Goal: Task Accomplishment & Management: Use online tool/utility

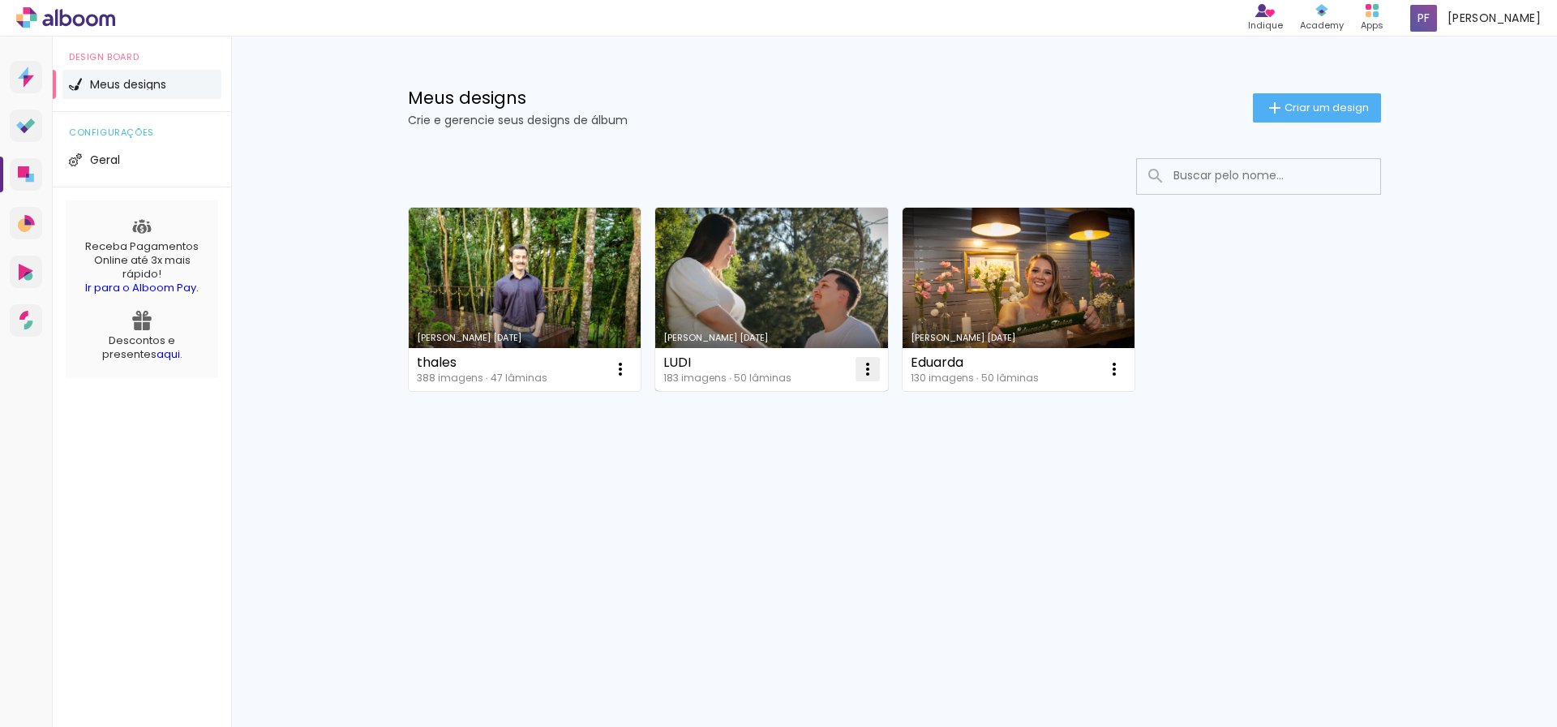
click at [768, 369] on iron-icon at bounding box center [867, 368] width 19 height 19
click at [768, 470] on span "Excluir" at bounding box center [776, 475] width 35 height 11
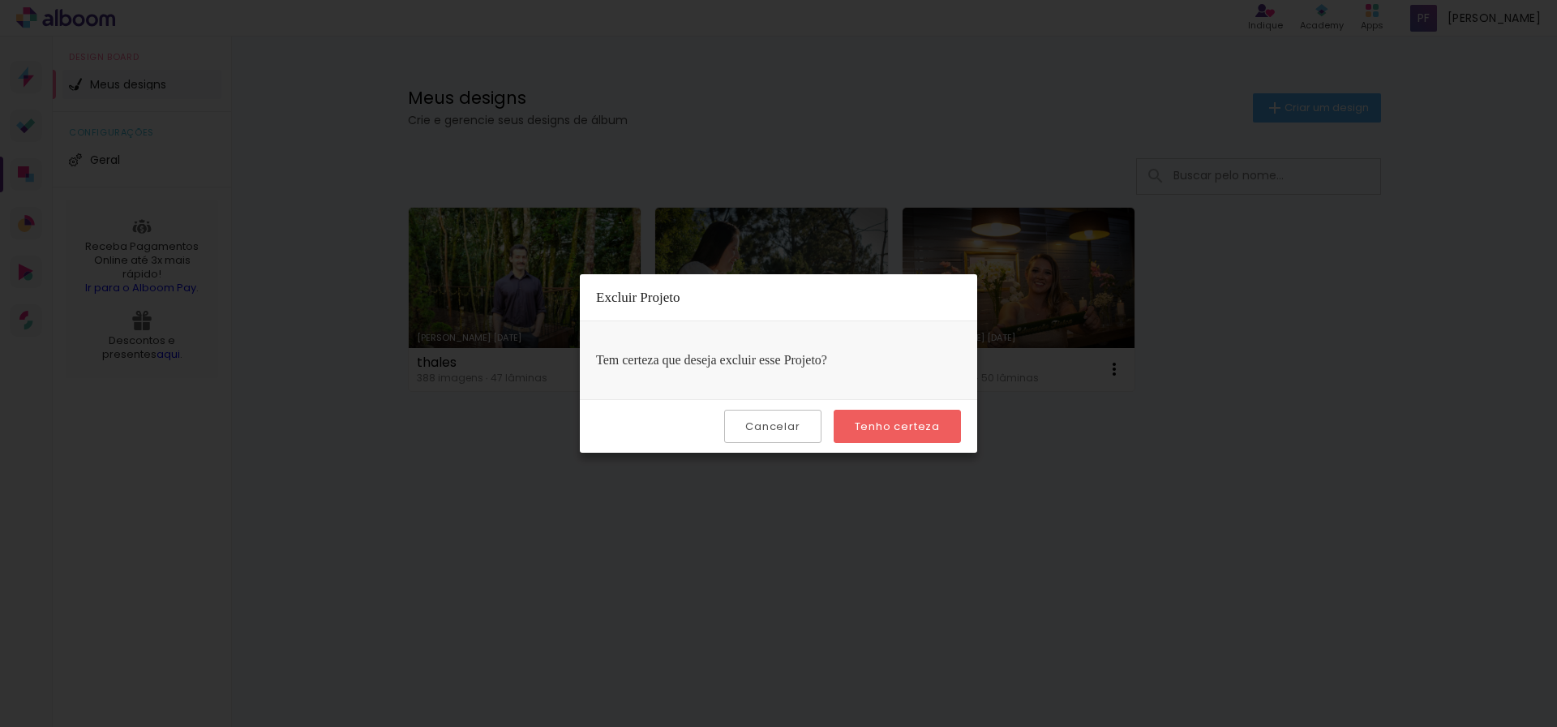
click at [0, 0] on slot "Tenho certeza" at bounding box center [0, 0] width 0 height 0
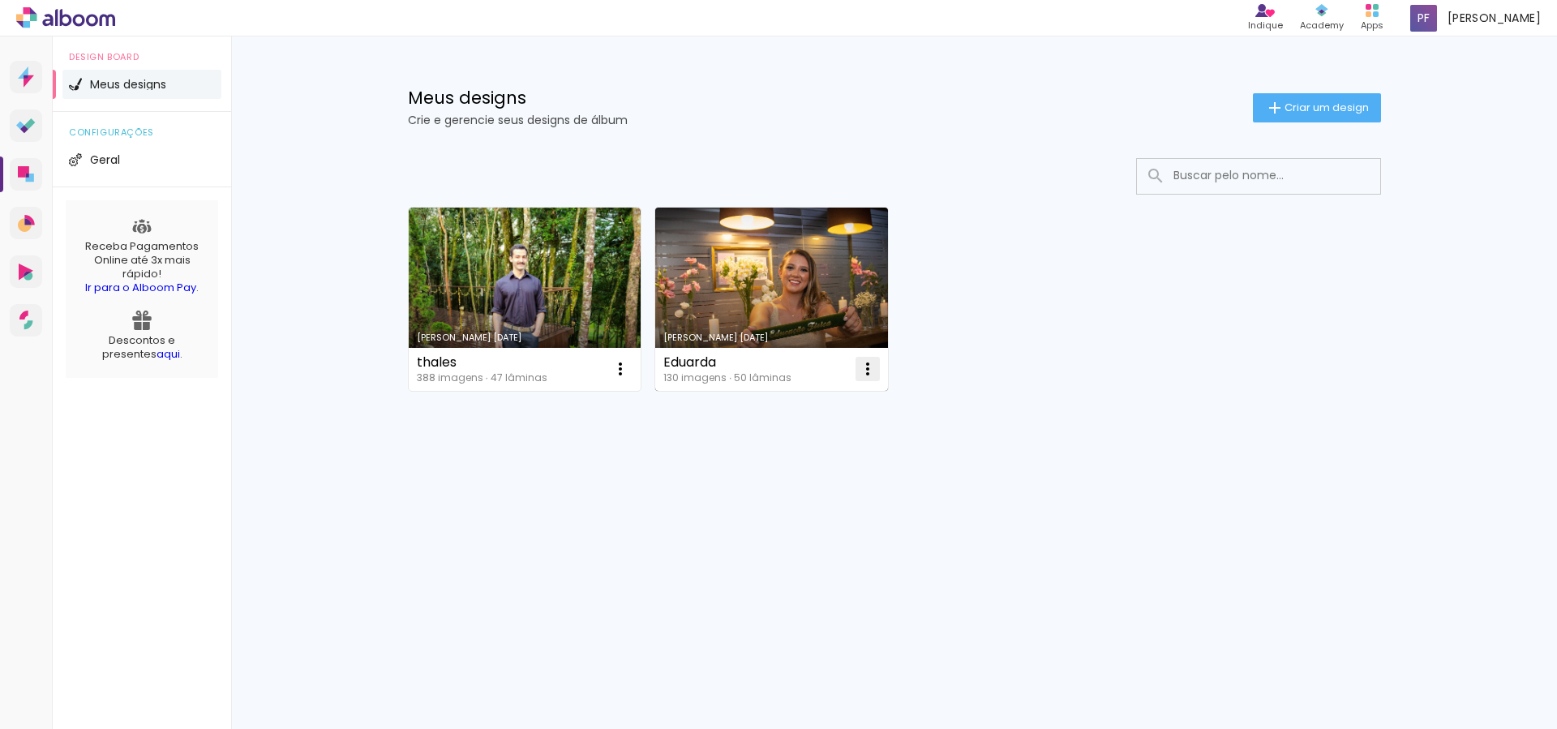
click at [768, 376] on iron-icon at bounding box center [867, 368] width 19 height 19
click at [768, 485] on paper-item "Excluir" at bounding box center [804, 476] width 160 height 32
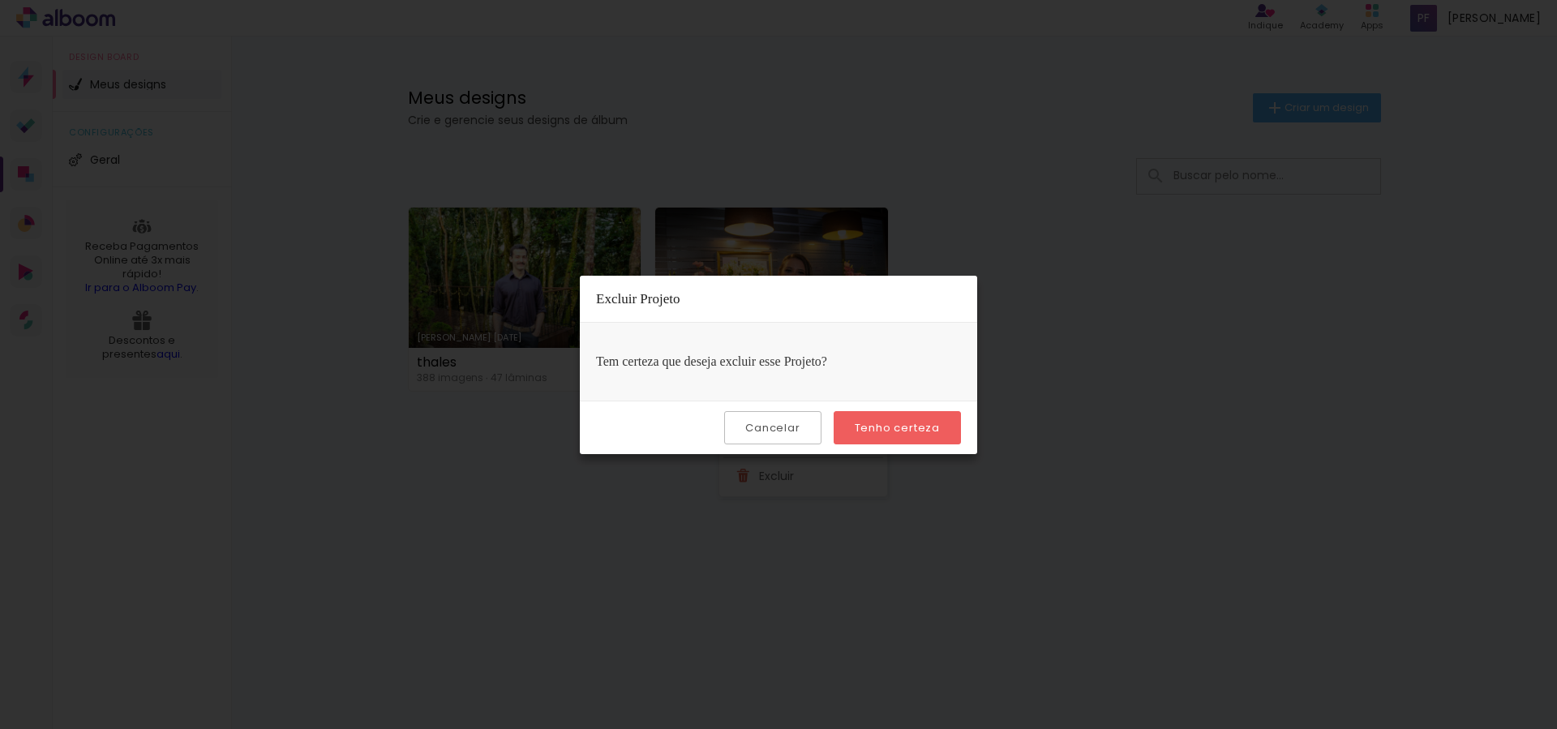
click at [768, 425] on paper-button "Tenho certeza" at bounding box center [897, 427] width 127 height 33
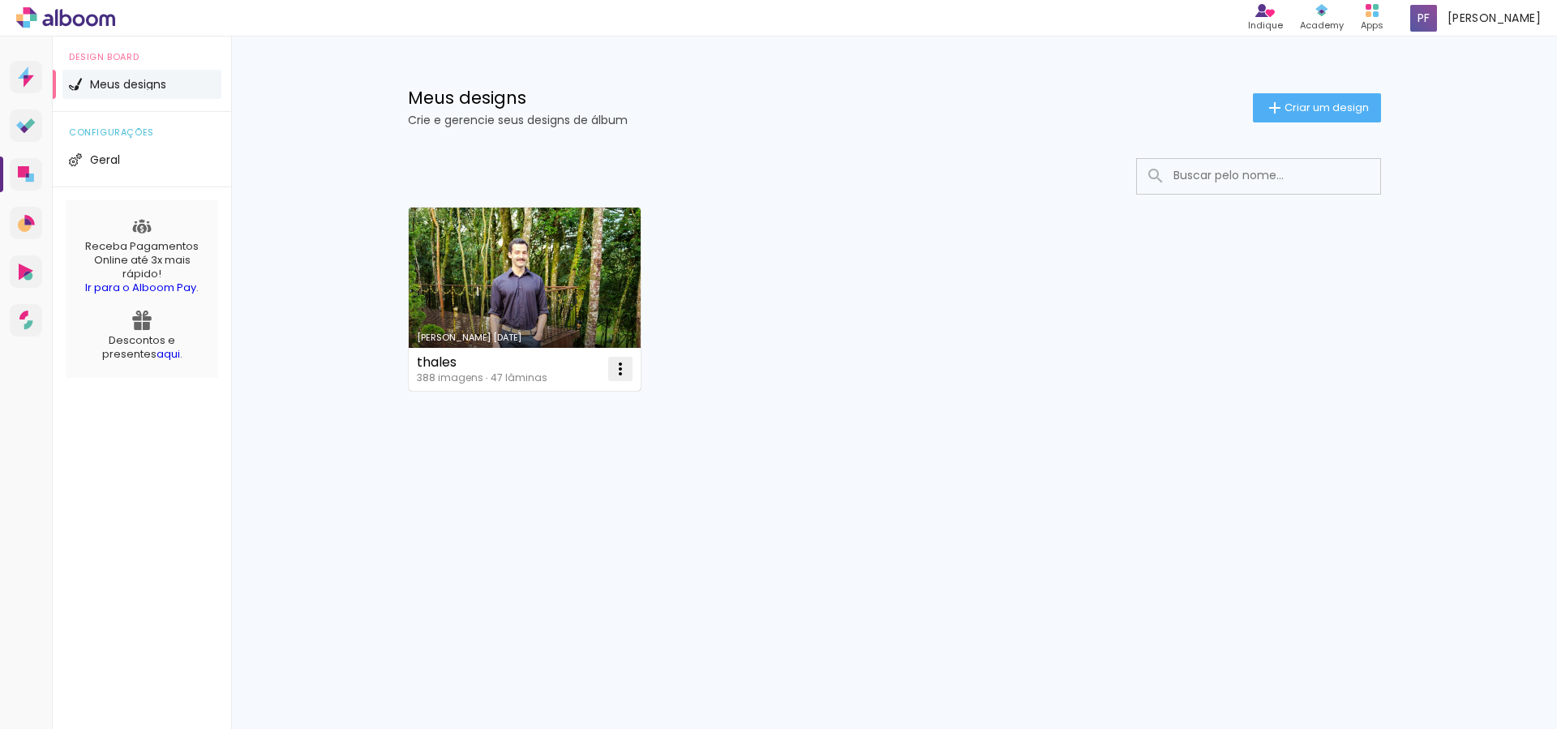
click at [621, 371] on iron-icon at bounding box center [620, 368] width 19 height 19
click at [588, 470] on paper-item "Excluir" at bounding box center [556, 476] width 160 height 32
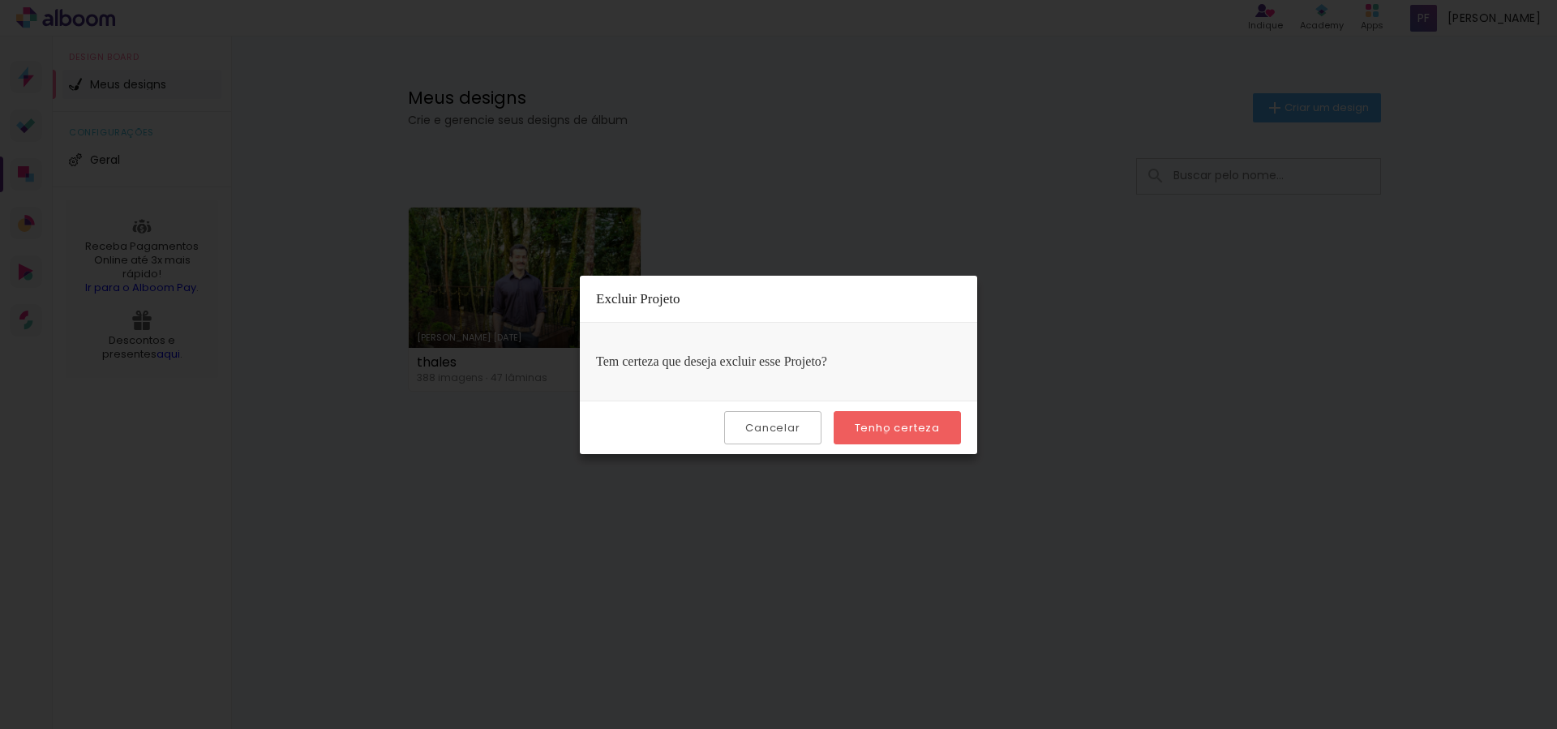
click at [0, 0] on slot "Tenho certeza" at bounding box center [0, 0] width 0 height 0
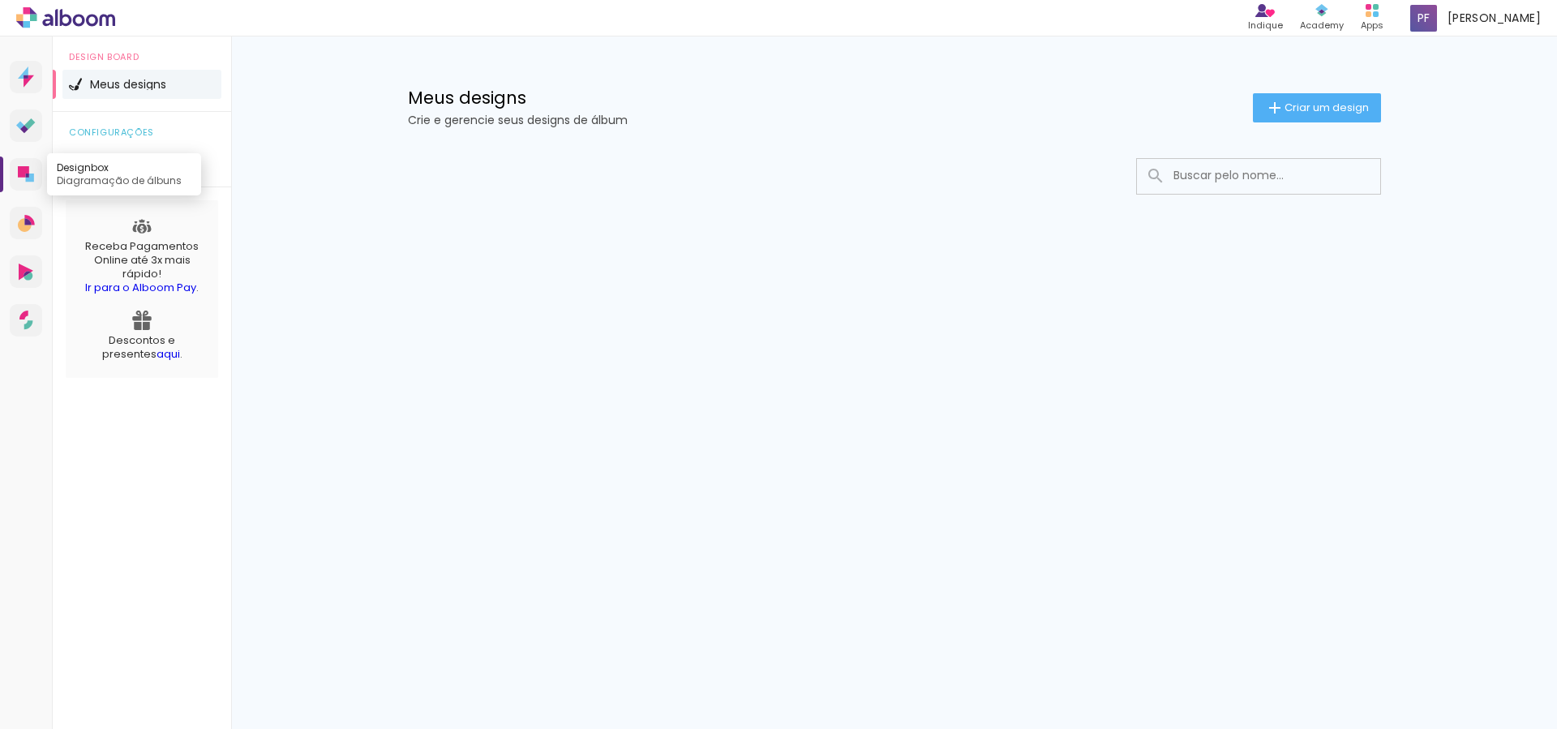
click at [19, 178] on icon at bounding box center [26, 174] width 16 height 16
click at [768, 102] on span "Criar um design" at bounding box center [1327, 107] width 84 height 11
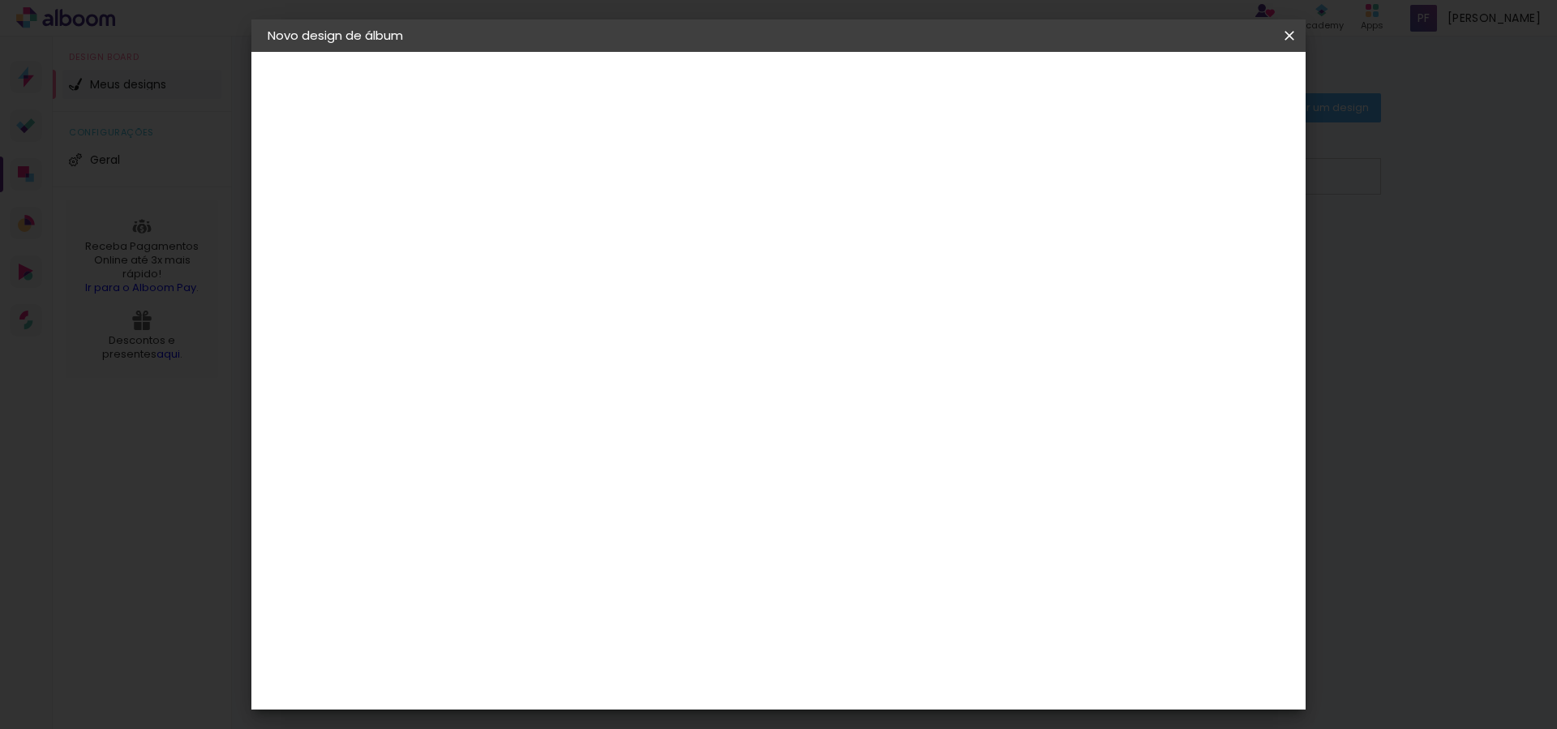
click at [533, 213] on input at bounding box center [533, 217] width 0 height 25
type input "João Miguek"
type paper-input "João Miguek"
click at [0, 0] on slot "Avançar" at bounding box center [0, 0] width 0 height 0
click at [0, 0] on slot "Voltar" at bounding box center [0, 0] width 0 height 0
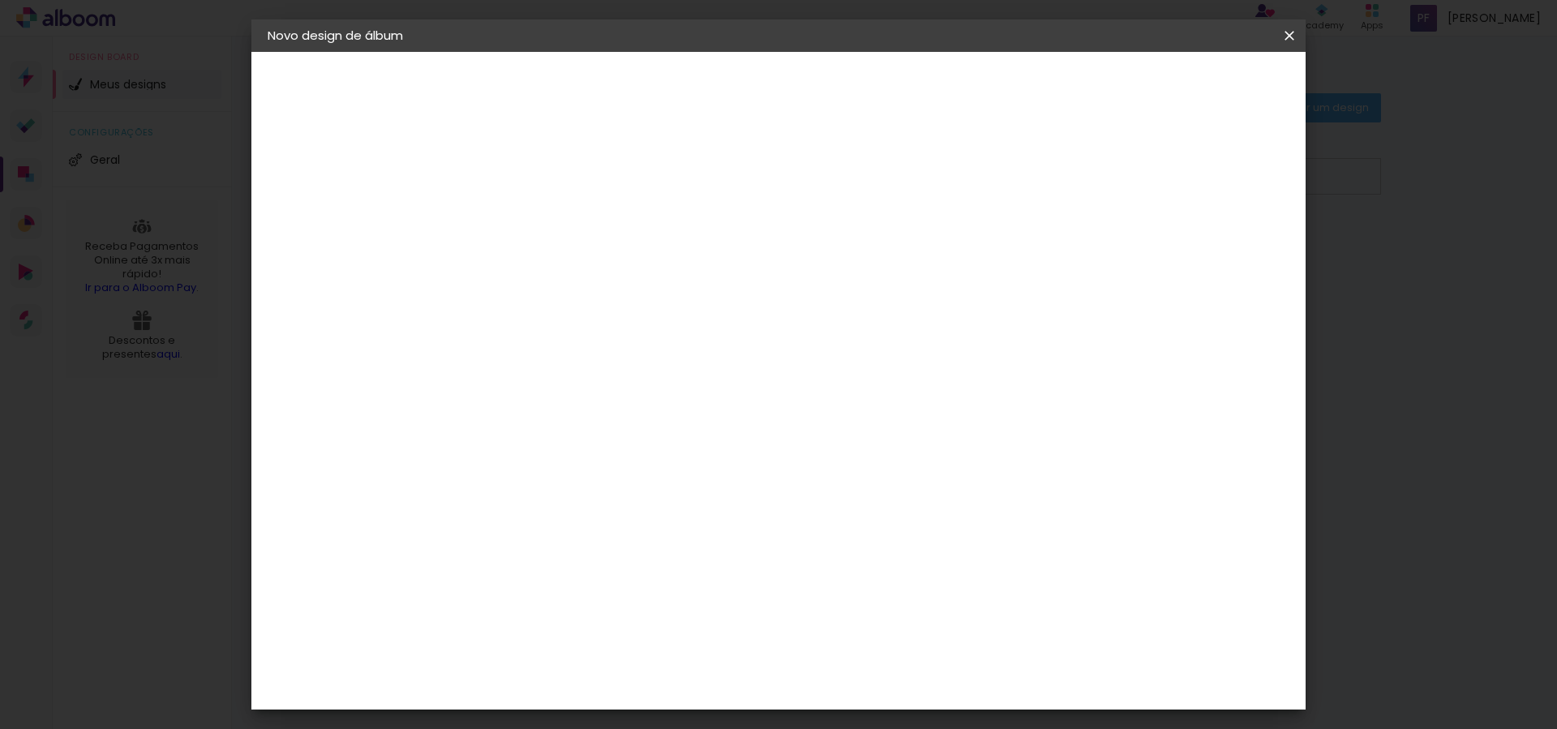
click at [533, 226] on input "João Miguek" at bounding box center [533, 217] width 0 height 25
click at [533, 227] on input "João Miguek" at bounding box center [533, 217] width 0 height 25
type input "[PERSON_NAME]"
type paper-input "[PERSON_NAME]"
click at [0, 0] on slot "Avançar" at bounding box center [0, 0] width 0 height 0
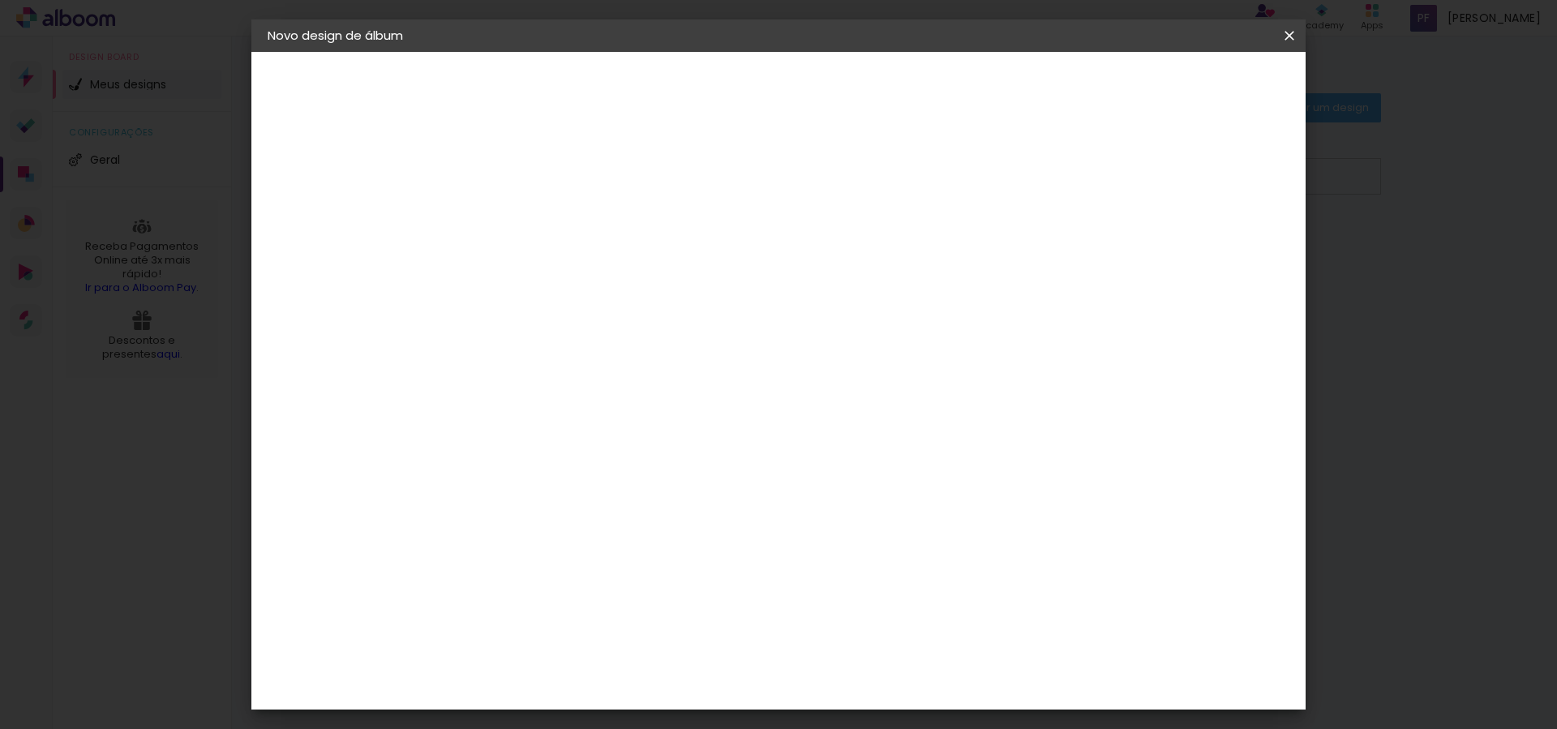
click at [662, 417] on paper-item "Ágata" at bounding box center [574, 427] width 175 height 36
click at [662, 436] on paper-item "Ágata" at bounding box center [574, 427] width 175 height 36
click at [0, 0] on slot "Avançar" at bounding box center [0, 0] width 0 height 0
click at [596, 270] on input "text" at bounding box center [564, 282] width 63 height 25
click at [768, 299] on paper-item "Book" at bounding box center [884, 302] width 324 height 32
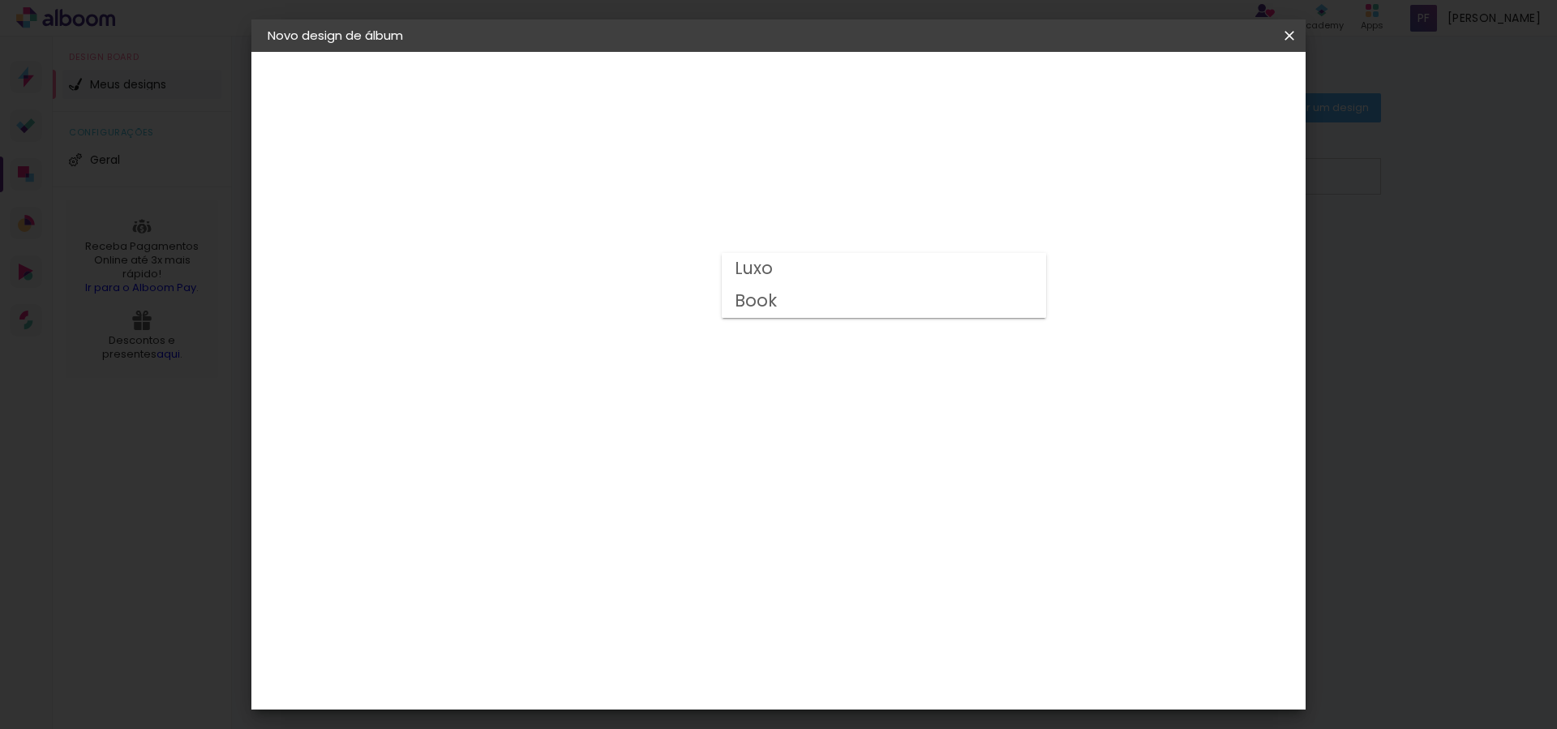
type input "Book"
click at [642, 509] on span "27 × 37" at bounding box center [604, 525] width 75 height 33
click at [0, 0] on slot "Avançar" at bounding box center [0, 0] width 0 height 0
click at [768, 81] on paper-button "Iniciar design" at bounding box center [1151, 86] width 106 height 28
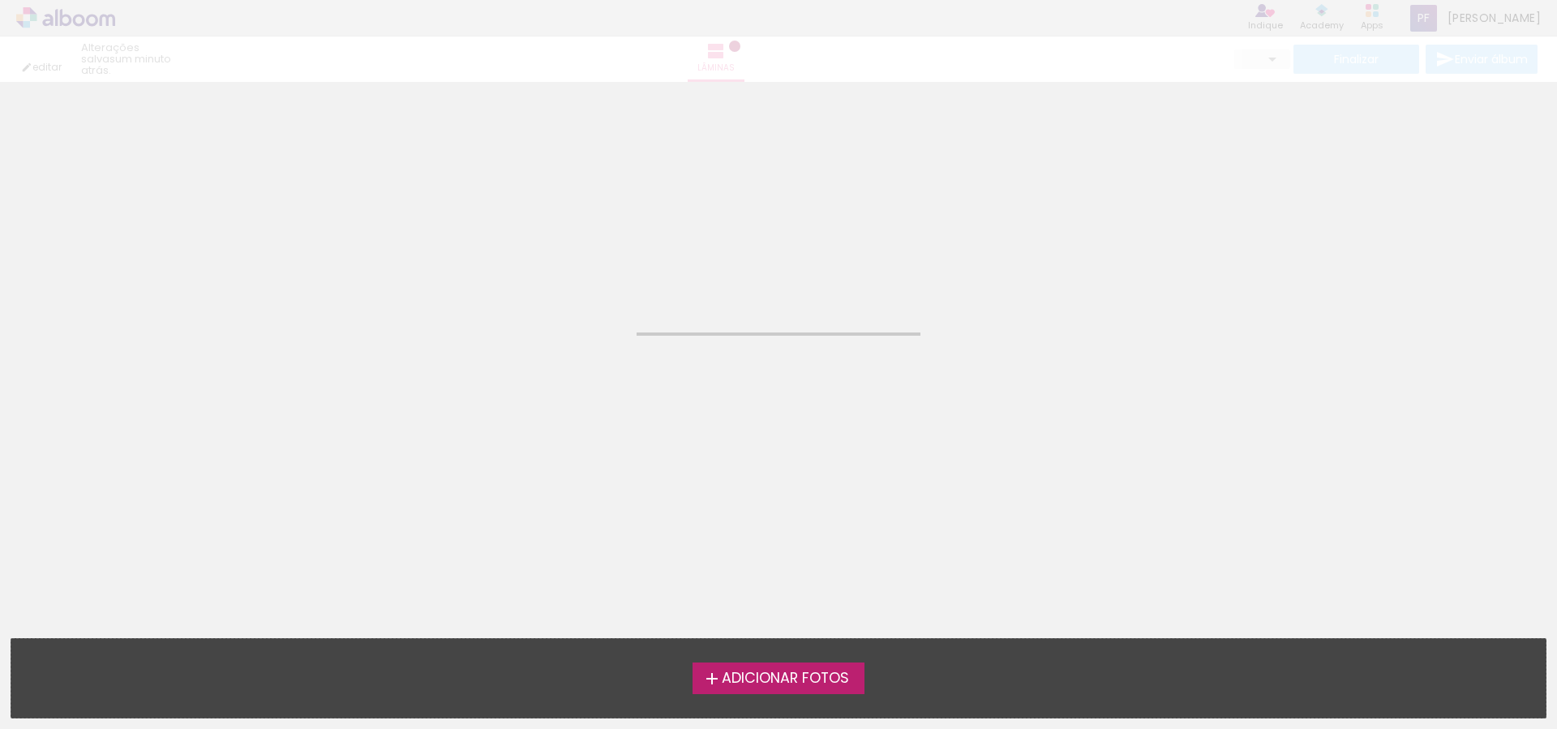
click at [768, 686] on span "Adicionar Fotos" at bounding box center [785, 679] width 127 height 15
click at [0, 0] on input "file" at bounding box center [0, 0] width 0 height 0
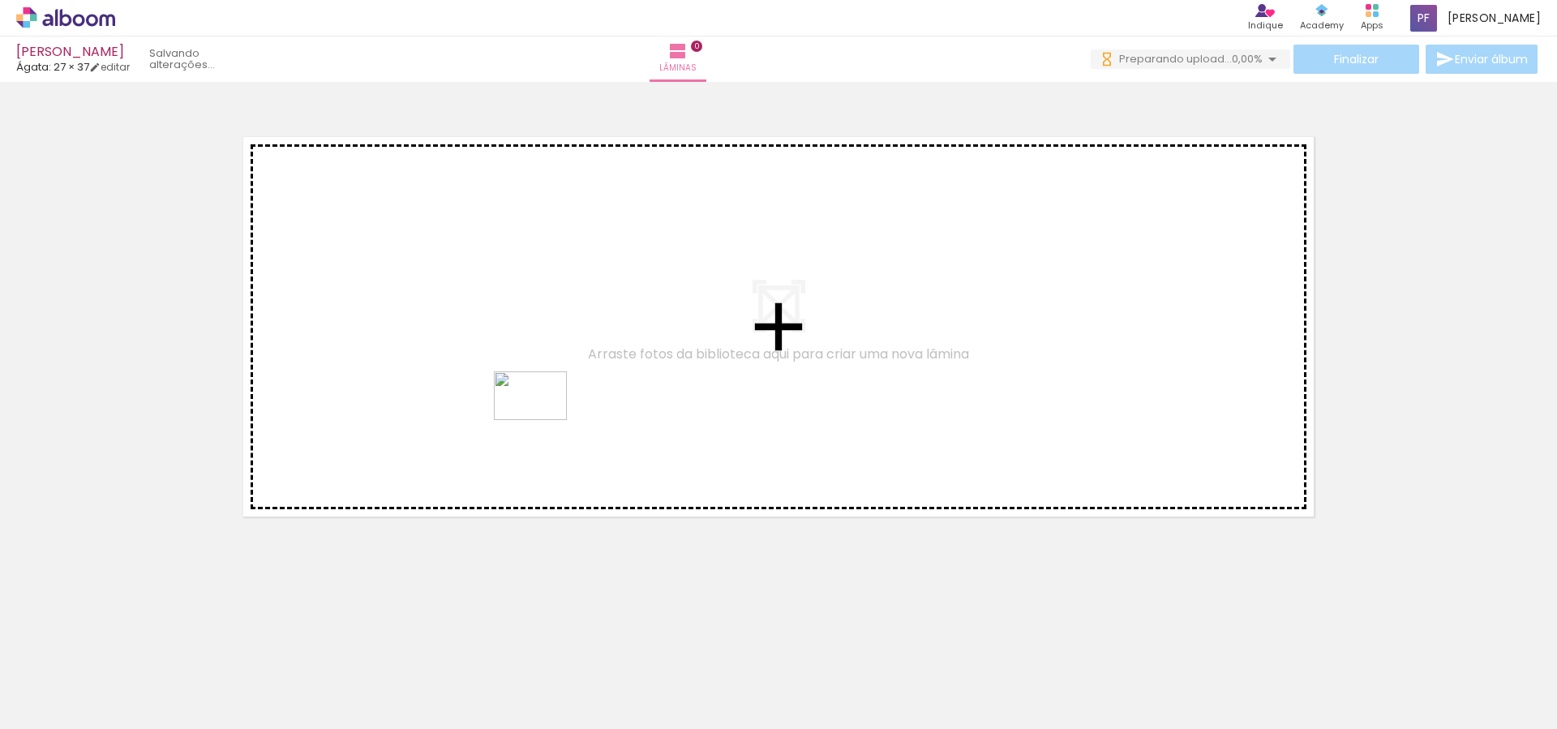
drag, startPoint x: 247, startPoint y: 673, endPoint x: 543, endPoint y: 420, distance: 389.5
click at [543, 420] on quentale-workspace at bounding box center [778, 364] width 1557 height 729
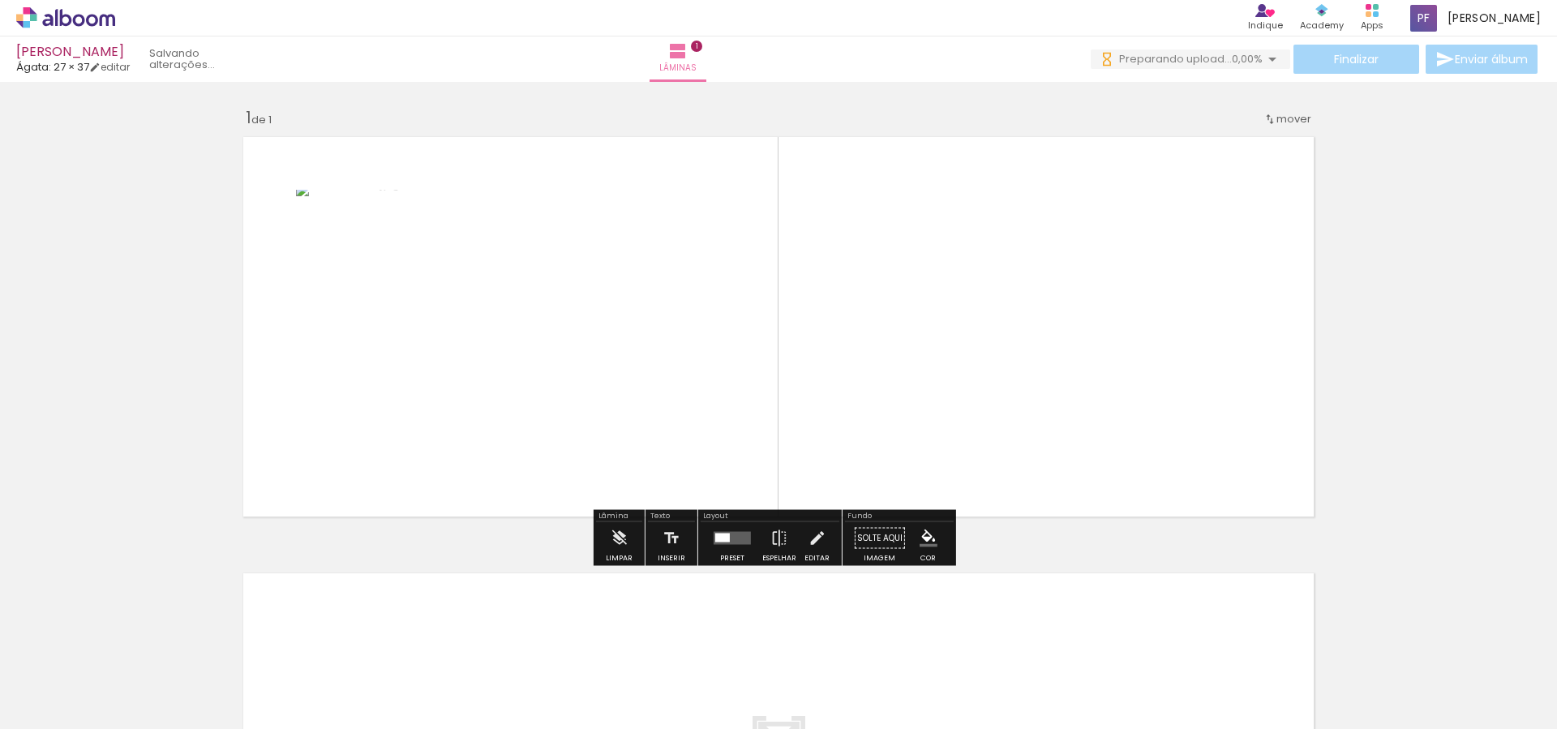
click at [732, 539] on quentale-layouter at bounding box center [732, 538] width 37 height 13
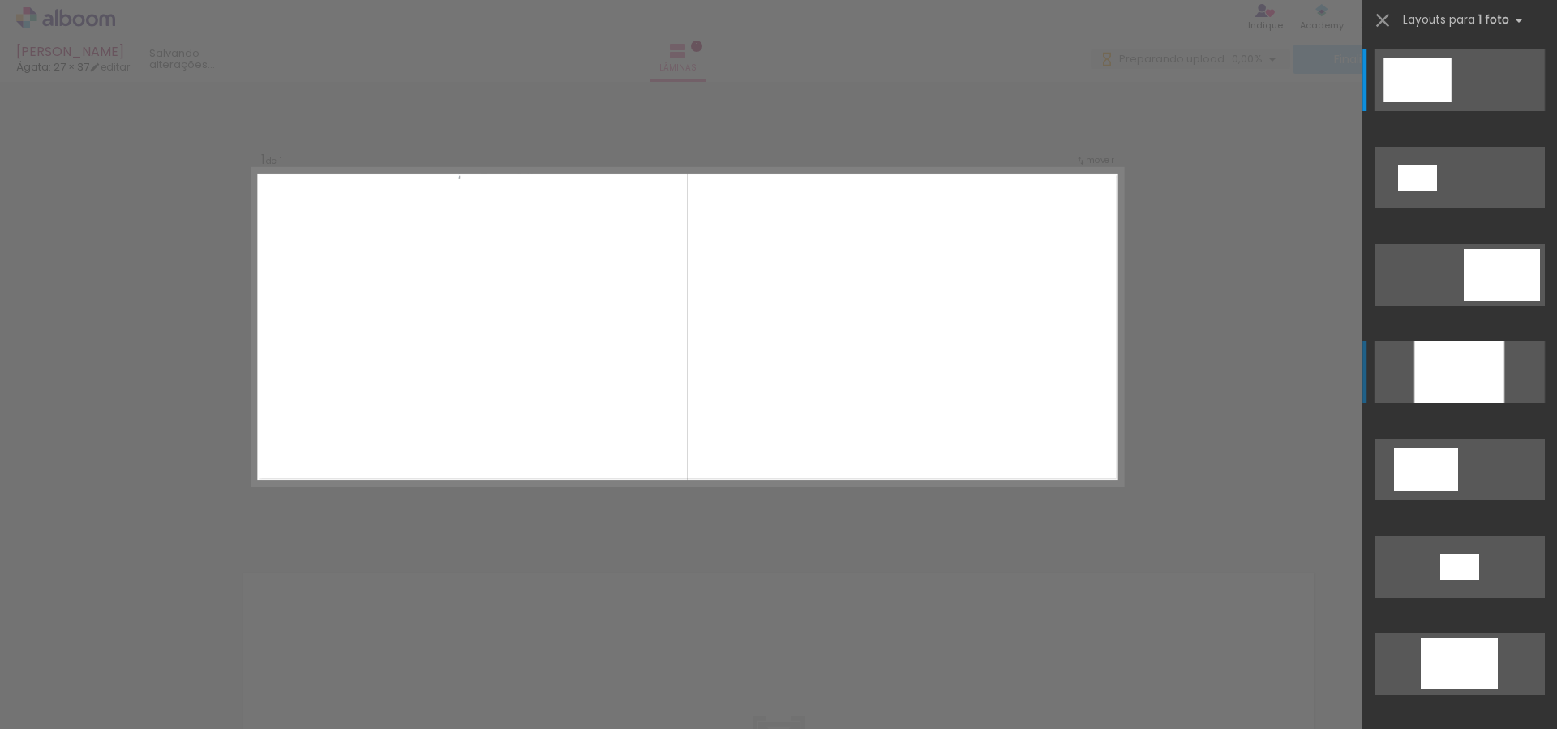
click at [768, 363] on div at bounding box center [1460, 373] width 90 height 62
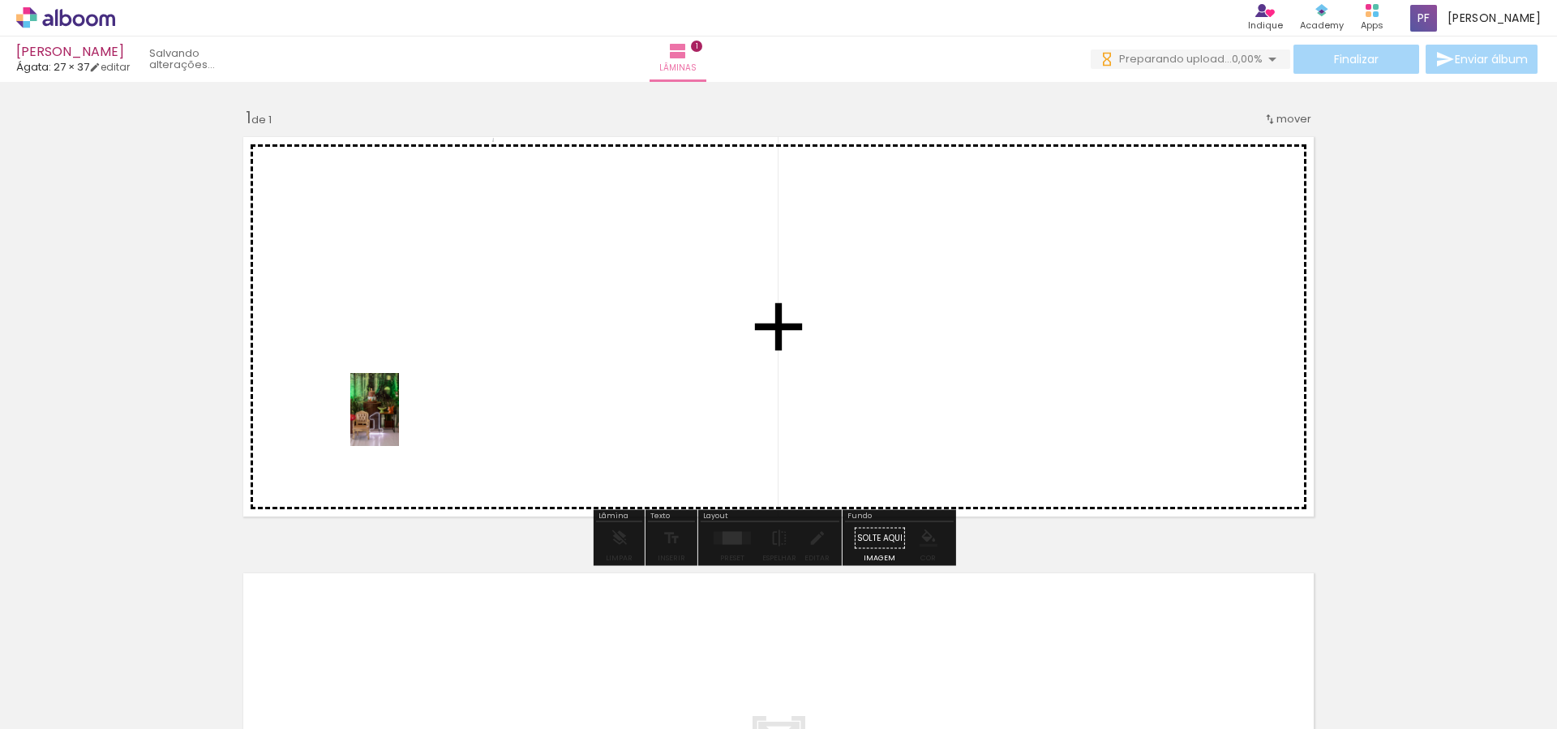
drag, startPoint x: 181, startPoint y: 660, endPoint x: 402, endPoint y: 416, distance: 329.6
click at [402, 416] on quentale-workspace at bounding box center [778, 364] width 1557 height 729
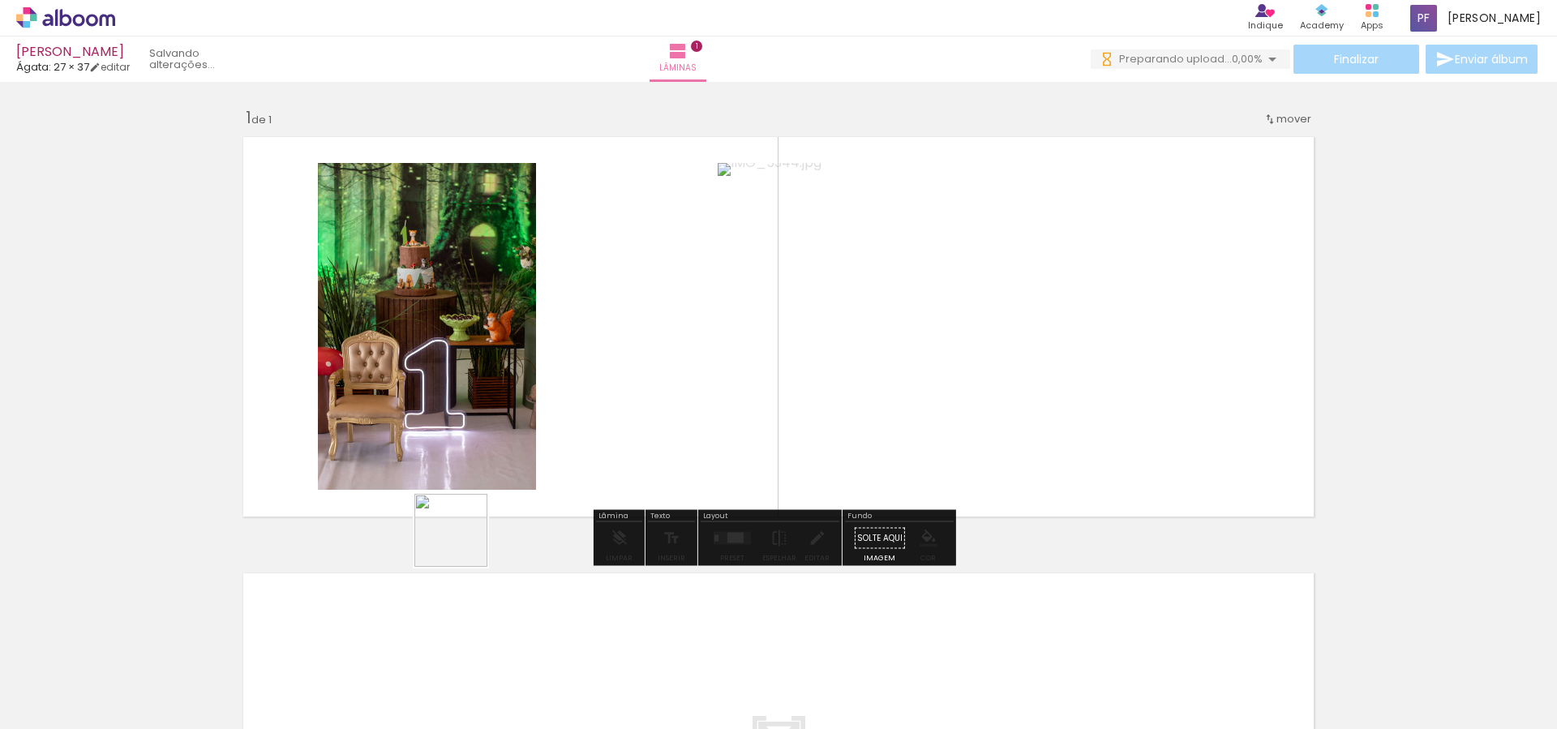
drag, startPoint x: 350, startPoint y: 656, endPoint x: 590, endPoint y: 445, distance: 319.5
click at [590, 445] on quentale-workspace at bounding box center [778, 364] width 1557 height 729
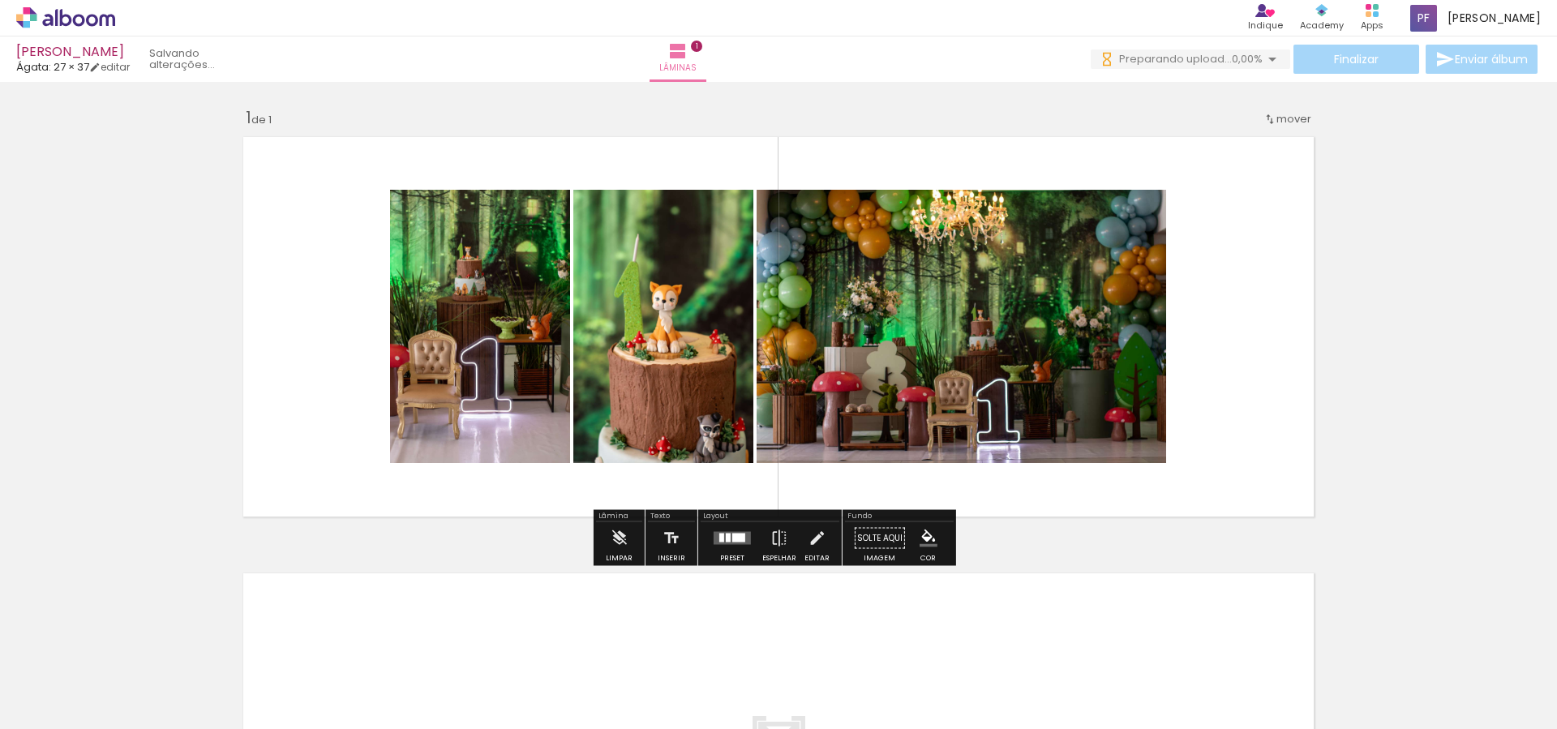
click at [740, 537] on div at bounding box center [739, 538] width 13 height 9
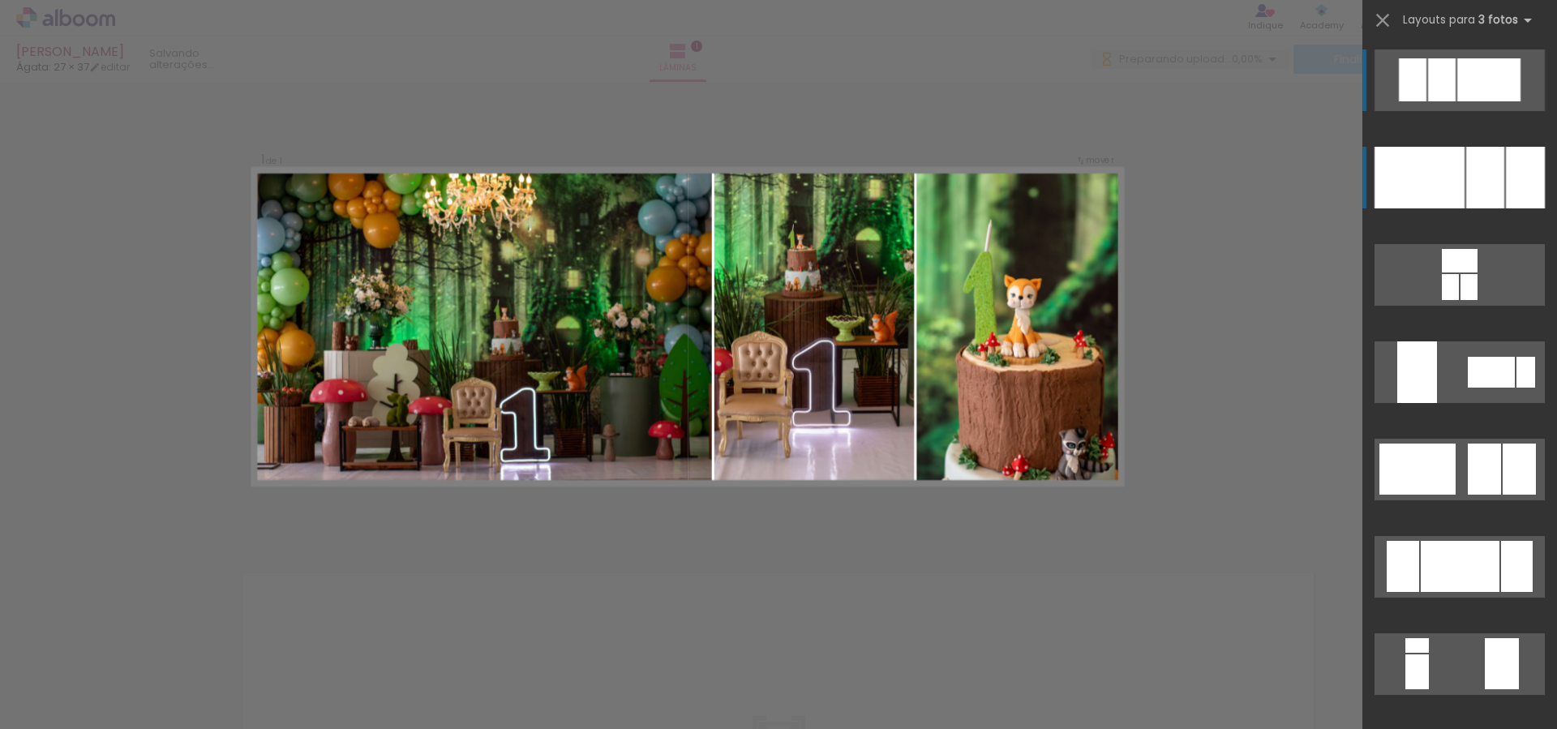
click at [768, 166] on div at bounding box center [1486, 178] width 38 height 62
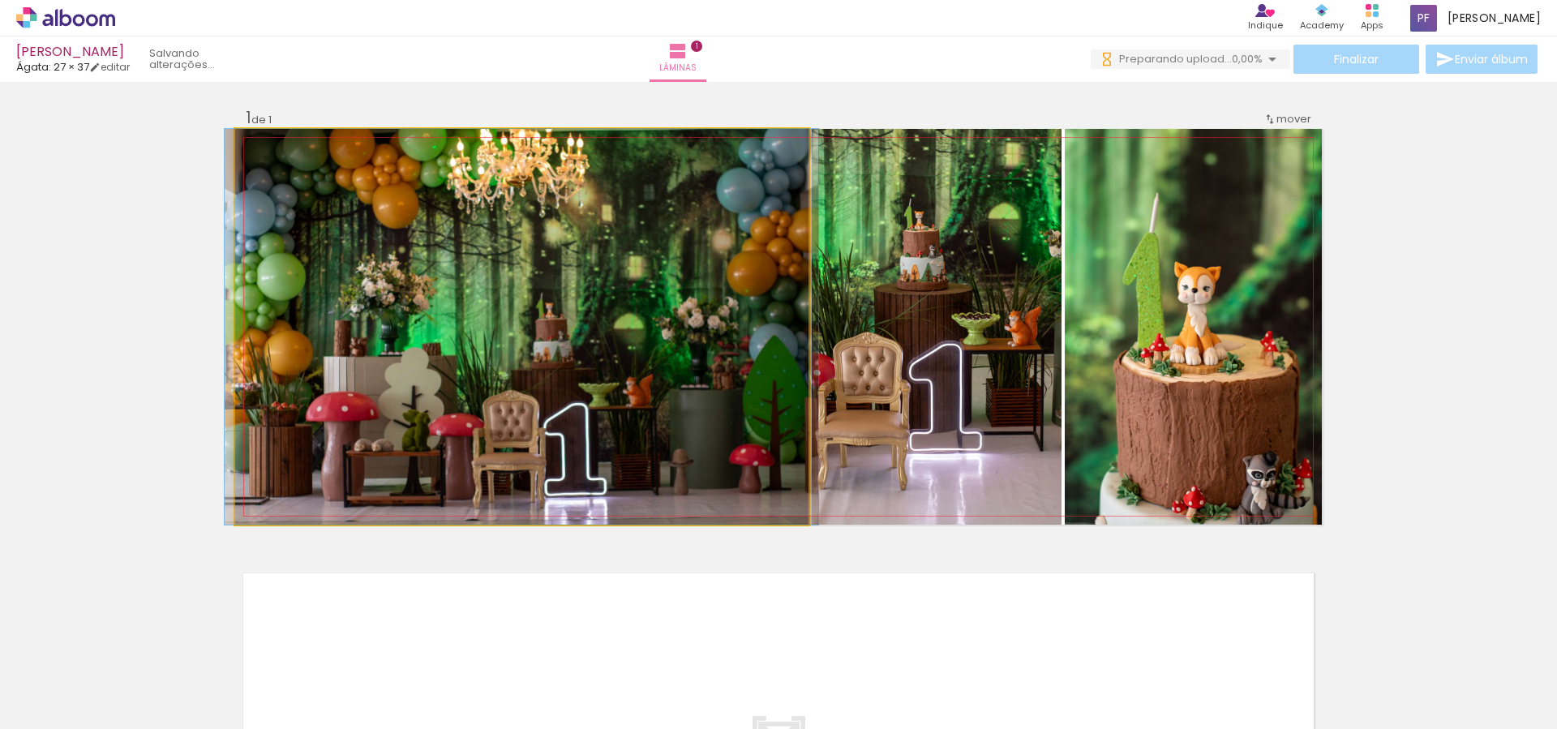
click at [510, 339] on quentale-photo at bounding box center [522, 327] width 574 height 396
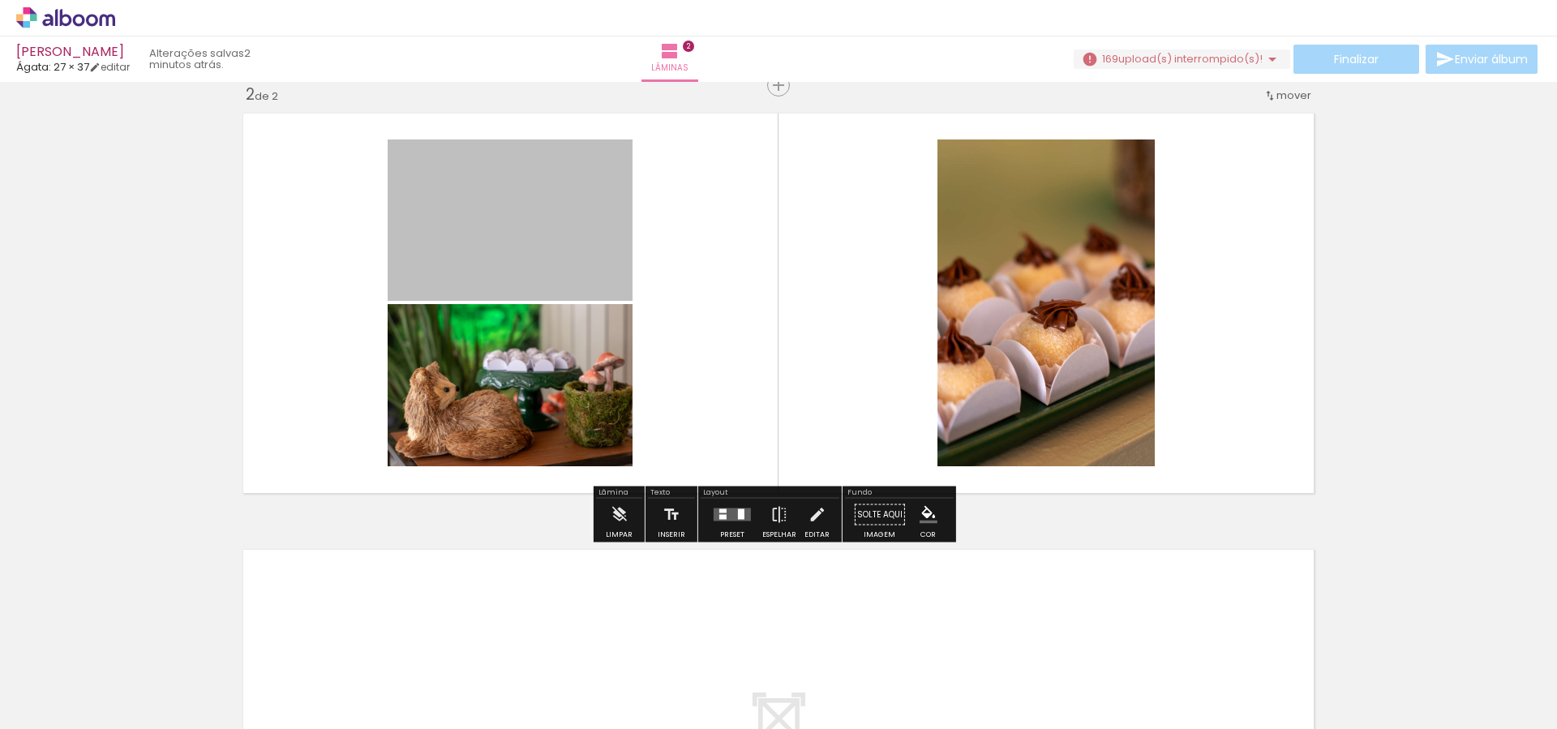
scroll to position [388, 0]
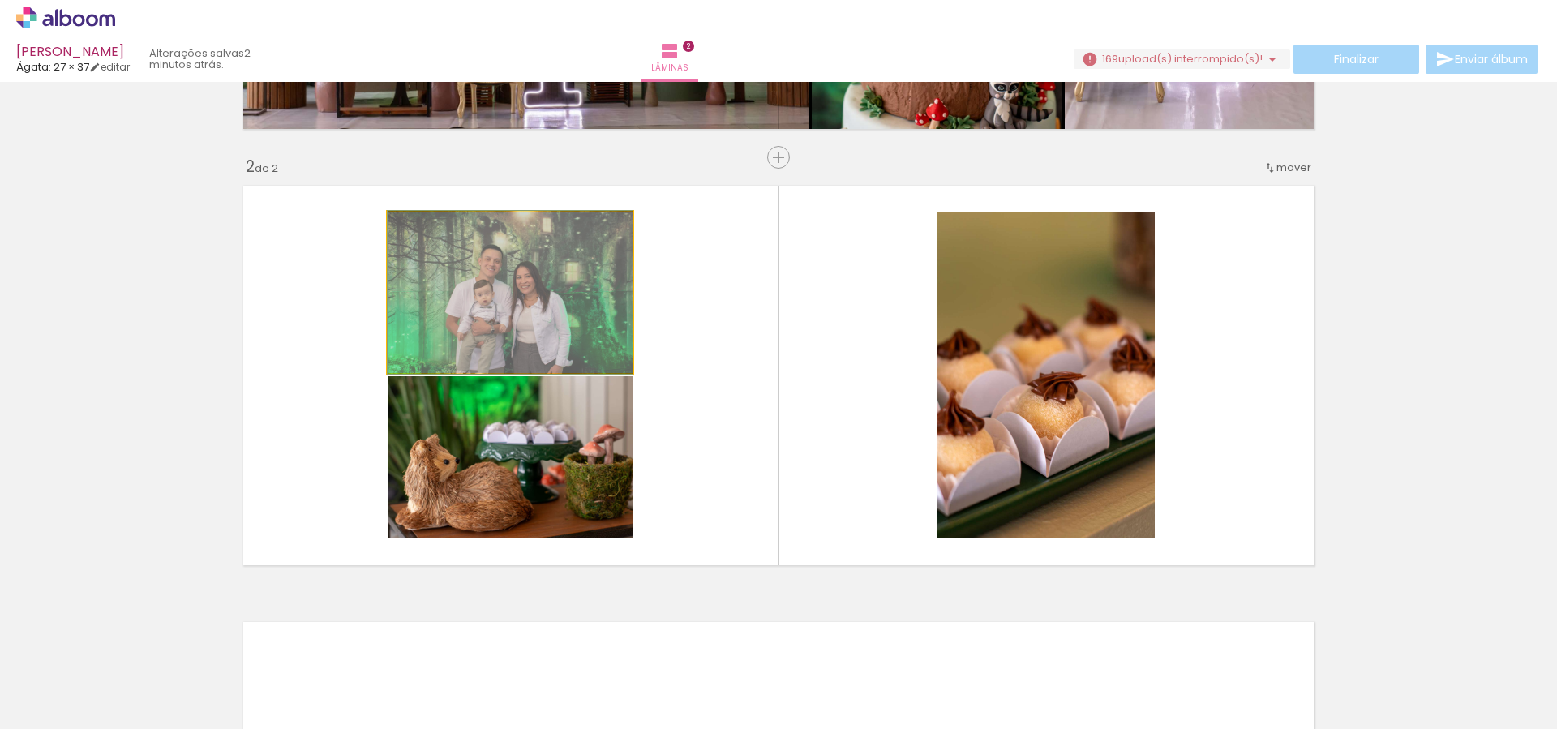
click at [488, 236] on paper-slider at bounding box center [457, 229] width 89 height 24
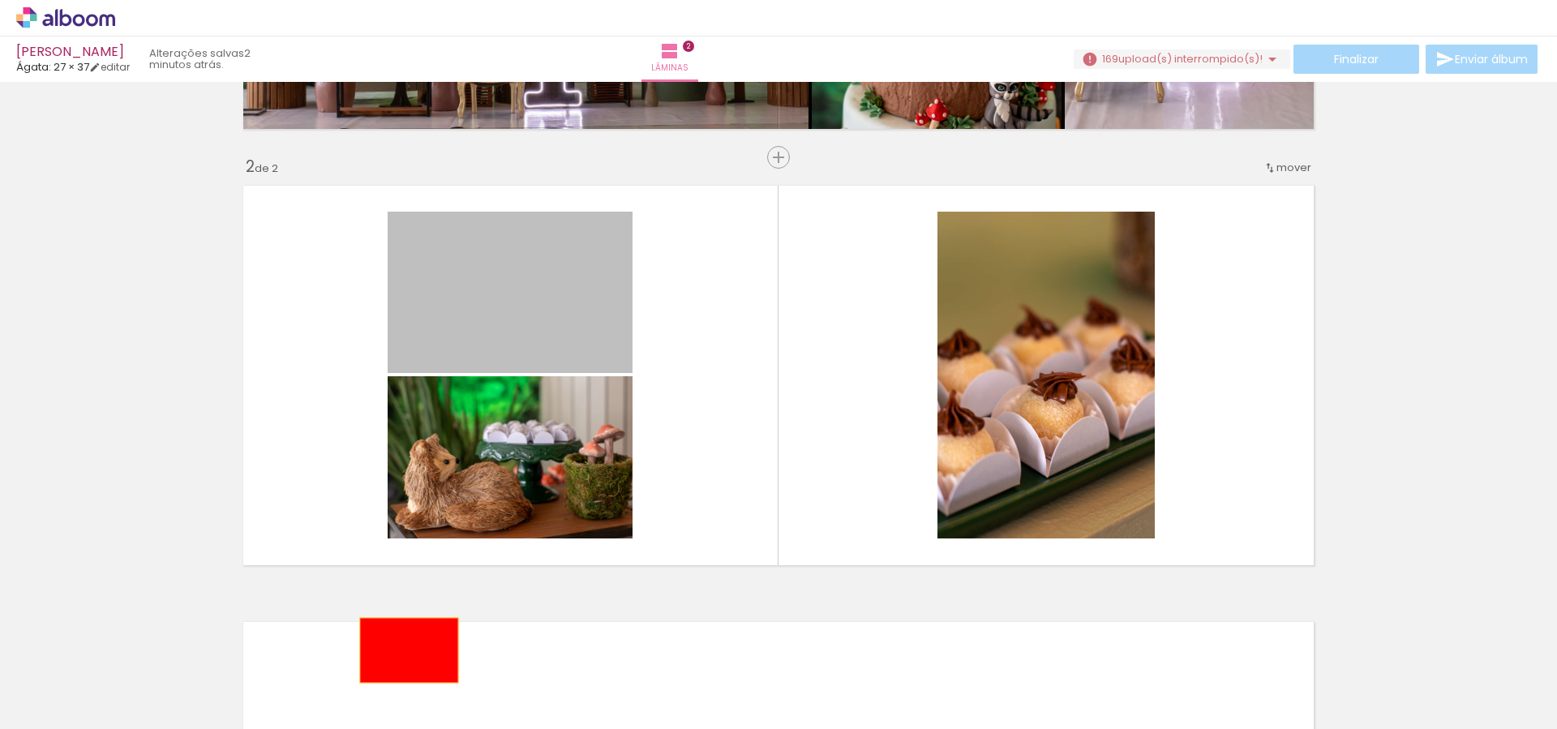
drag, startPoint x: 479, startPoint y: 264, endPoint x: 403, endPoint y: 681, distance: 423.9
click at [402, 681] on quentale-workspace at bounding box center [778, 364] width 1557 height 729
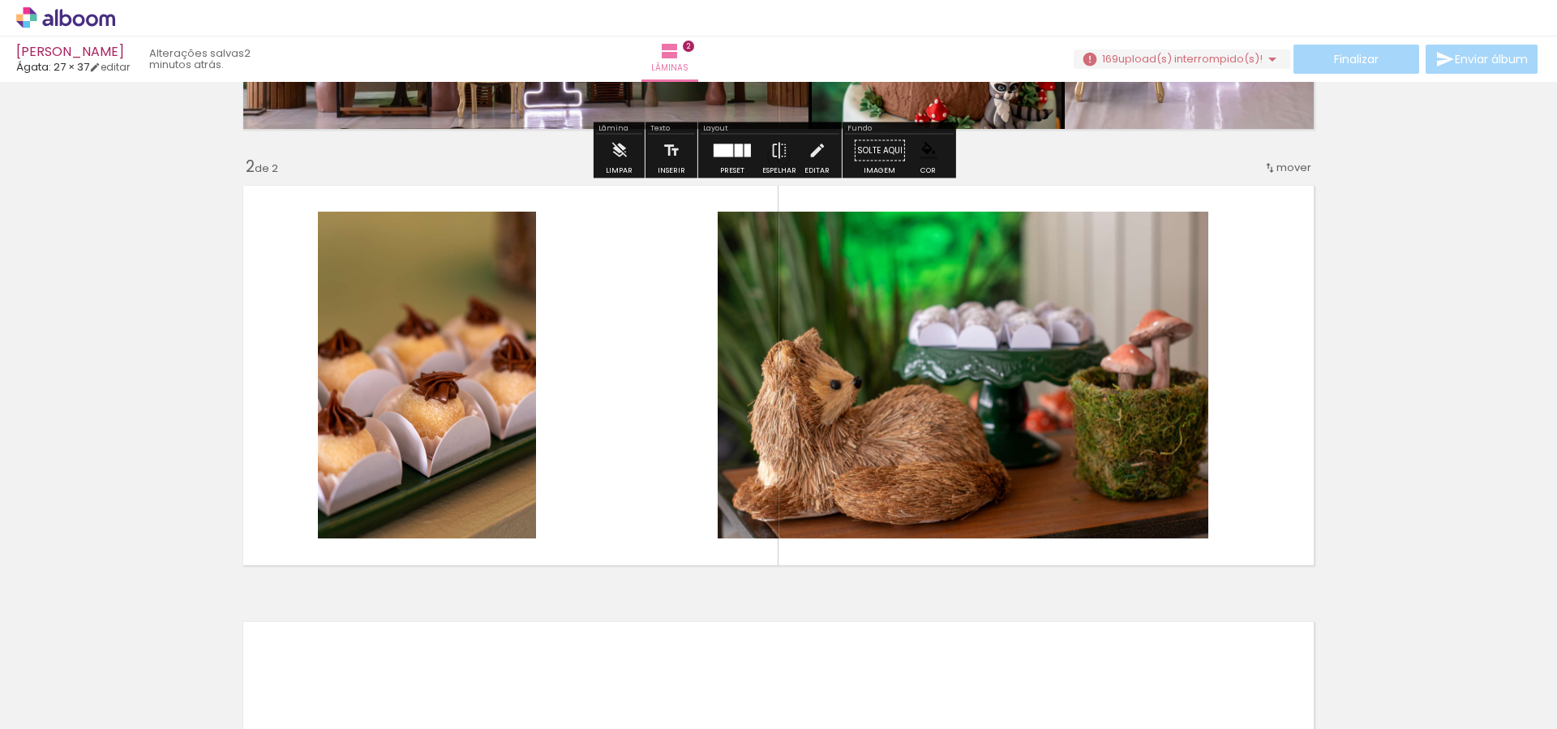
click at [1231, 64] on span "upload(s) interrompido(s)!" at bounding box center [1191, 58] width 144 height 15
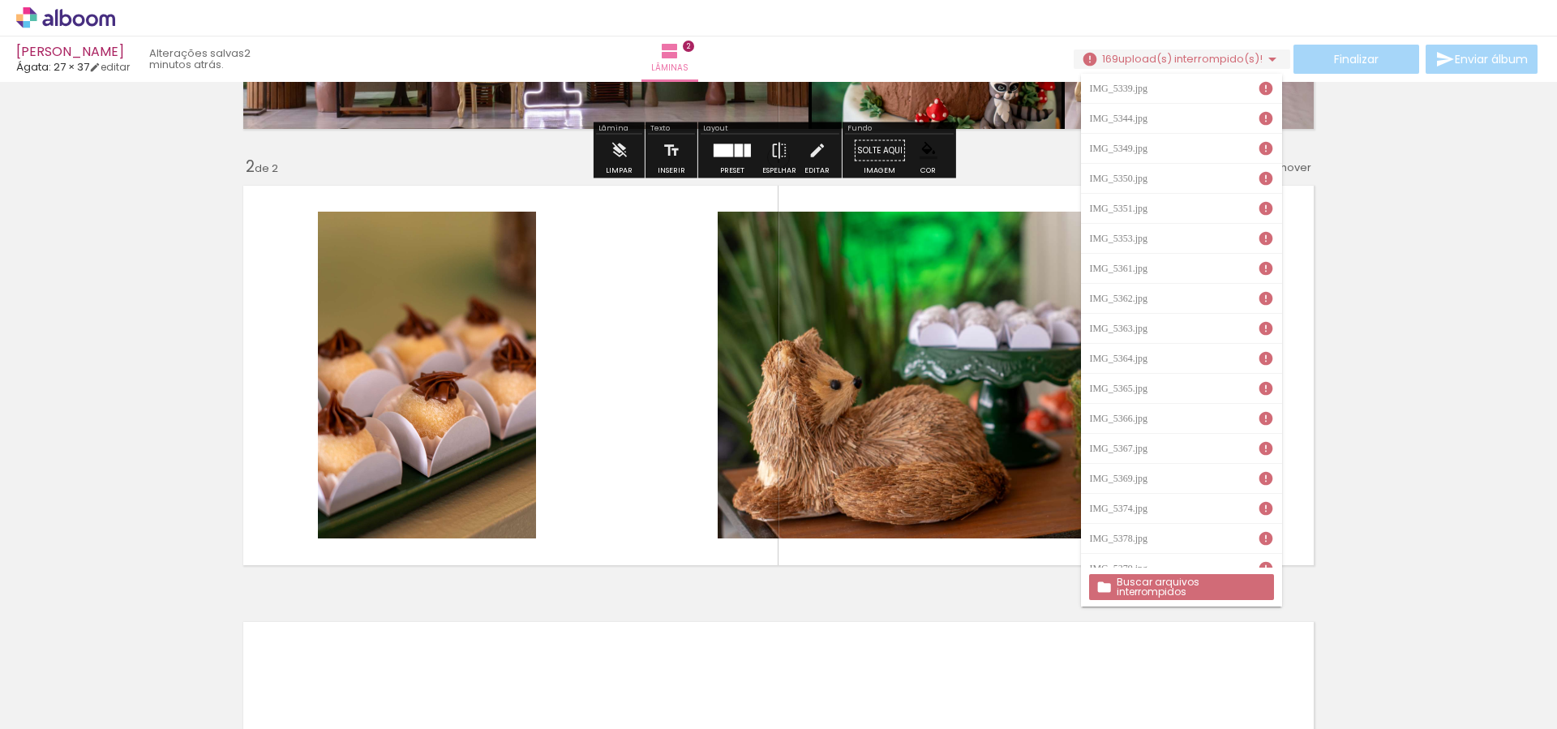
click at [0, 0] on slot "Buscar arquivos interrompidos" at bounding box center [0, 0] width 0 height 0
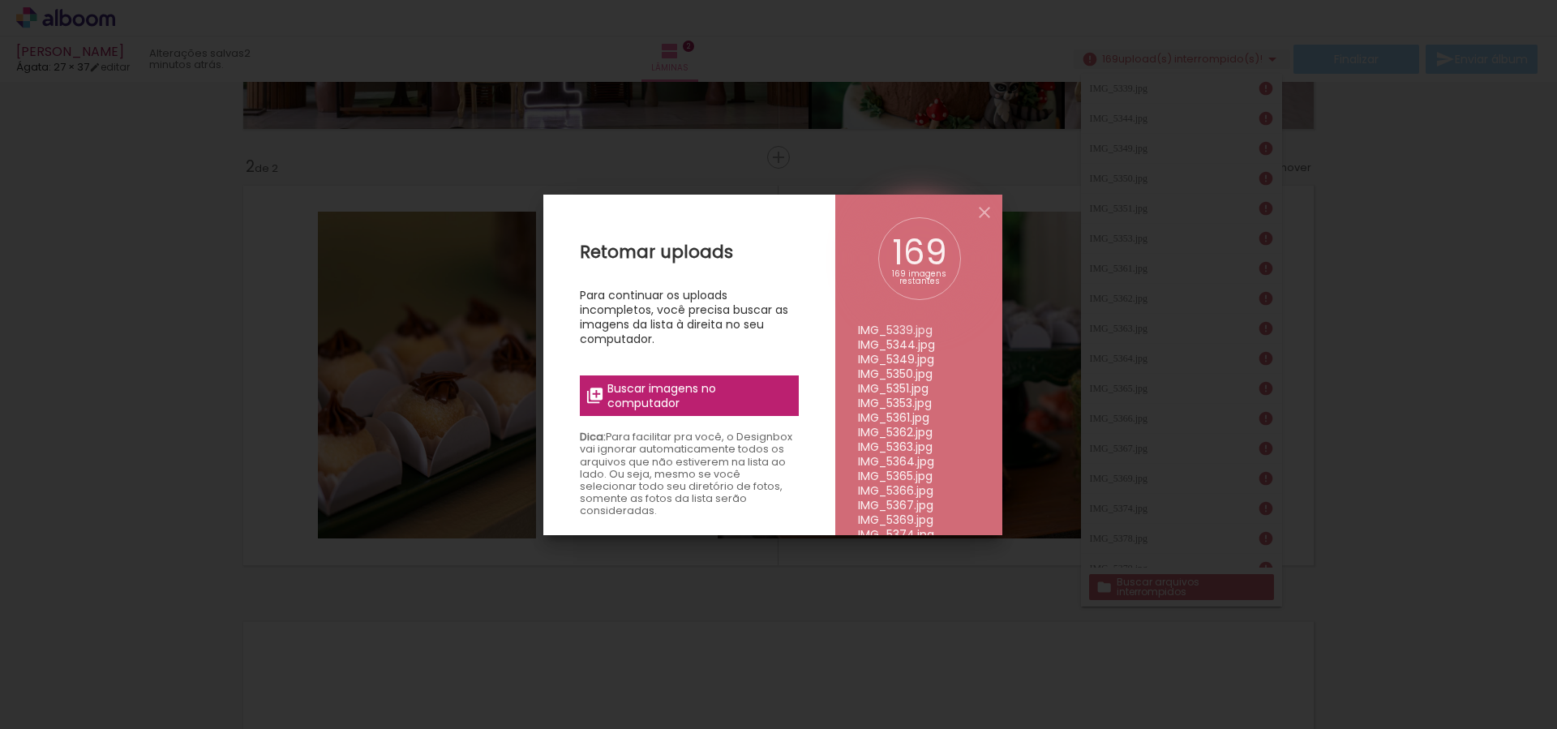
click at [698, 401] on span "Buscar imagens no computador" at bounding box center [698, 395] width 181 height 29
click at [0, 0] on input "file" at bounding box center [0, 0] width 0 height 0
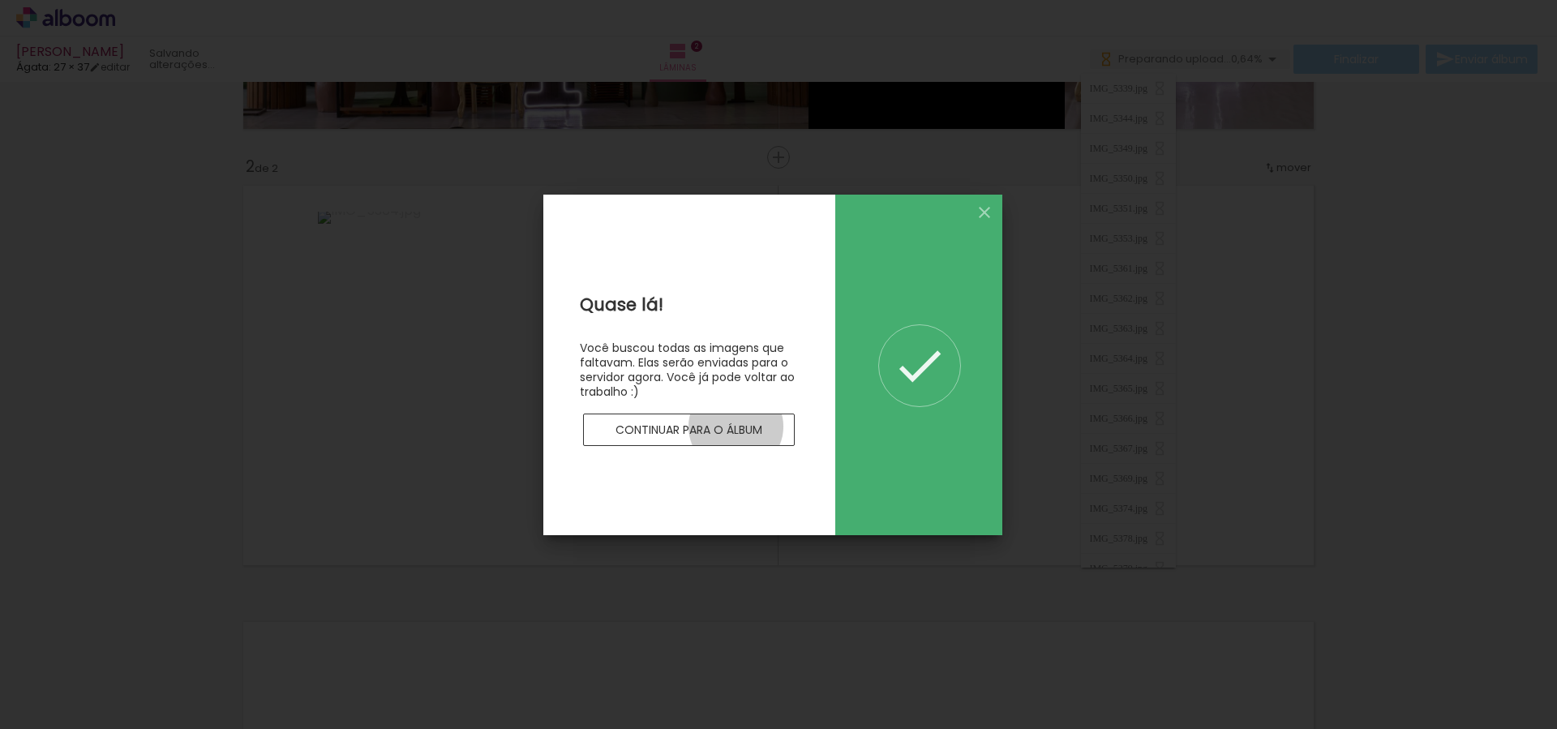
click at [0, 0] on slot "Continuar para o álbum" at bounding box center [0, 0] width 0 height 0
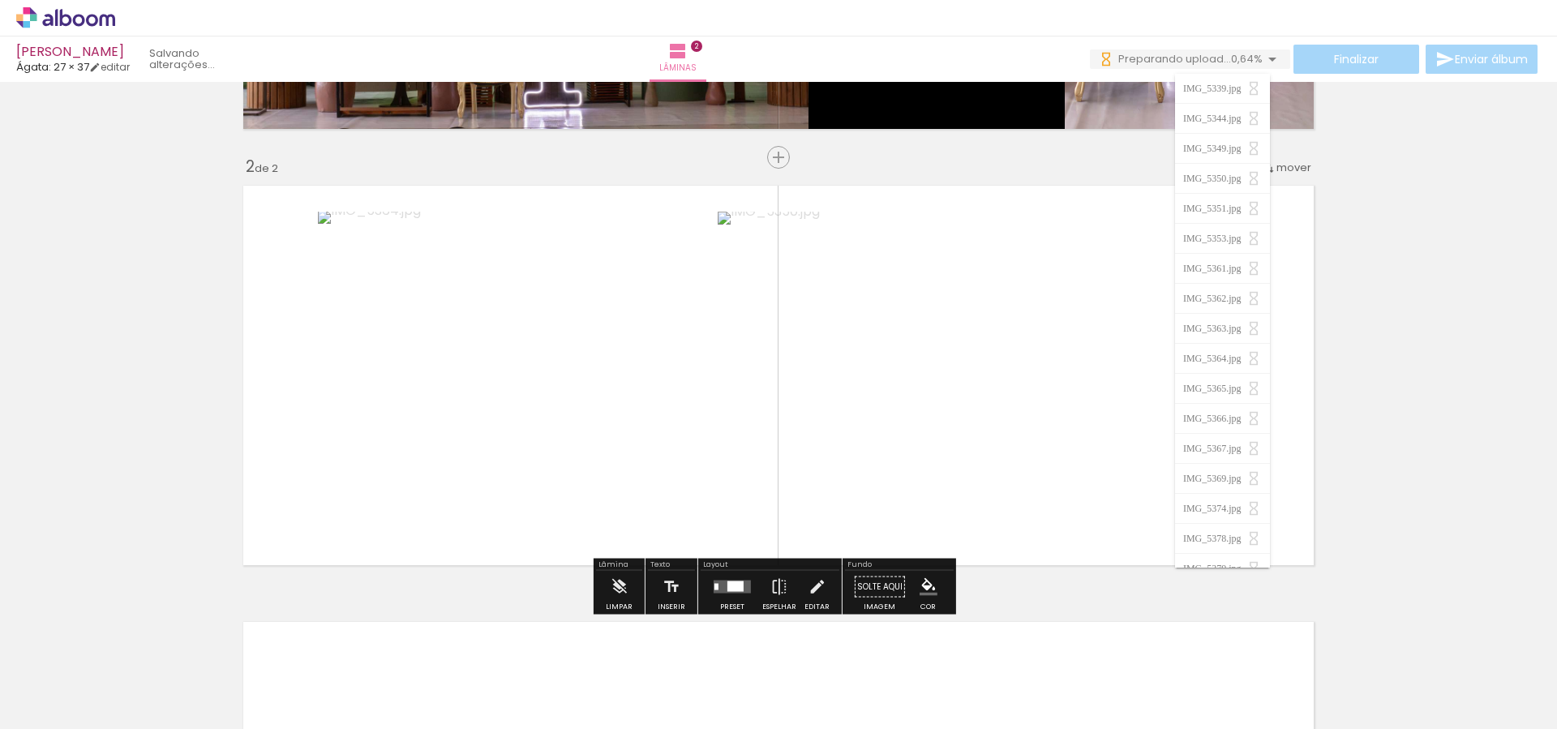
scroll to position [385, 0]
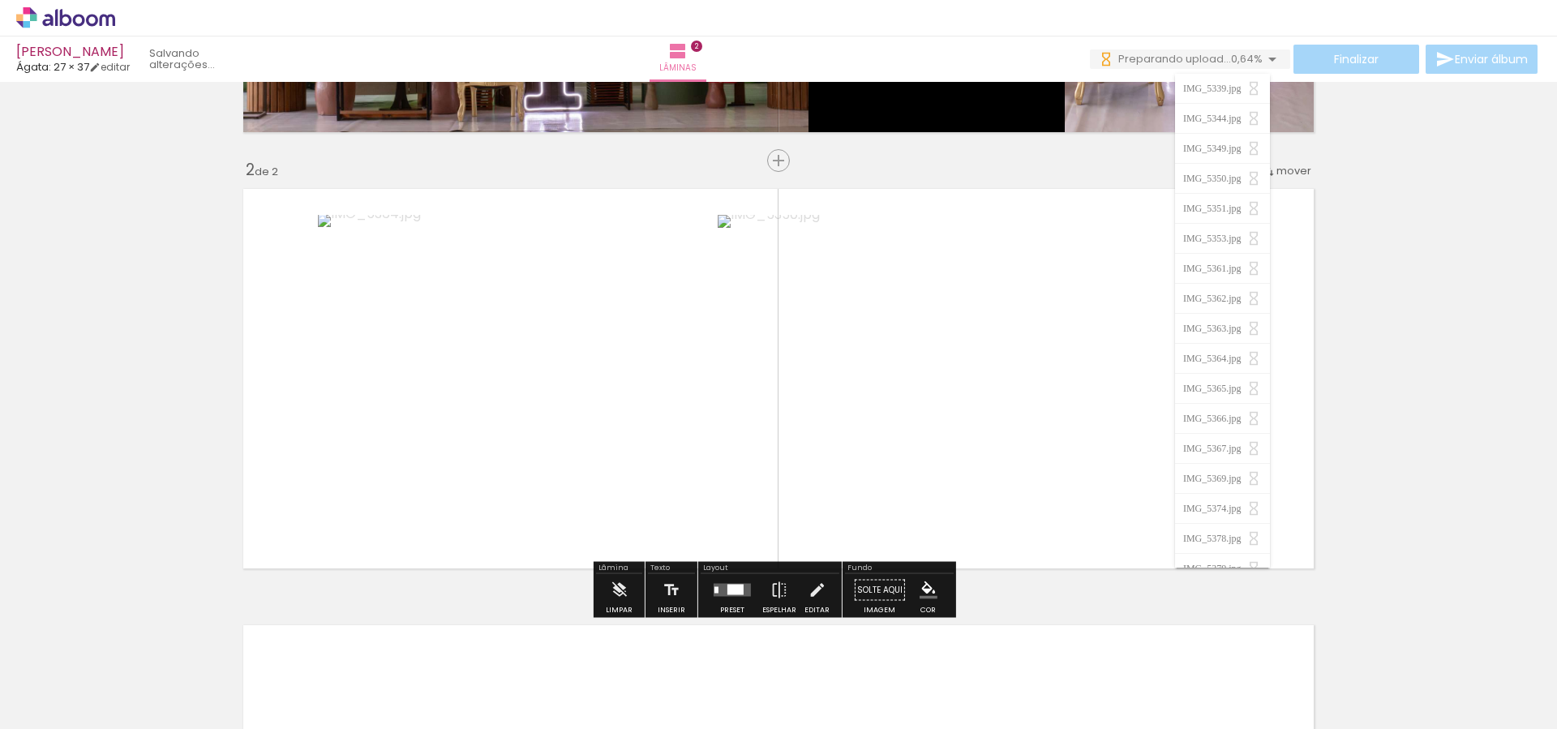
click at [1343, 311] on div "Inserir lâmina 1 de 2 Inserir lâmina 2 de 2" at bounding box center [778, 358] width 1557 height 1310
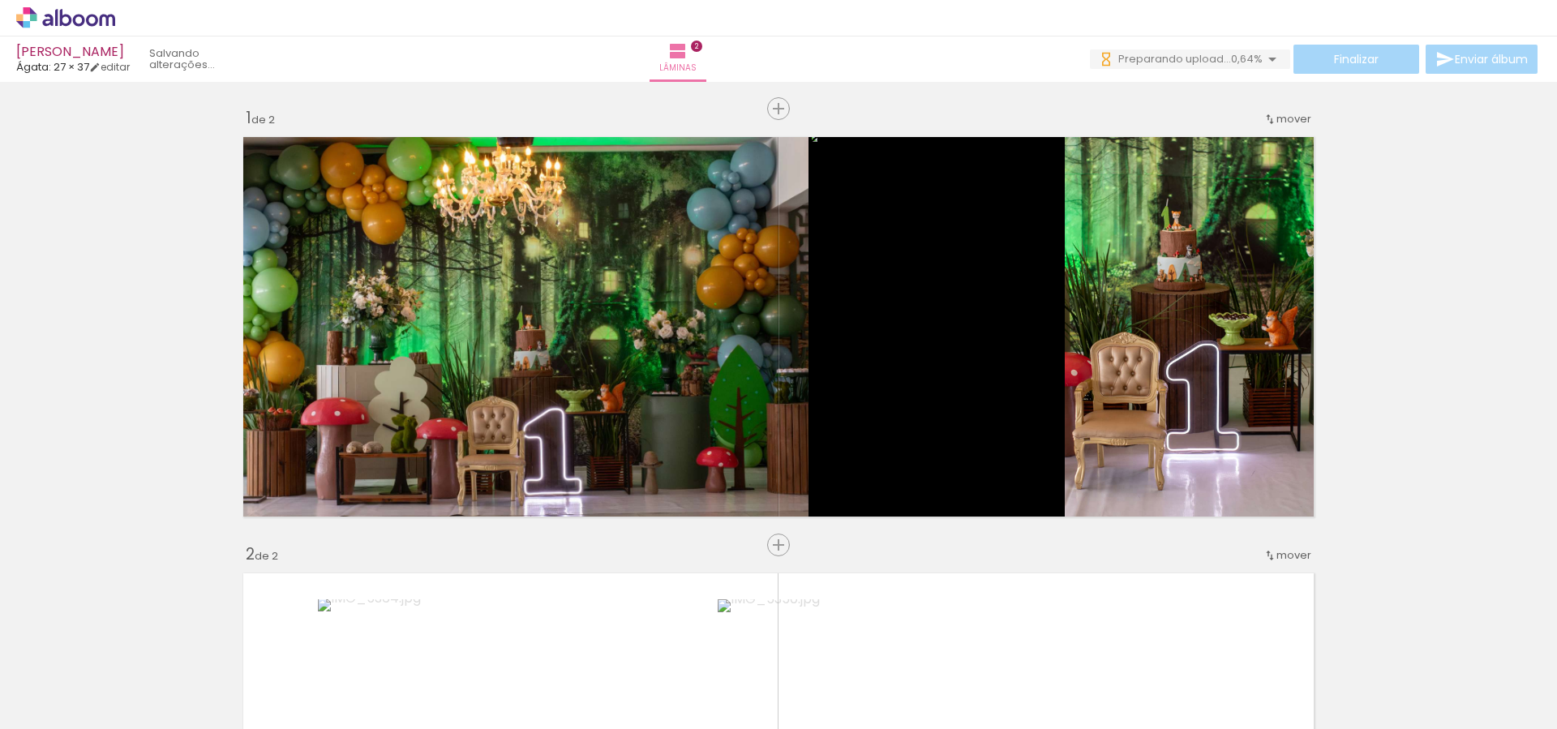
scroll to position [484, 0]
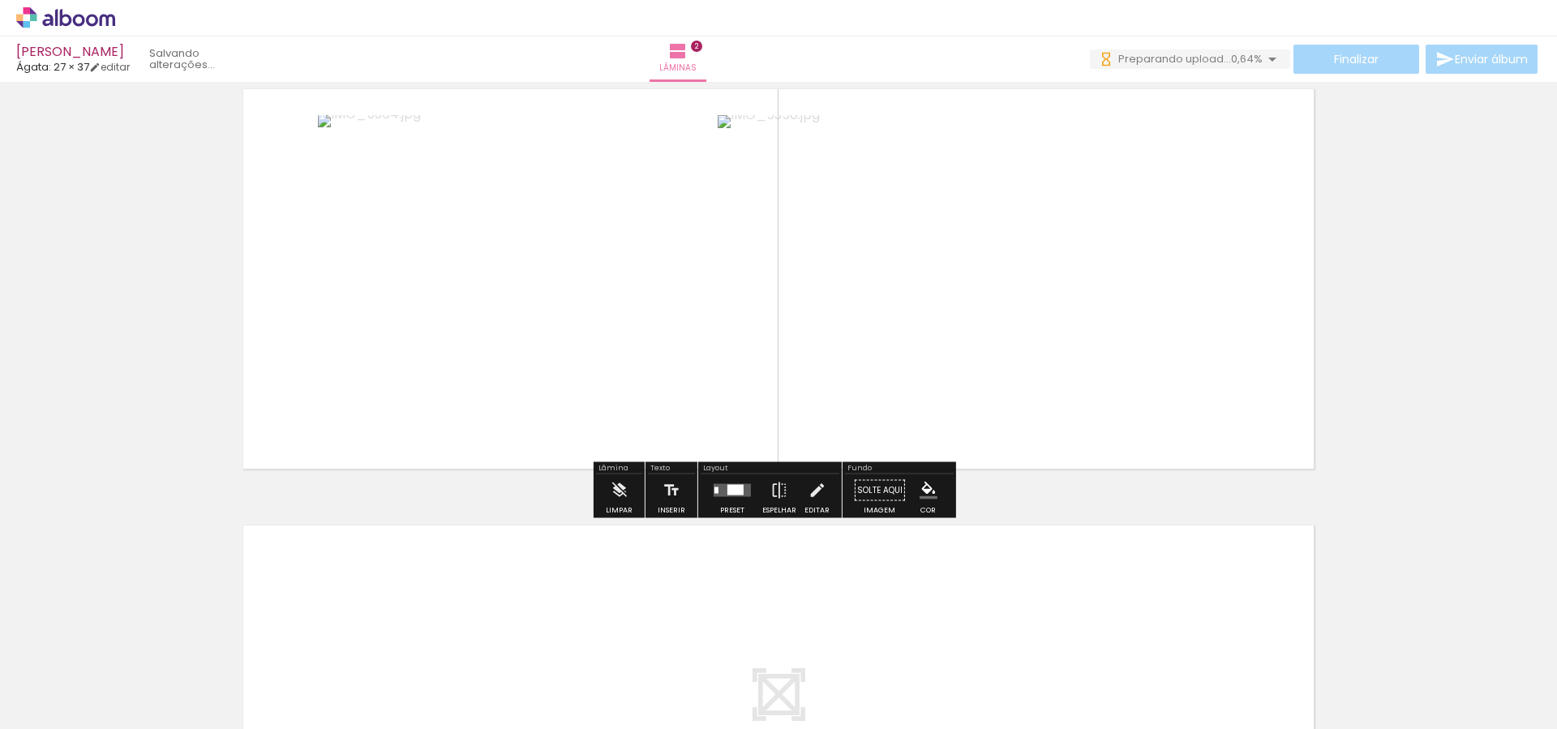
click at [928, 492] on iron-icon "color picker" at bounding box center [929, 491] width 18 height 18
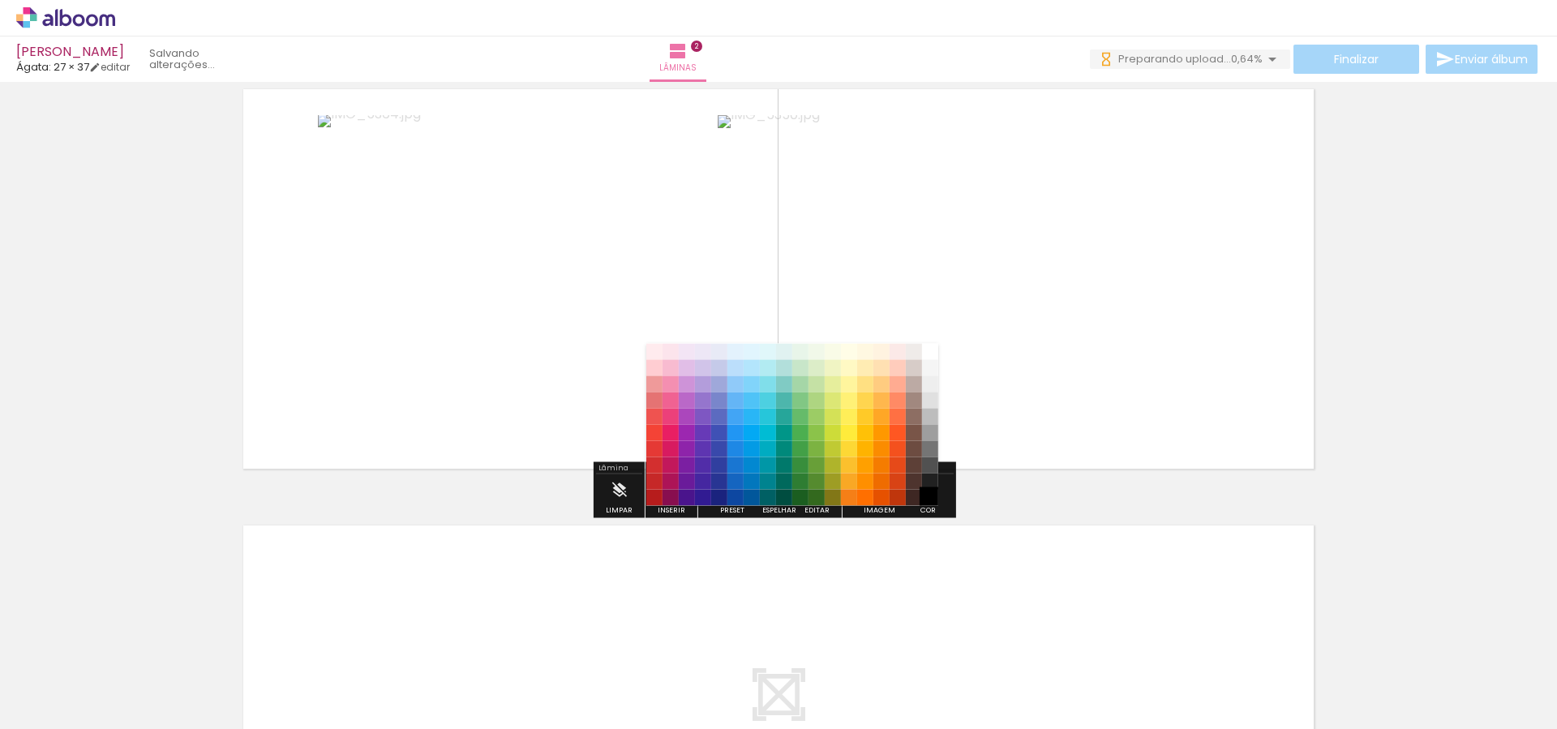
click at [926, 501] on paper-item "#000000" at bounding box center [930, 498] width 16 height 16
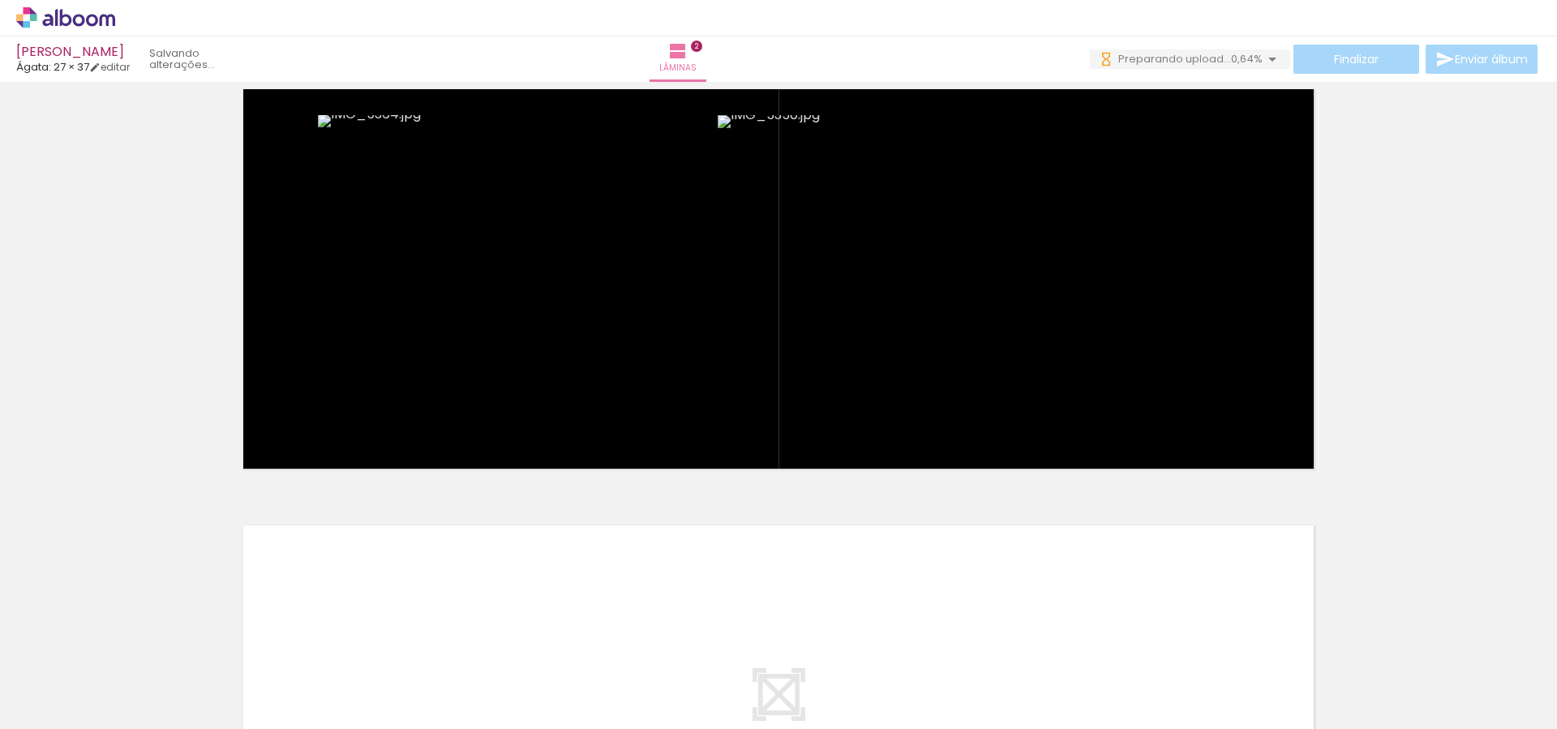
scroll to position [0, 0]
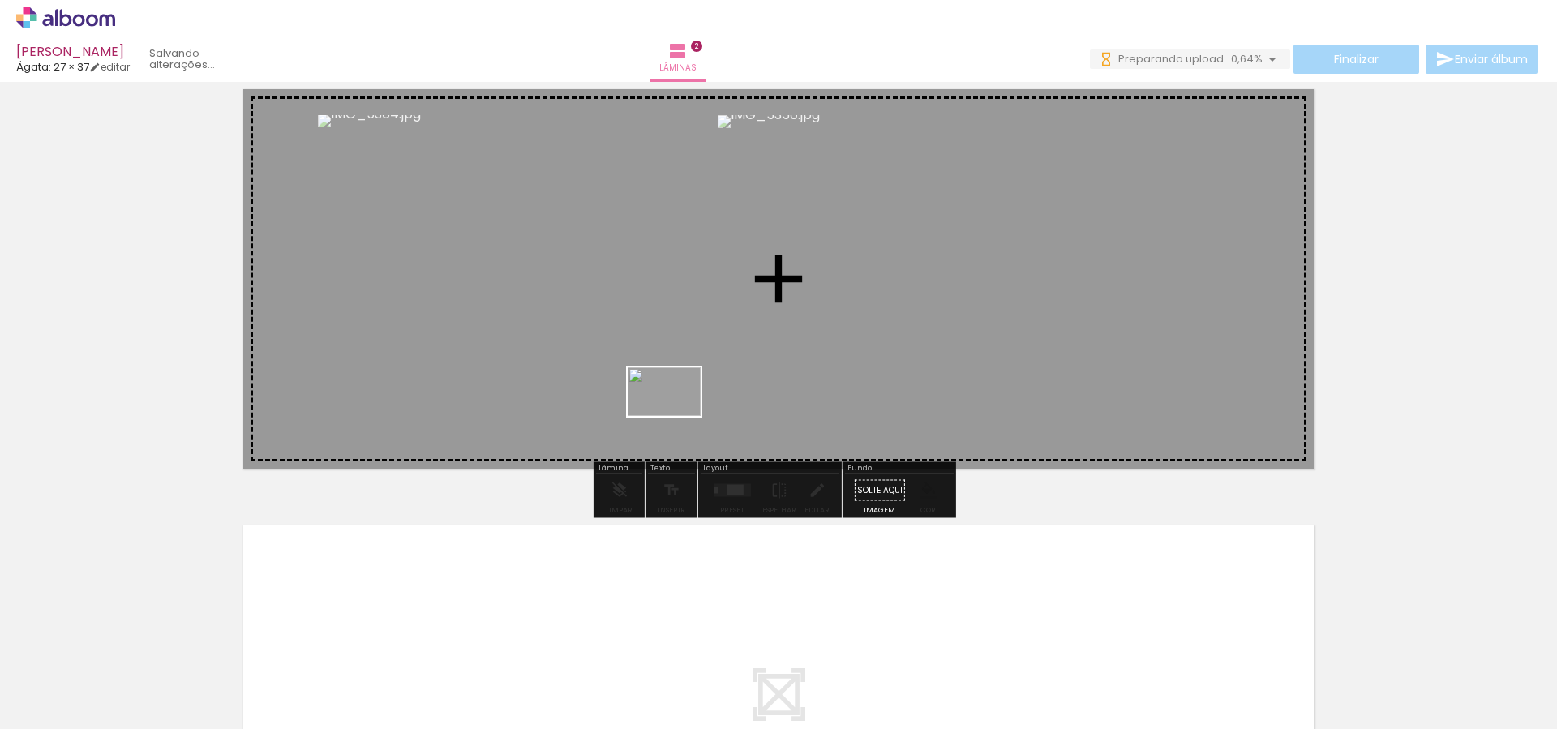
drag, startPoint x: 599, startPoint y: 685, endPoint x: 678, endPoint y: 413, distance: 282.9
click at [677, 416] on quentale-workspace at bounding box center [778, 364] width 1557 height 729
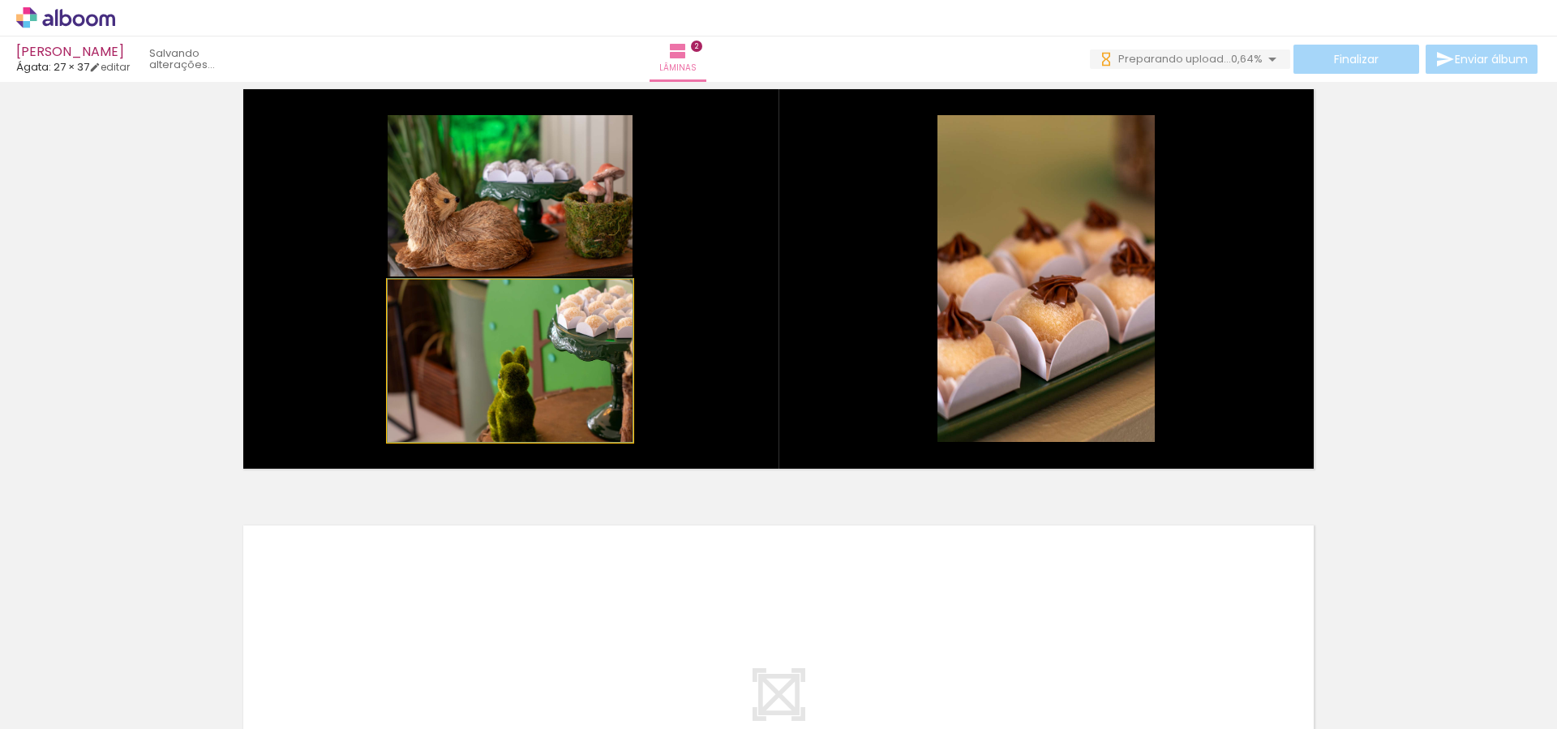
click at [527, 398] on quentale-photo at bounding box center [510, 361] width 245 height 162
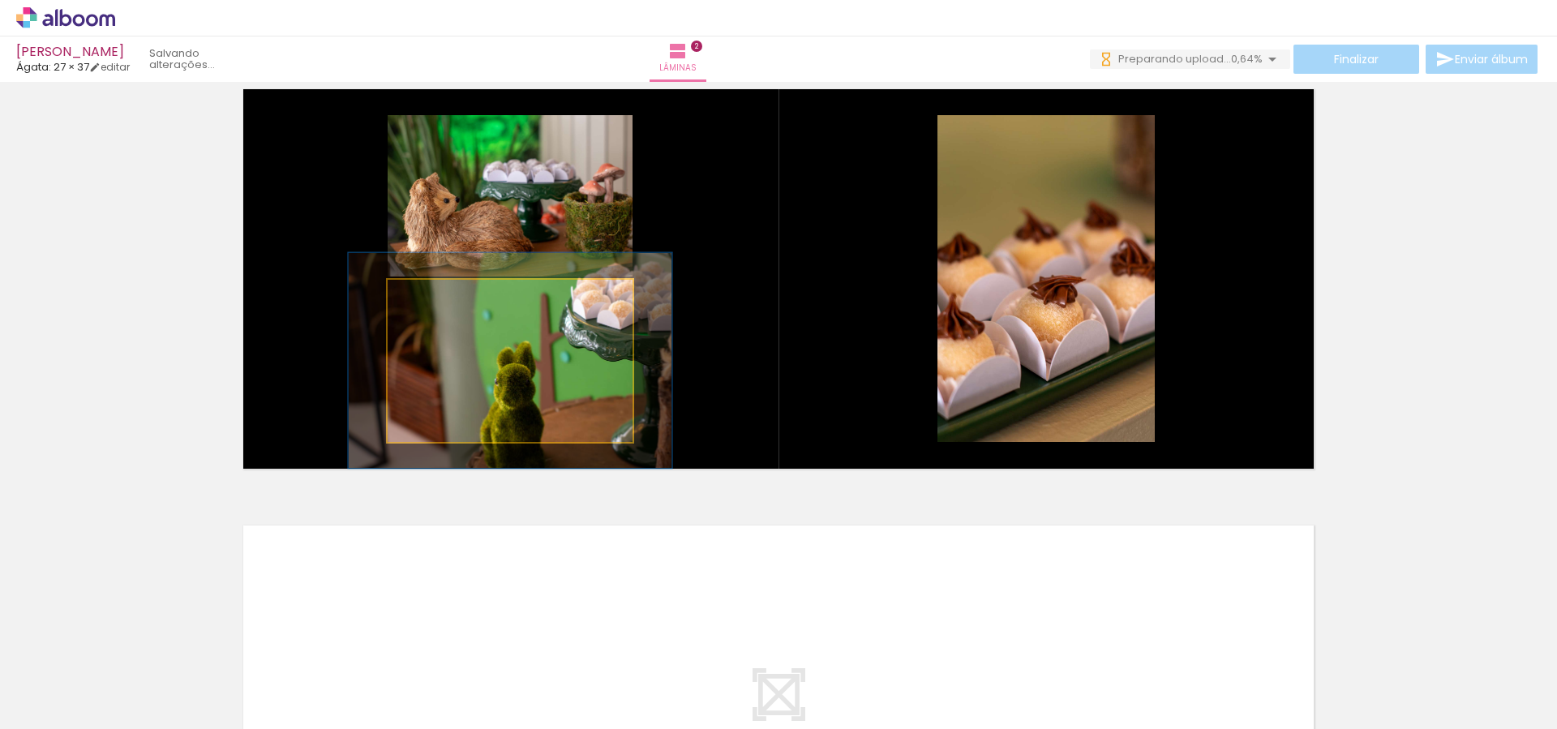
drag, startPoint x: 423, startPoint y: 298, endPoint x: 440, endPoint y: 299, distance: 17.9
click at [440, 299] on div at bounding box center [443, 297] width 15 height 15
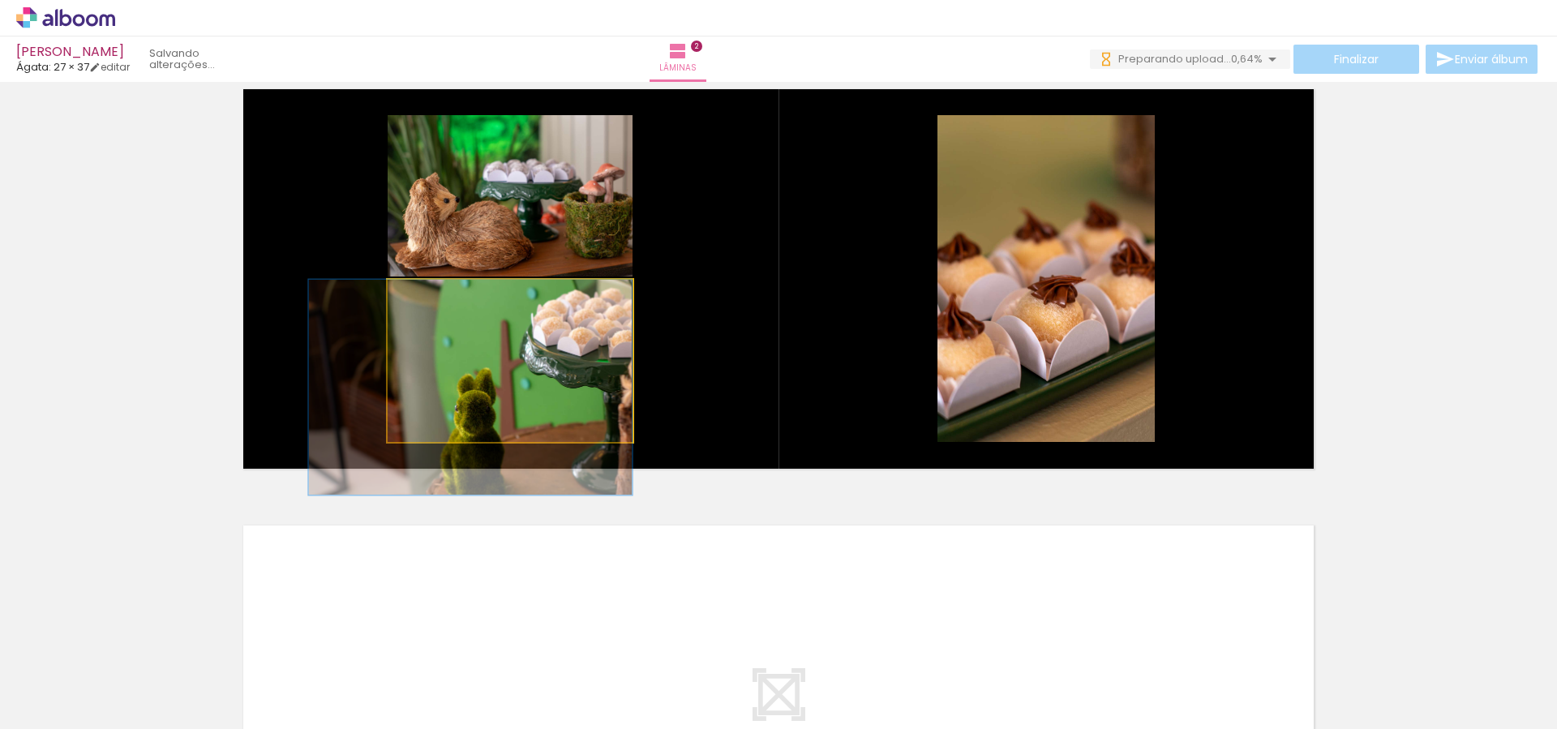
drag, startPoint x: 501, startPoint y: 345, endPoint x: 424, endPoint y: 381, distance: 85.3
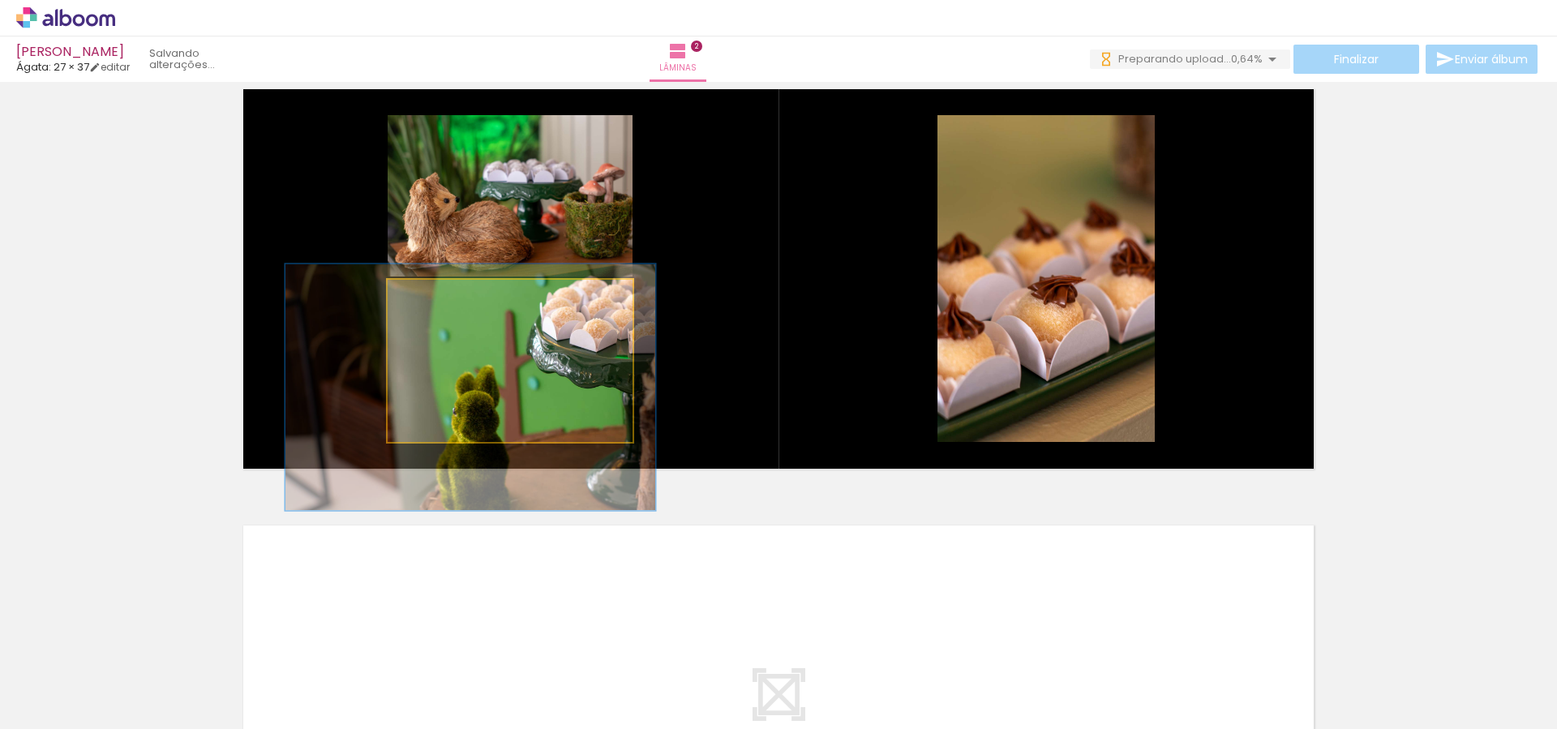
drag, startPoint x: 446, startPoint y: 301, endPoint x: 457, endPoint y: 301, distance: 10.5
click at [457, 301] on div at bounding box center [458, 297] width 26 height 26
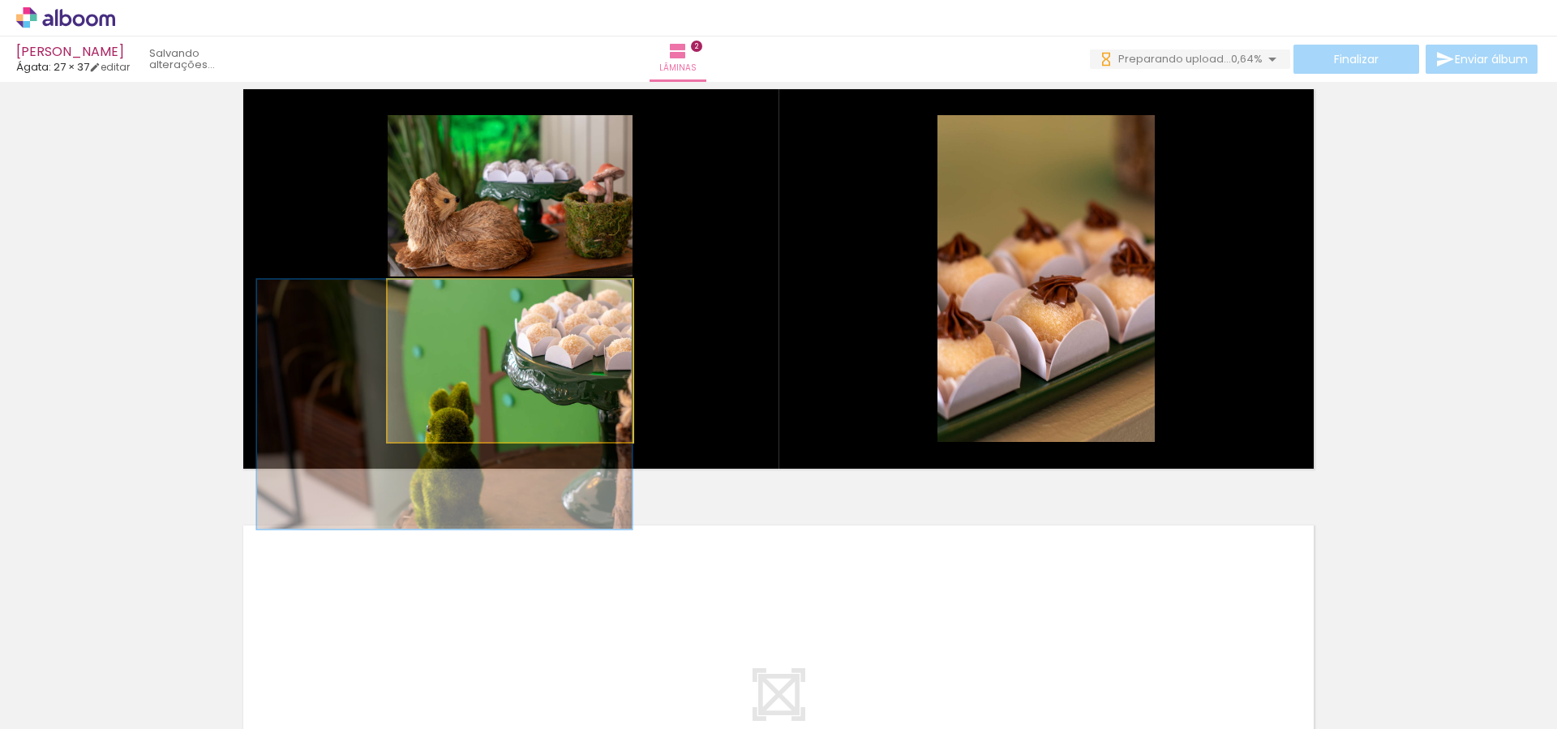
drag, startPoint x: 531, startPoint y: 343, endPoint x: 400, endPoint y: 374, distance: 135.0
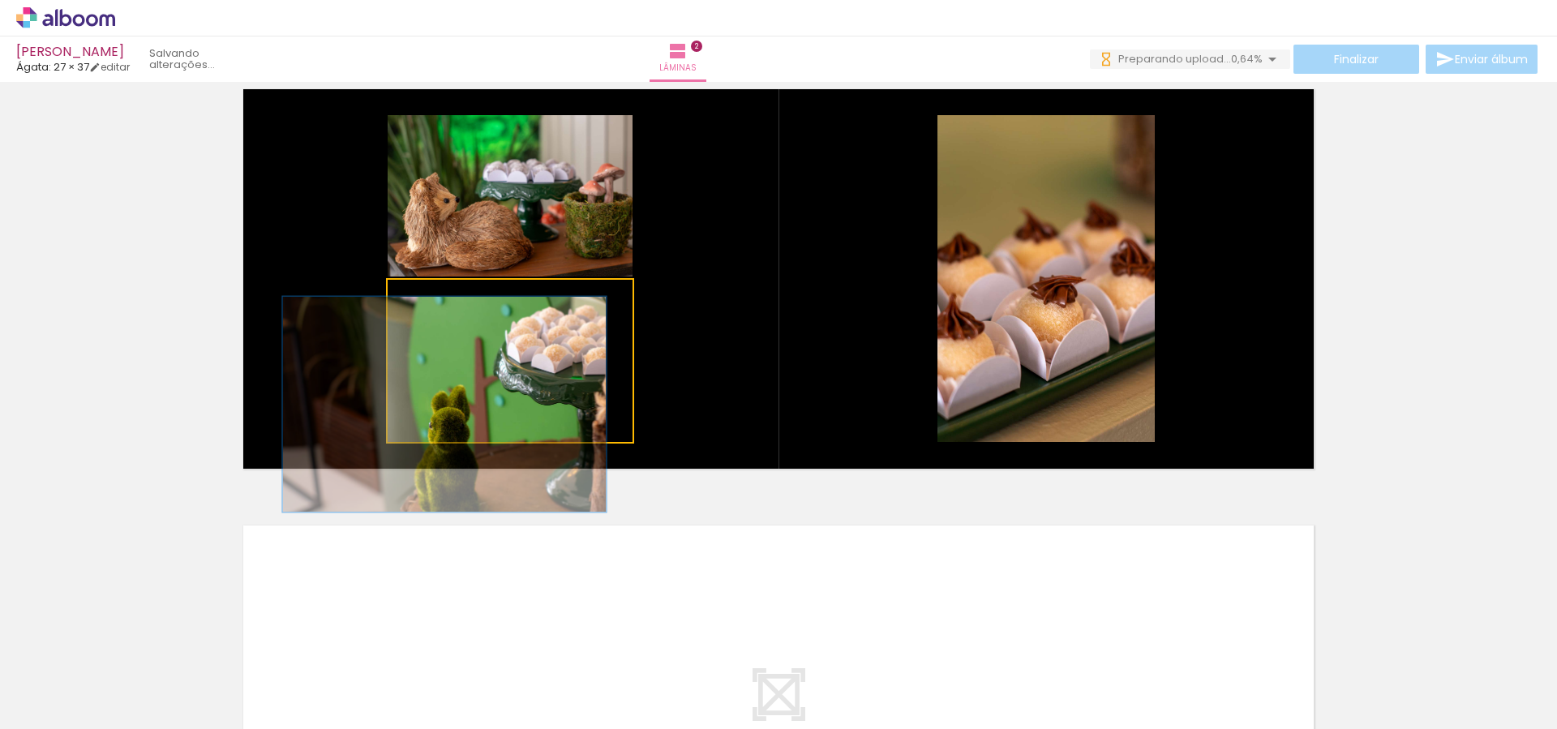
drag, startPoint x: 453, startPoint y: 294, endPoint x: 436, endPoint y: 292, distance: 17.9
type paper-slider "126"
click at [439, 291] on div at bounding box center [446, 297] width 15 height 15
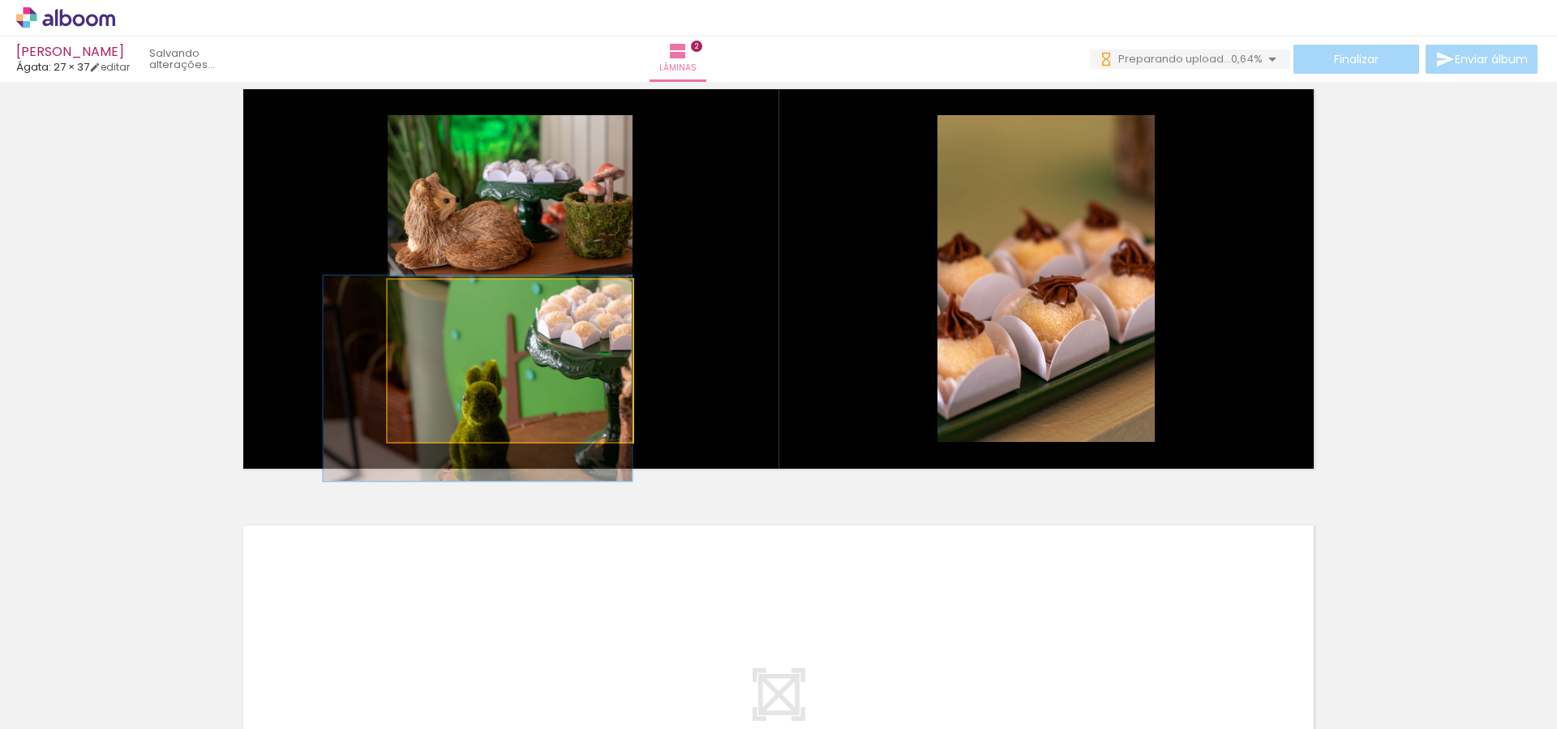
drag, startPoint x: 466, startPoint y: 351, endPoint x: 445, endPoint y: 322, distance: 35.6
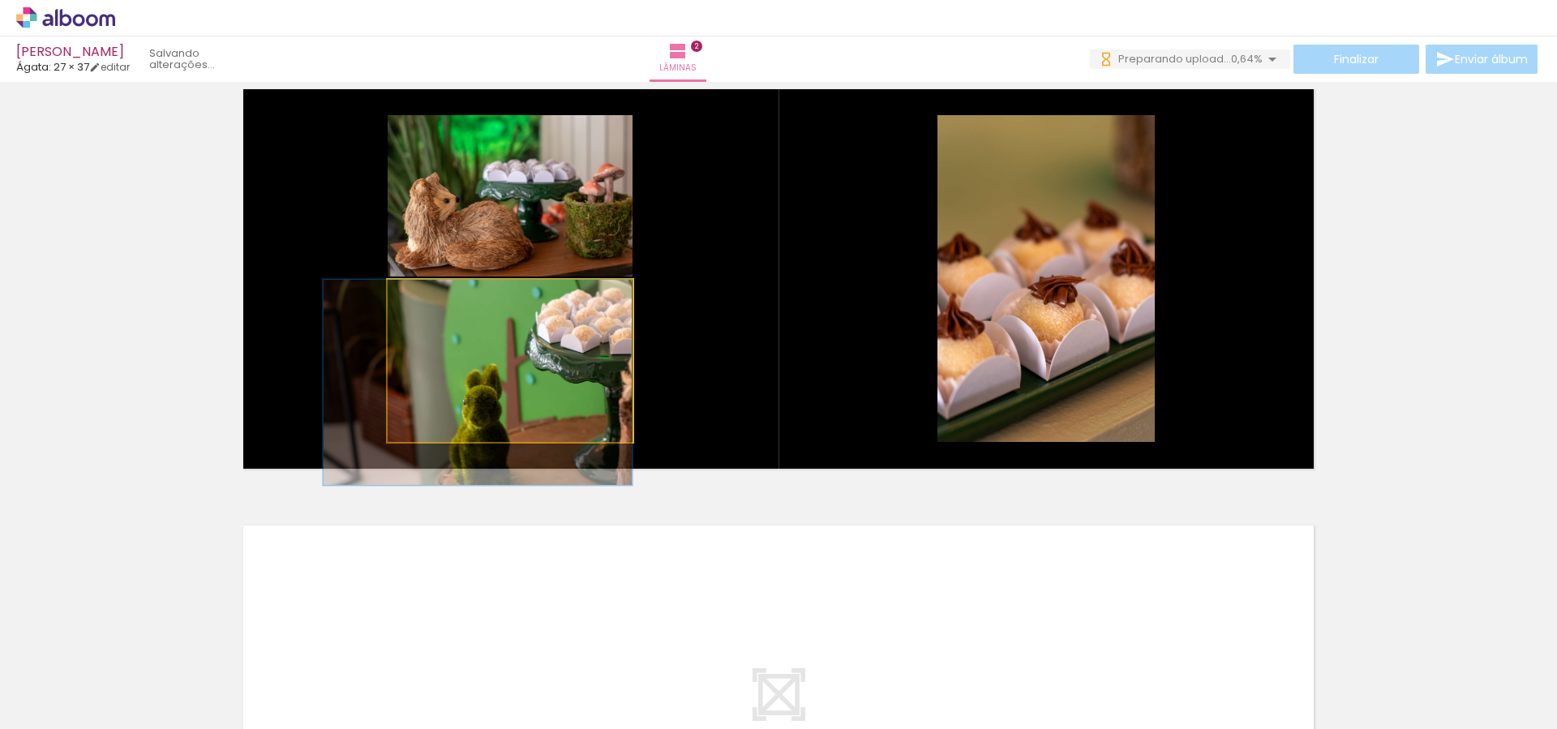
drag, startPoint x: 520, startPoint y: 354, endPoint x: 470, endPoint y: 385, distance: 58.3
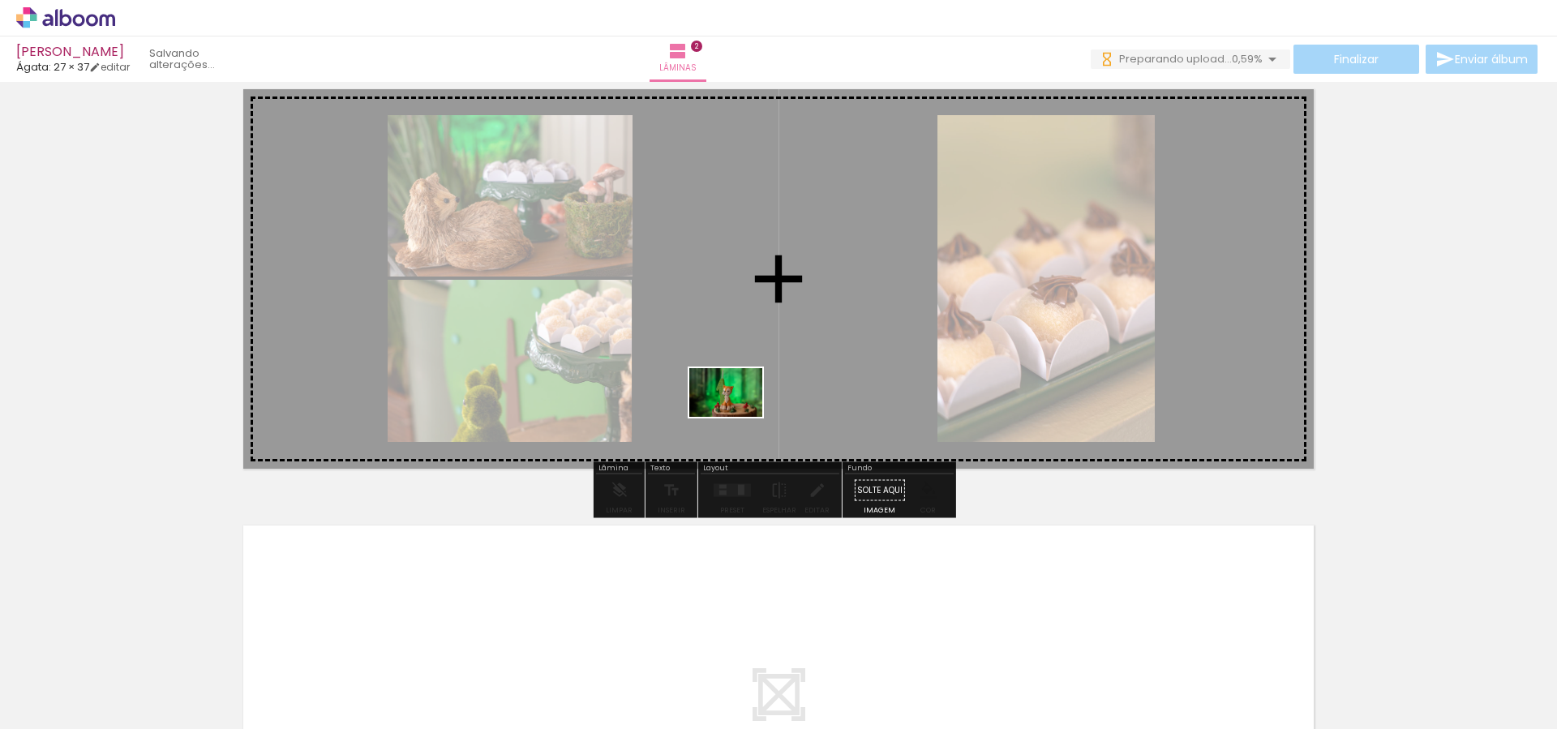
drag, startPoint x: 814, startPoint y: 675, endPoint x: 738, endPoint y: 416, distance: 269.8
click at [738, 416] on quentale-workspace at bounding box center [778, 364] width 1557 height 729
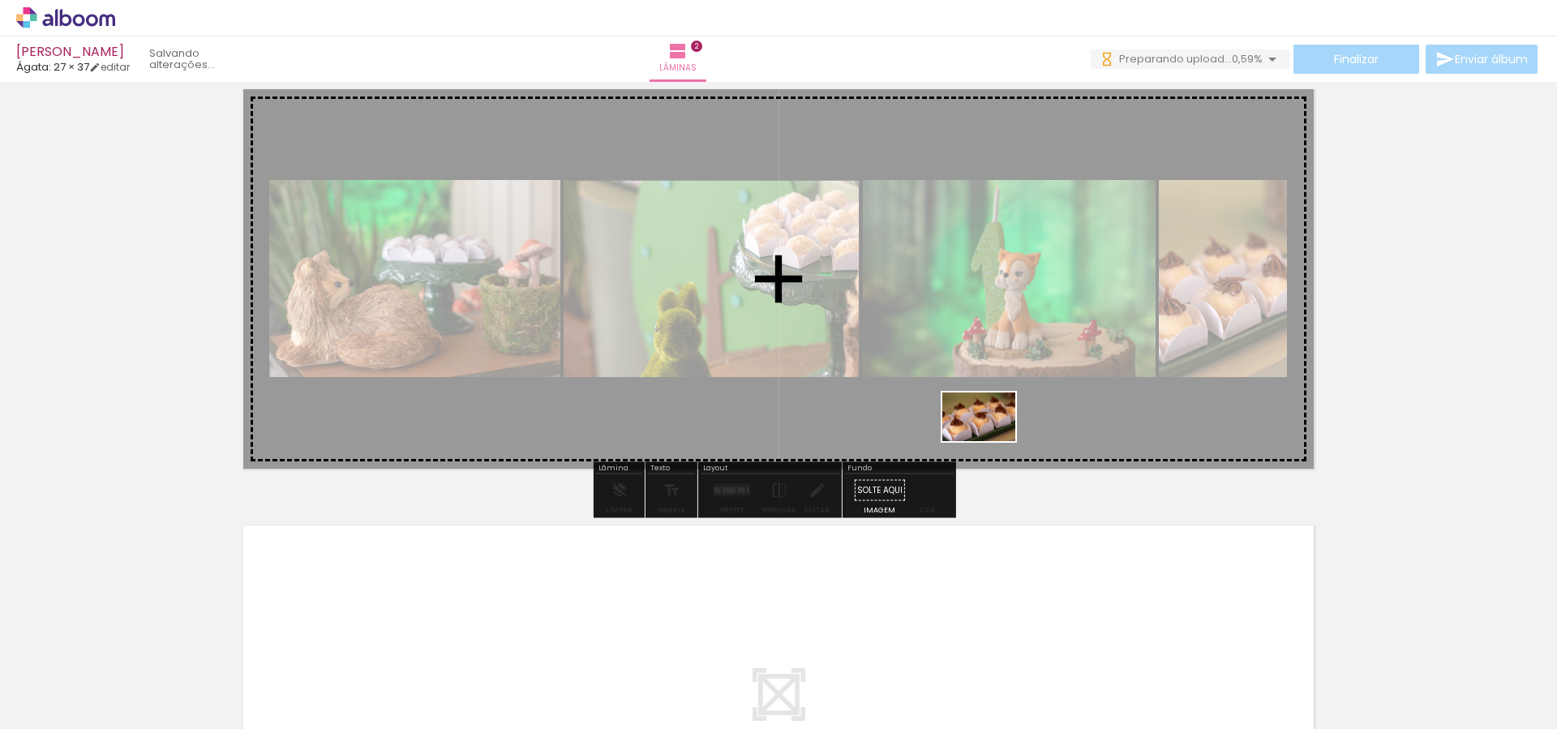
drag, startPoint x: 1055, startPoint y: 673, endPoint x: 991, endPoint y: 441, distance: 240.5
click at [991, 441] on quentale-workspace at bounding box center [778, 364] width 1557 height 729
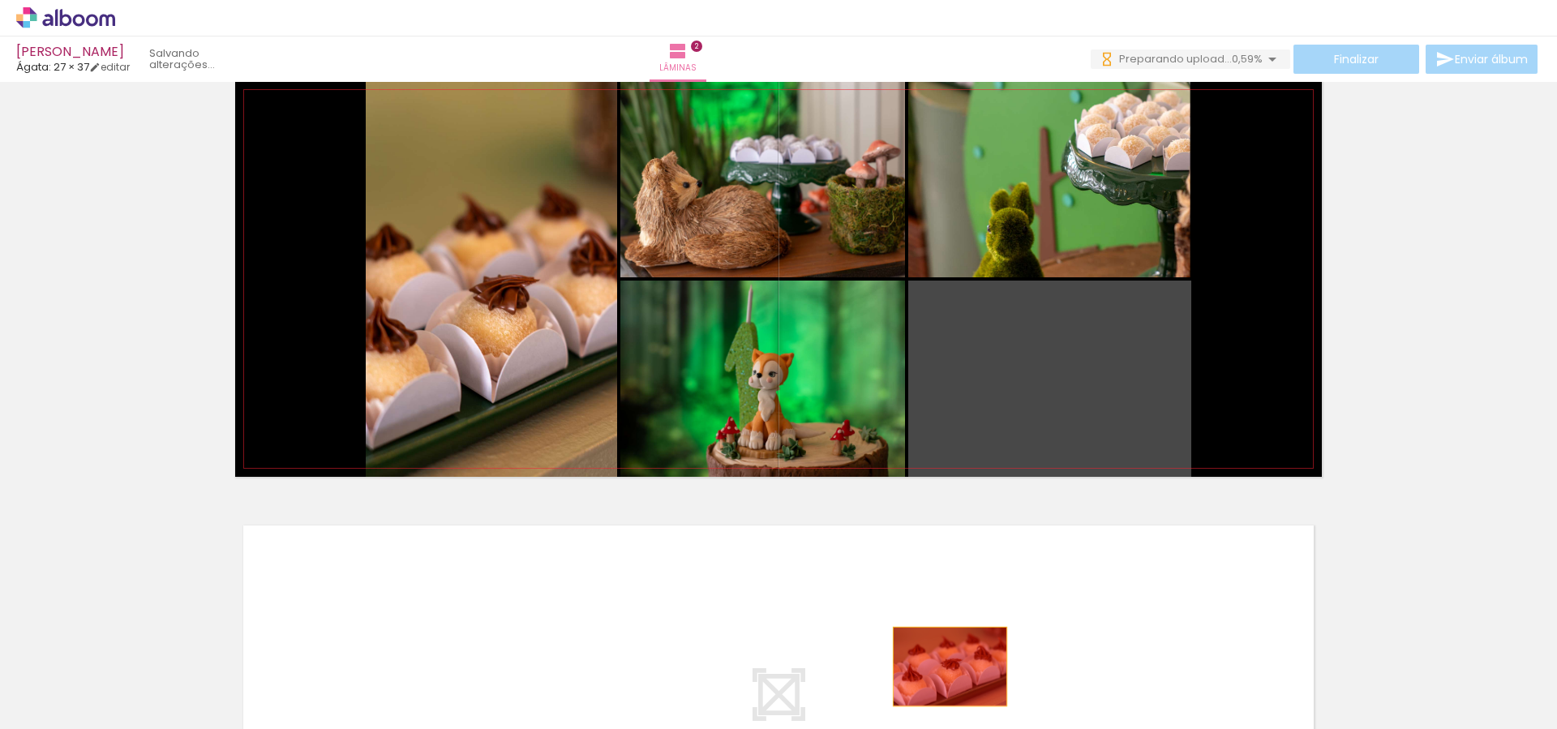
drag, startPoint x: 990, startPoint y: 358, endPoint x: 944, endPoint y: 667, distance: 312.5
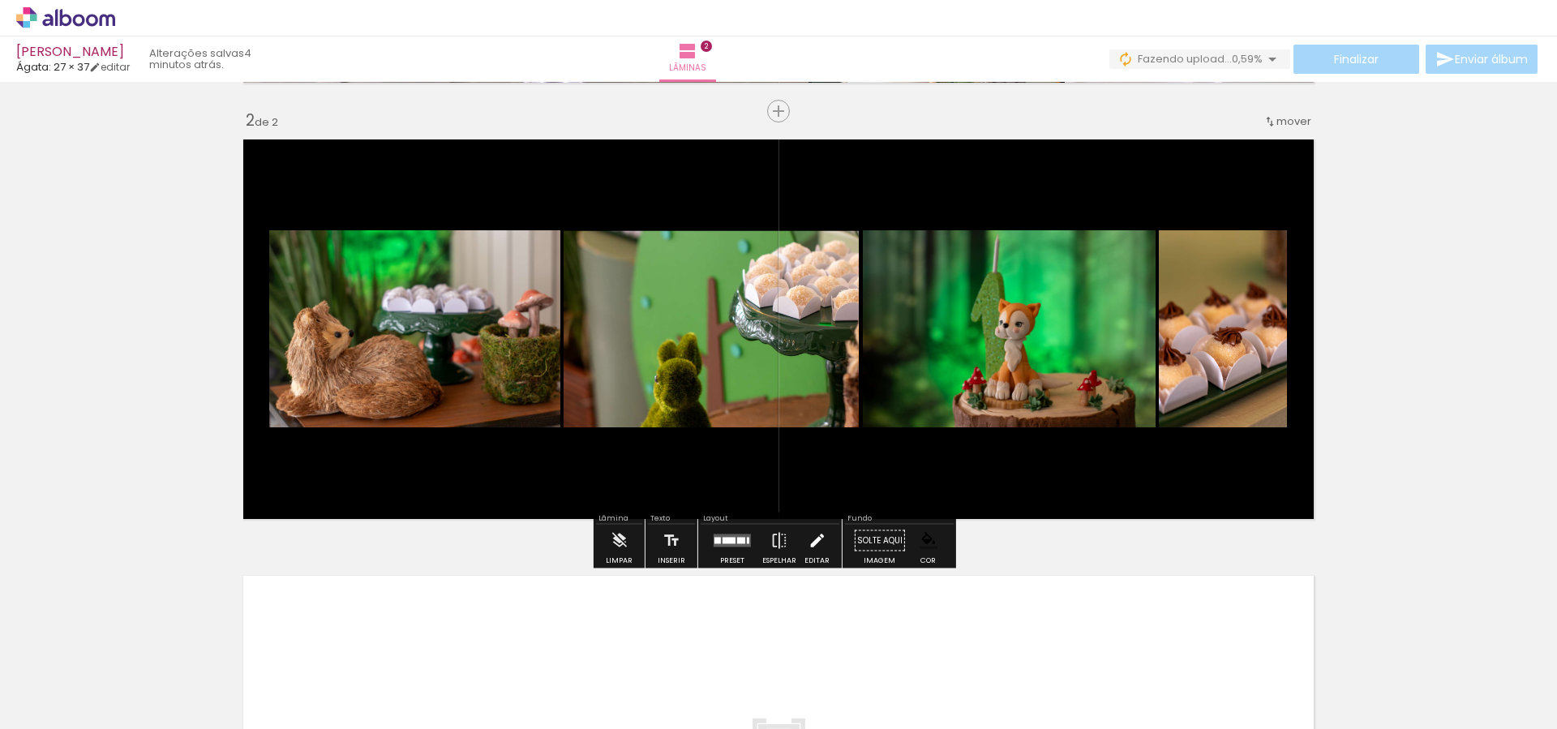
scroll to position [433, 0]
click at [740, 549] on div at bounding box center [733, 542] width 44 height 32
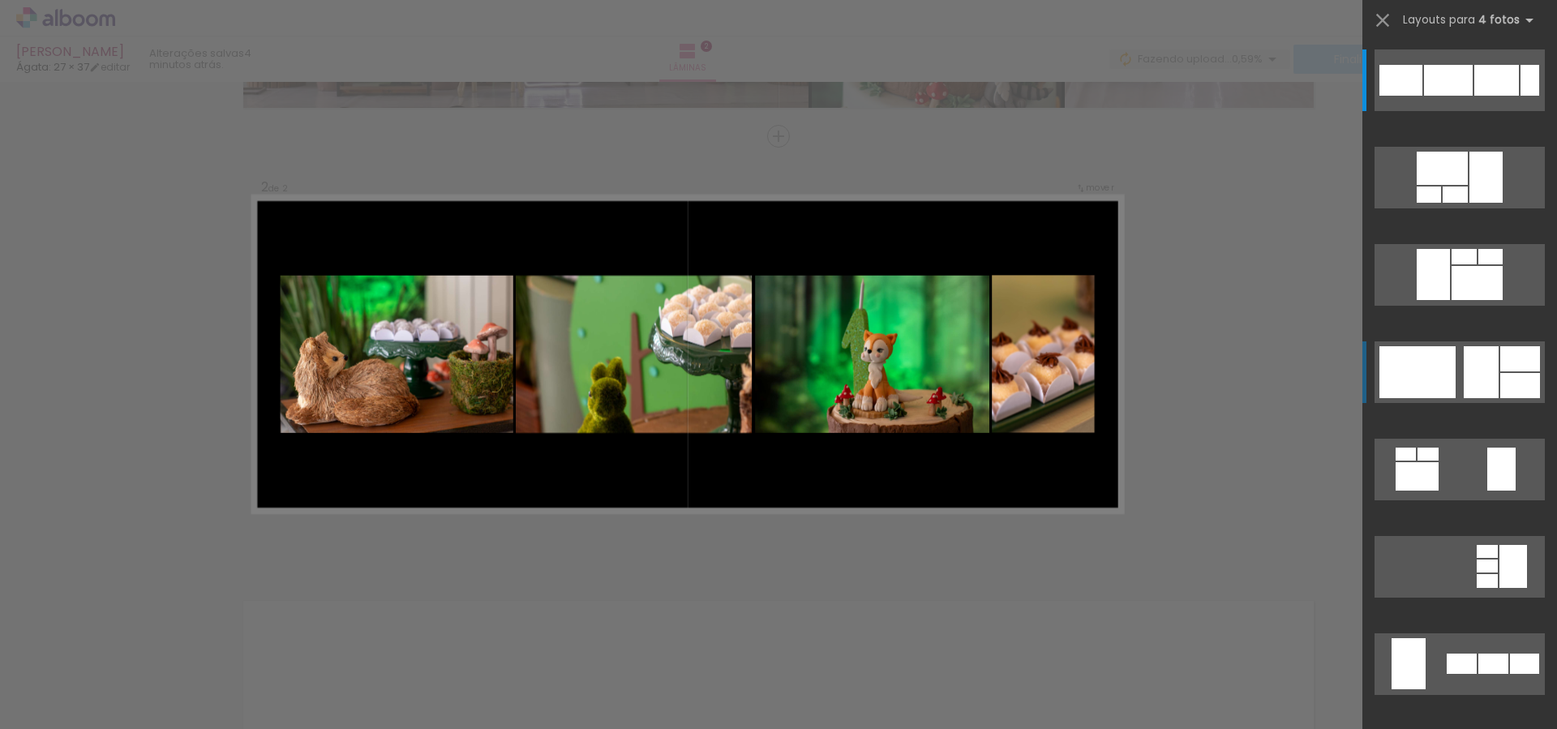
scroll to position [408, 0]
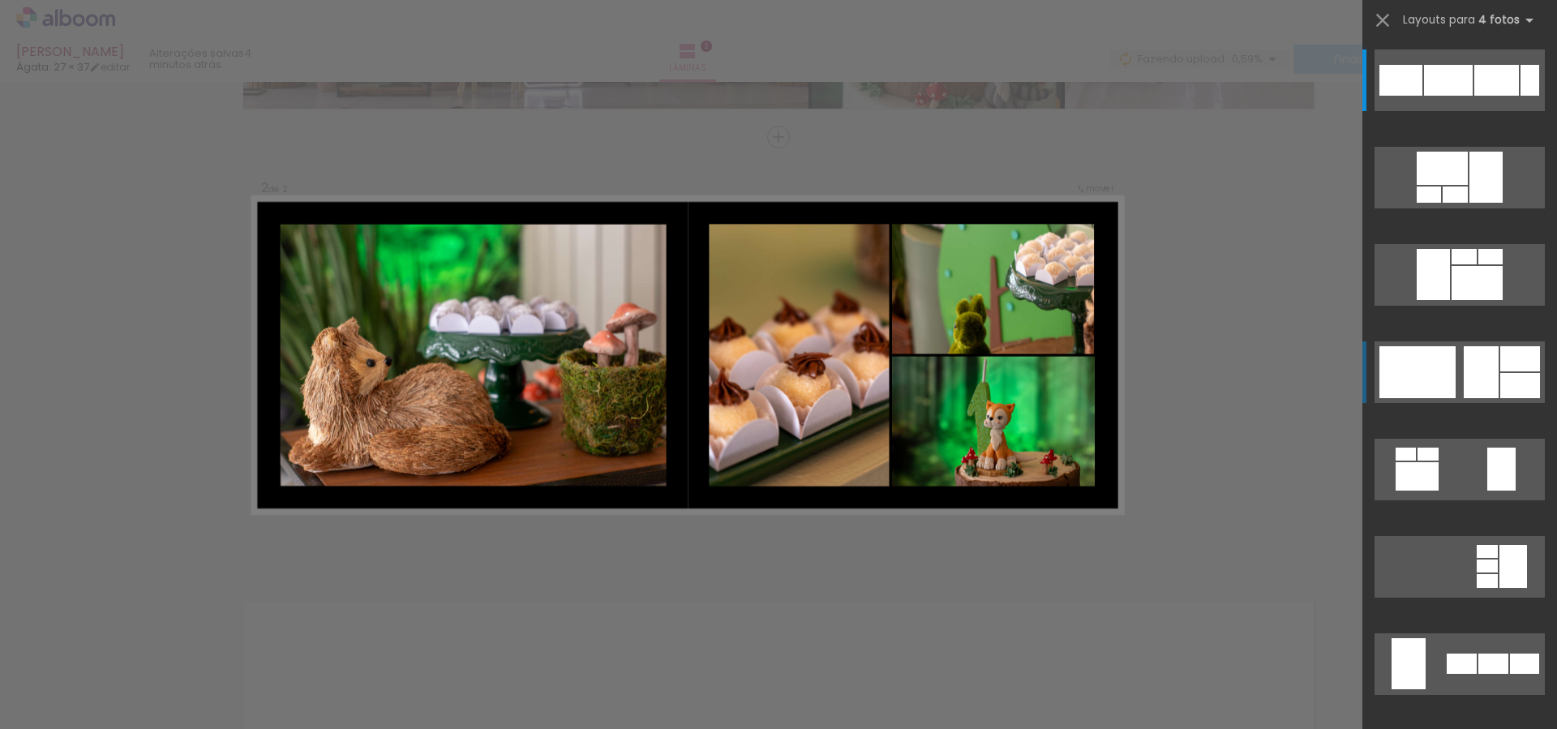
click at [1438, 378] on div at bounding box center [1418, 372] width 76 height 52
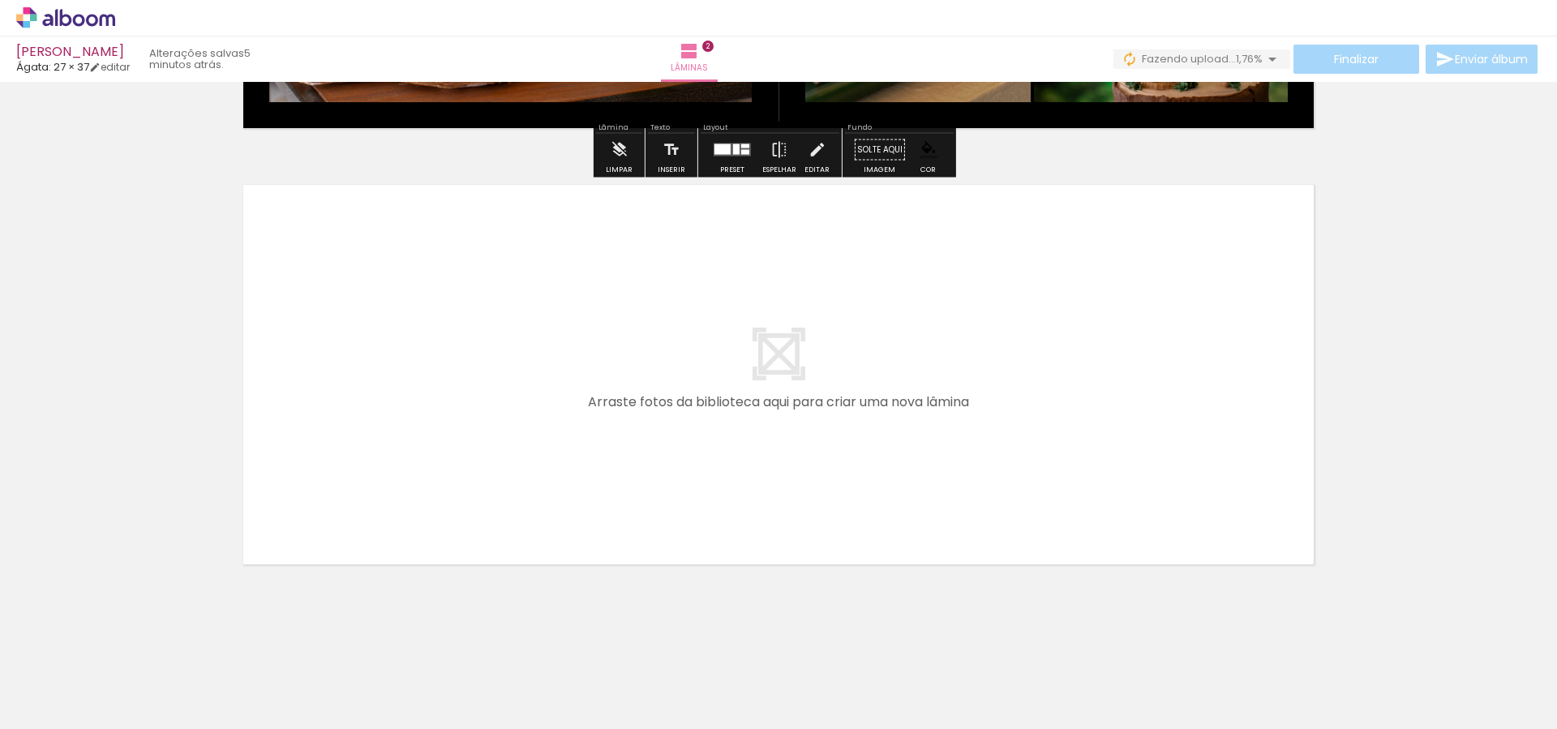
scroll to position [827, 0]
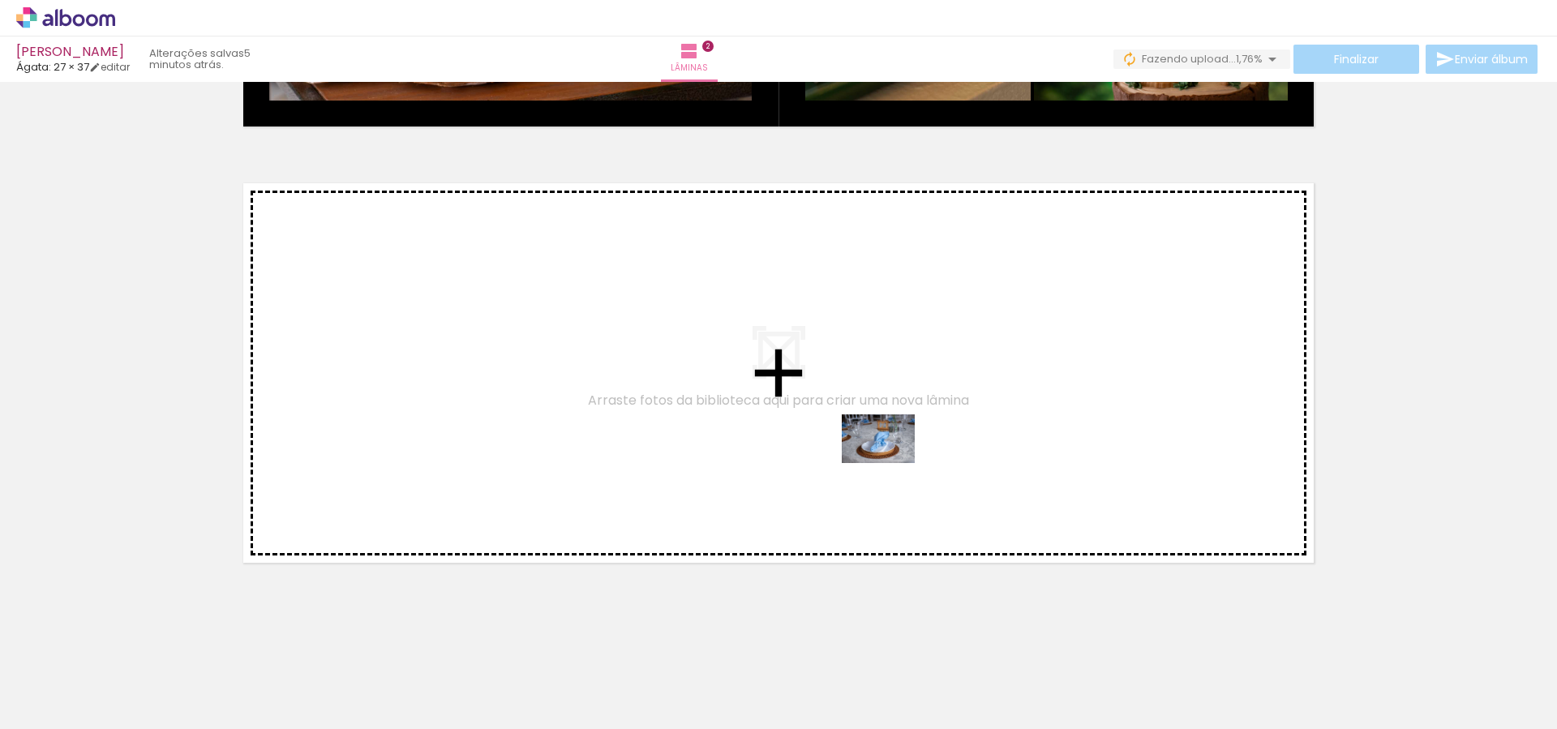
drag, startPoint x: 963, startPoint y: 636, endPoint x: 891, endPoint y: 463, distance: 187.3
click at [891, 463] on quentale-workspace at bounding box center [778, 364] width 1557 height 729
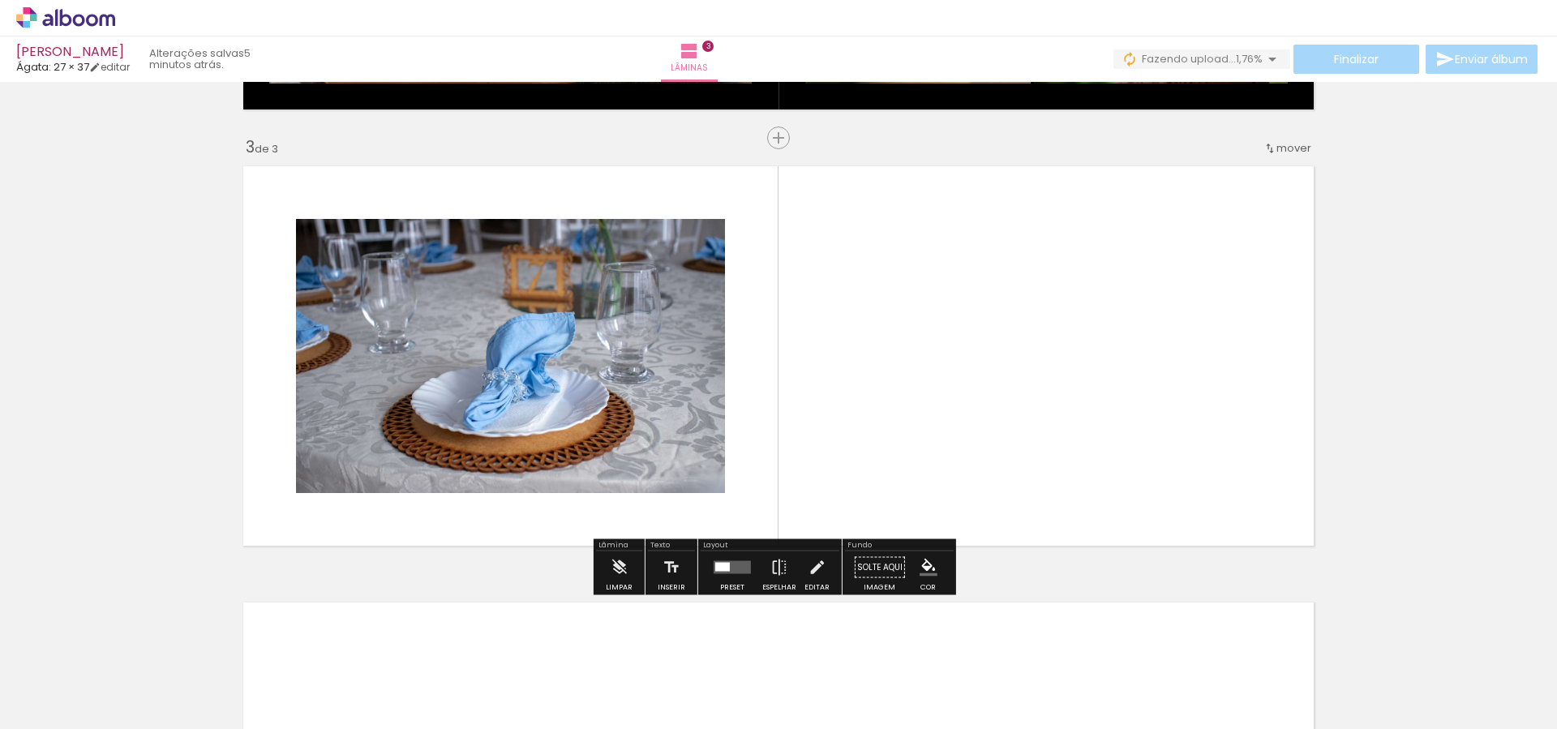
scroll to position [845, 0]
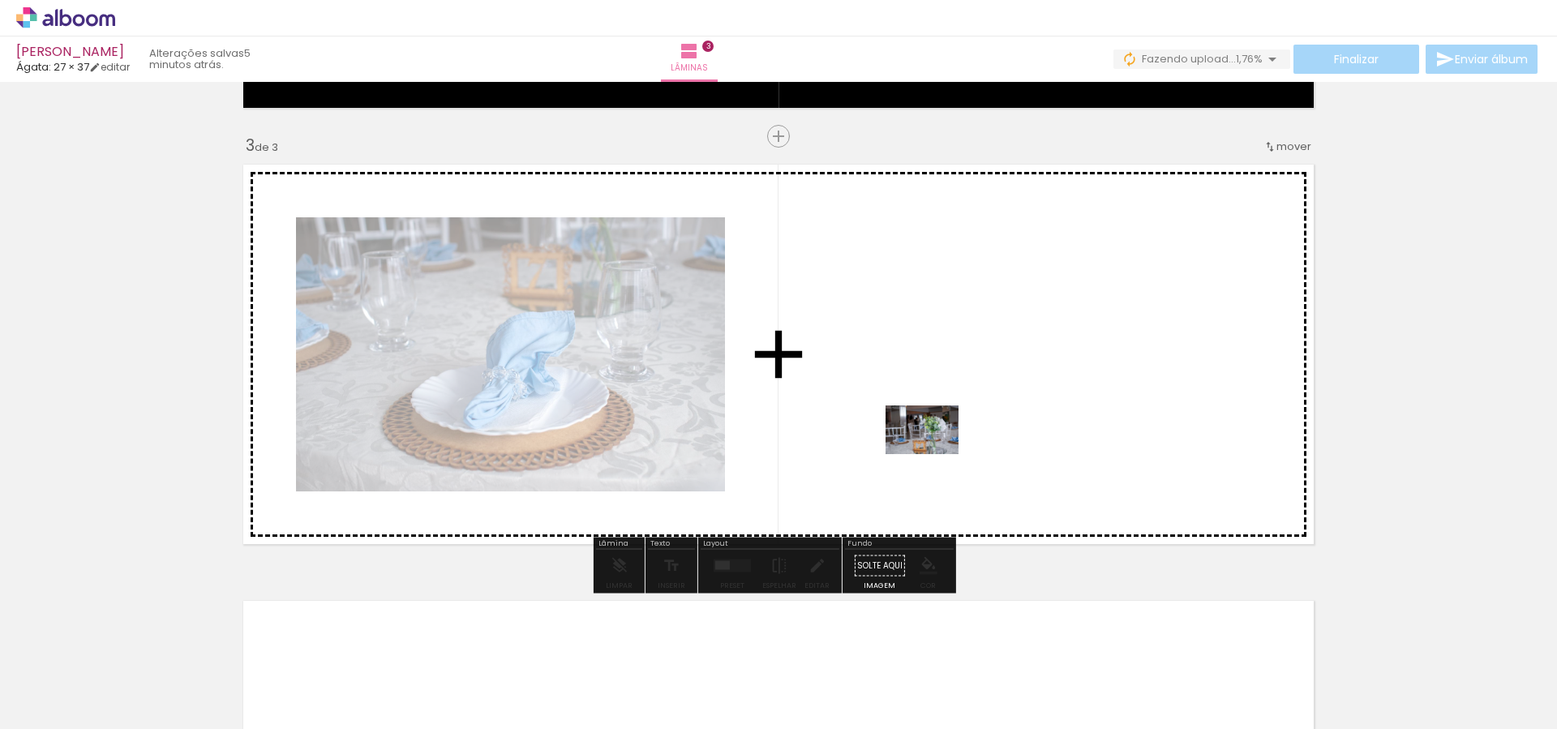
drag, startPoint x: 879, startPoint y: 676, endPoint x: 935, endPoint y: 454, distance: 228.6
click at [935, 454] on quentale-workspace at bounding box center [778, 364] width 1557 height 729
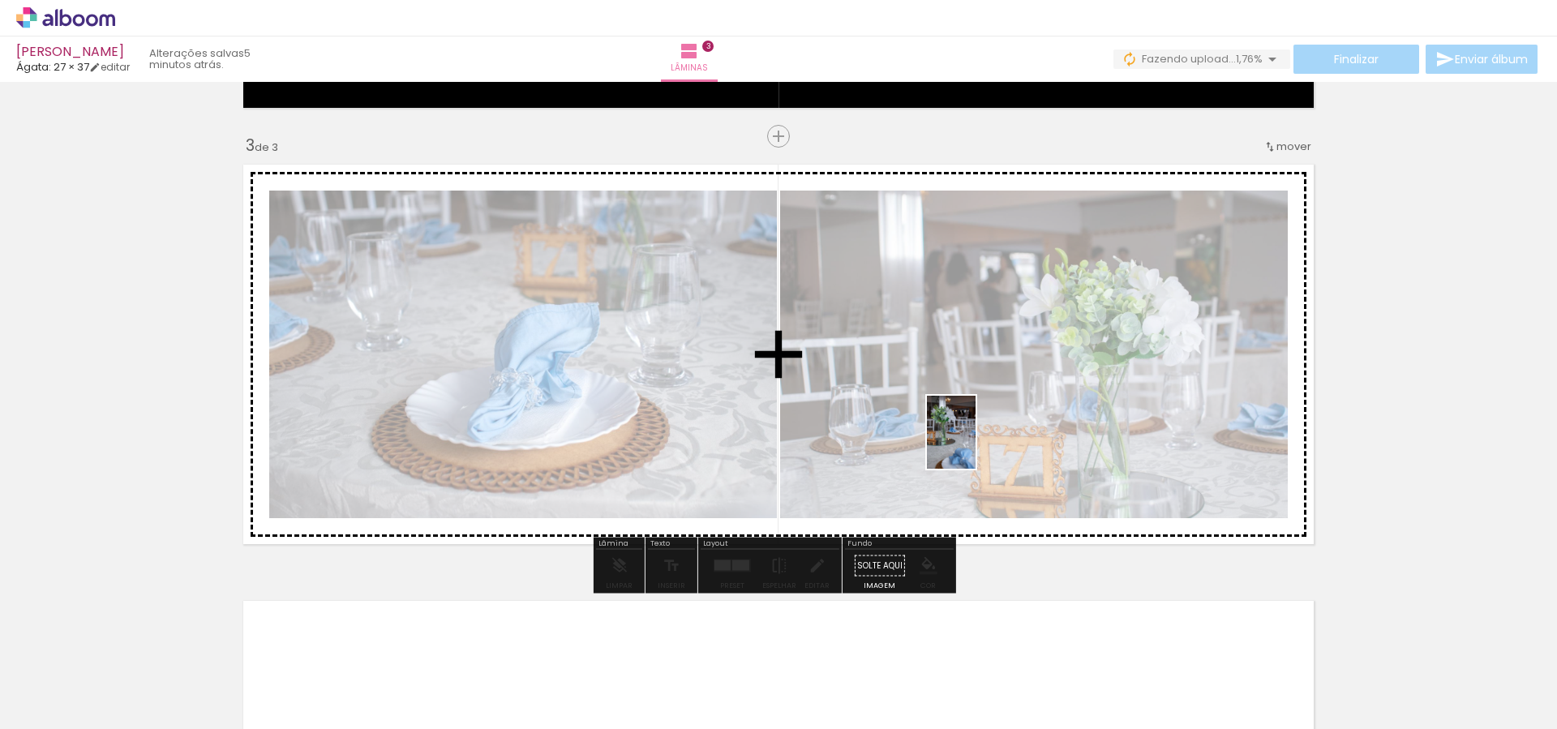
drag, startPoint x: 1020, startPoint y: 666, endPoint x: 976, endPoint y: 444, distance: 226.5
click at [976, 444] on quentale-workspace at bounding box center [778, 364] width 1557 height 729
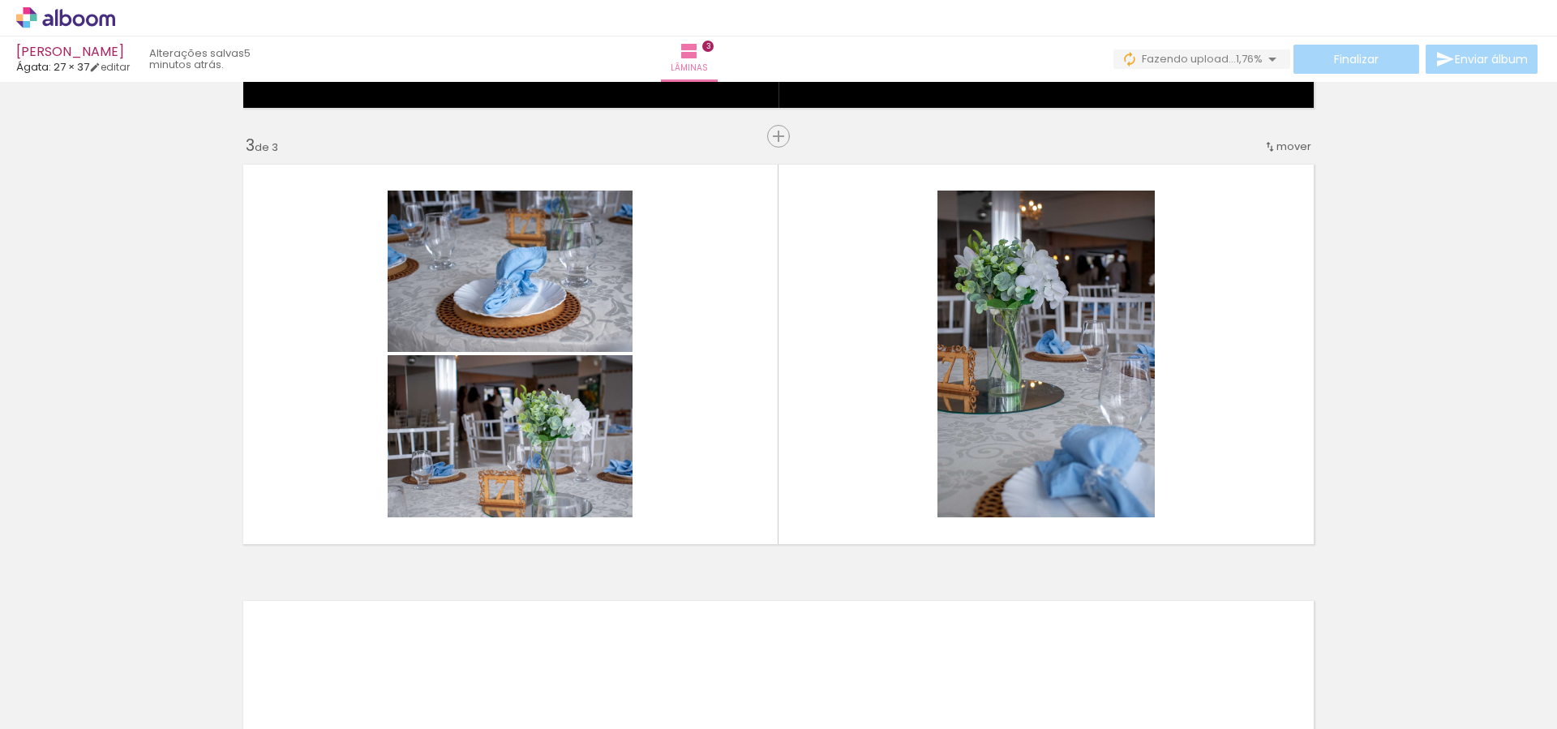
scroll to position [0, 0]
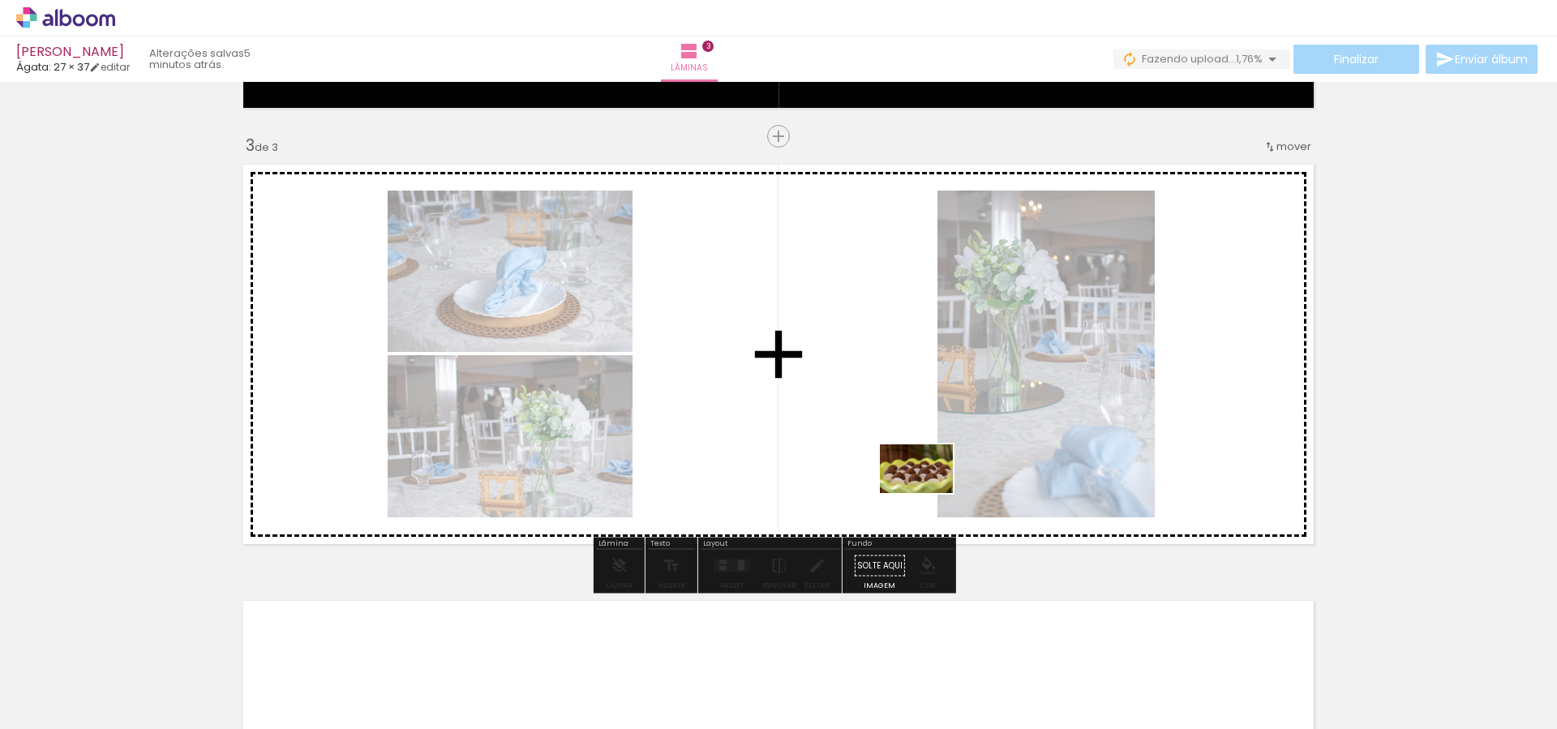
drag, startPoint x: 1154, startPoint y: 684, endPoint x: 929, endPoint y: 493, distance: 295.3
click at [929, 493] on quentale-workspace at bounding box center [778, 364] width 1557 height 729
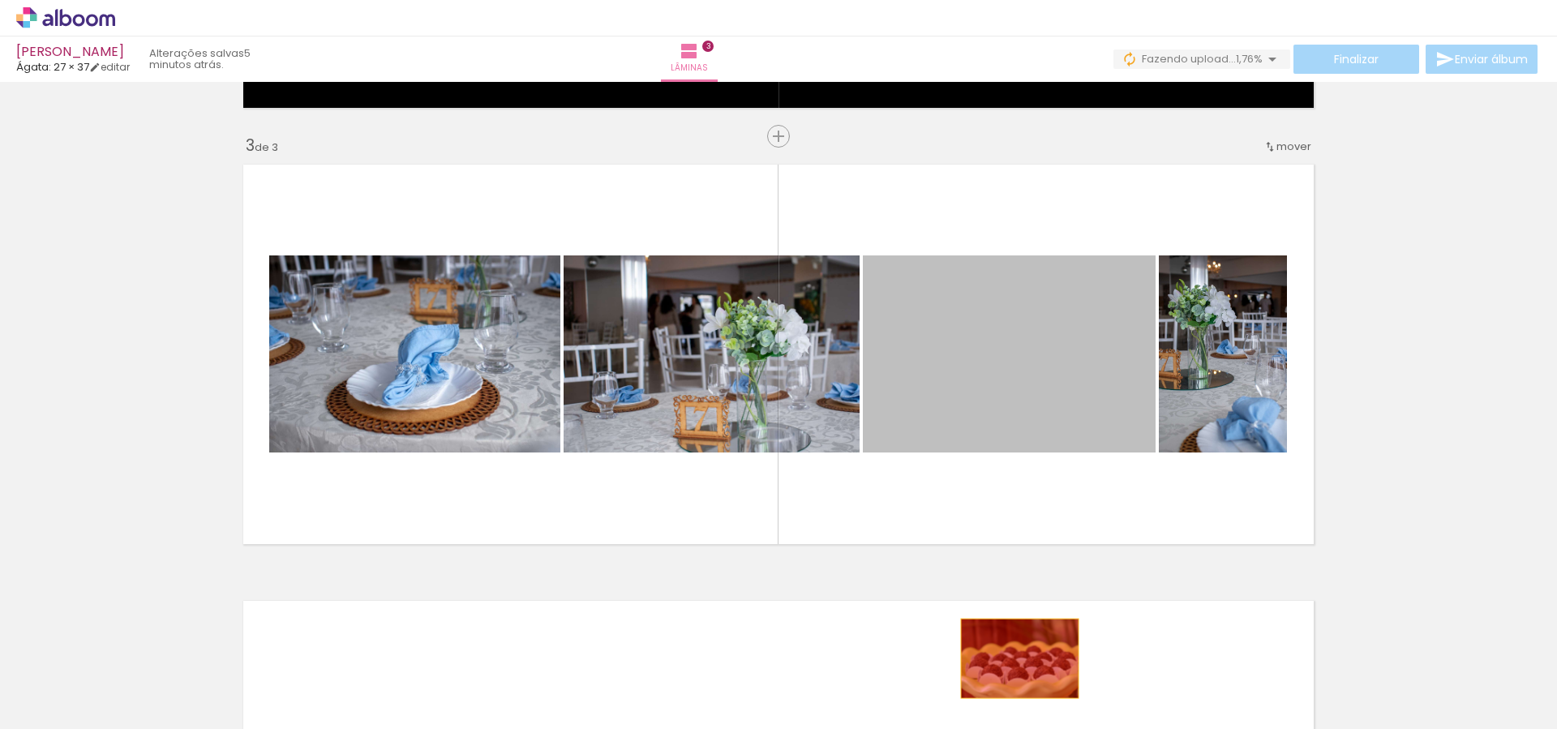
drag, startPoint x: 974, startPoint y: 406, endPoint x: 1025, endPoint y: 670, distance: 268.4
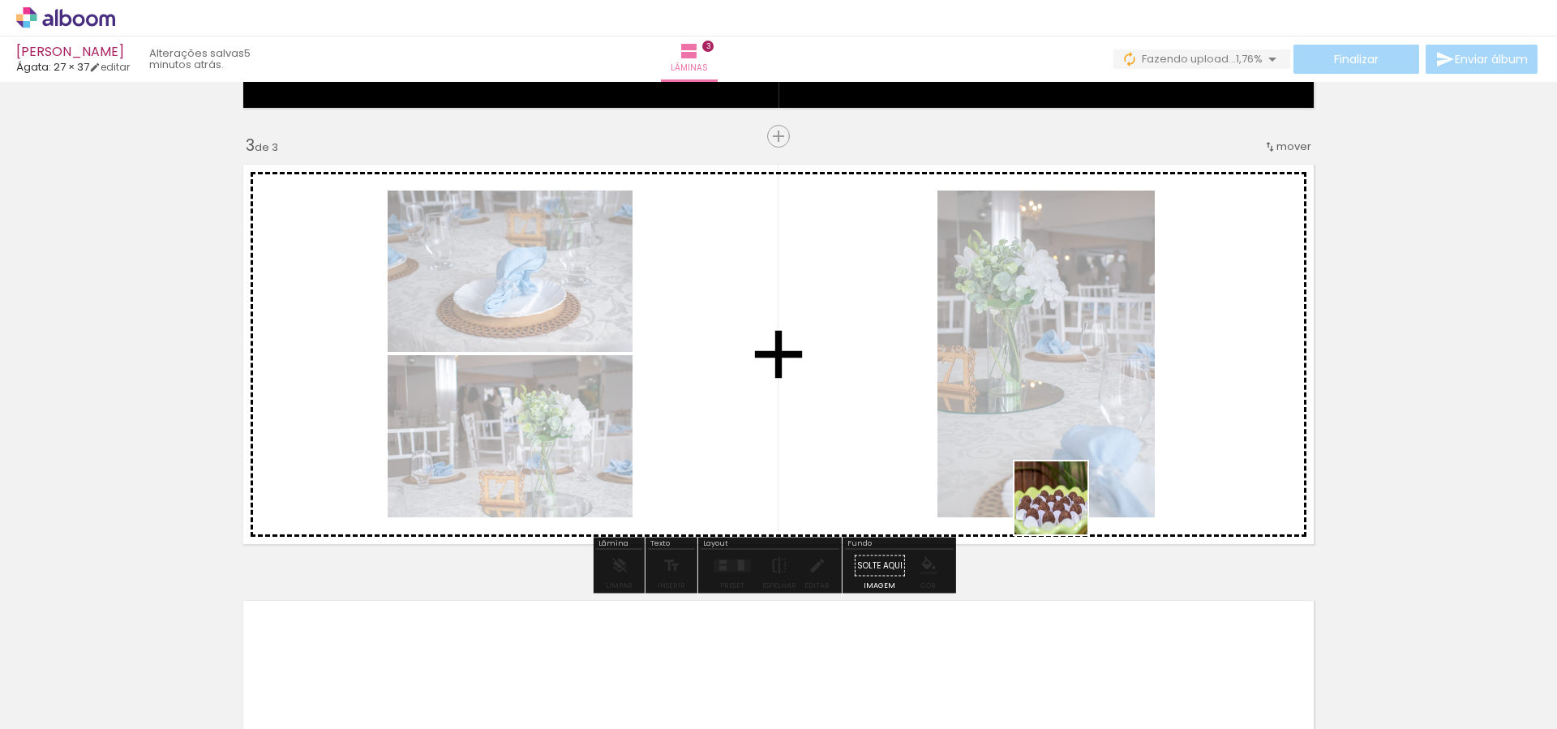
drag, startPoint x: 1235, startPoint y: 674, endPoint x: 1031, endPoint y: 459, distance: 296.6
click at [1031, 459] on quentale-workspace at bounding box center [778, 364] width 1557 height 729
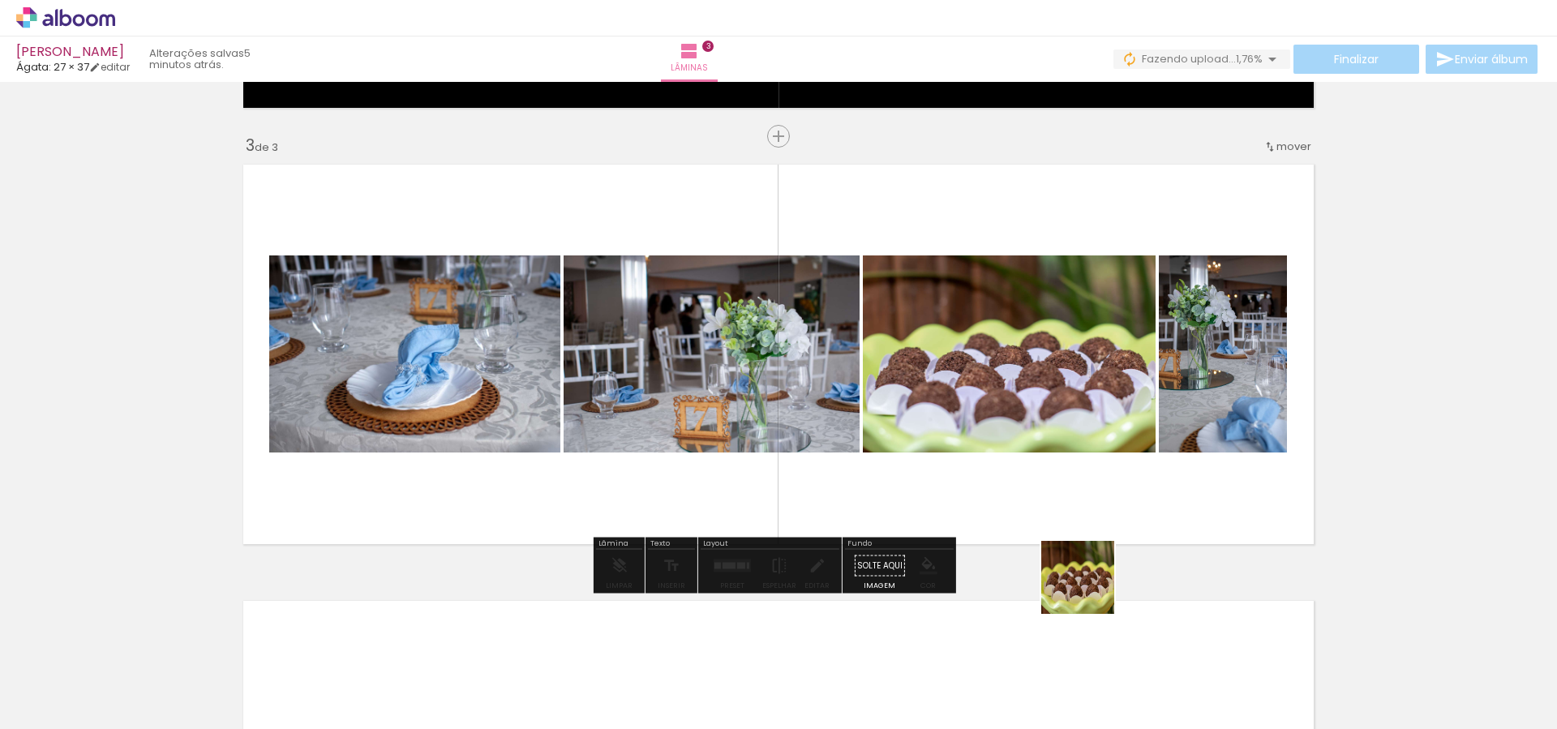
drag, startPoint x: 1150, startPoint y: 679, endPoint x: 1041, endPoint y: 490, distance: 218.4
click at [1041, 490] on quentale-workspace at bounding box center [778, 364] width 1557 height 729
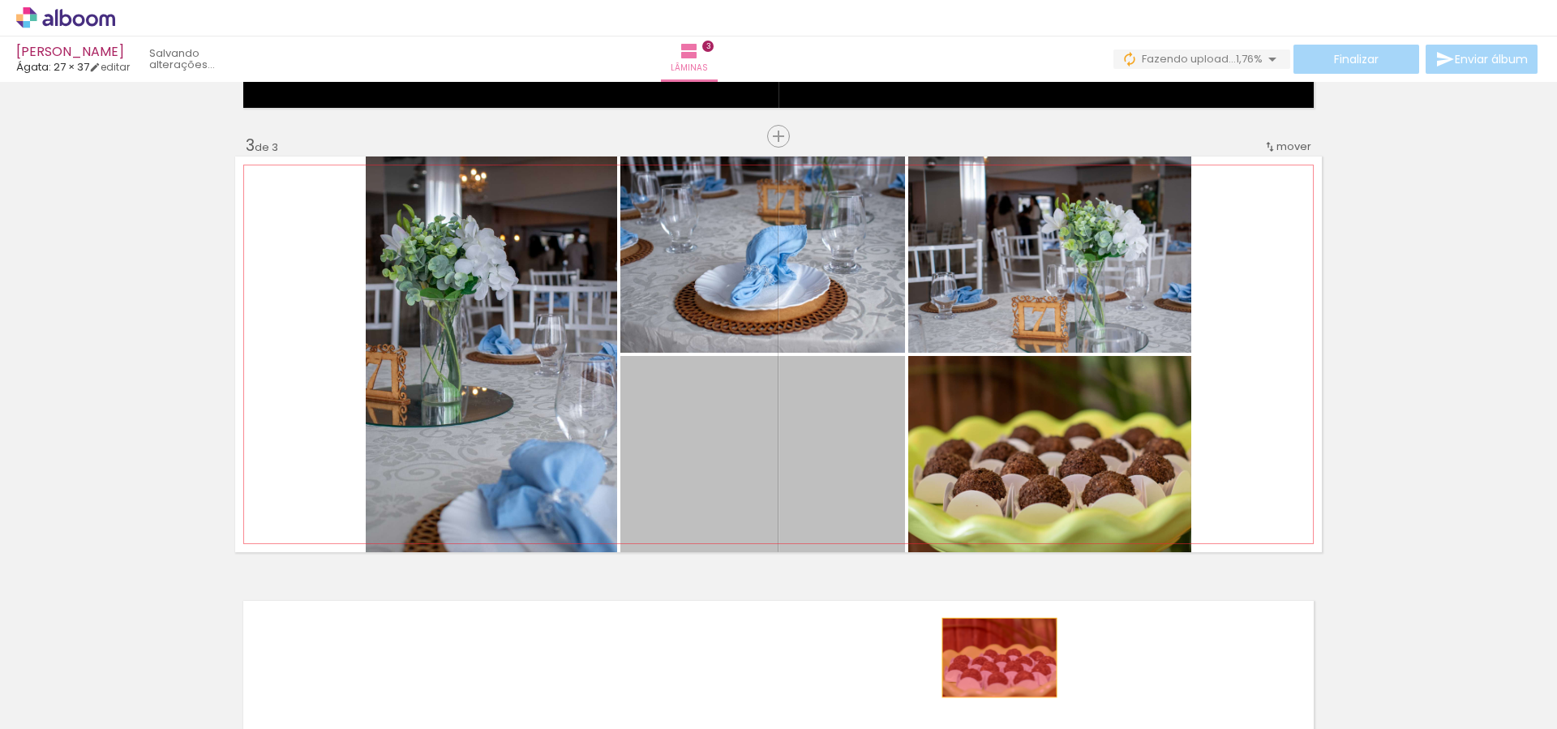
drag, startPoint x: 808, startPoint y: 446, endPoint x: 1008, endPoint y: 688, distance: 313.5
click at [1008, 689] on quentale-workspace at bounding box center [778, 364] width 1557 height 729
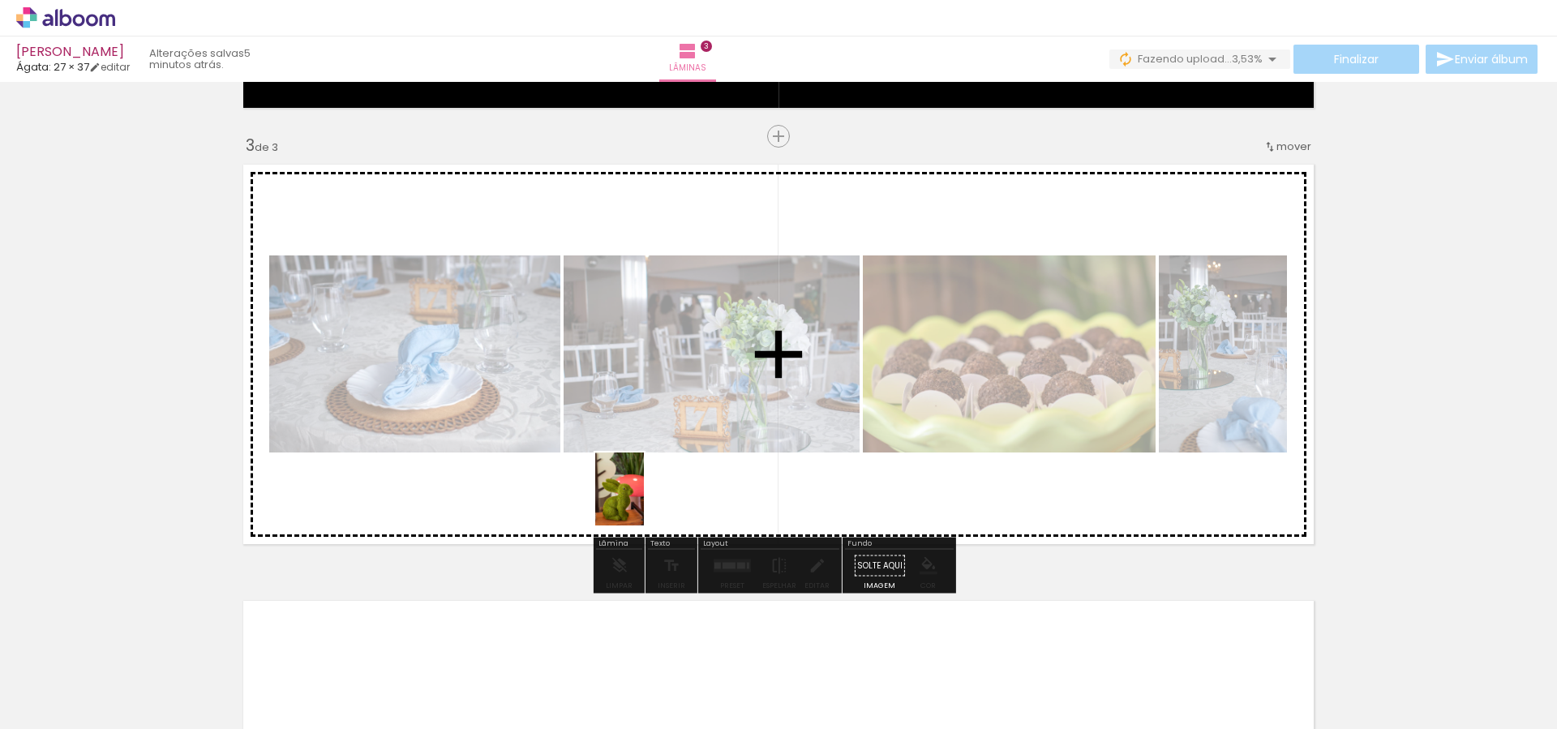
drag, startPoint x: 537, startPoint y: 682, endPoint x: 644, endPoint y: 501, distance: 210.9
click at [644, 501] on quentale-workspace at bounding box center [778, 364] width 1557 height 729
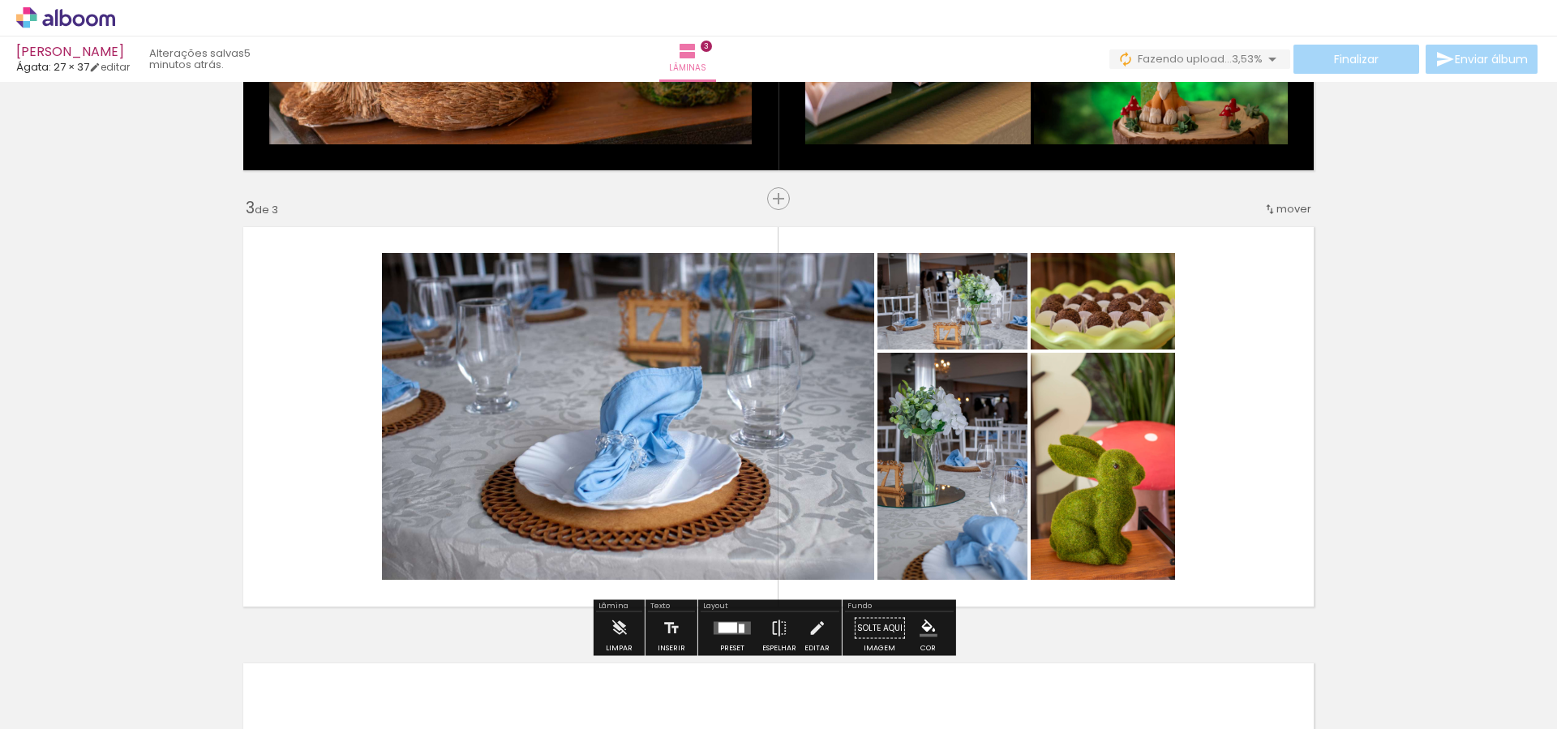
scroll to position [840, 0]
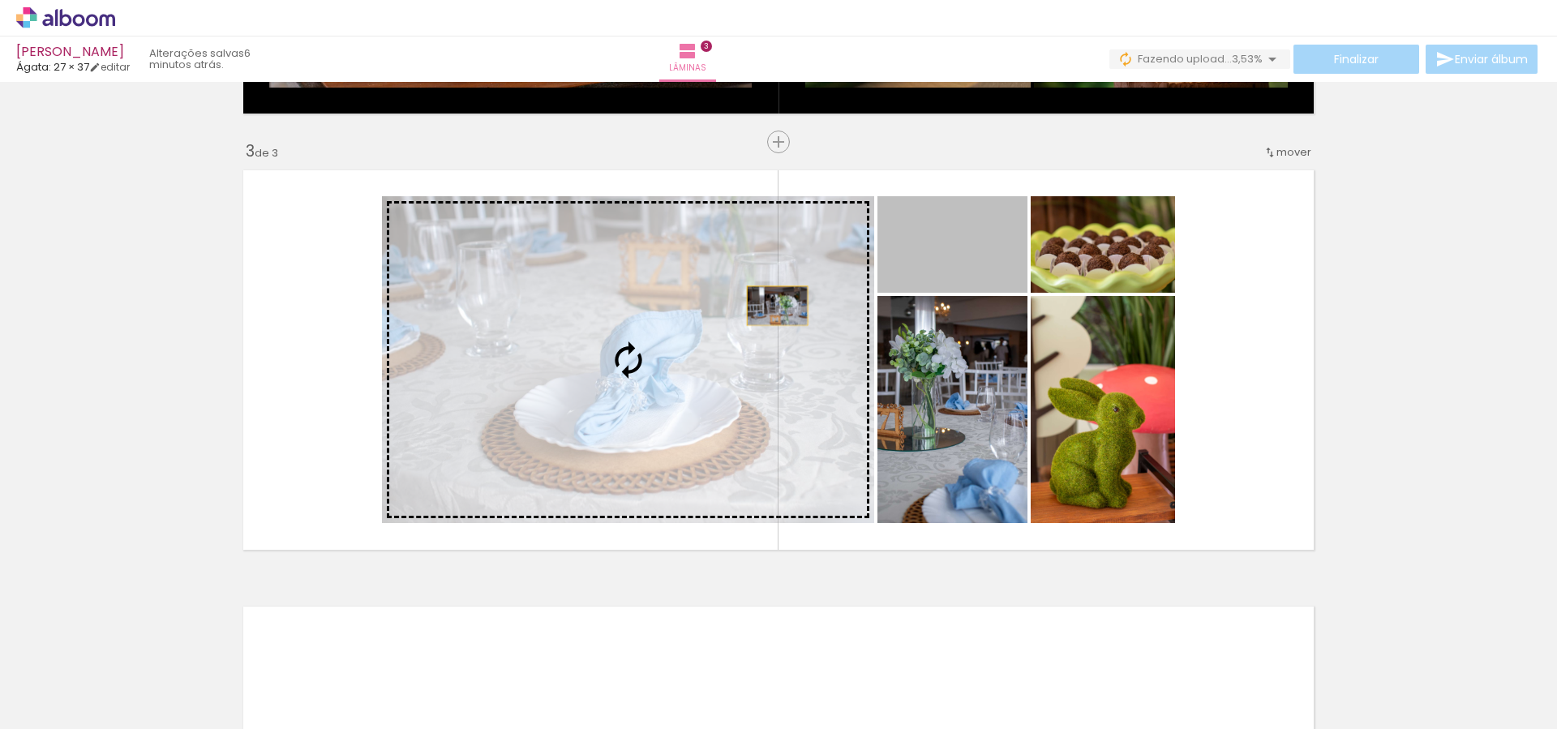
drag, startPoint x: 948, startPoint y: 247, endPoint x: 736, endPoint y: 314, distance: 222.7
click at [0, 0] on slot at bounding box center [0, 0] width 0 height 0
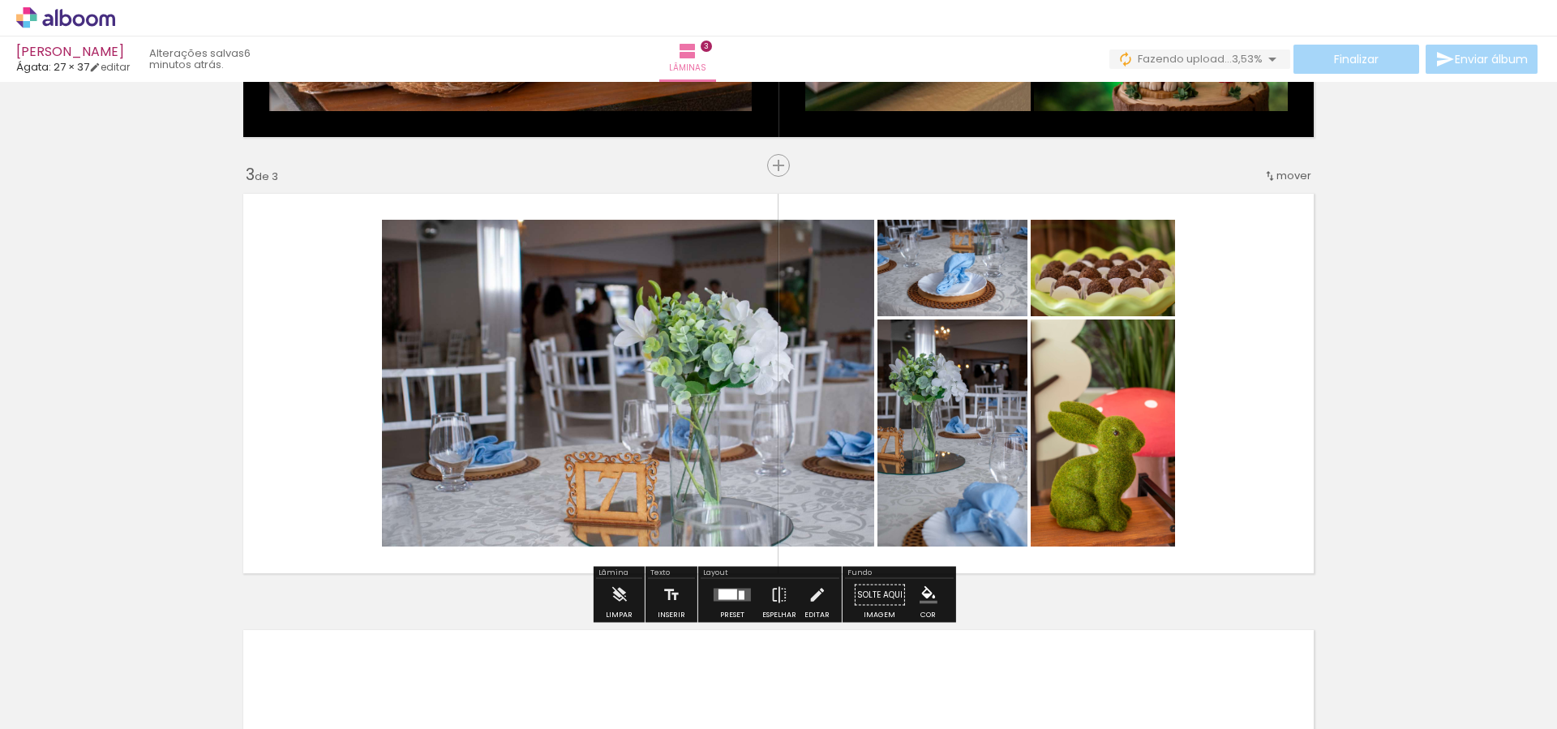
scroll to position [783, 0]
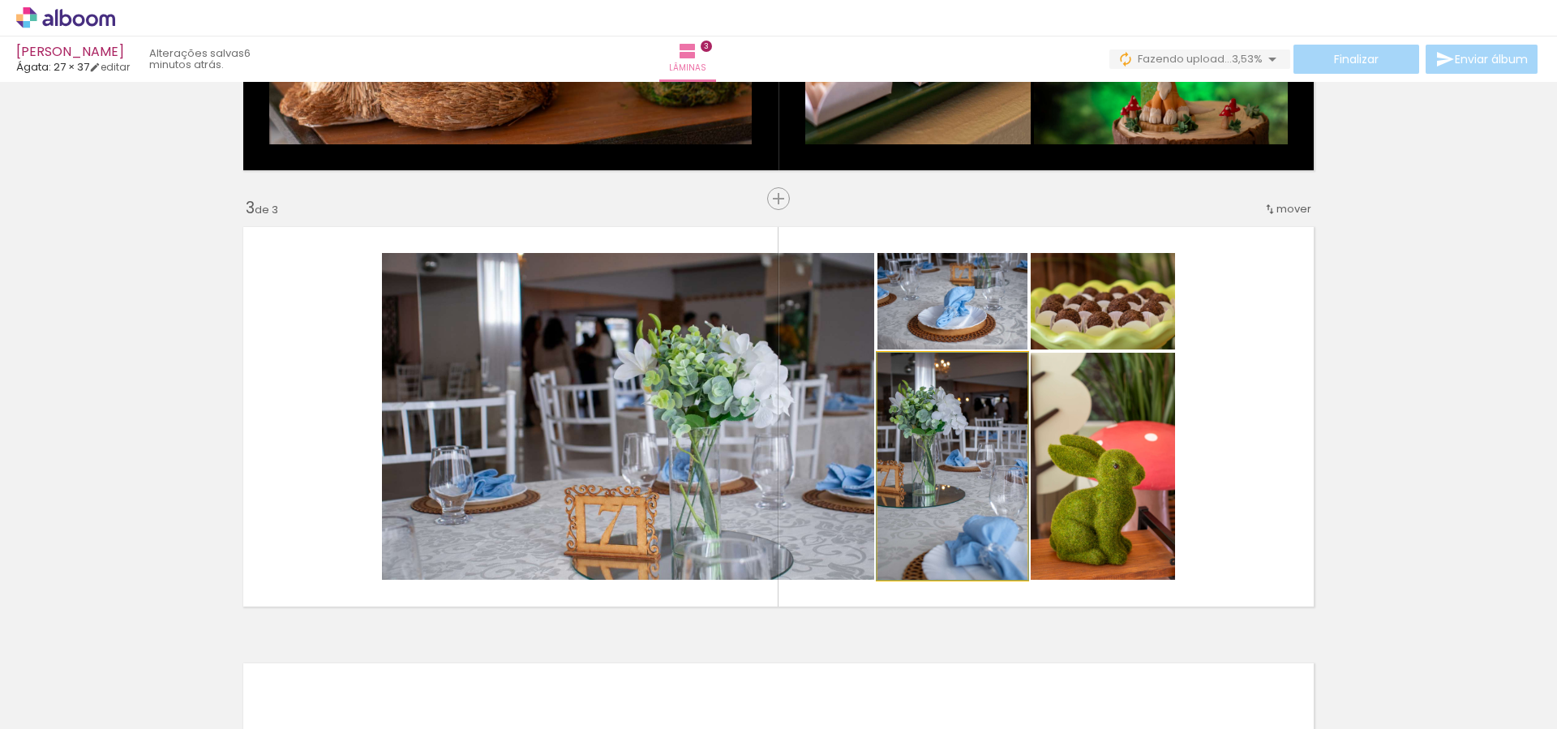
click at [920, 448] on quentale-photo at bounding box center [953, 466] width 150 height 227
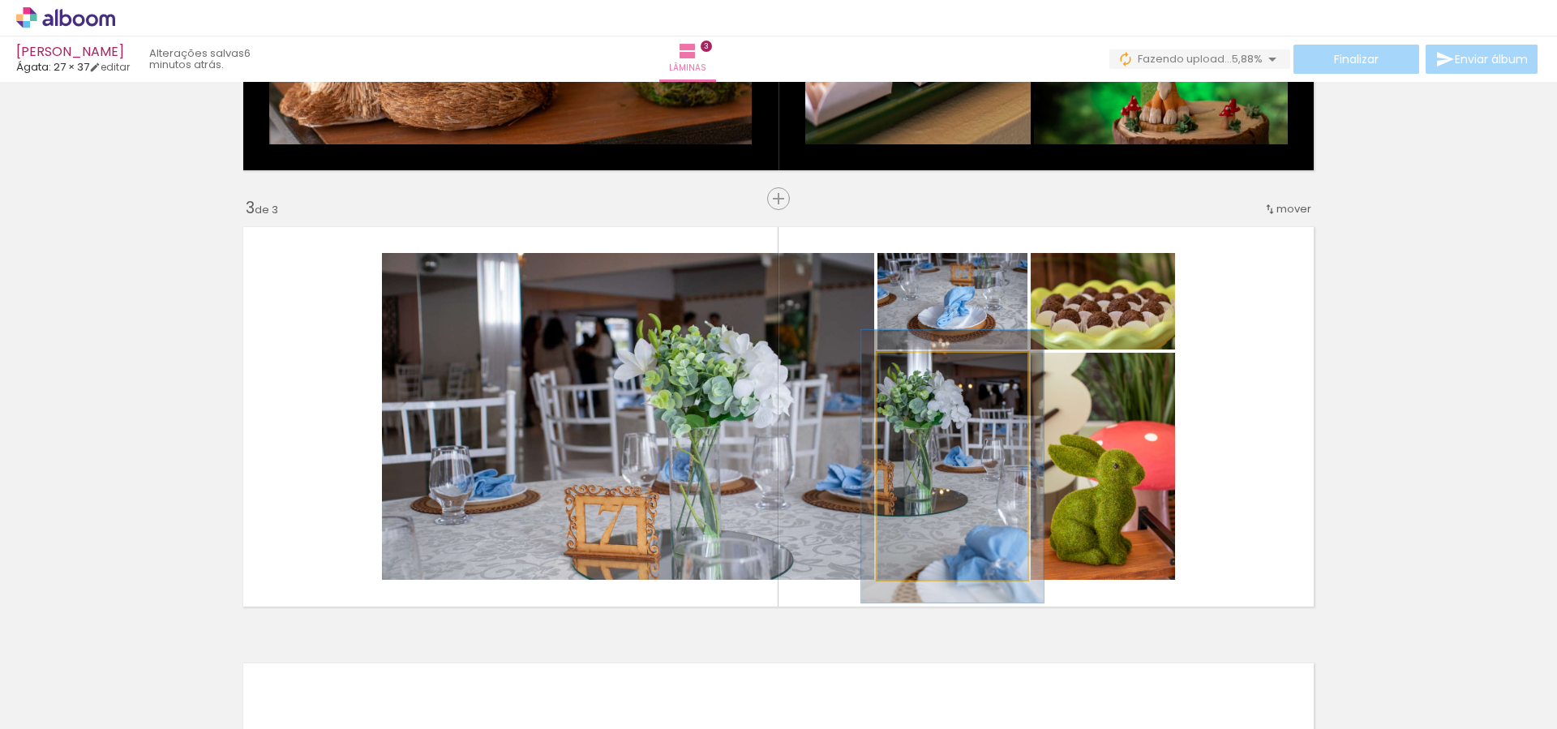
drag, startPoint x: 914, startPoint y: 372, endPoint x: 926, endPoint y: 370, distance: 12.3
type paper-slider "125"
click at [926, 370] on div at bounding box center [927, 370] width 15 height 15
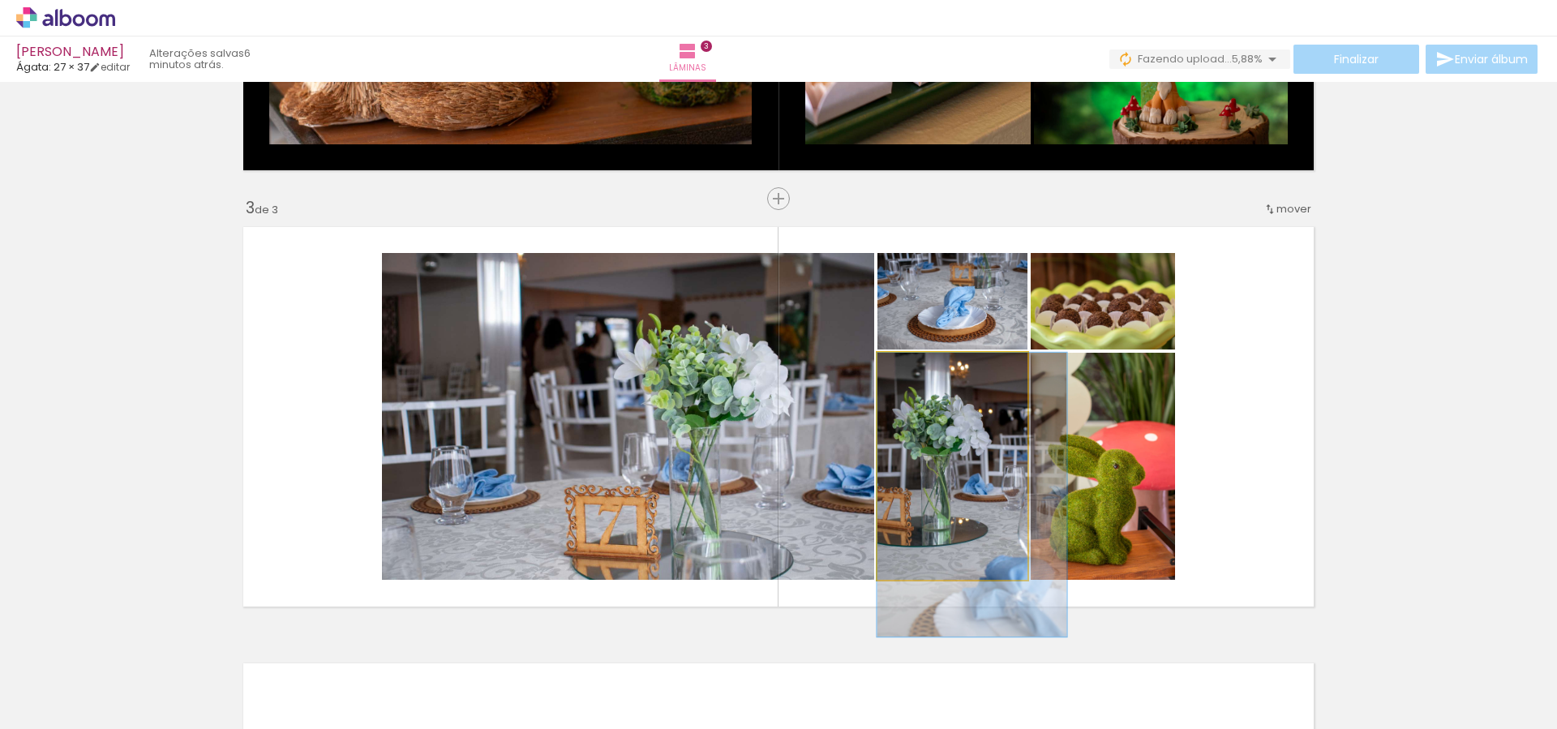
drag, startPoint x: 949, startPoint y: 440, endPoint x: 995, endPoint y: 474, distance: 56.8
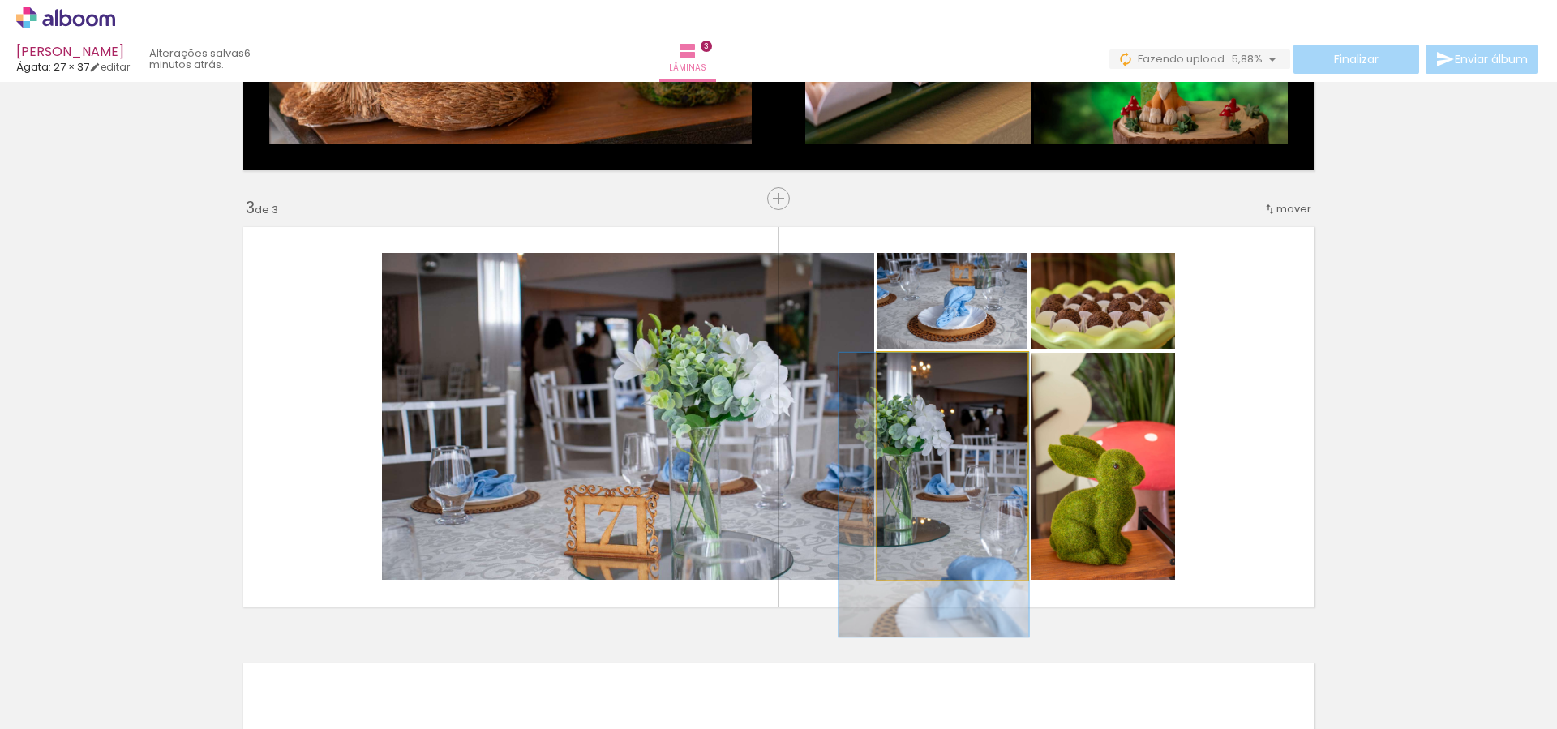
drag, startPoint x: 969, startPoint y: 484, endPoint x: 937, endPoint y: 485, distance: 32.5
drag, startPoint x: 974, startPoint y: 495, endPoint x: 956, endPoint y: 494, distance: 17.9
drag, startPoint x: 963, startPoint y: 483, endPoint x: 957, endPoint y: 496, distance: 13.4
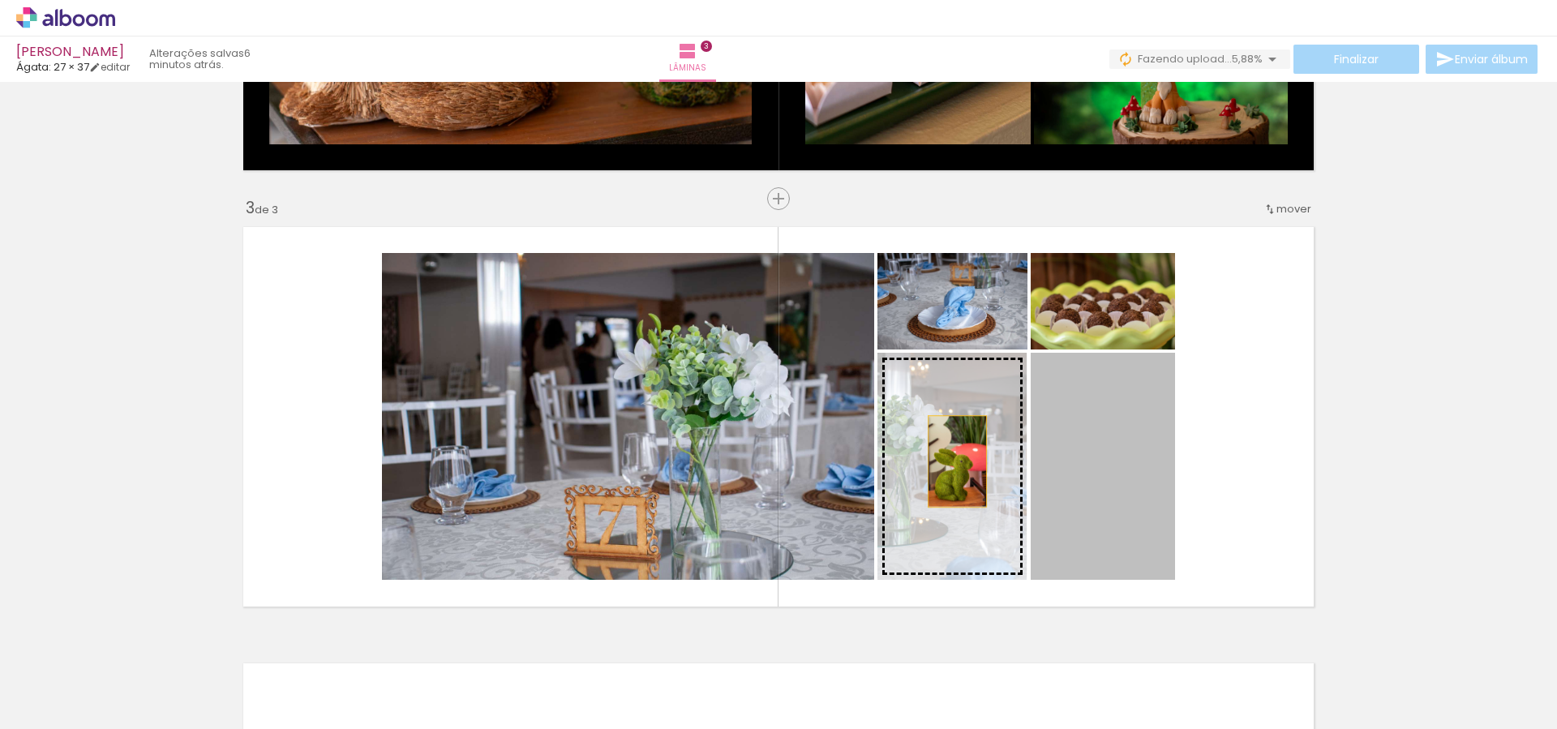
drag, startPoint x: 1101, startPoint y: 457, endPoint x: 943, endPoint y: 462, distance: 158.3
click at [0, 0] on slot at bounding box center [0, 0] width 0 height 0
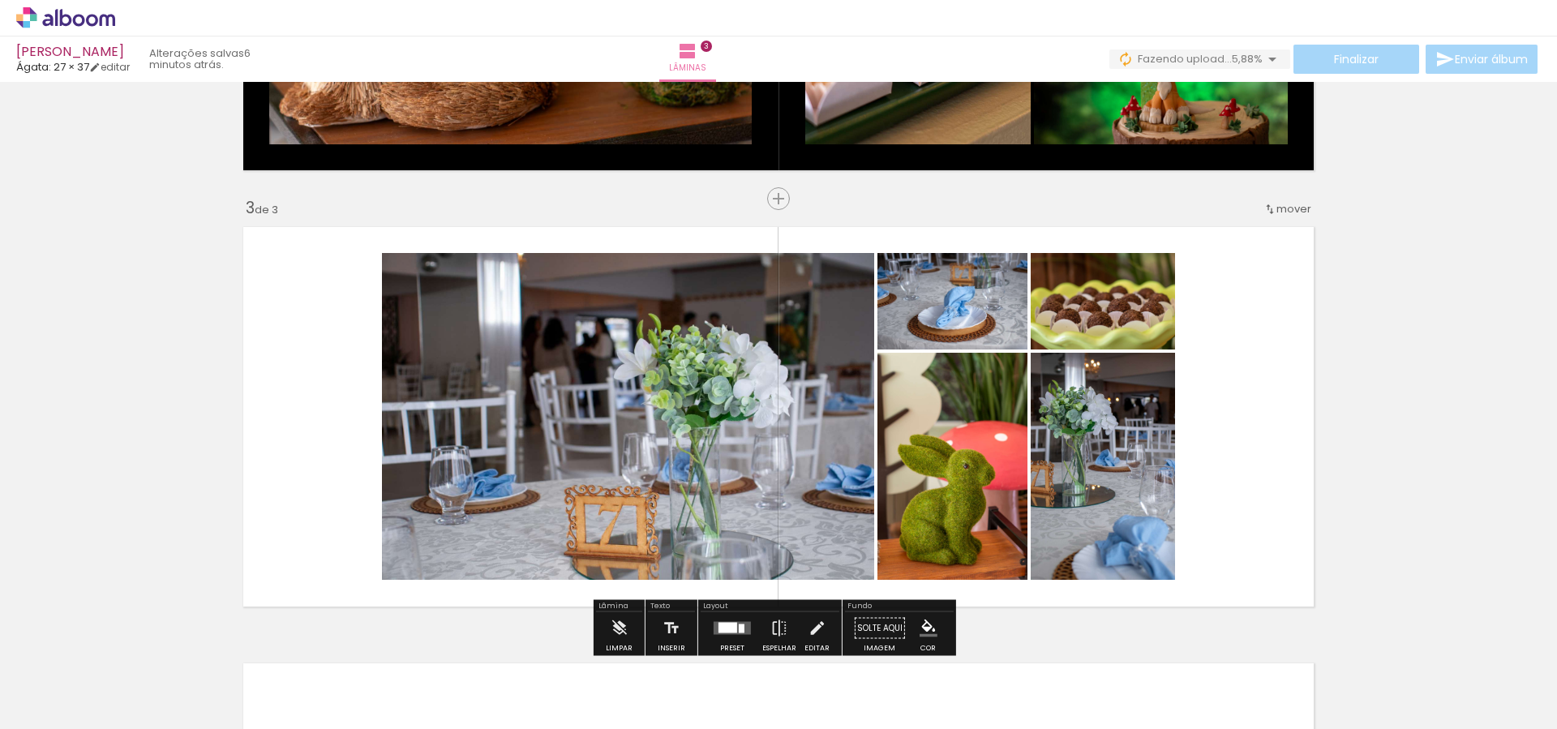
click at [722, 620] on div at bounding box center [733, 628] width 44 height 32
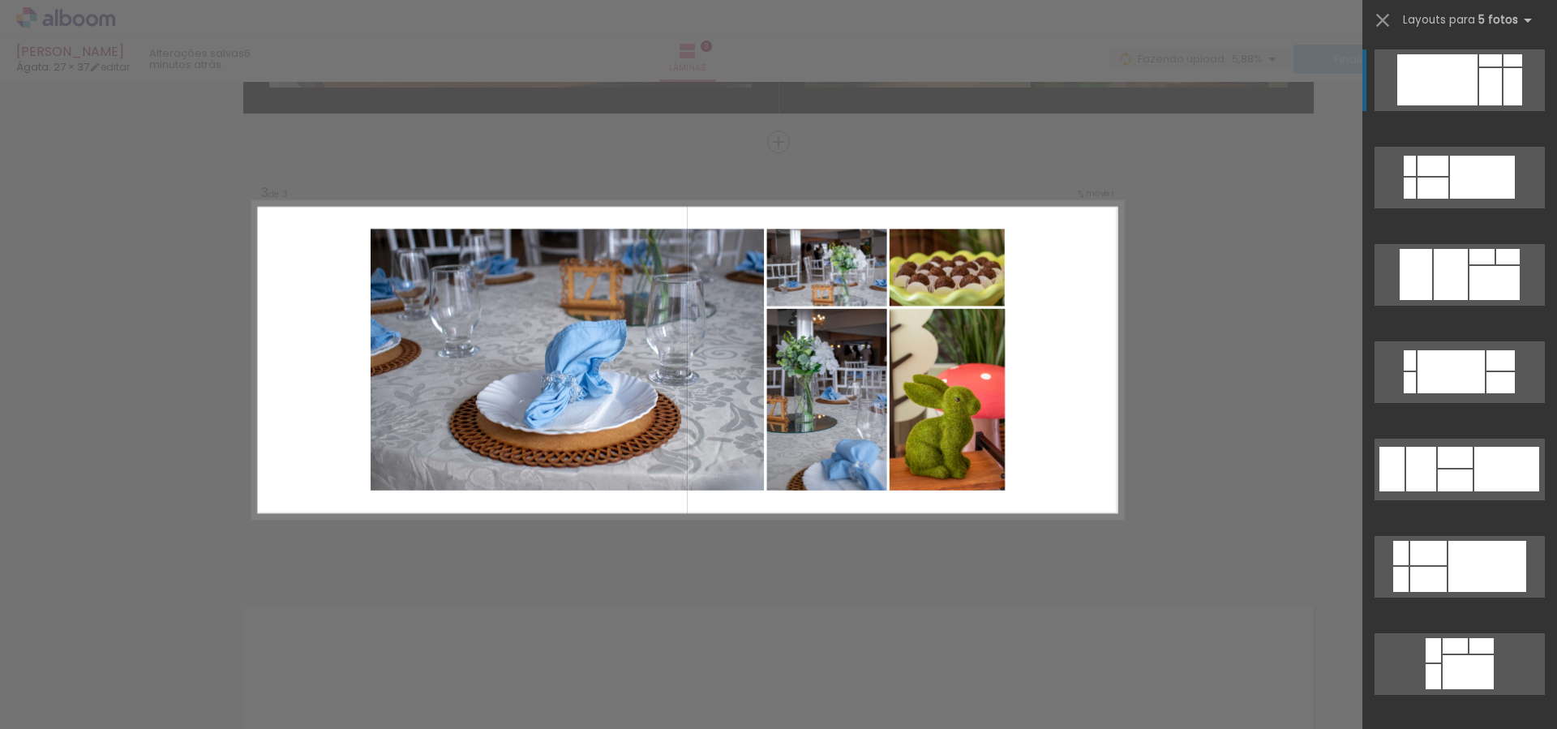
scroll to position [845, 0]
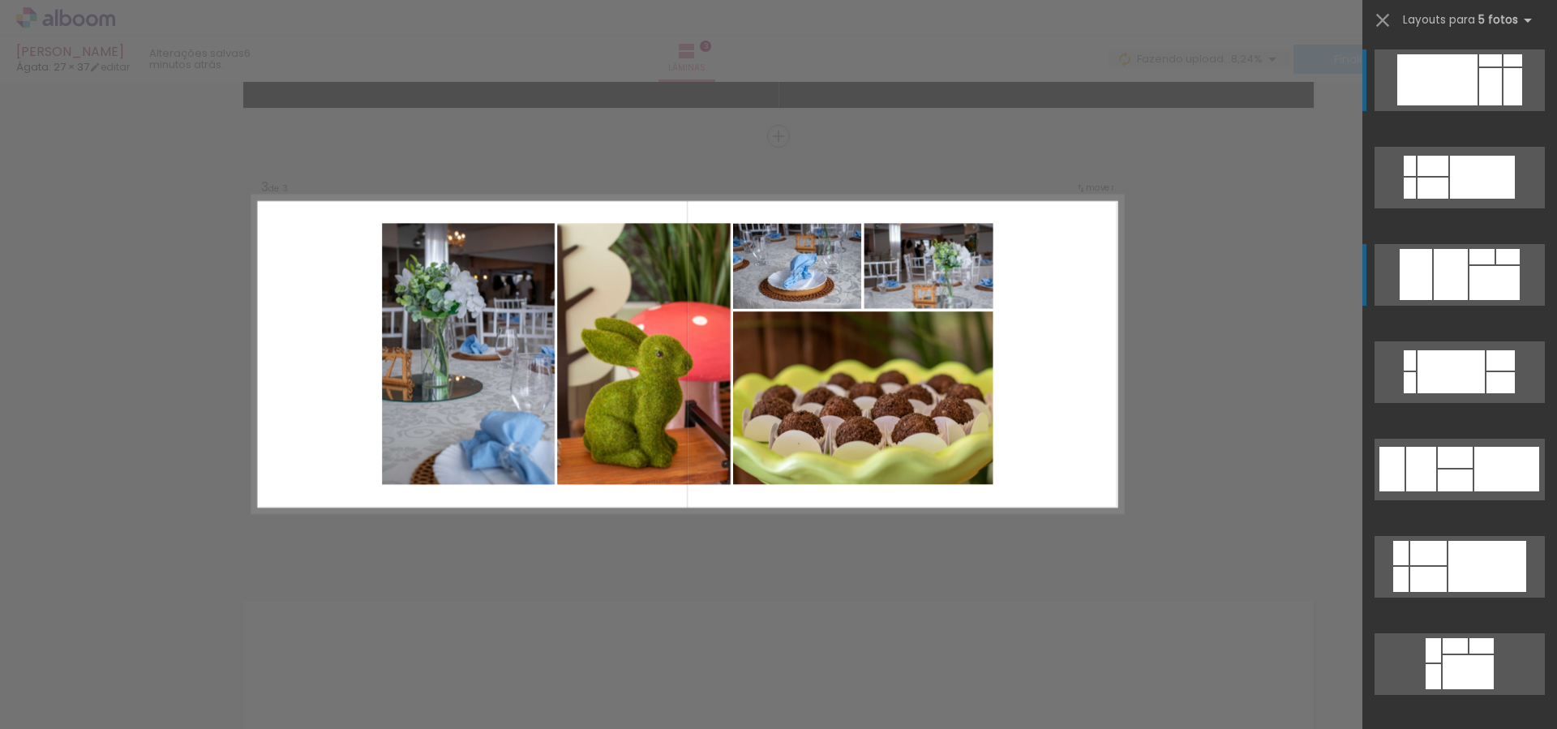
click at [1442, 258] on div at bounding box center [1451, 274] width 34 height 51
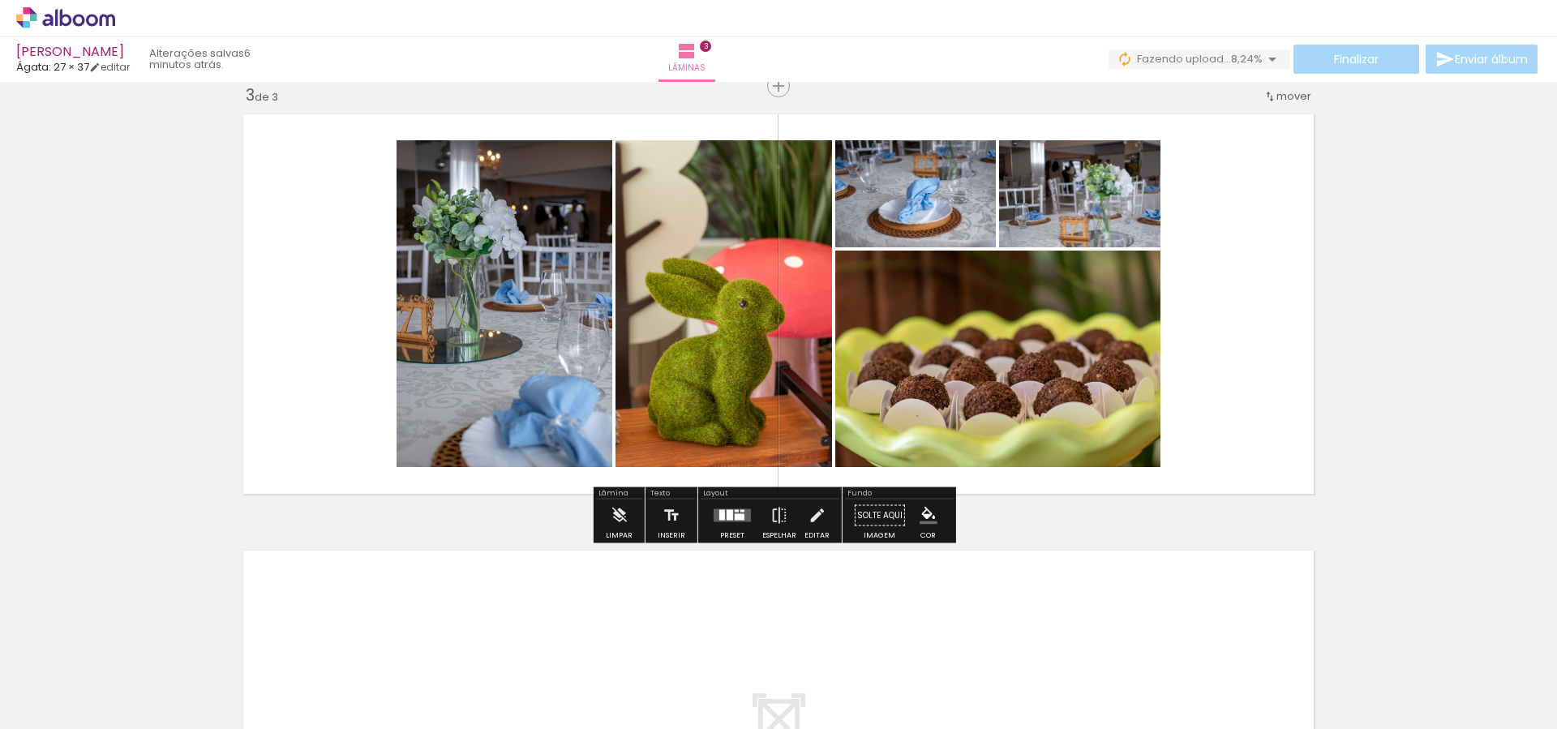
scroll to position [902, 0]
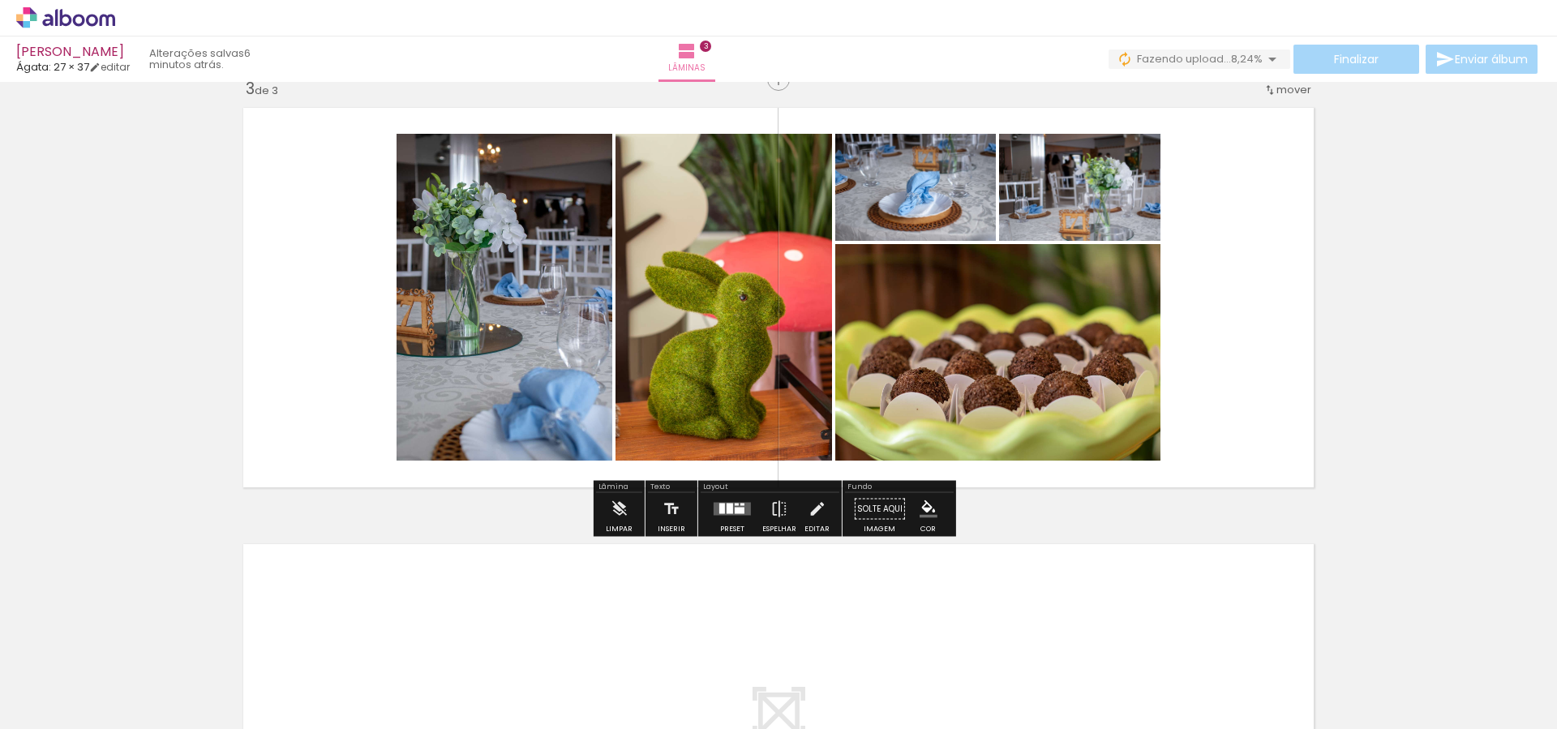
click at [928, 521] on paper-menu-button "#ffebee #ffcdd2 #ef9a9a #e57373 #ef5350 #f44336 #e53935 #d32f2f #c62828 #b71c1c…" at bounding box center [928, 509] width 31 height 31
click at [930, 514] on iron-icon "color picker" at bounding box center [929, 510] width 18 height 18
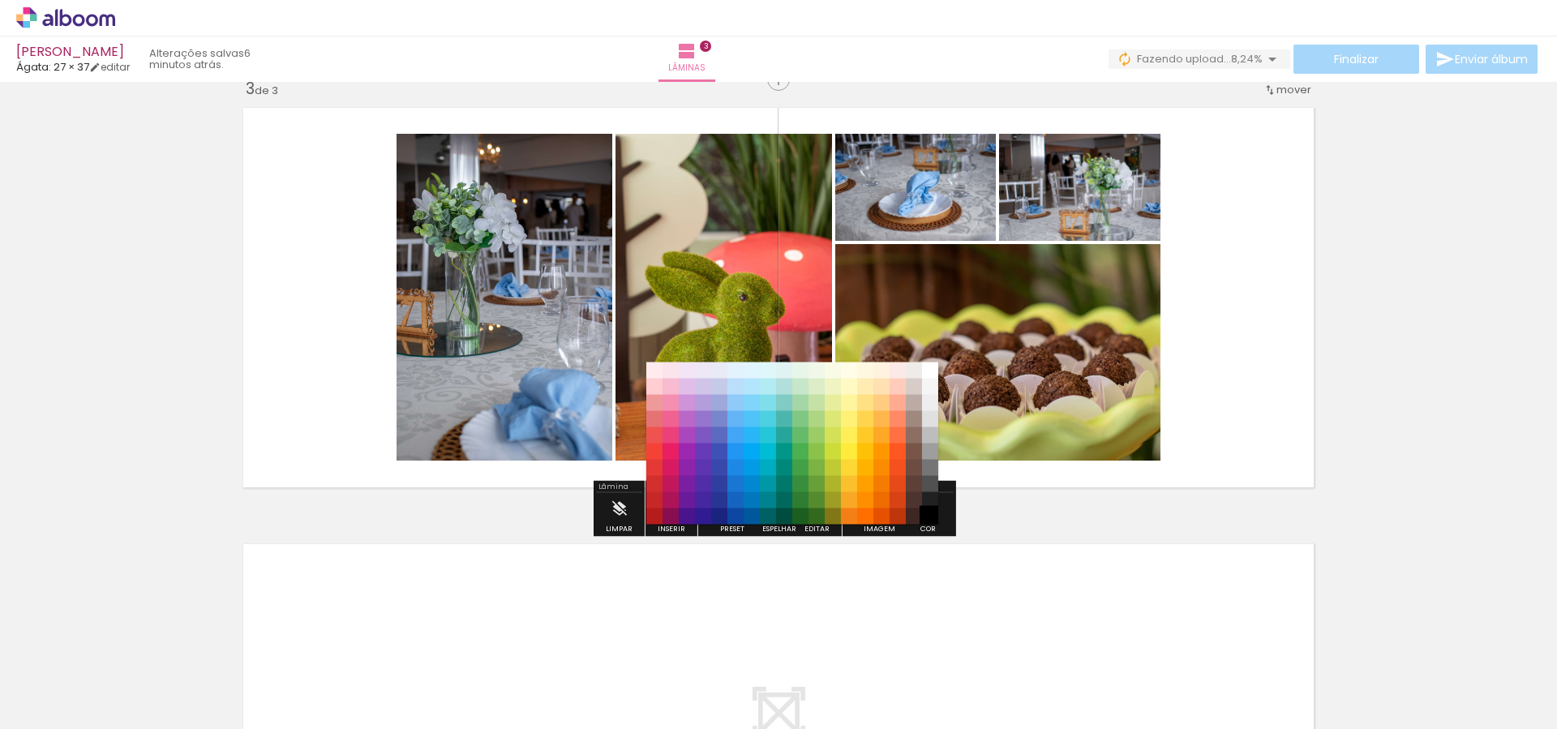
click at [928, 517] on paper-item "#000000" at bounding box center [930, 517] width 16 height 16
click at [936, 518] on paper-item "#000000" at bounding box center [930, 517] width 16 height 16
click at [934, 503] on paper-item "#212121" at bounding box center [930, 500] width 16 height 16
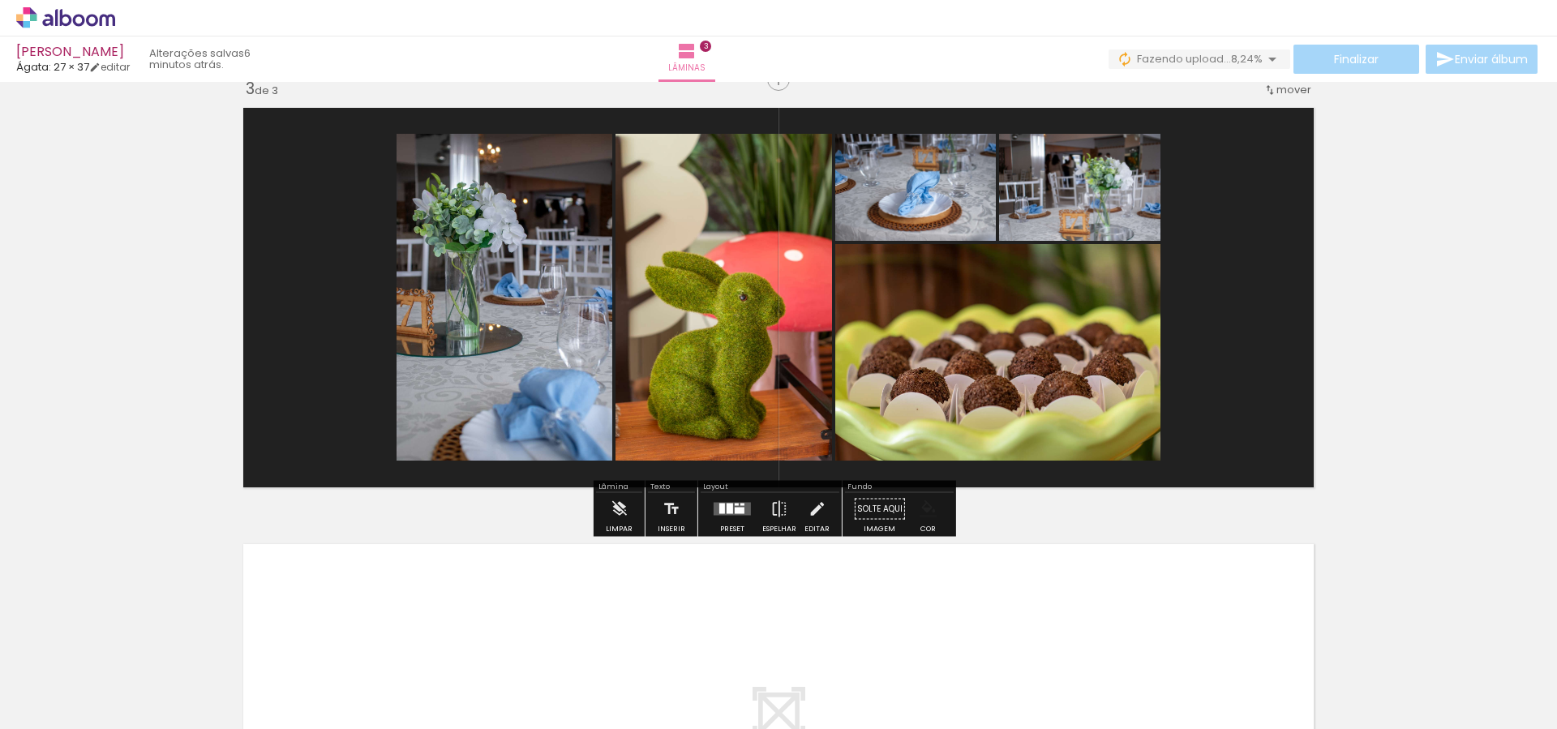
click at [932, 511] on paper-menu-button "#ffebee #ffcdd2 #ef9a9a #e57373 #ef5350 #f44336 #e53935 #d32f2f #c62828 #b71c1c…" at bounding box center [928, 509] width 31 height 31
click at [932, 507] on iron-icon "color picker" at bounding box center [929, 510] width 18 height 18
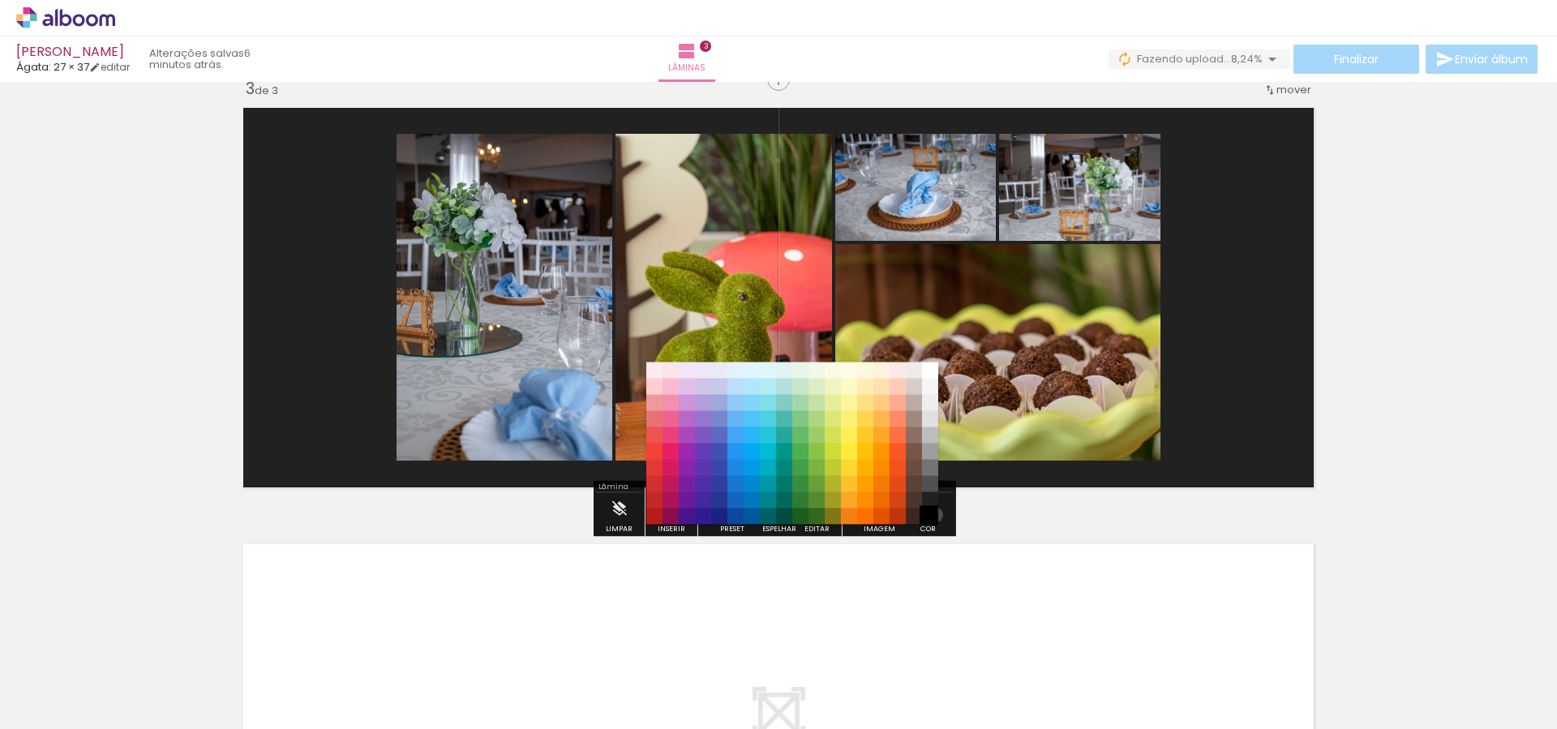
click at [930, 515] on paper-item "#000000" at bounding box center [930, 517] width 16 height 16
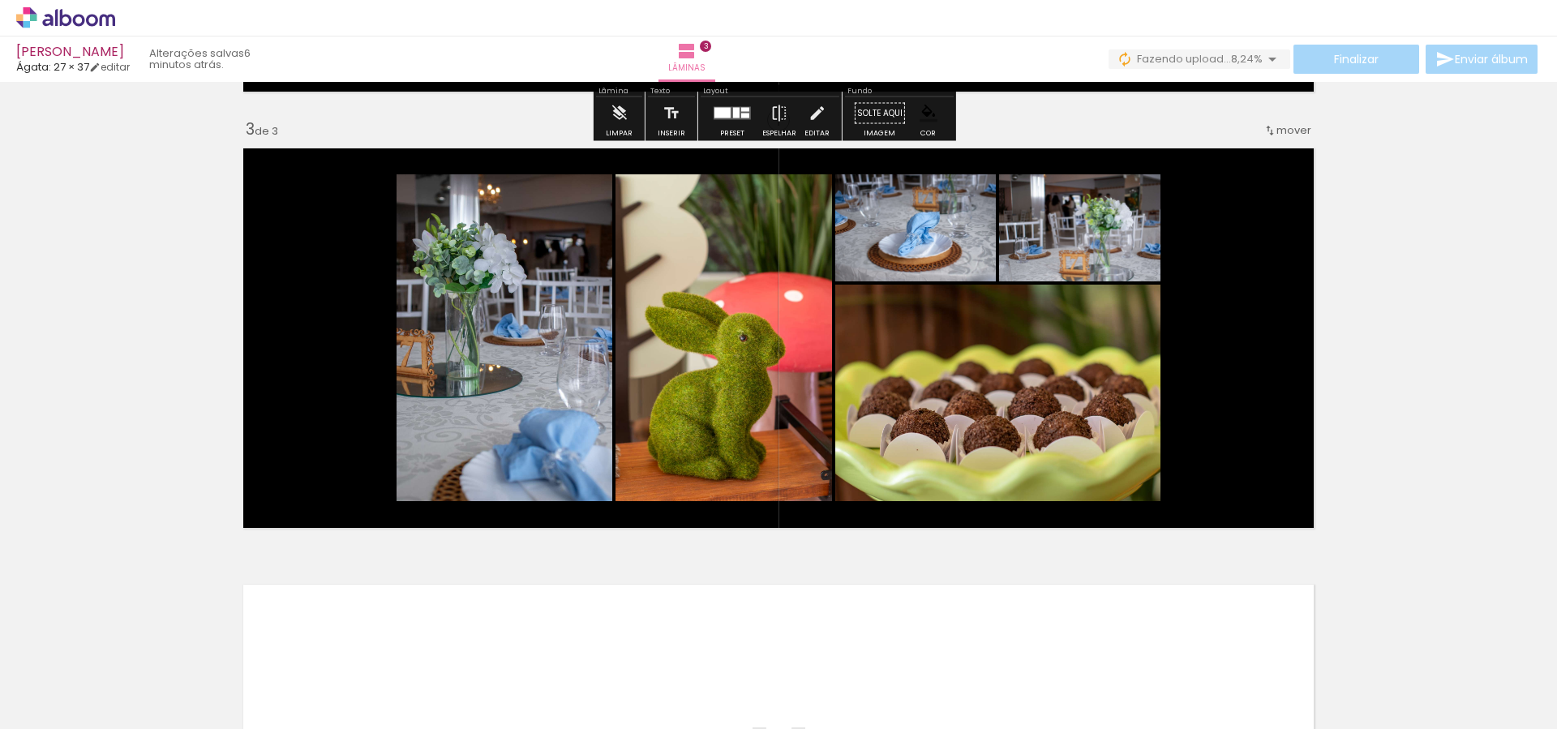
scroll to position [863, 0]
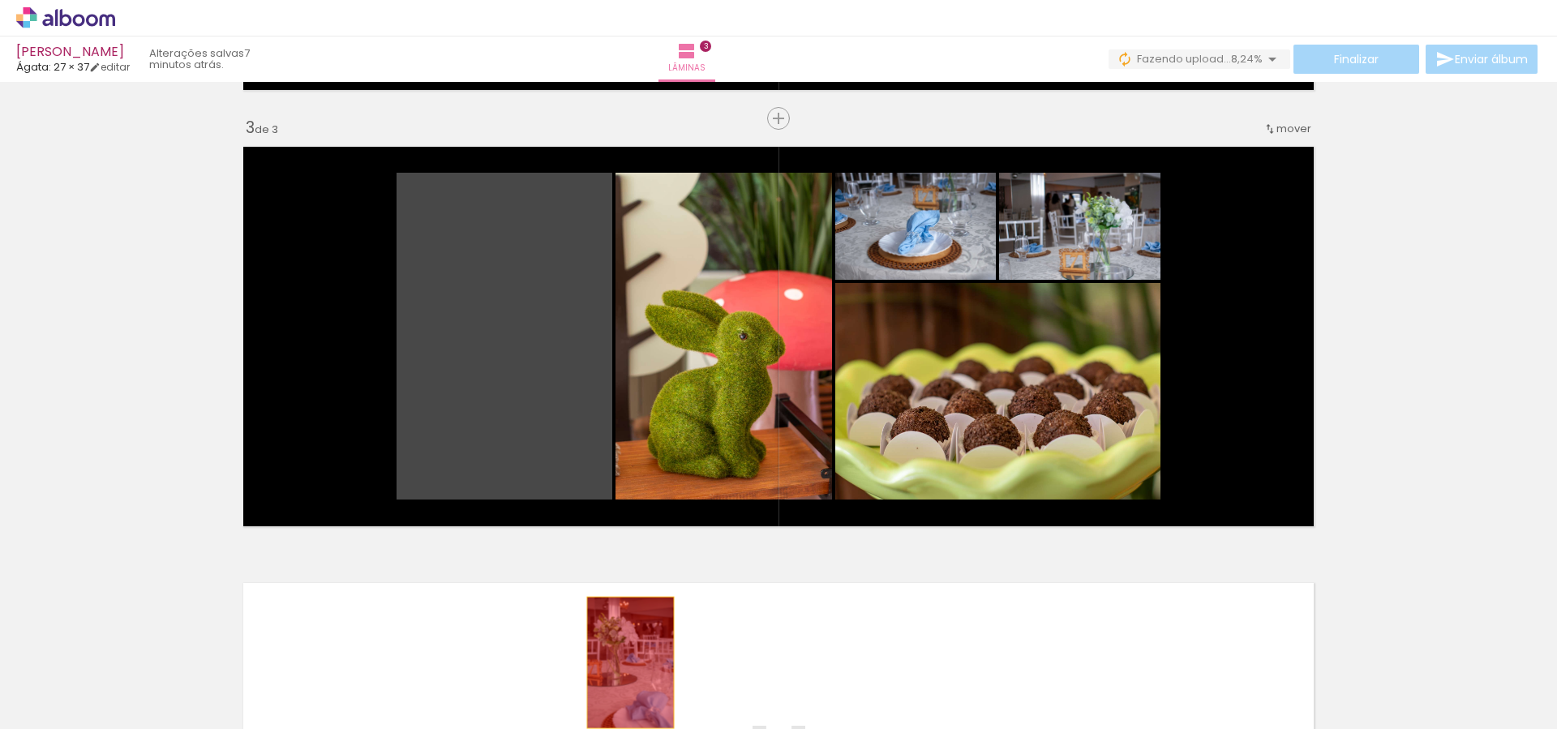
drag, startPoint x: 544, startPoint y: 360, endPoint x: 634, endPoint y: 685, distance: 337.5
click at [635, 689] on quentale-workspace at bounding box center [778, 364] width 1557 height 729
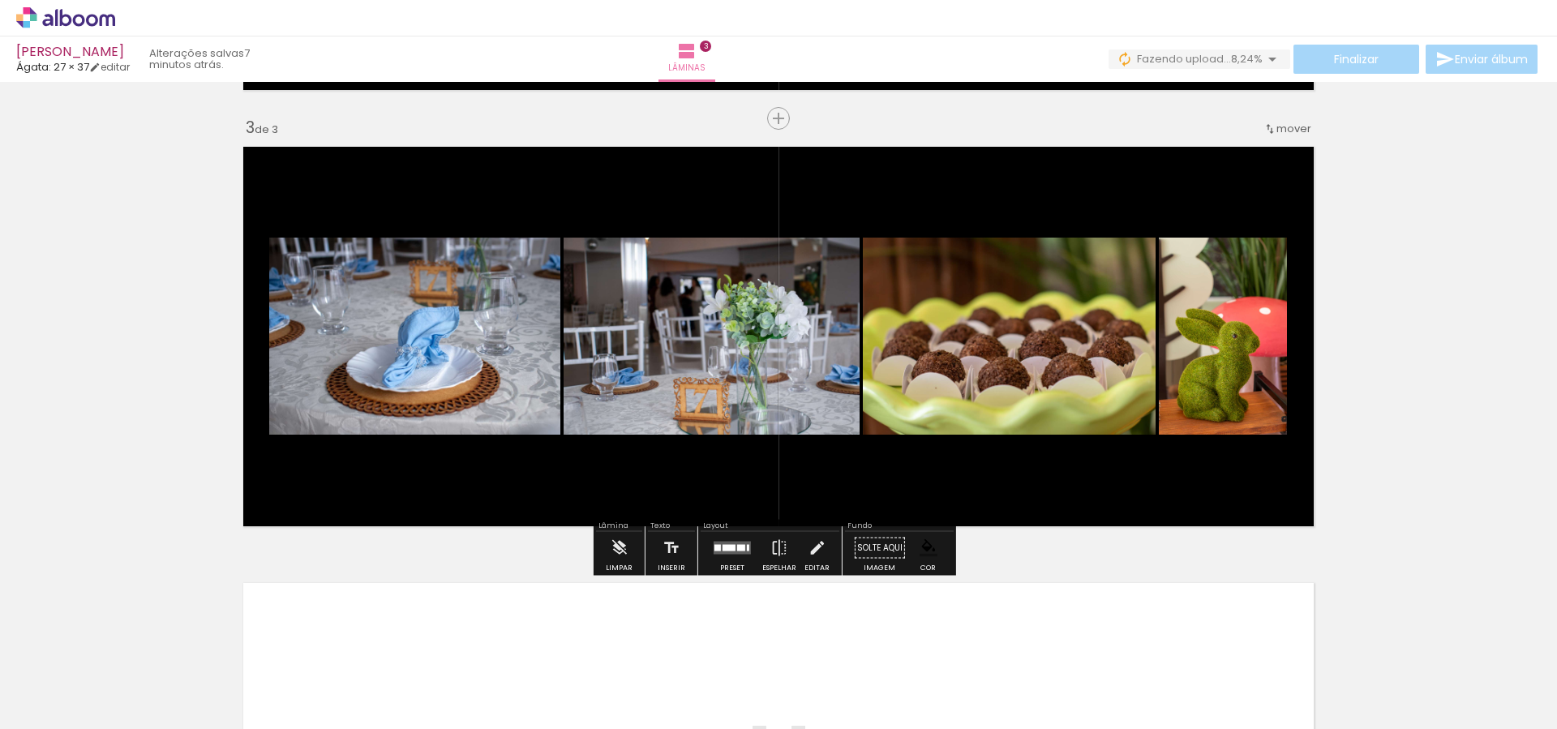
click at [733, 542] on quentale-layouter at bounding box center [732, 548] width 37 height 13
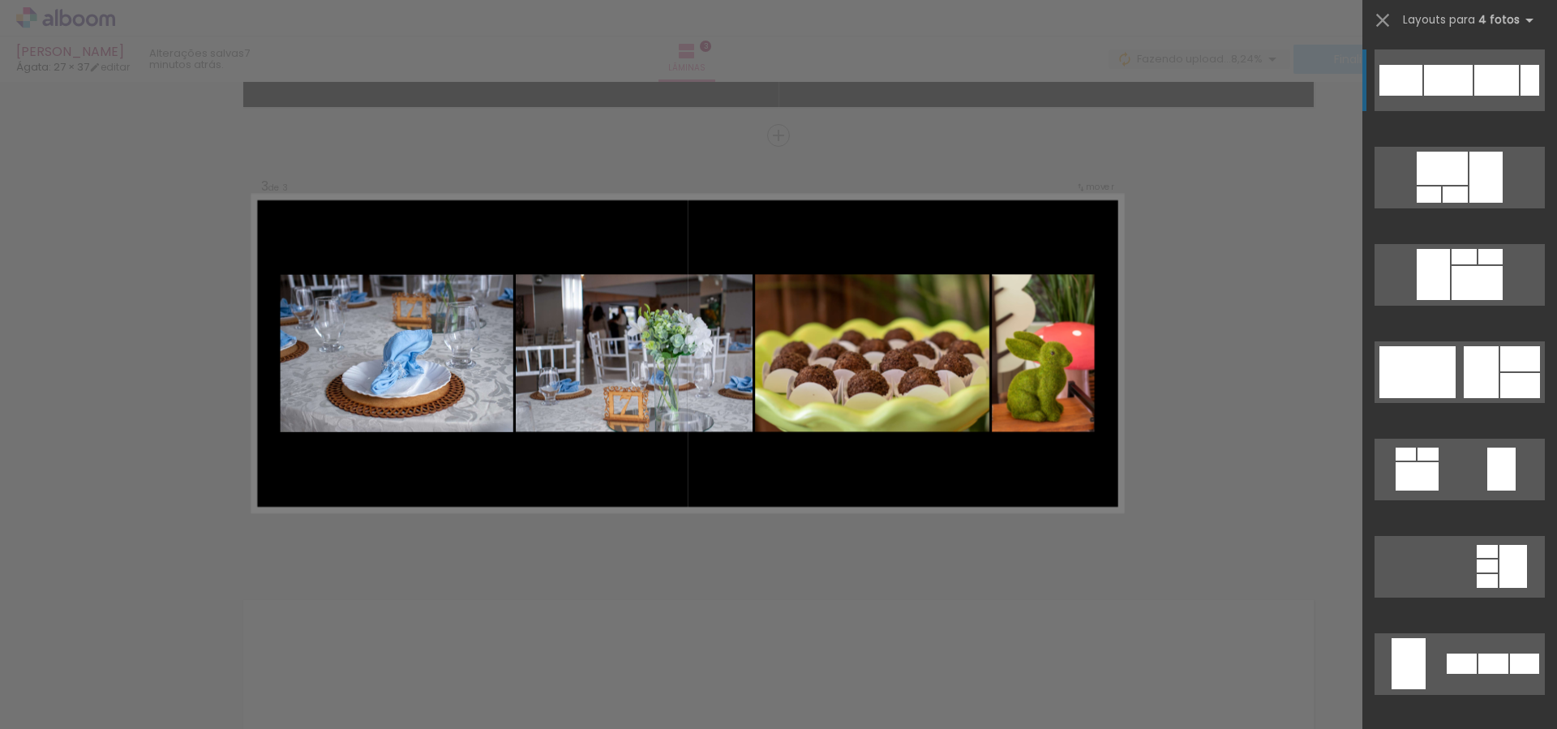
scroll to position [845, 0]
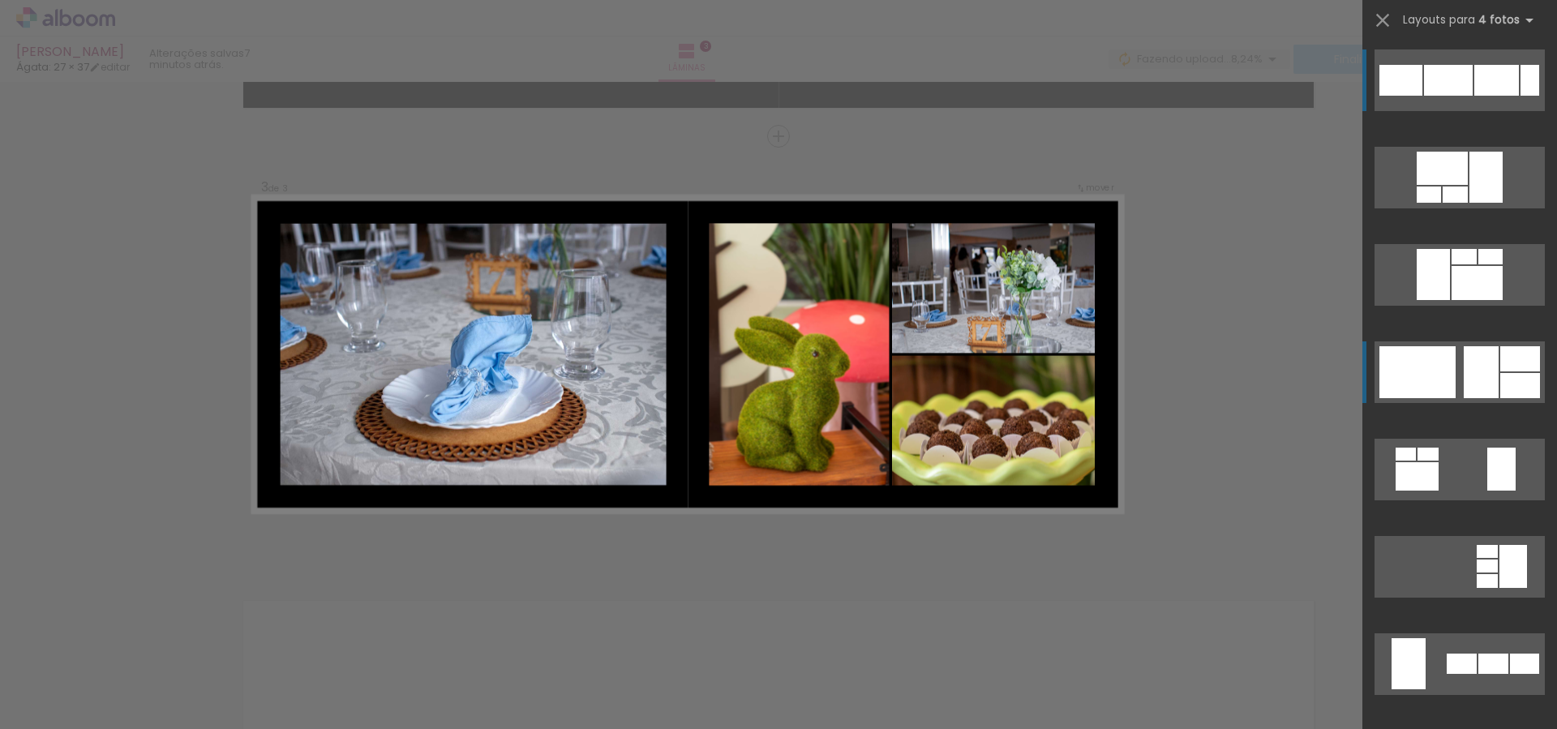
click at [1416, 367] on div at bounding box center [1418, 372] width 76 height 52
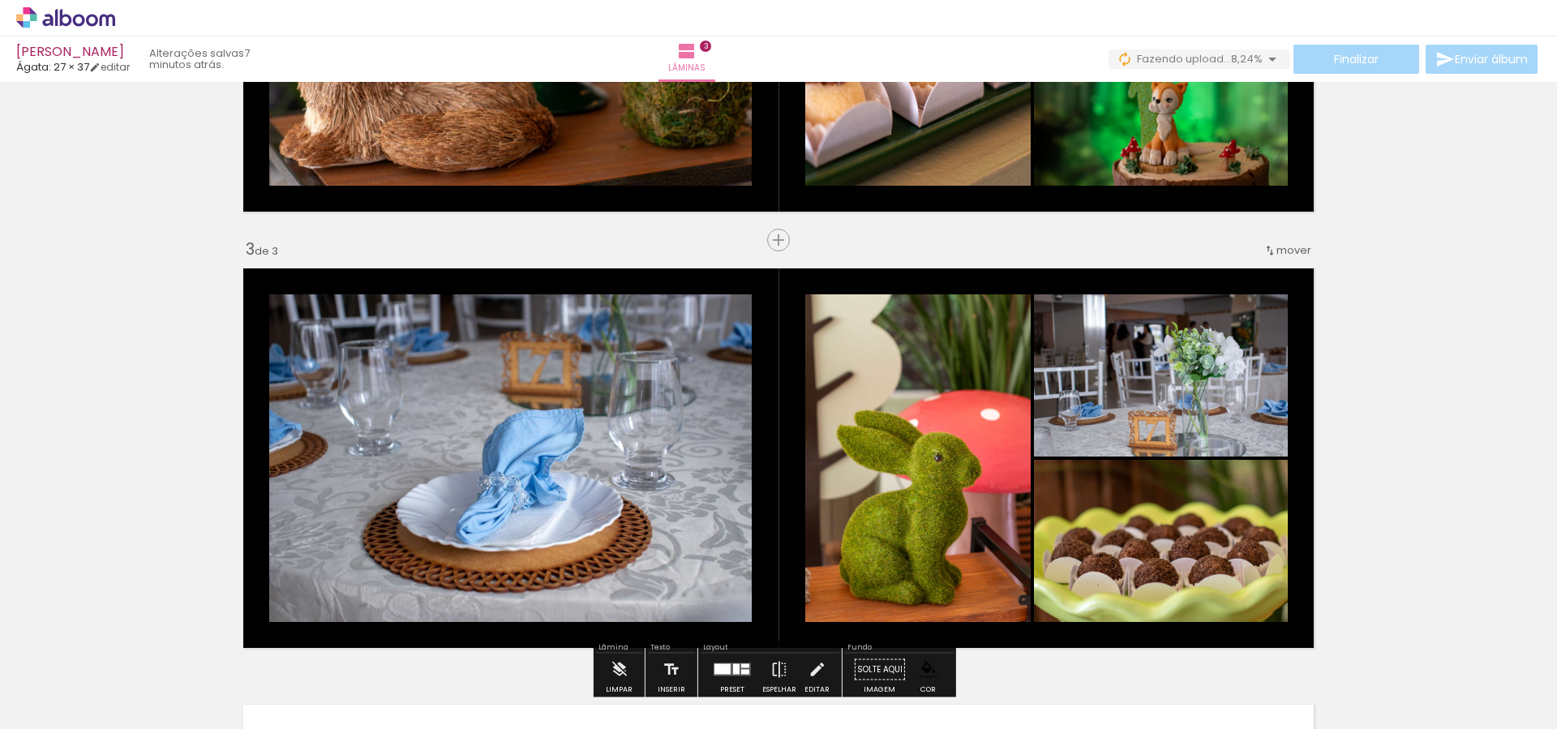
scroll to position [977, 0]
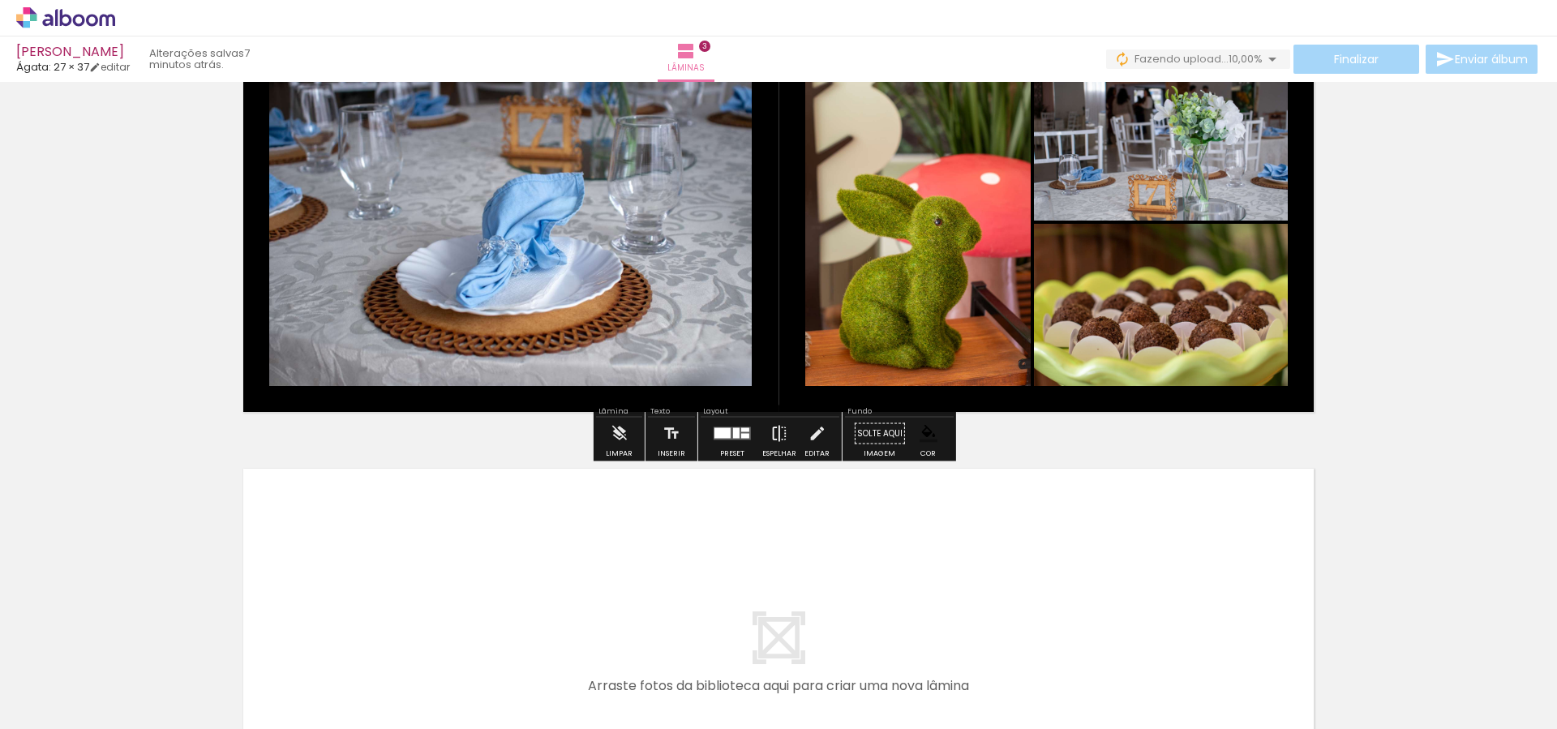
click at [776, 436] on iron-icon at bounding box center [780, 434] width 18 height 32
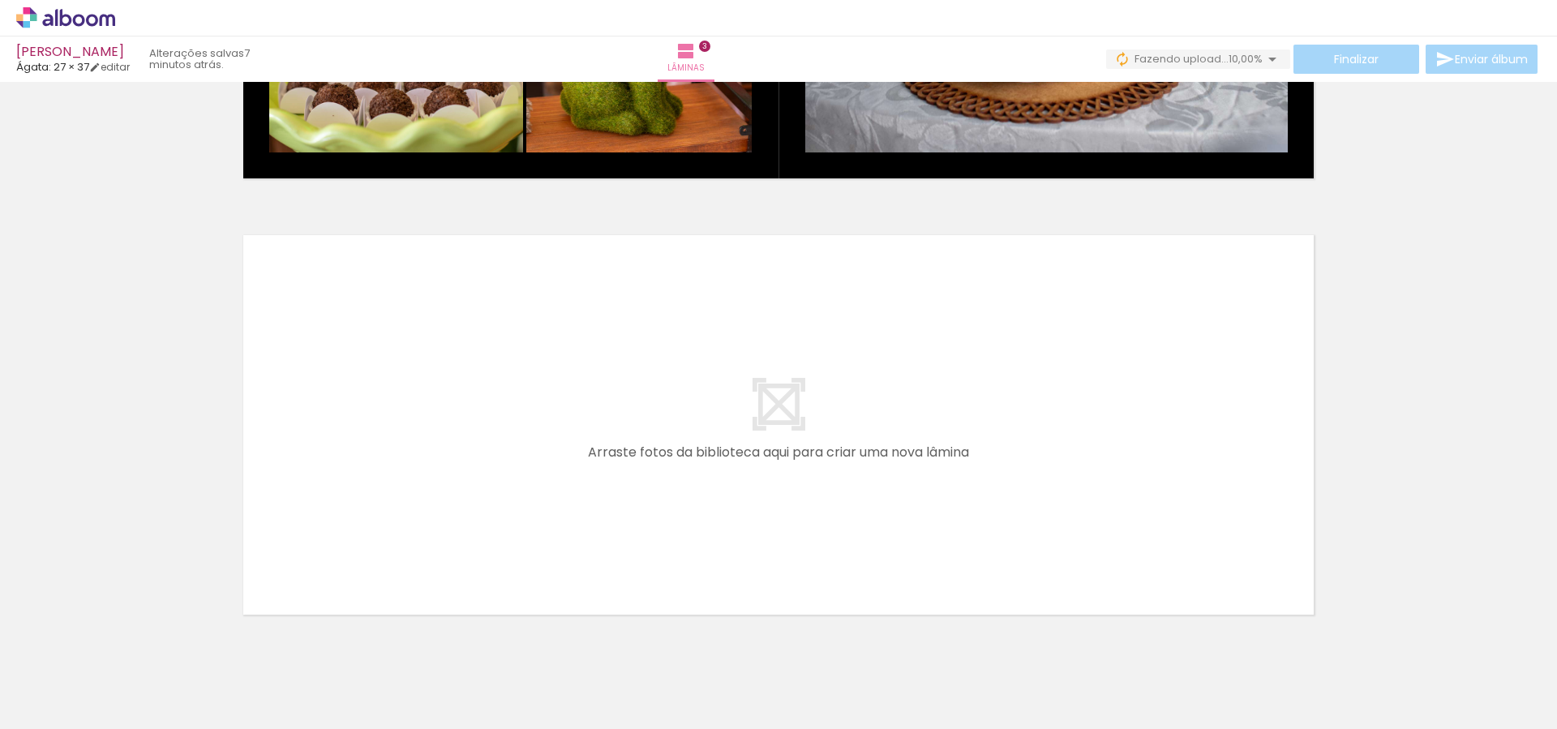
scroll to position [1240, 0]
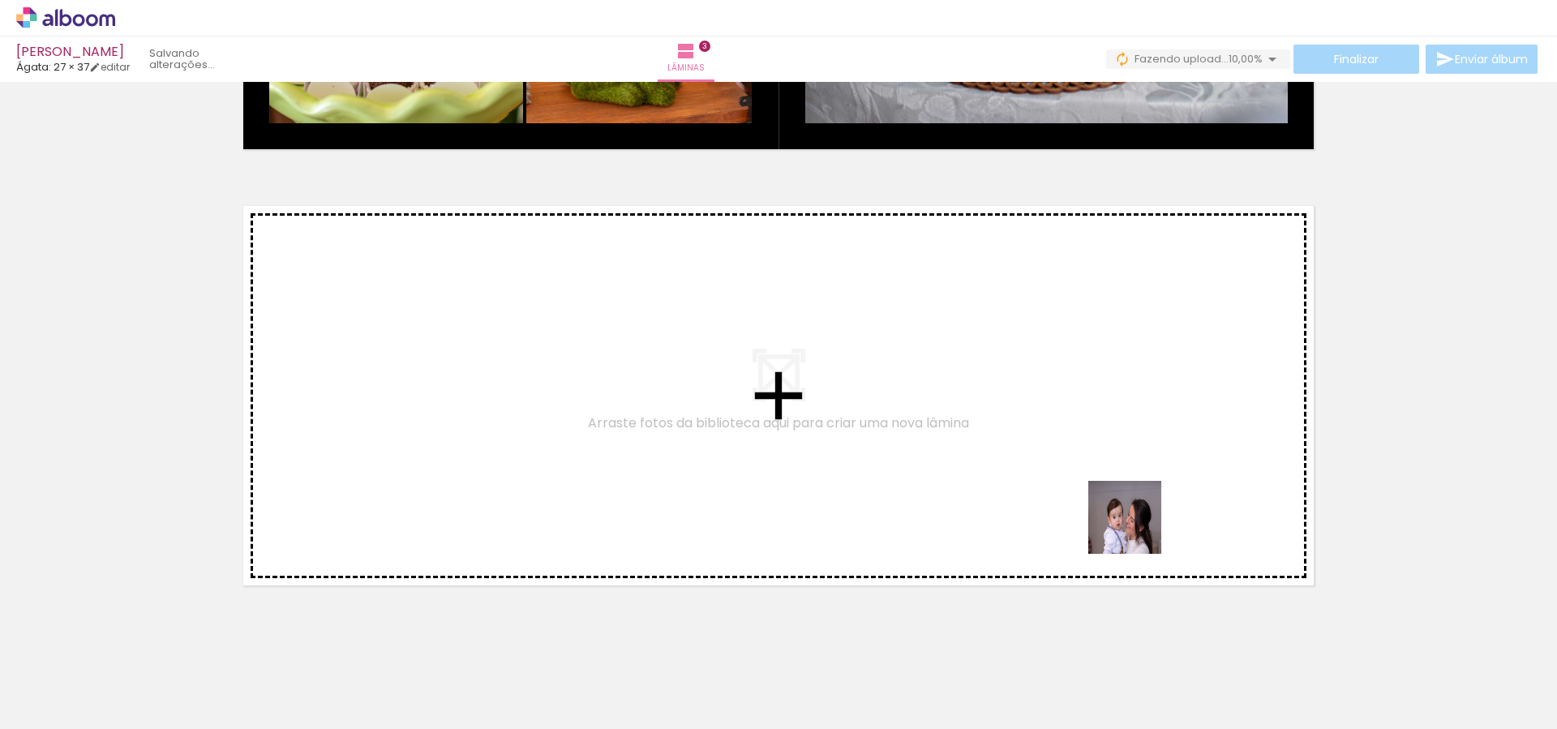
drag, startPoint x: 1371, startPoint y: 686, endPoint x: 970, endPoint y: 454, distance: 463.0
click at [970, 454] on quentale-workspace at bounding box center [778, 364] width 1557 height 729
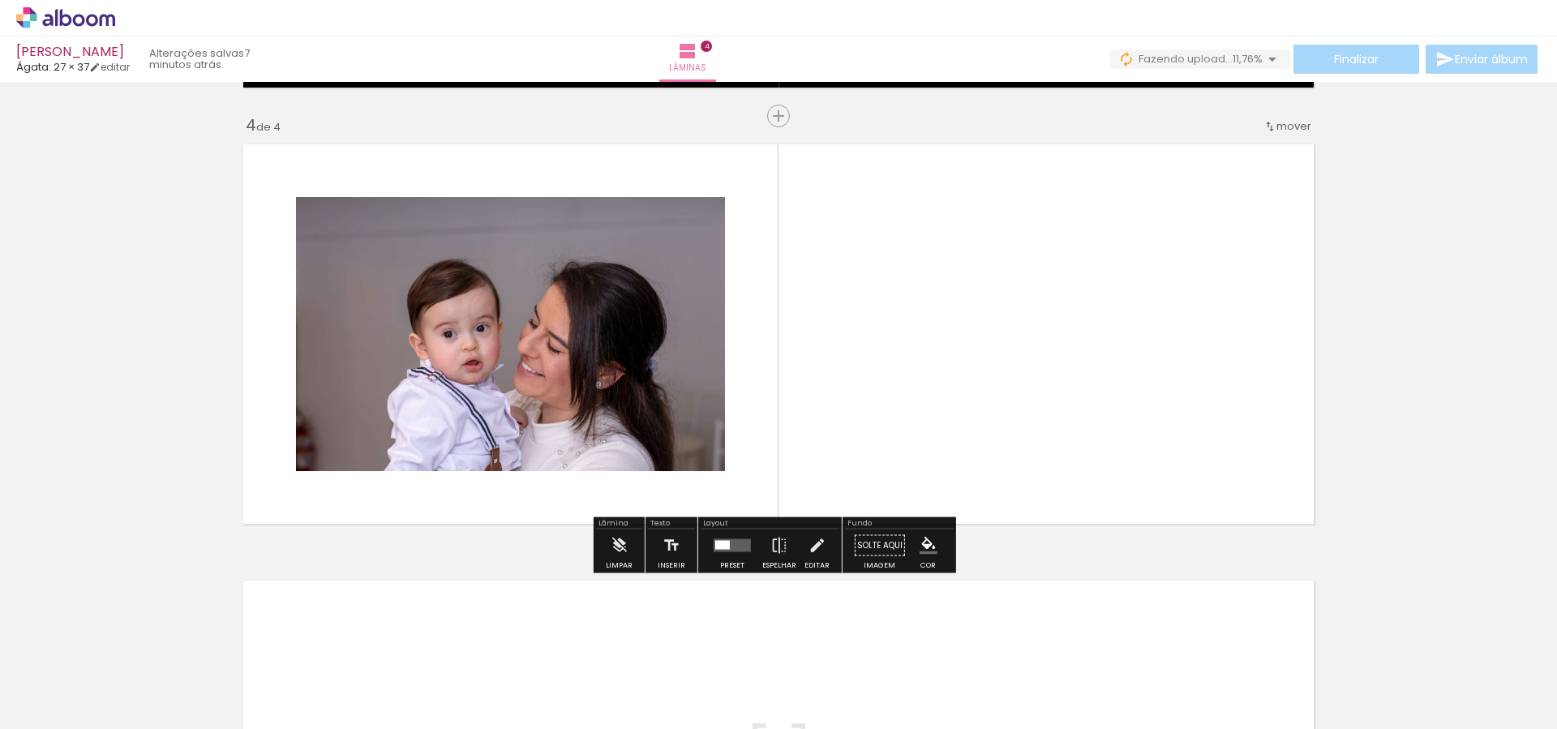
scroll to position [0, 463]
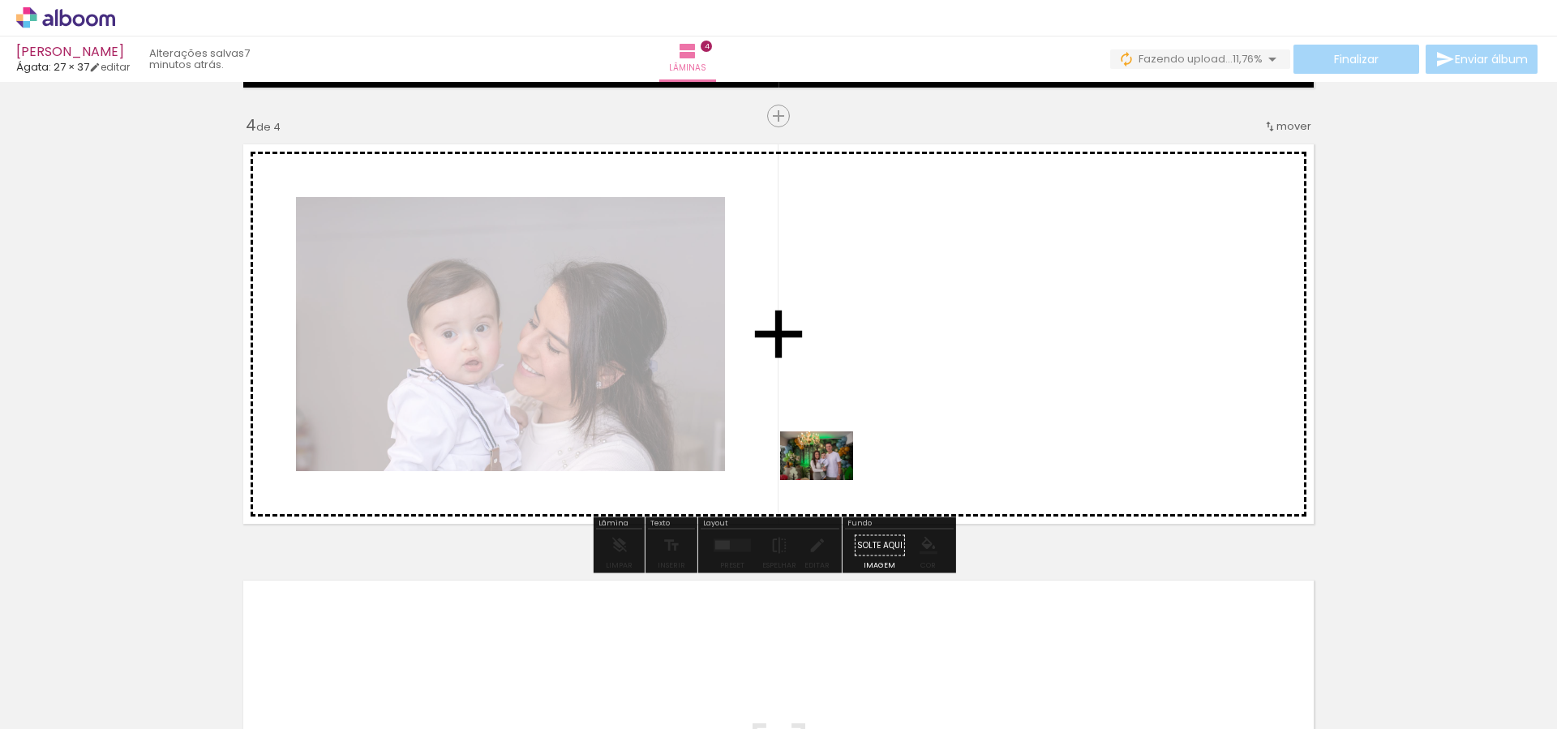
drag, startPoint x: 975, startPoint y: 692, endPoint x: 835, endPoint y: 474, distance: 259.4
click at [835, 474] on quentale-workspace at bounding box center [778, 364] width 1557 height 729
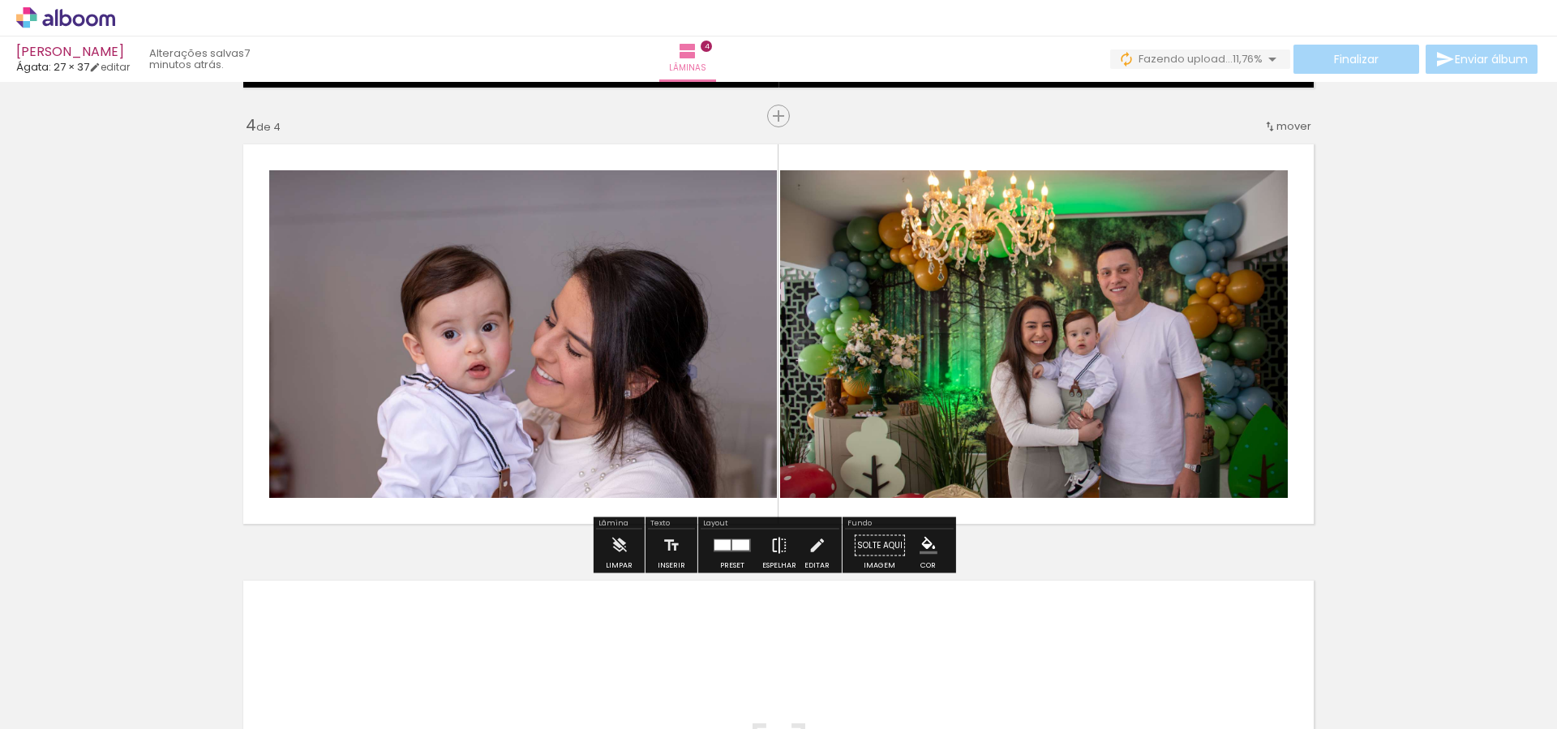
click at [780, 552] on iron-icon at bounding box center [780, 546] width 18 height 32
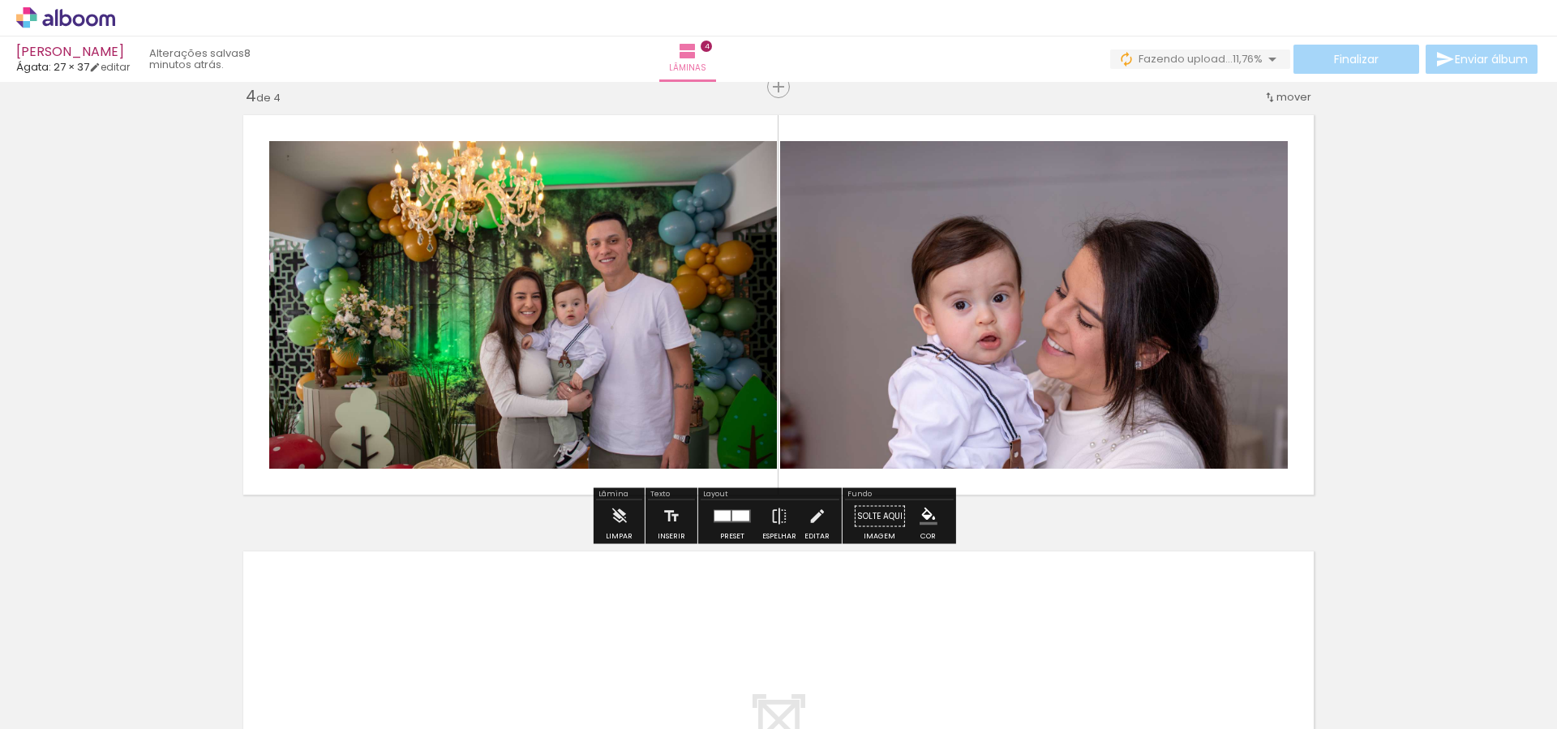
scroll to position [1327, 0]
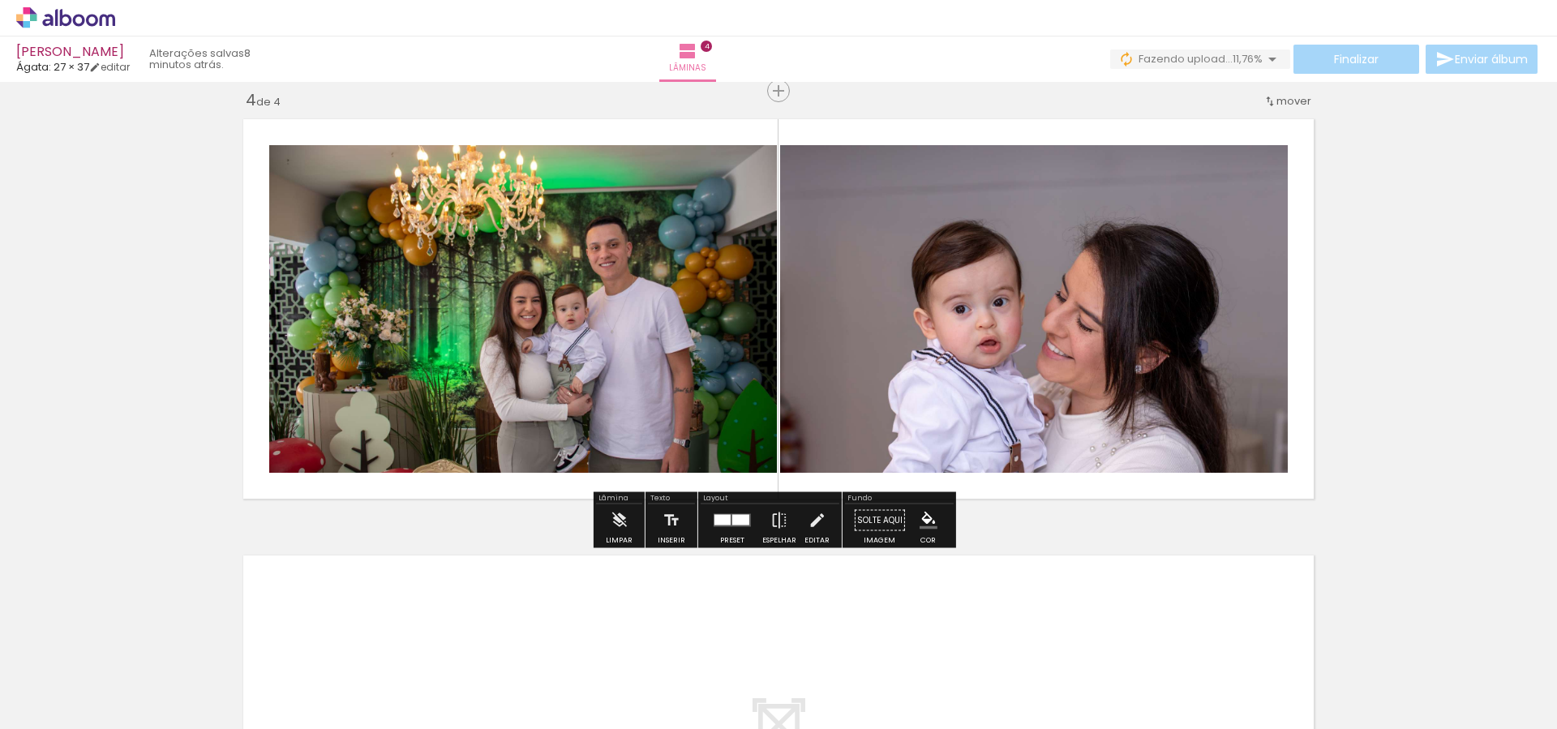
click at [920, 518] on iron-icon "color picker" at bounding box center [929, 521] width 18 height 18
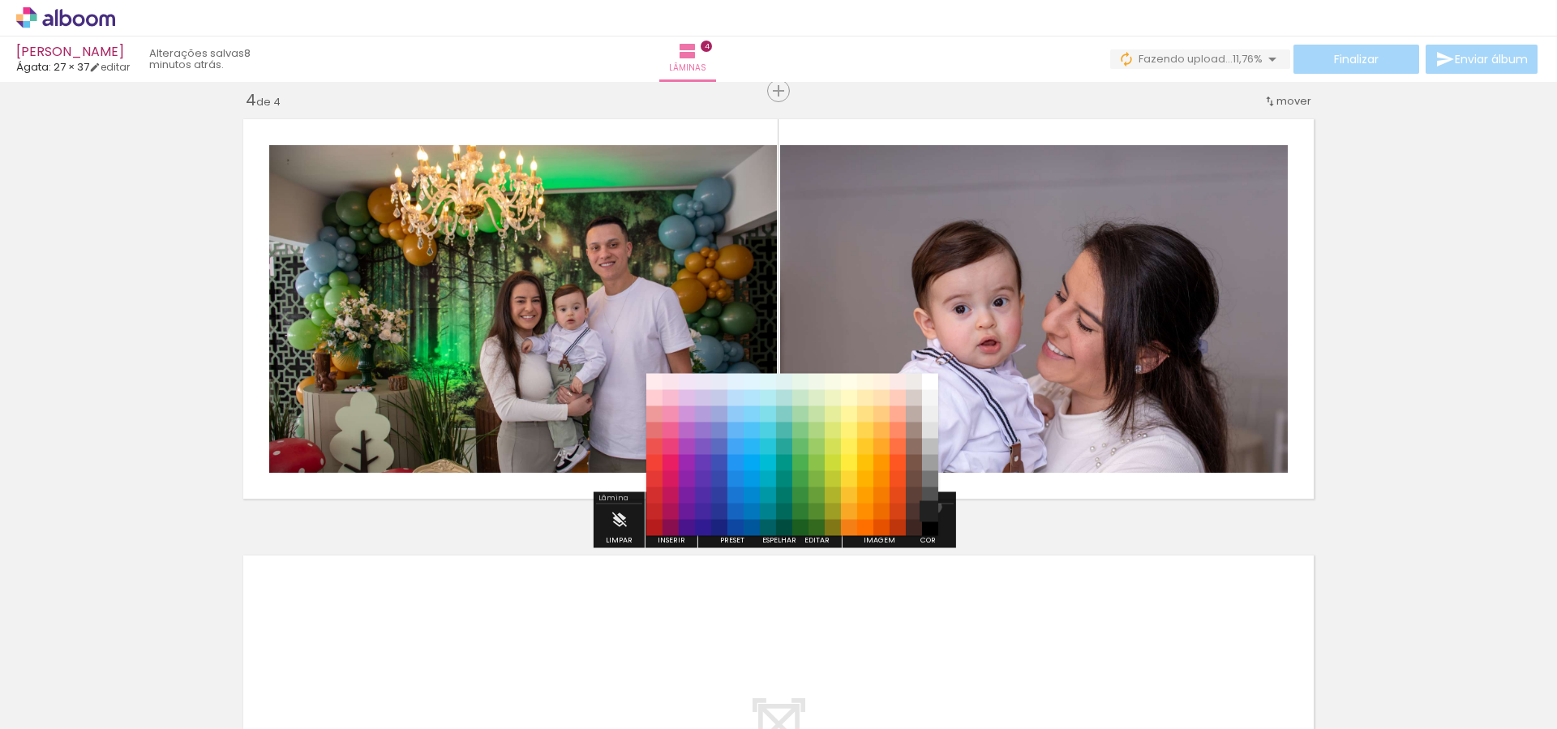
click at [930, 507] on paper-item "#212121" at bounding box center [930, 512] width 16 height 16
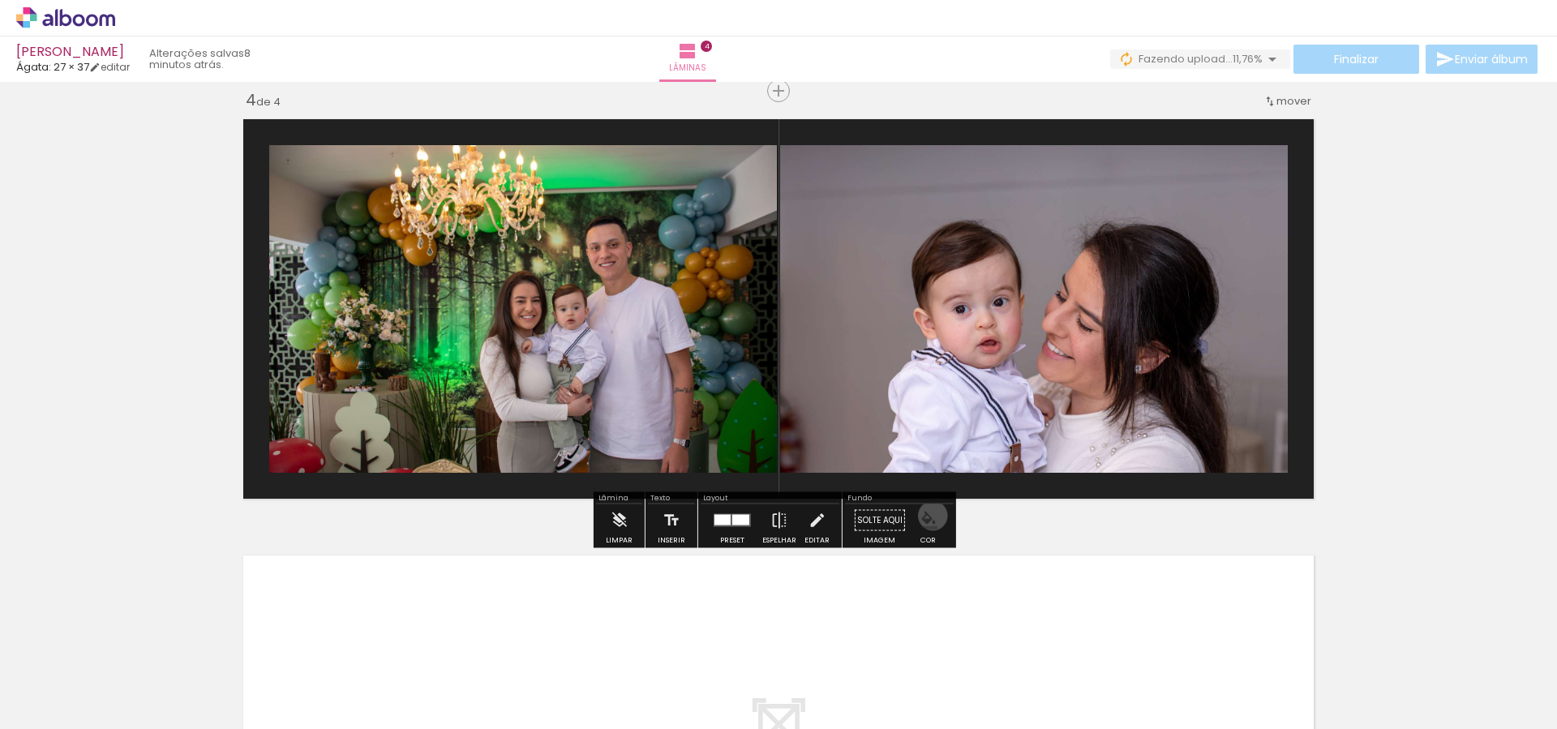
click at [927, 516] on iron-icon "color picker" at bounding box center [929, 521] width 18 height 18
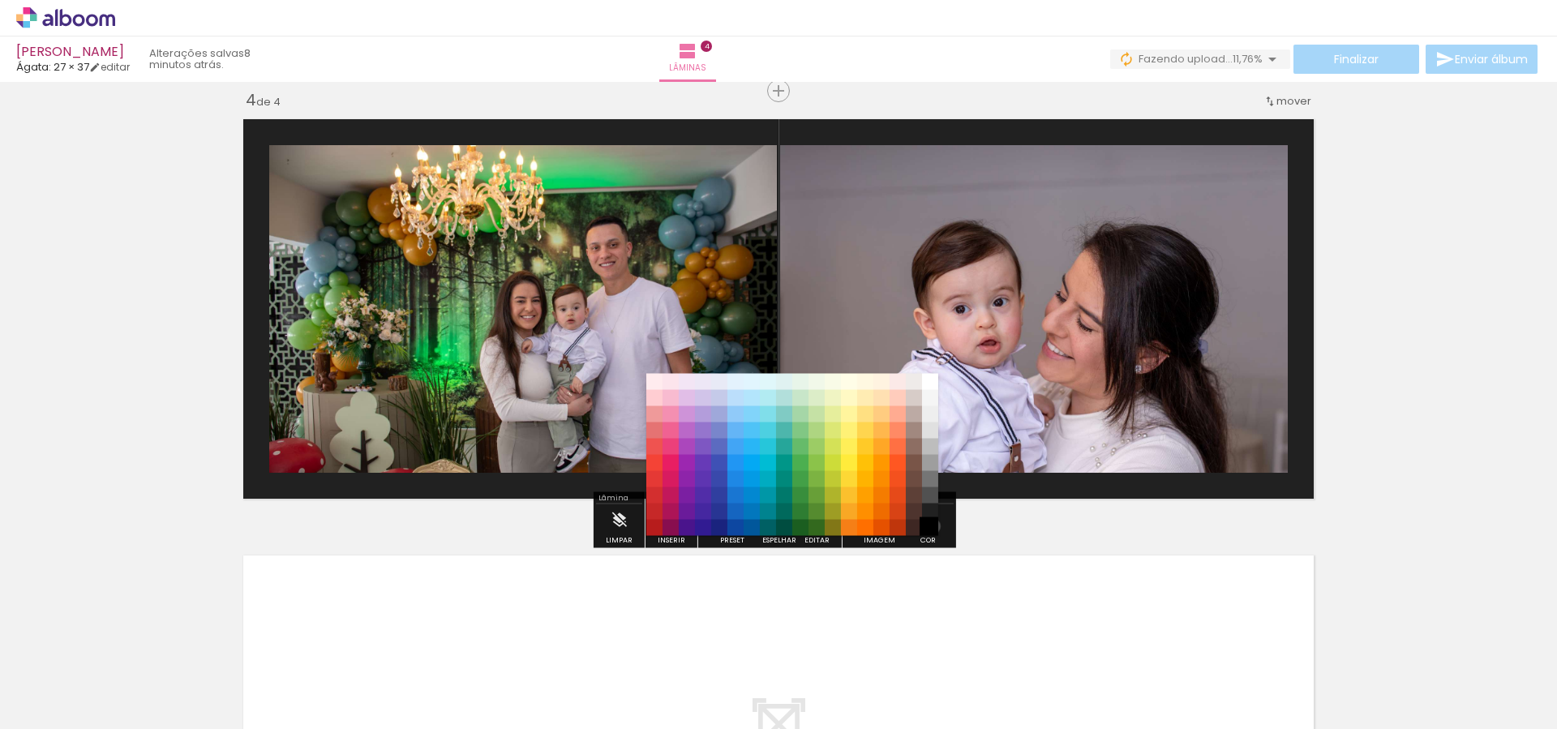
click at [928, 526] on paper-item "#000000" at bounding box center [930, 528] width 16 height 16
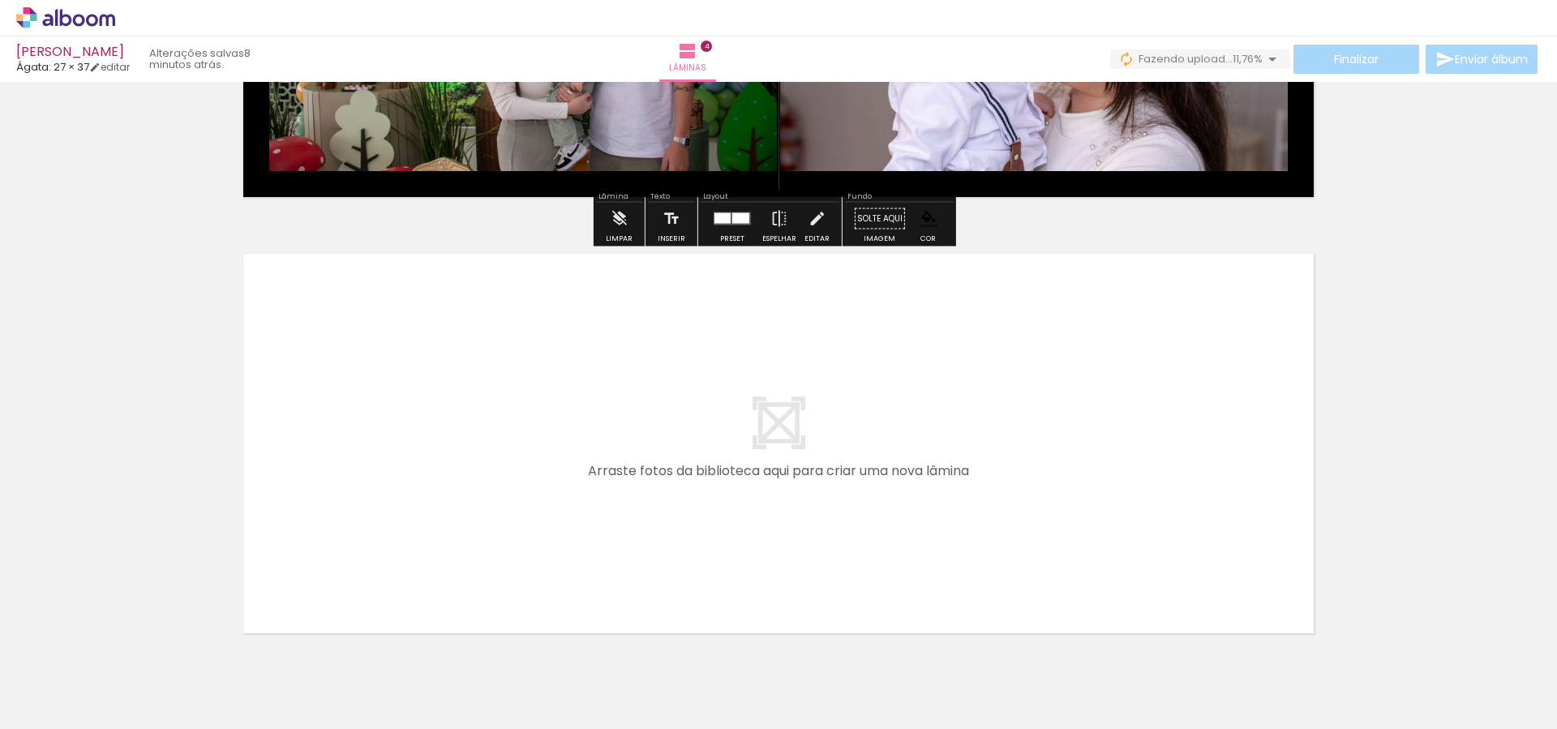
scroll to position [1699, 0]
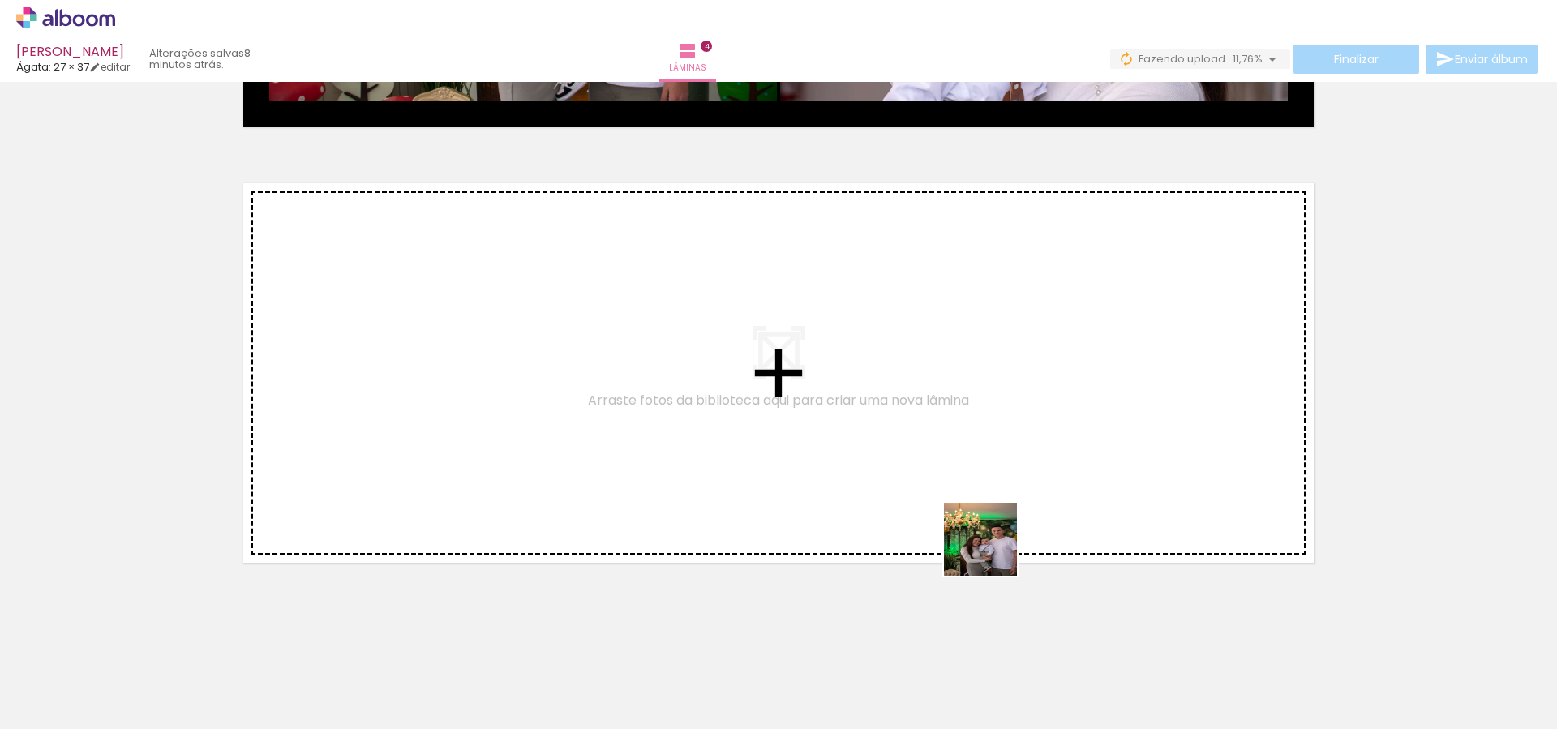
click at [928, 481] on quentale-workspace at bounding box center [778, 364] width 1557 height 729
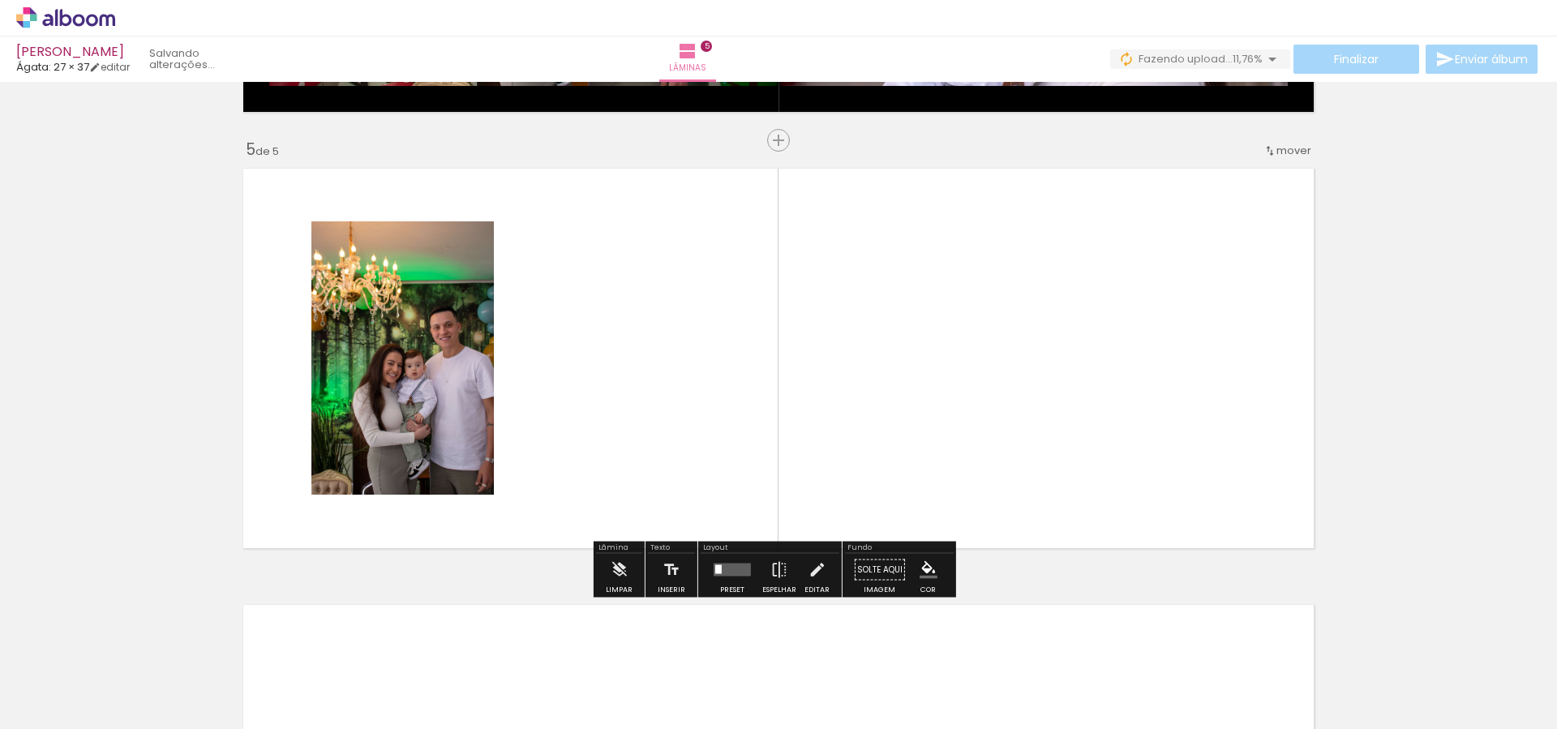
scroll to position [1718, 0]
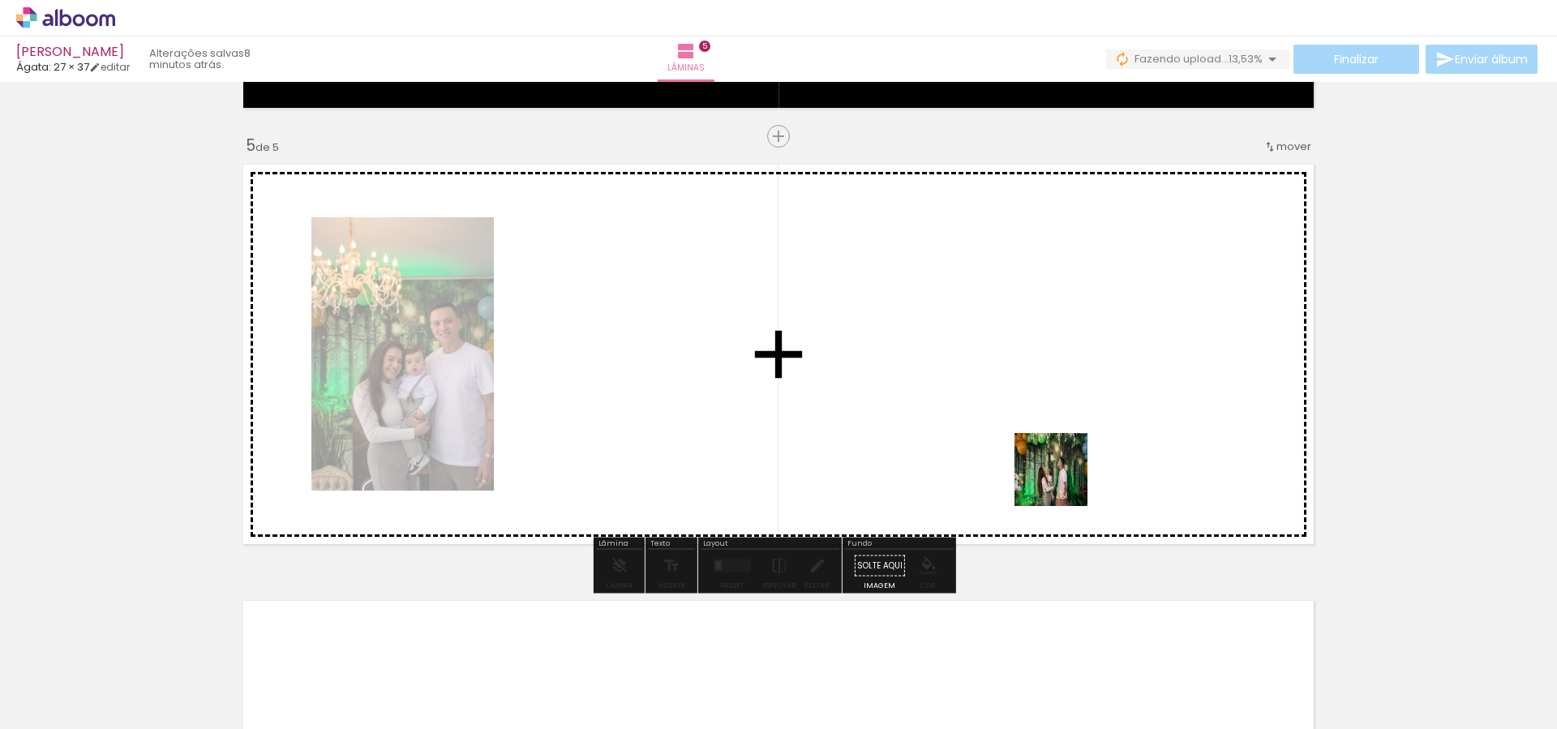
drag, startPoint x: 1146, startPoint y: 660, endPoint x: 1045, endPoint y: 440, distance: 242.8
click at [1045, 440] on quentale-workspace at bounding box center [778, 364] width 1557 height 729
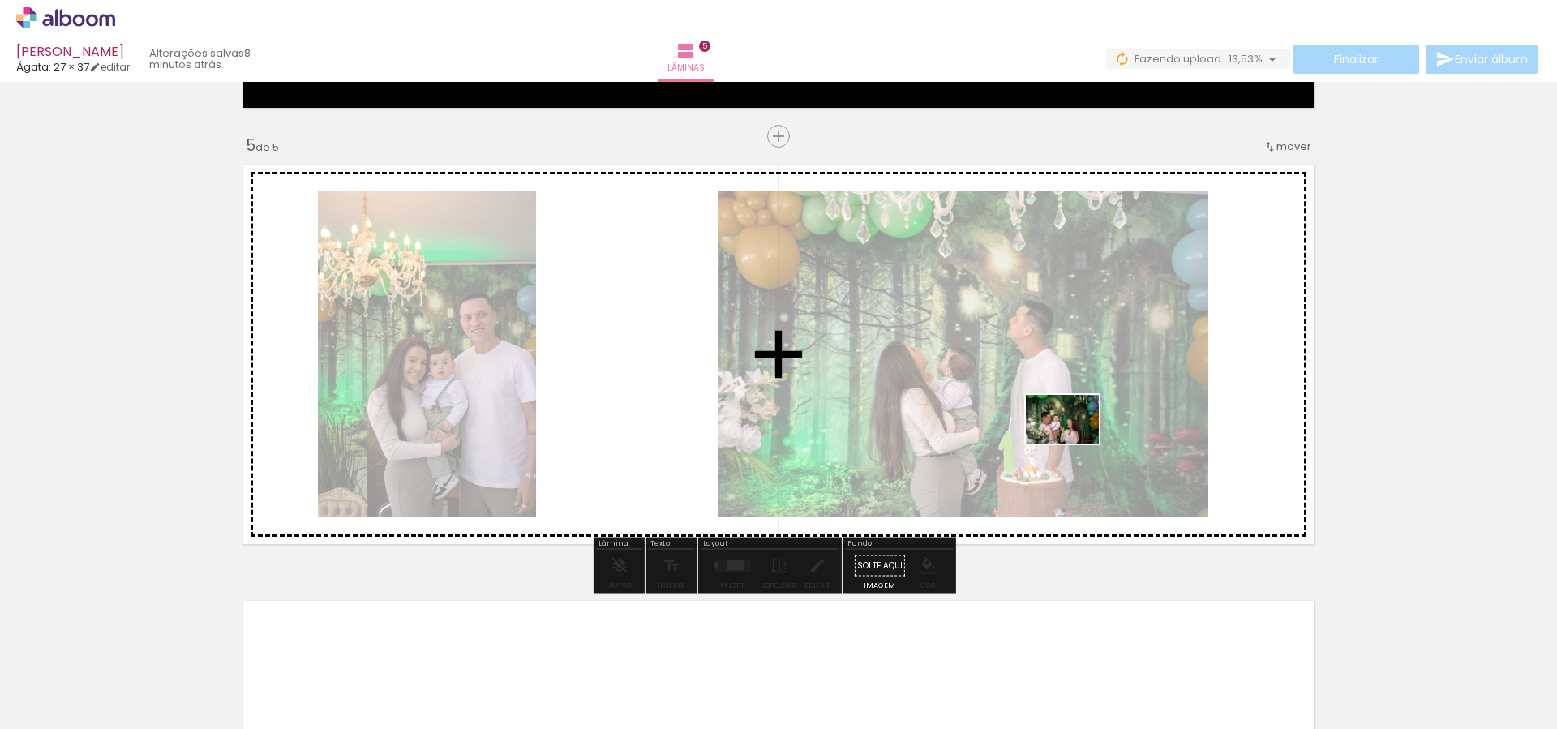
drag, startPoint x: 1233, startPoint y: 667, endPoint x: 1078, endPoint y: 450, distance: 266.3
click at [1068, 432] on quentale-workspace at bounding box center [778, 364] width 1557 height 729
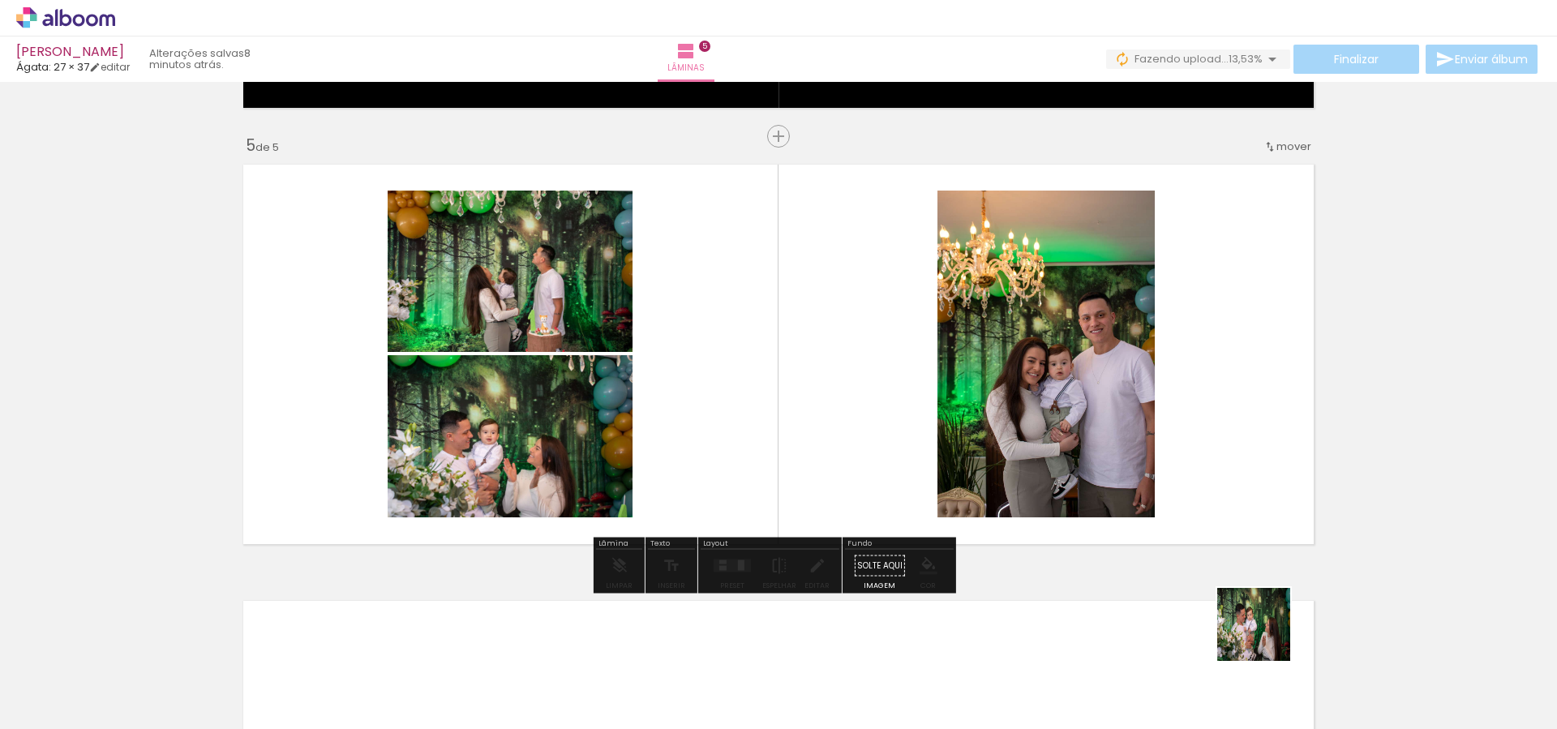
drag, startPoint x: 1340, startPoint y: 695, endPoint x: 1125, endPoint y: 516, distance: 279.9
click at [1096, 494] on quentale-workspace at bounding box center [778, 364] width 1557 height 729
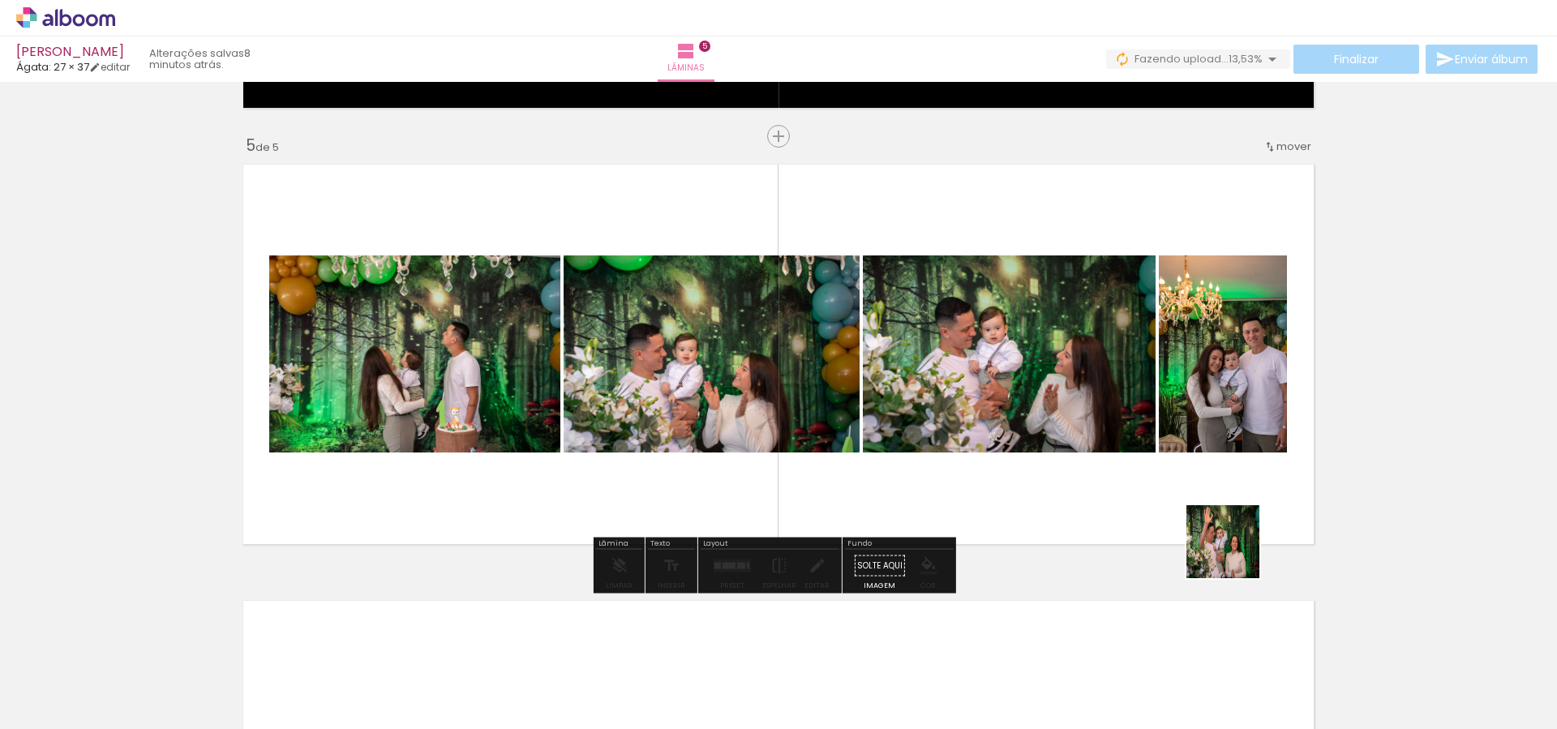
drag, startPoint x: 1440, startPoint y: 689, endPoint x: 1136, endPoint y: 475, distance: 370.9
click at [1136, 475] on quentale-workspace at bounding box center [778, 364] width 1557 height 729
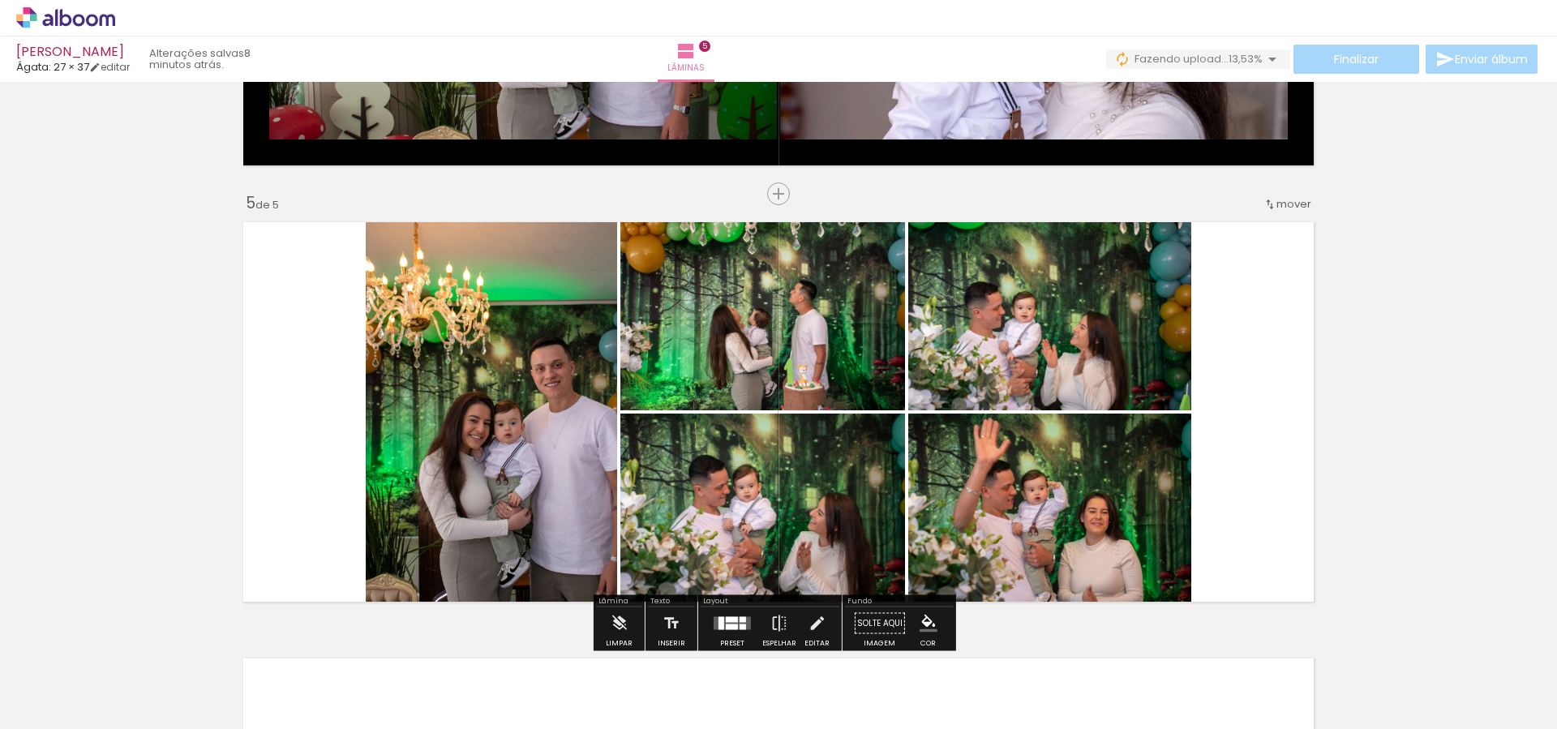
scroll to position [1957, 0]
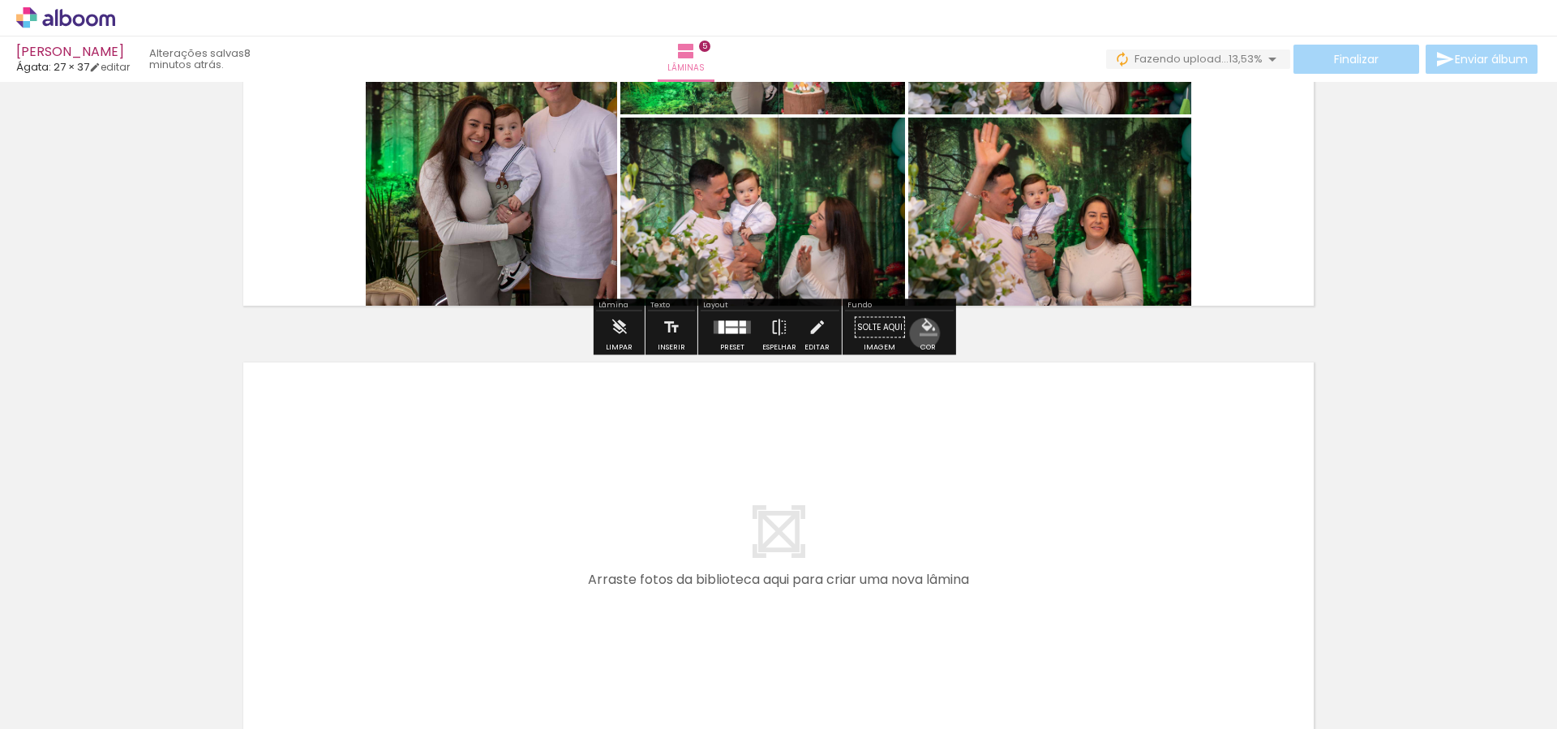
click at [920, 333] on iron-icon "color picker" at bounding box center [929, 328] width 18 height 18
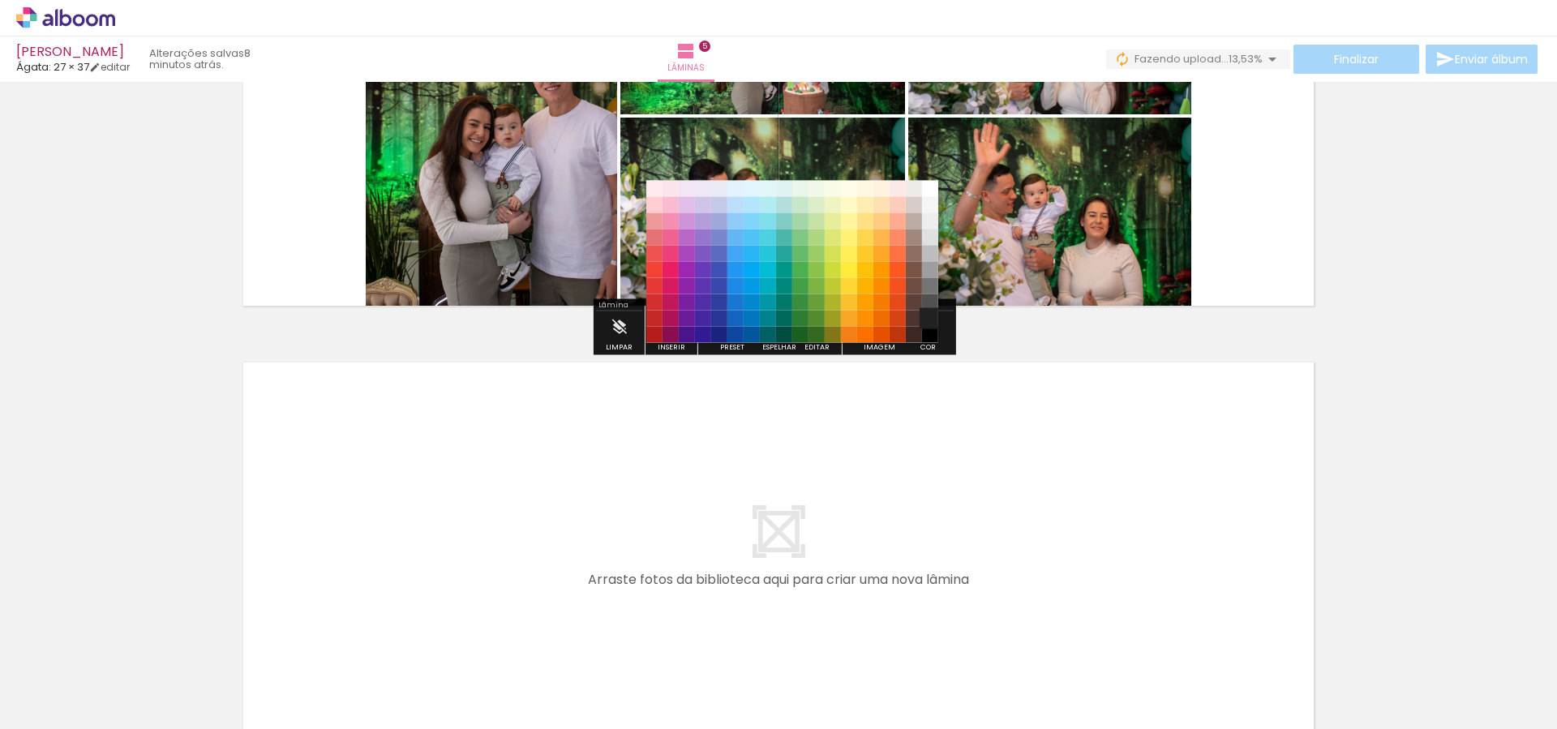
click at [926, 312] on paper-item "#212121" at bounding box center [930, 319] width 16 height 16
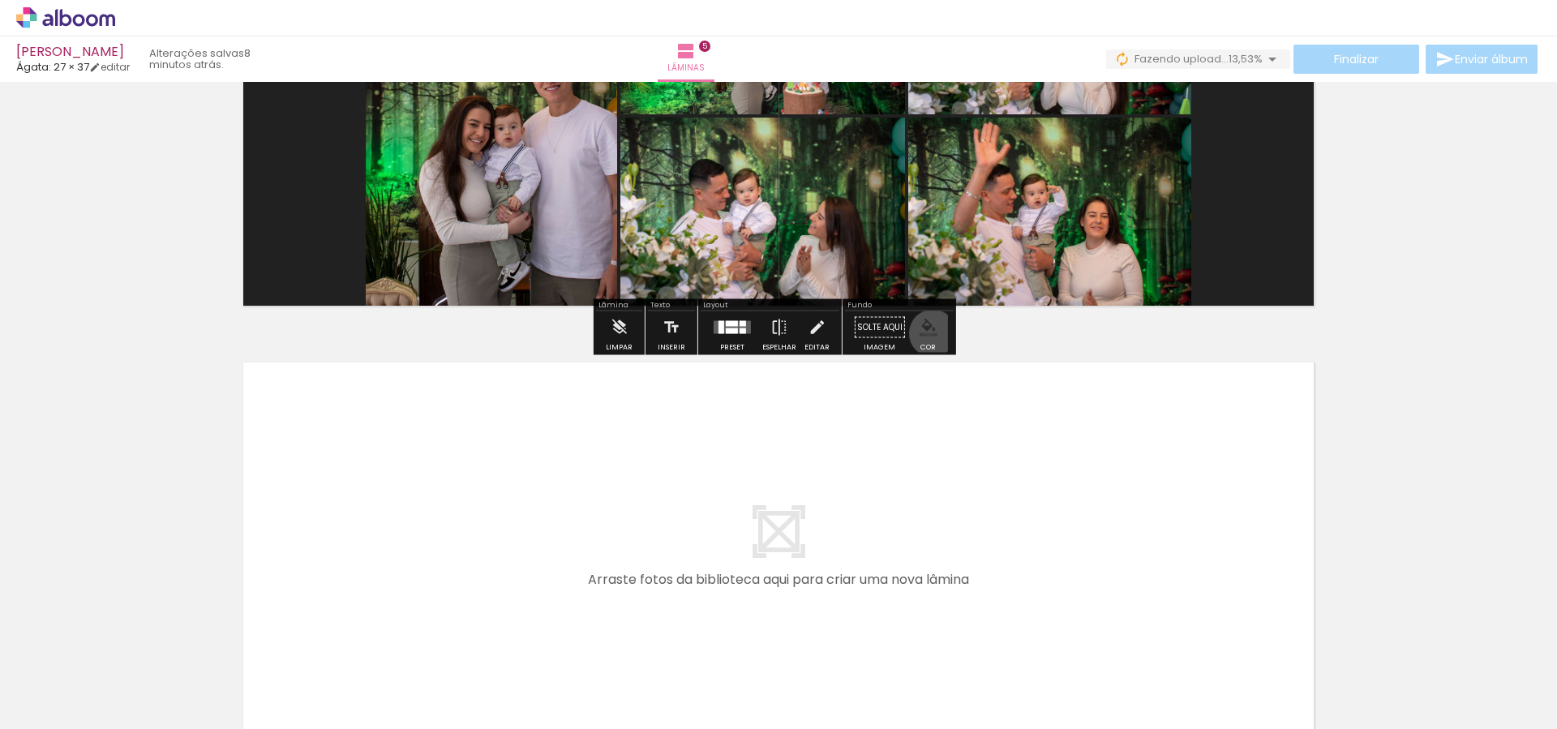
click at [927, 333] on iron-icon "color picker" at bounding box center [929, 328] width 18 height 18
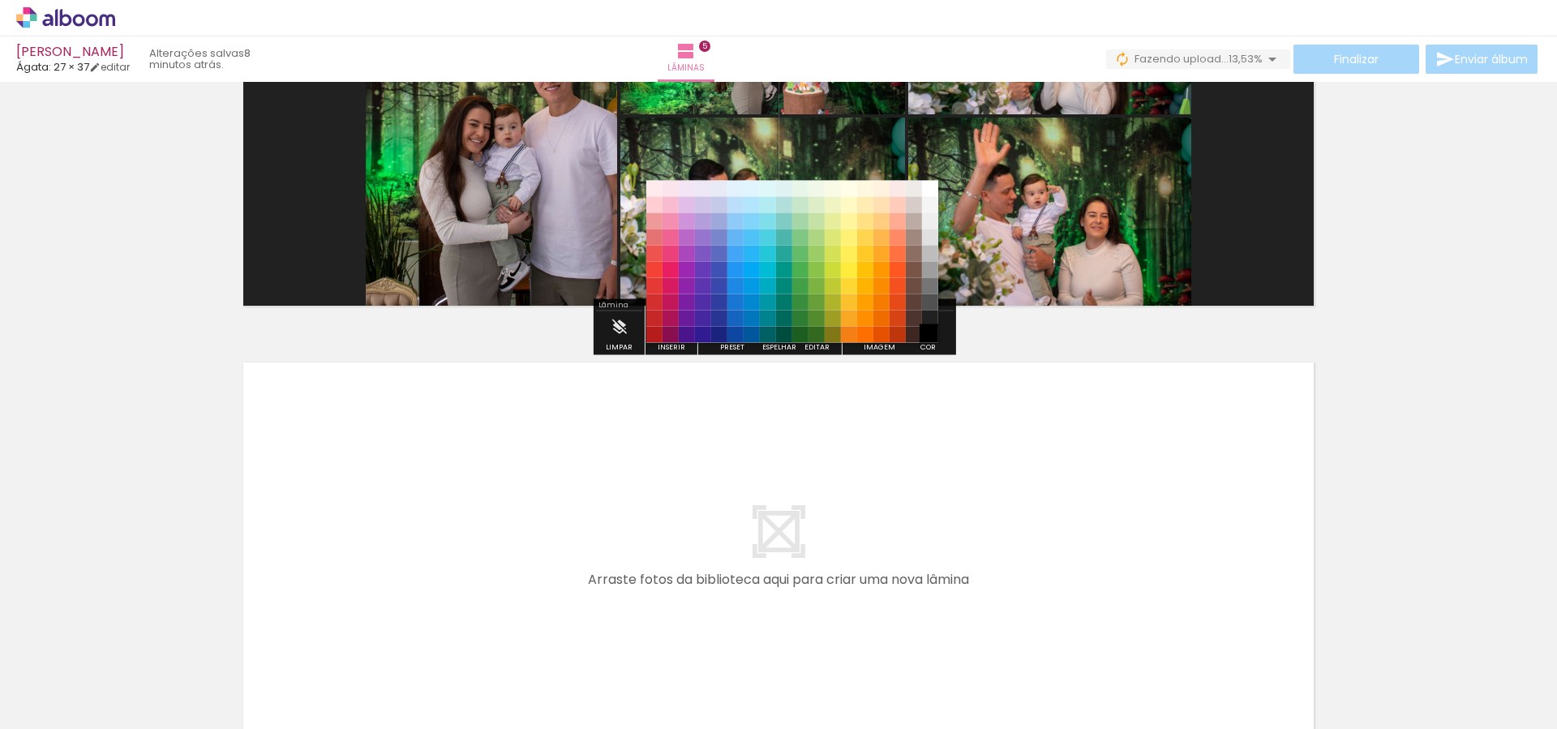
click at [927, 332] on paper-item "#000000" at bounding box center [930, 335] width 16 height 16
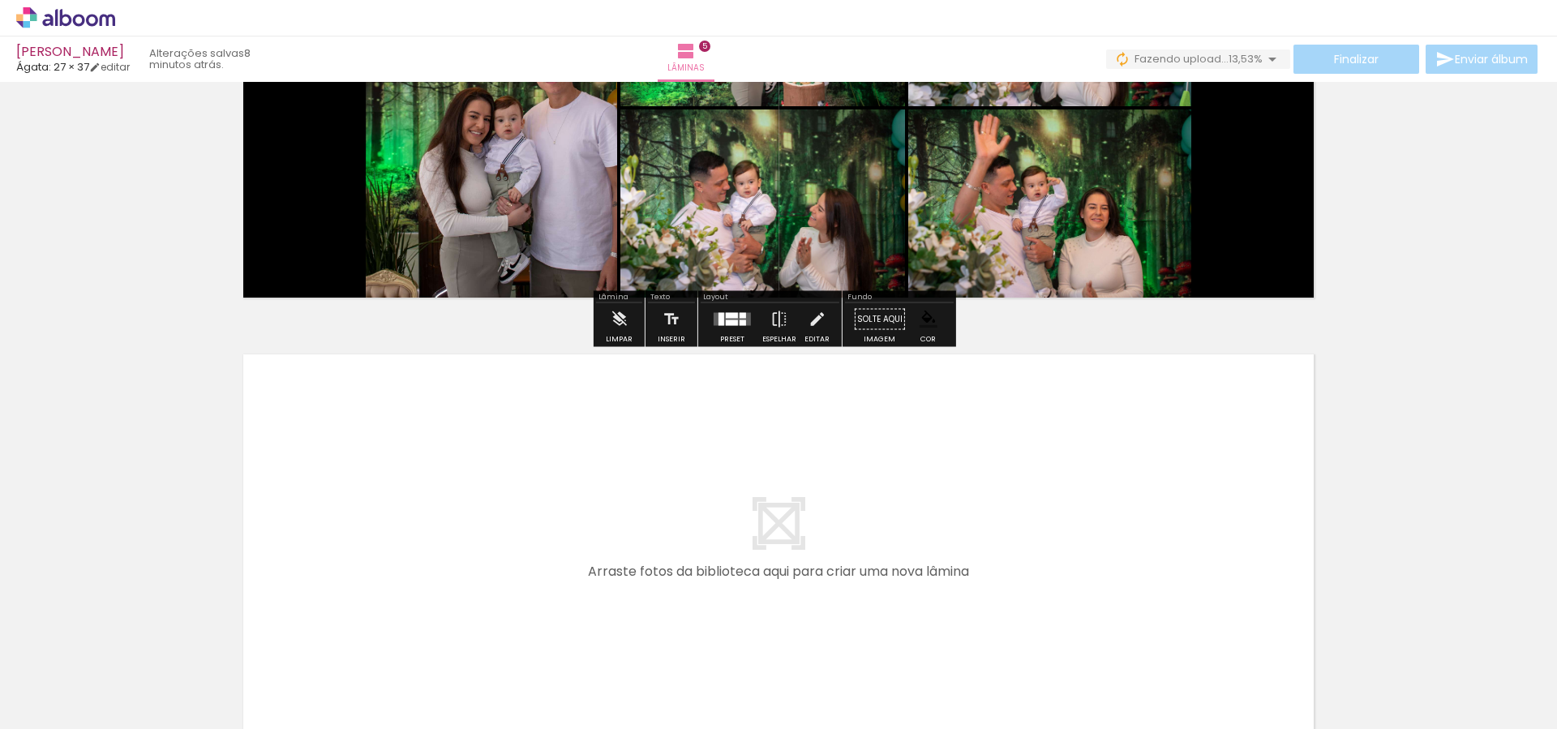
scroll to position [1721, 0]
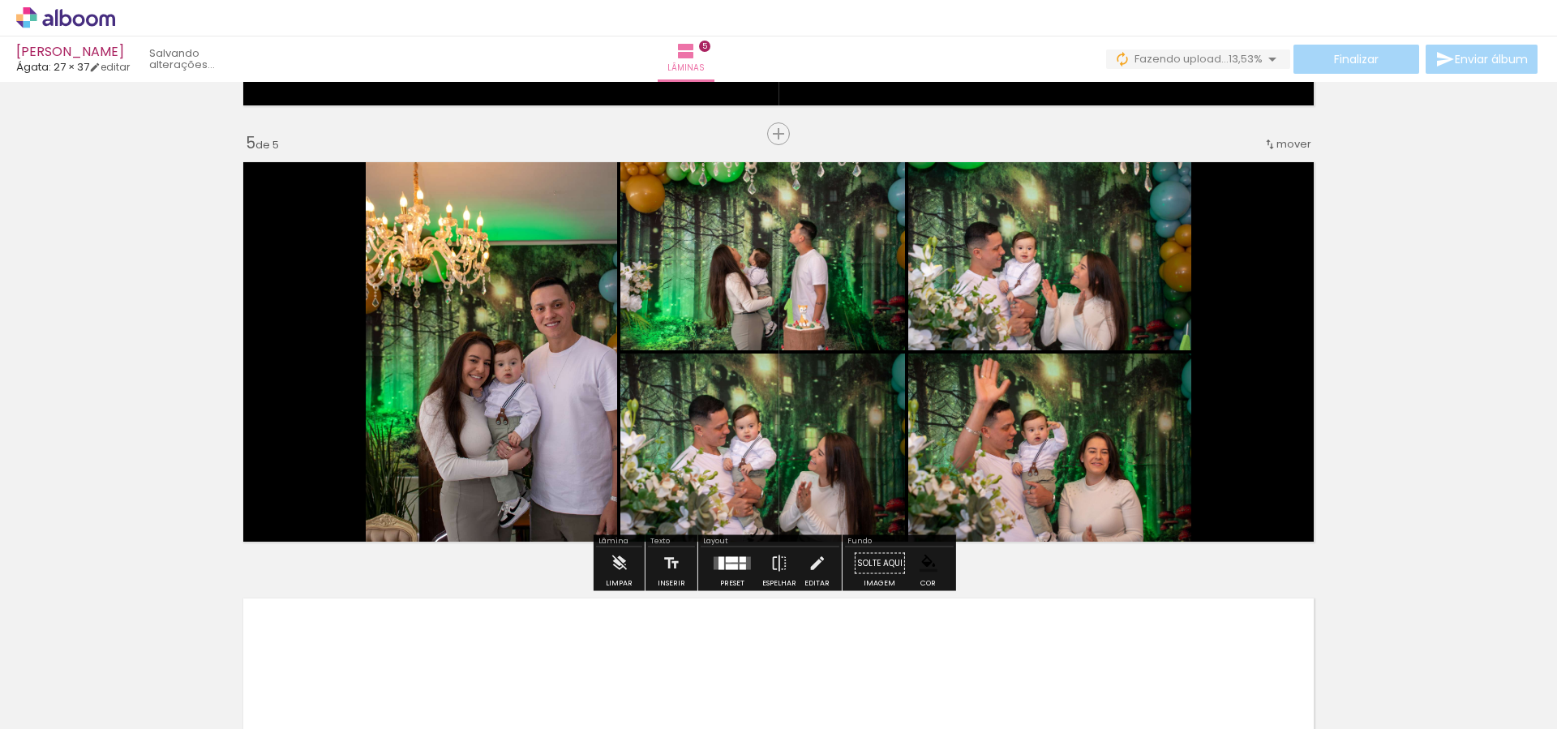
click at [726, 560] on div at bounding box center [732, 560] width 12 height 6
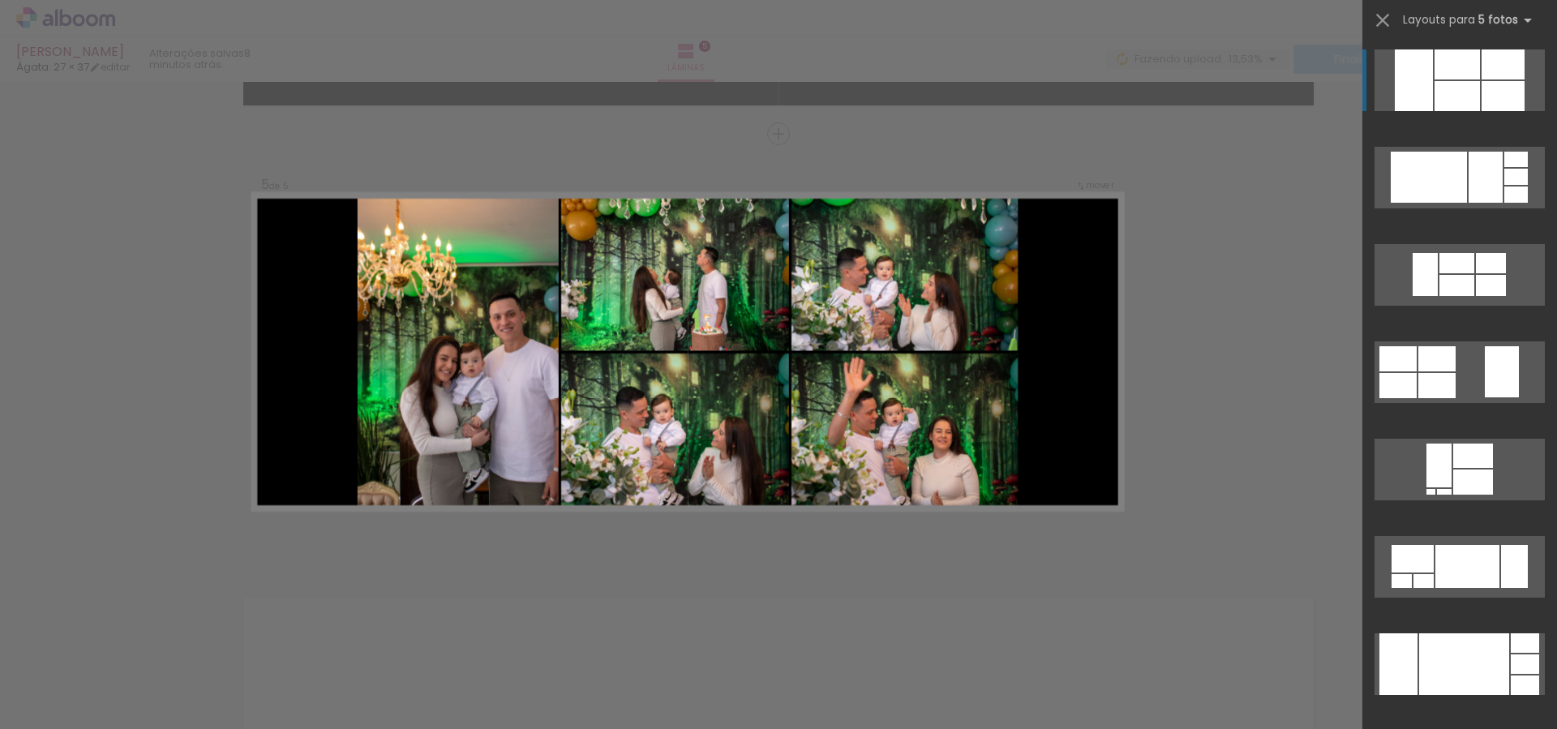
scroll to position [1718, 0]
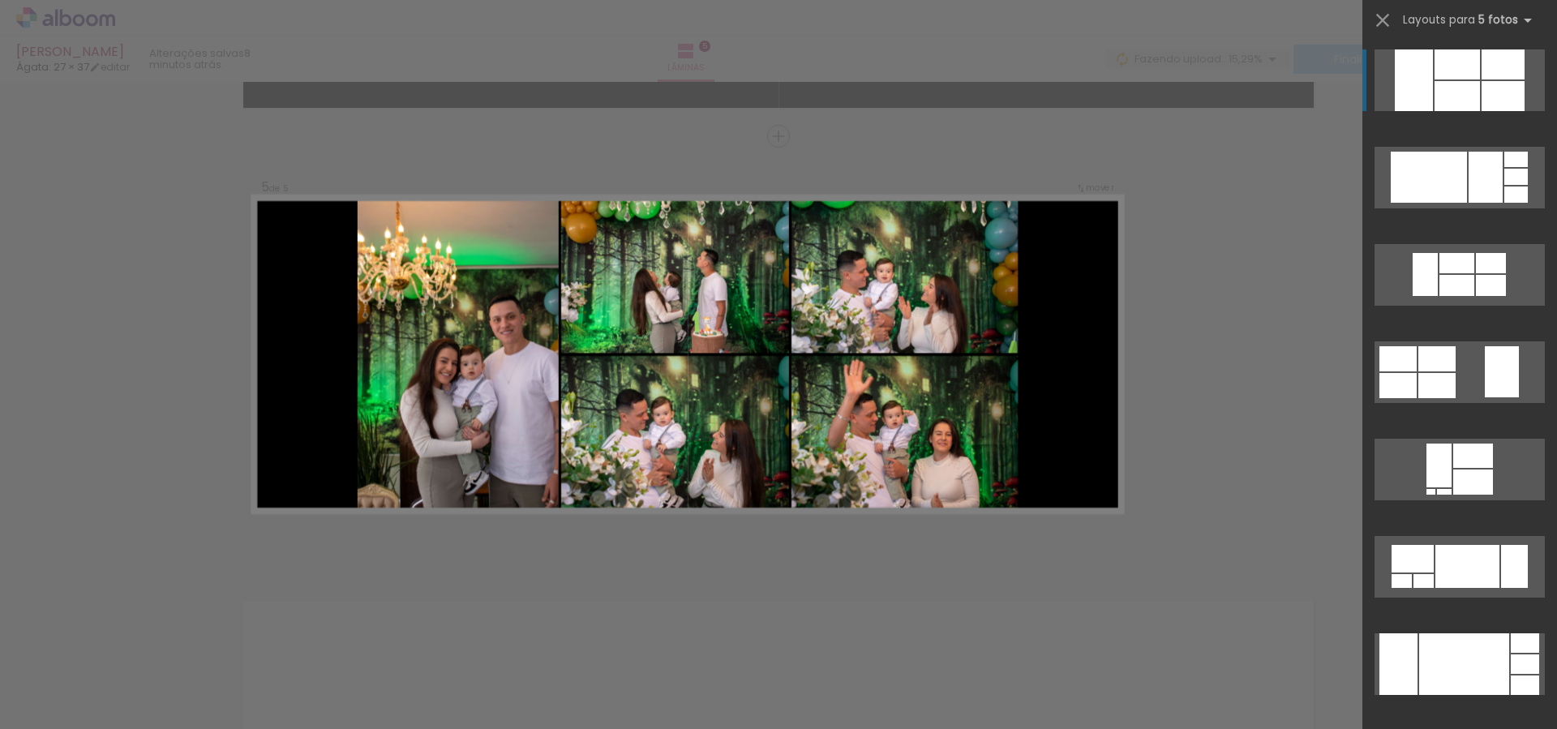
click at [1421, 82] on div at bounding box center [1414, 80] width 38 height 62
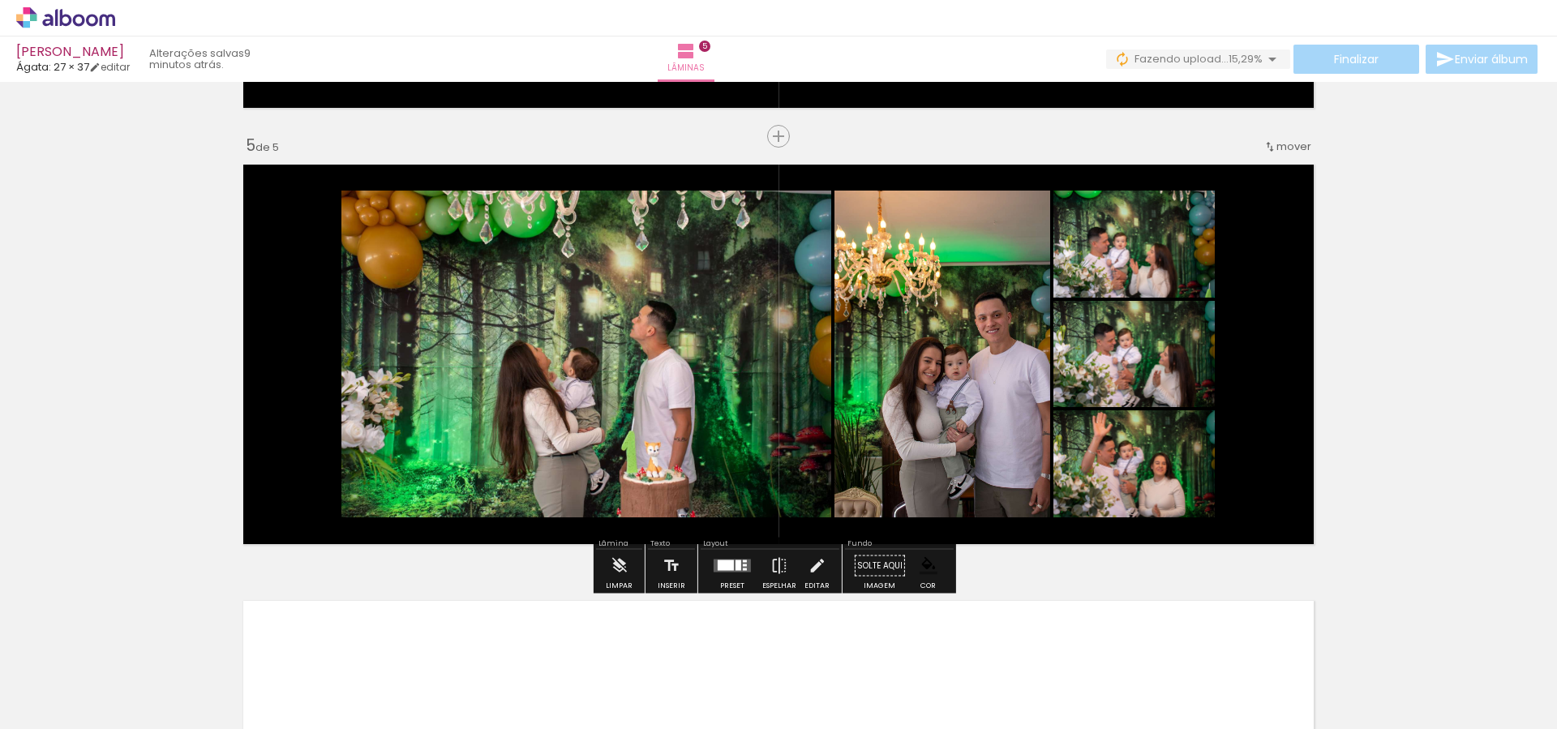
click at [737, 568] on div at bounding box center [739, 566] width 6 height 11
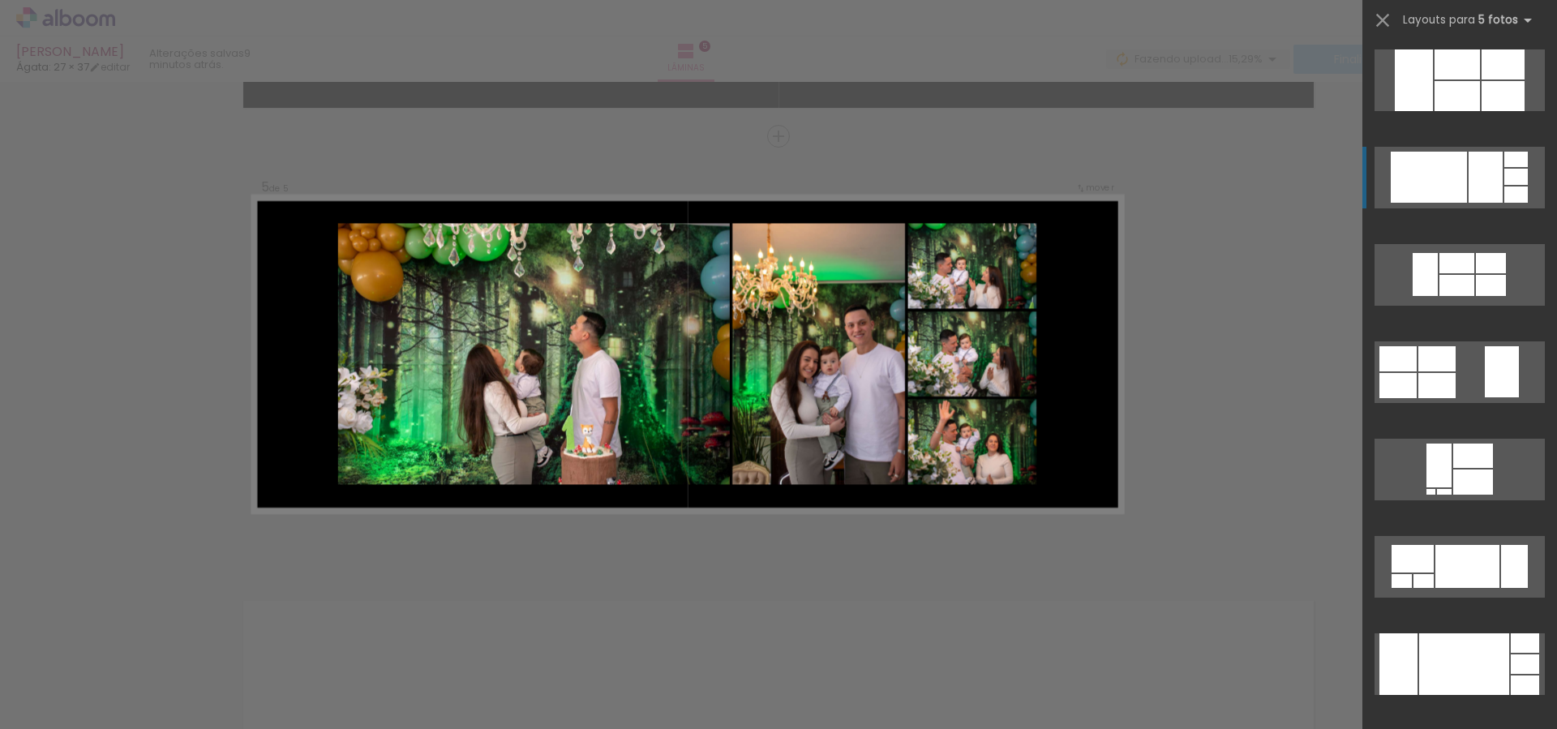
scroll to position [97, 0]
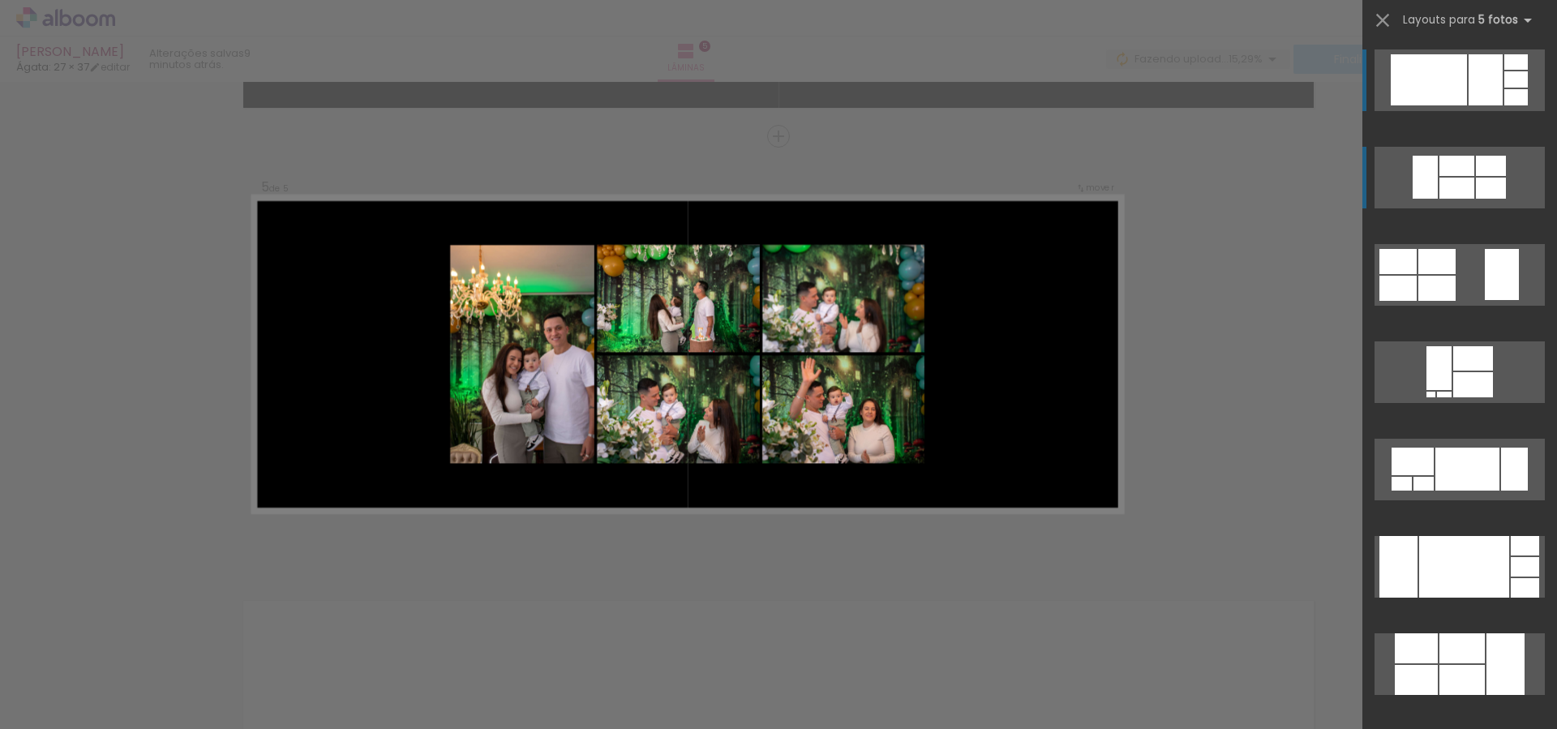
click at [1428, 168] on div at bounding box center [1425, 177] width 25 height 43
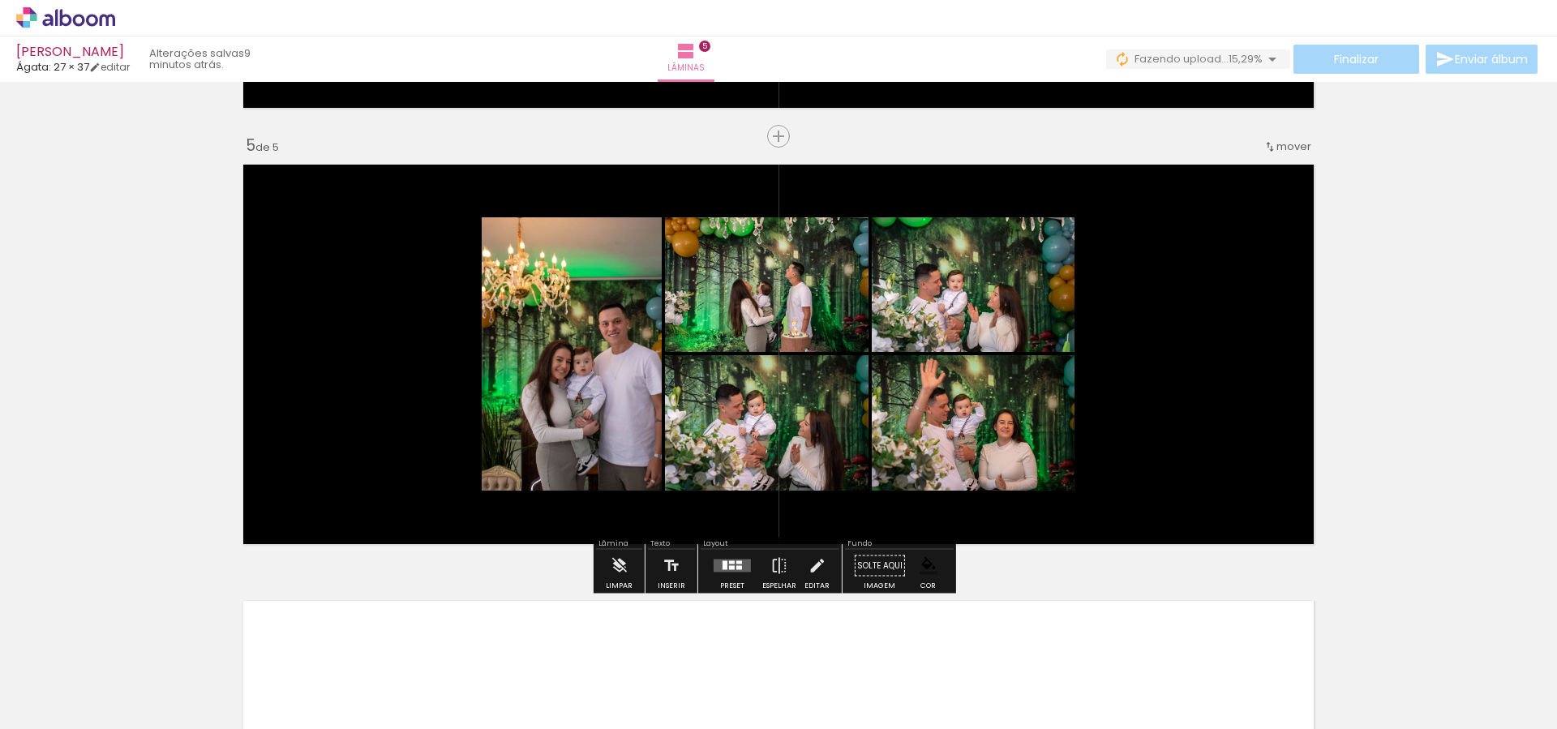
click at [717, 570] on quentale-layouter at bounding box center [732, 566] width 37 height 13
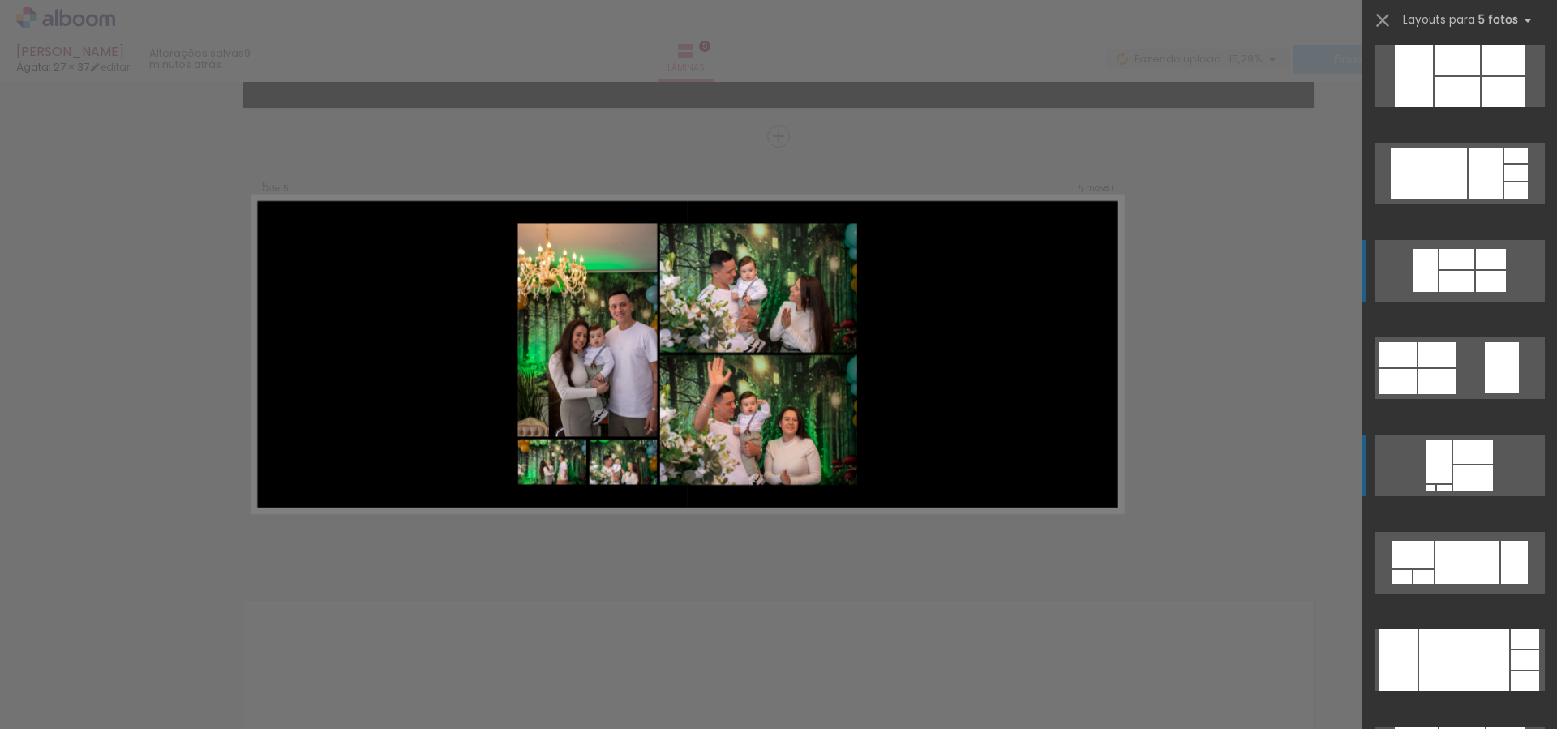
scroll to position [0, 0]
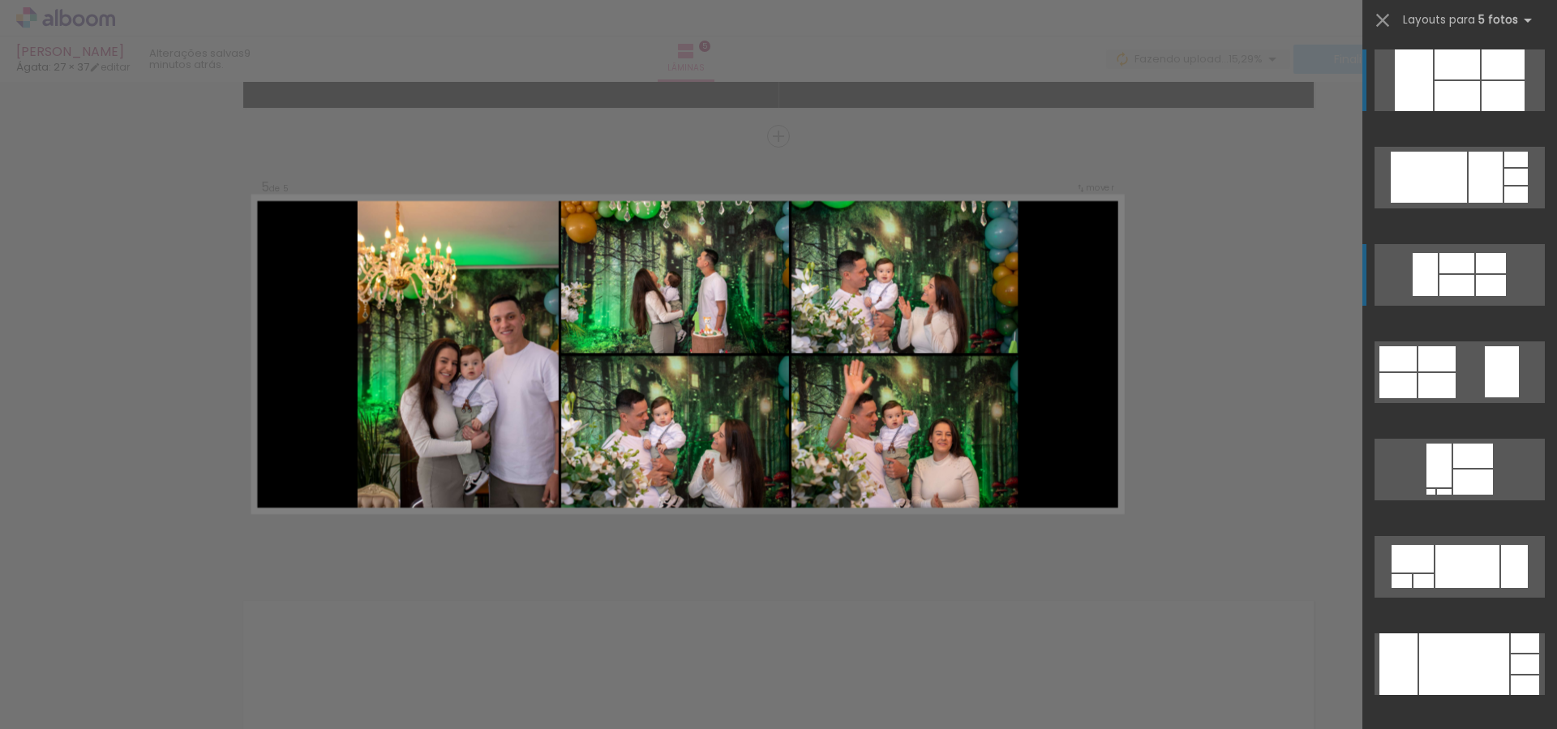
click at [1459, 85] on div at bounding box center [1457, 96] width 45 height 30
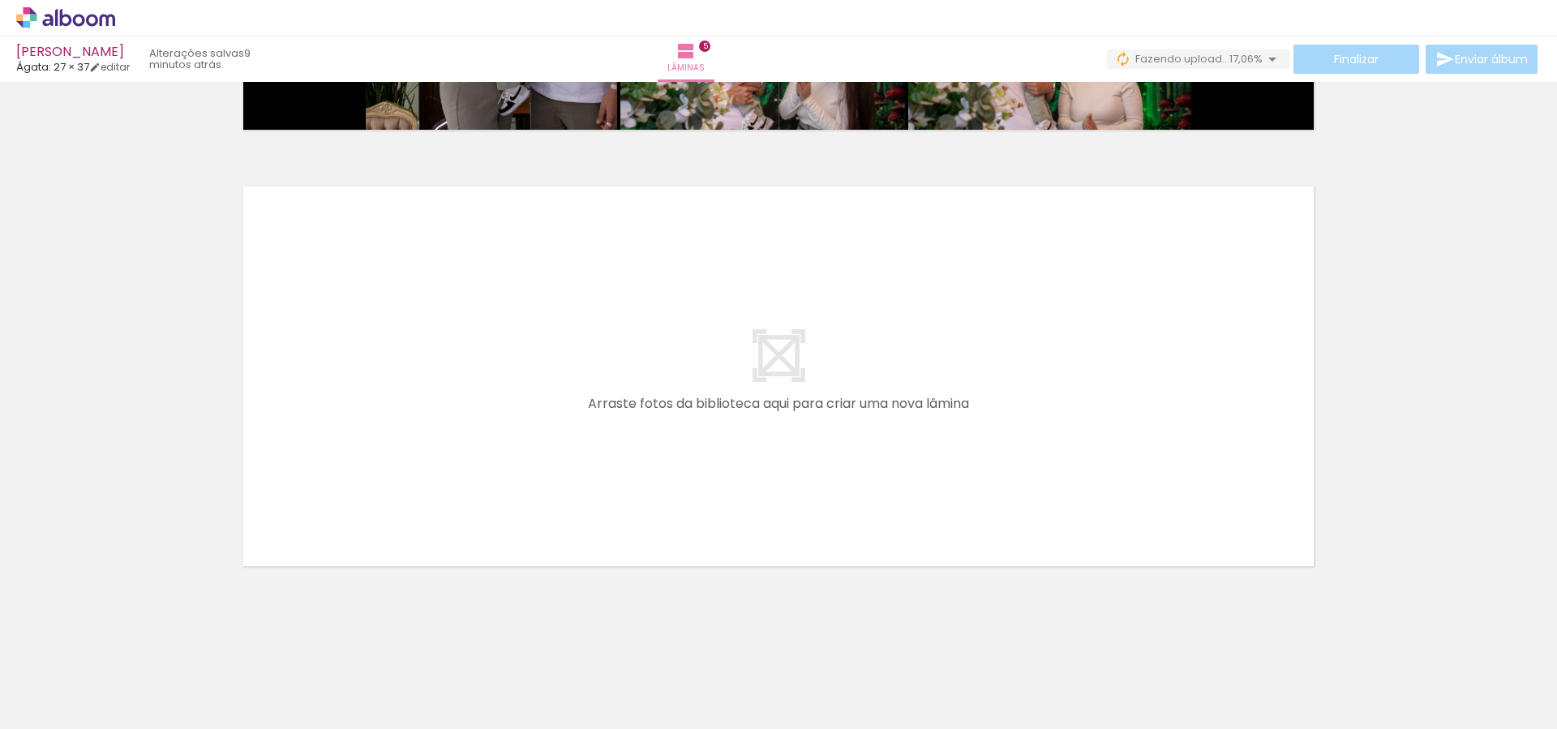
scroll to position [0, 1345]
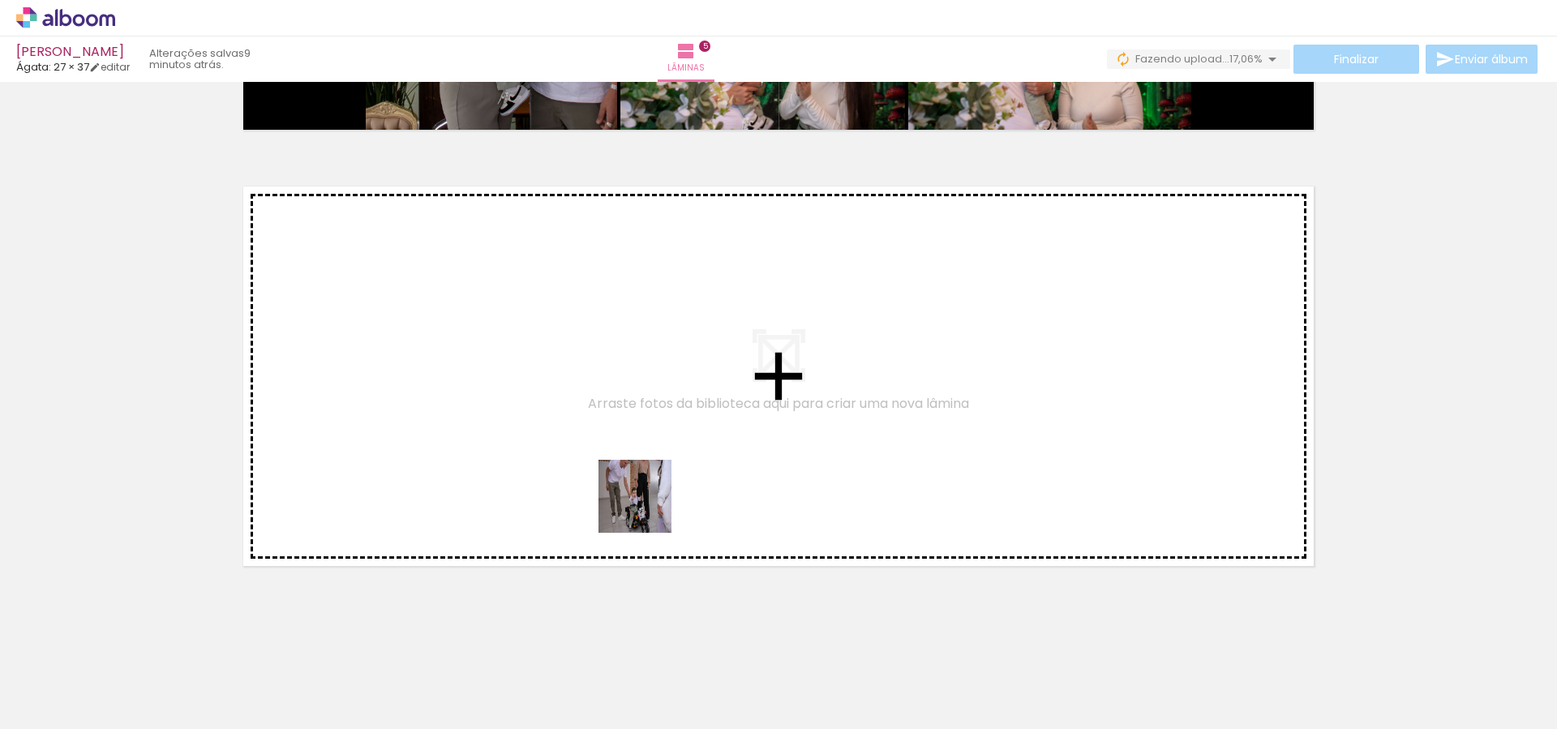
drag, startPoint x: 654, startPoint y: 681, endPoint x: 650, endPoint y: 472, distance: 208.5
click at [650, 472] on quentale-workspace at bounding box center [778, 364] width 1557 height 729
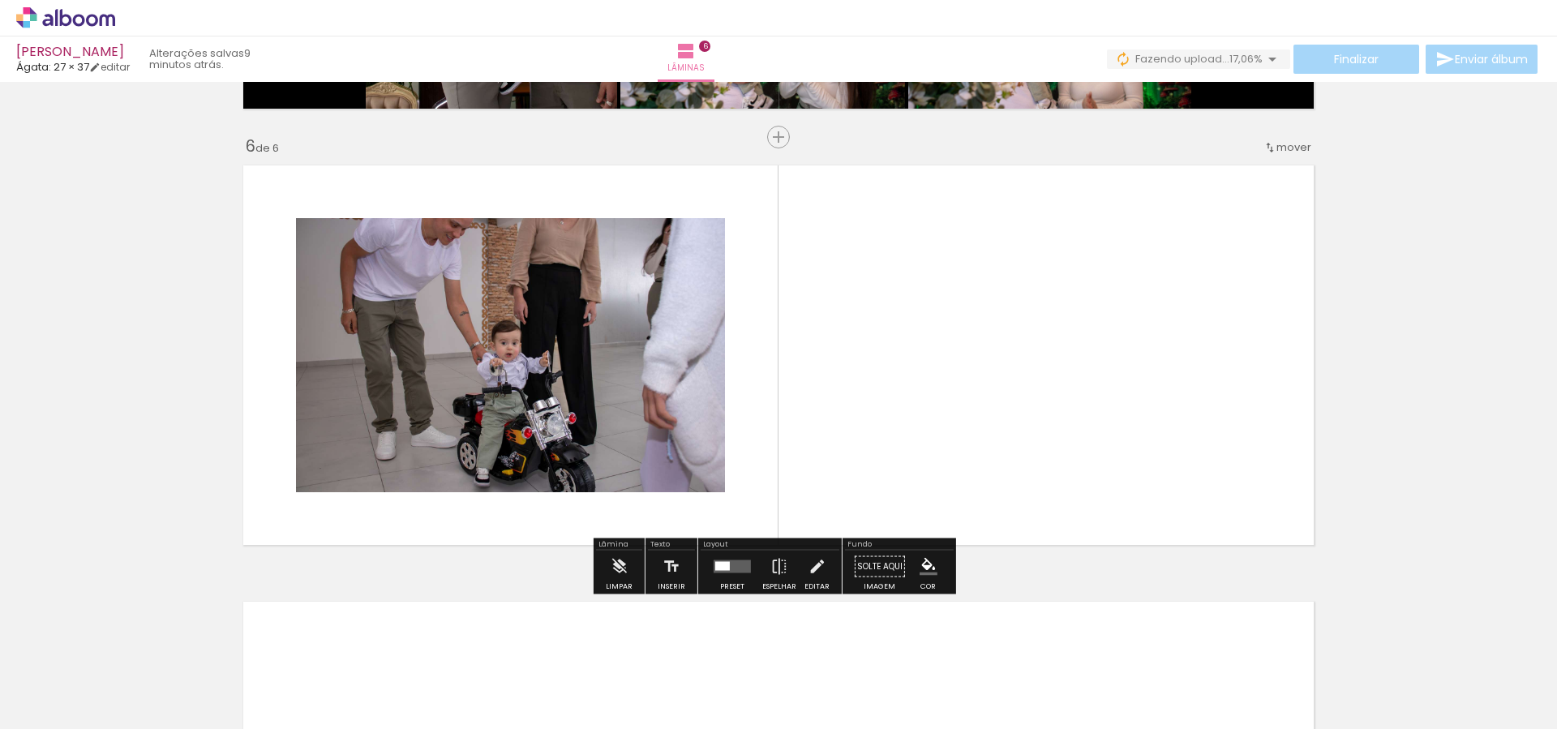
scroll to position [2155, 0]
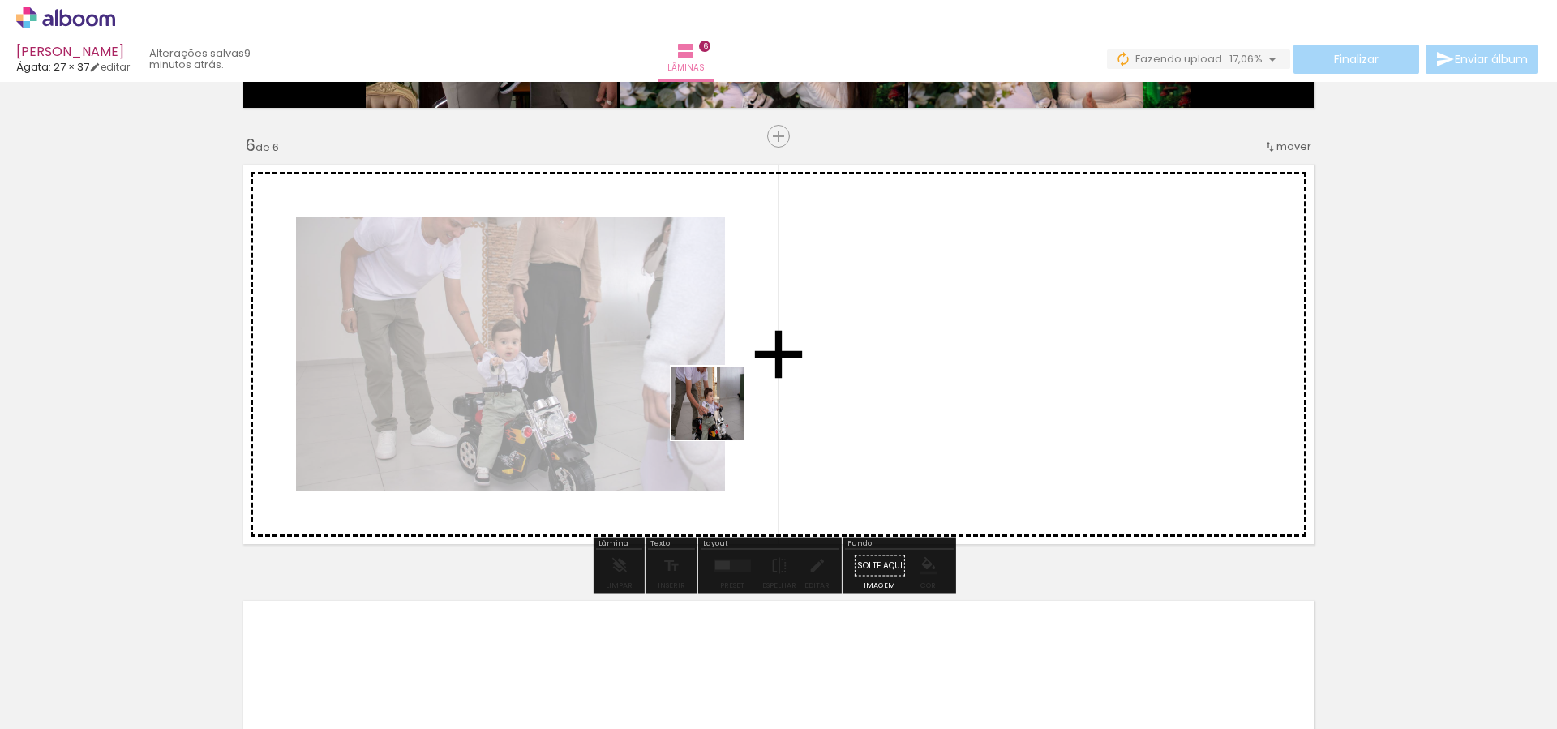
drag, startPoint x: 709, startPoint y: 642, endPoint x: 726, endPoint y: 415, distance: 227.0
click at [725, 396] on quentale-workspace at bounding box center [778, 364] width 1557 height 729
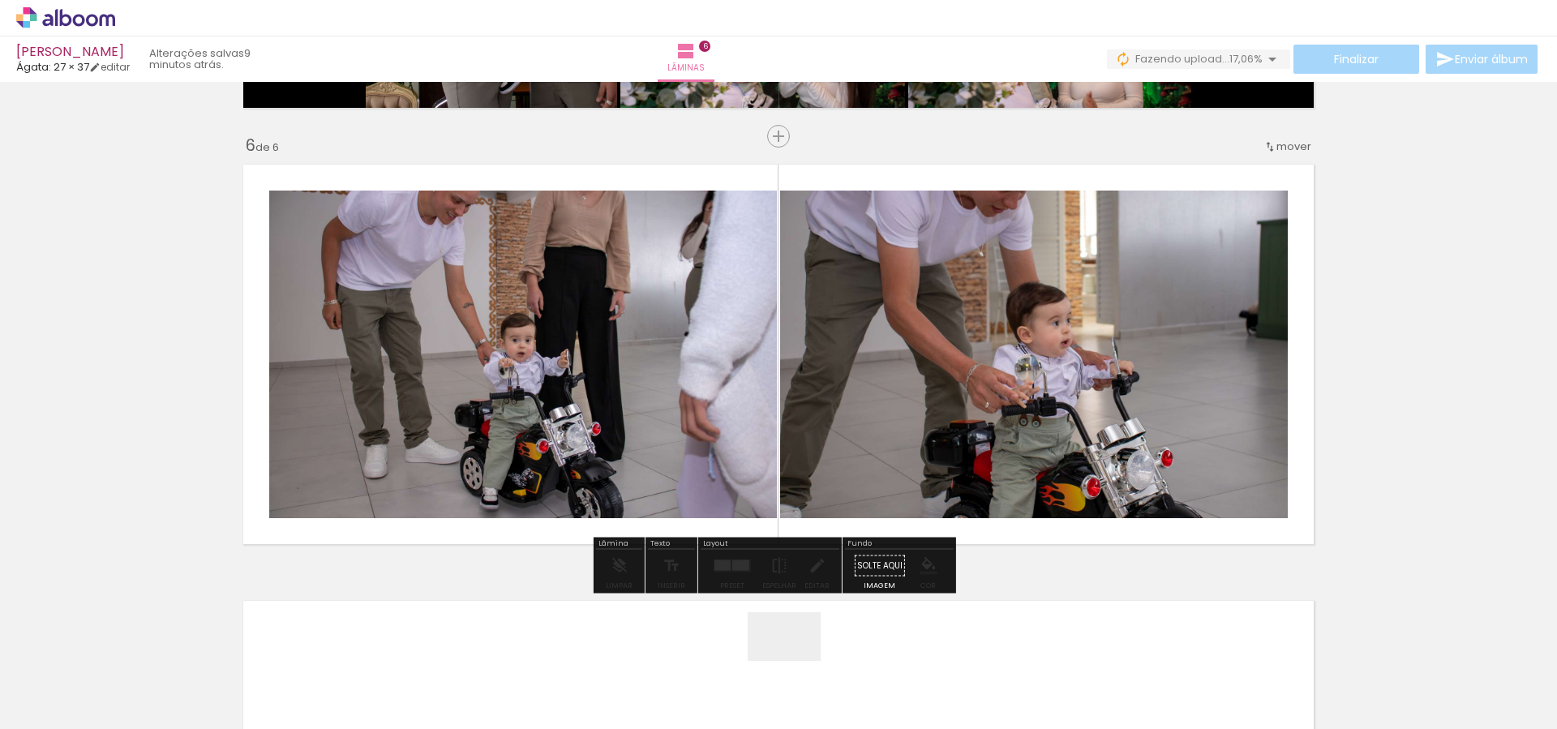
drag, startPoint x: 797, startPoint y: 661, endPoint x: 774, endPoint y: 436, distance: 226.7
click at [776, 405] on quentale-workspace at bounding box center [778, 364] width 1557 height 729
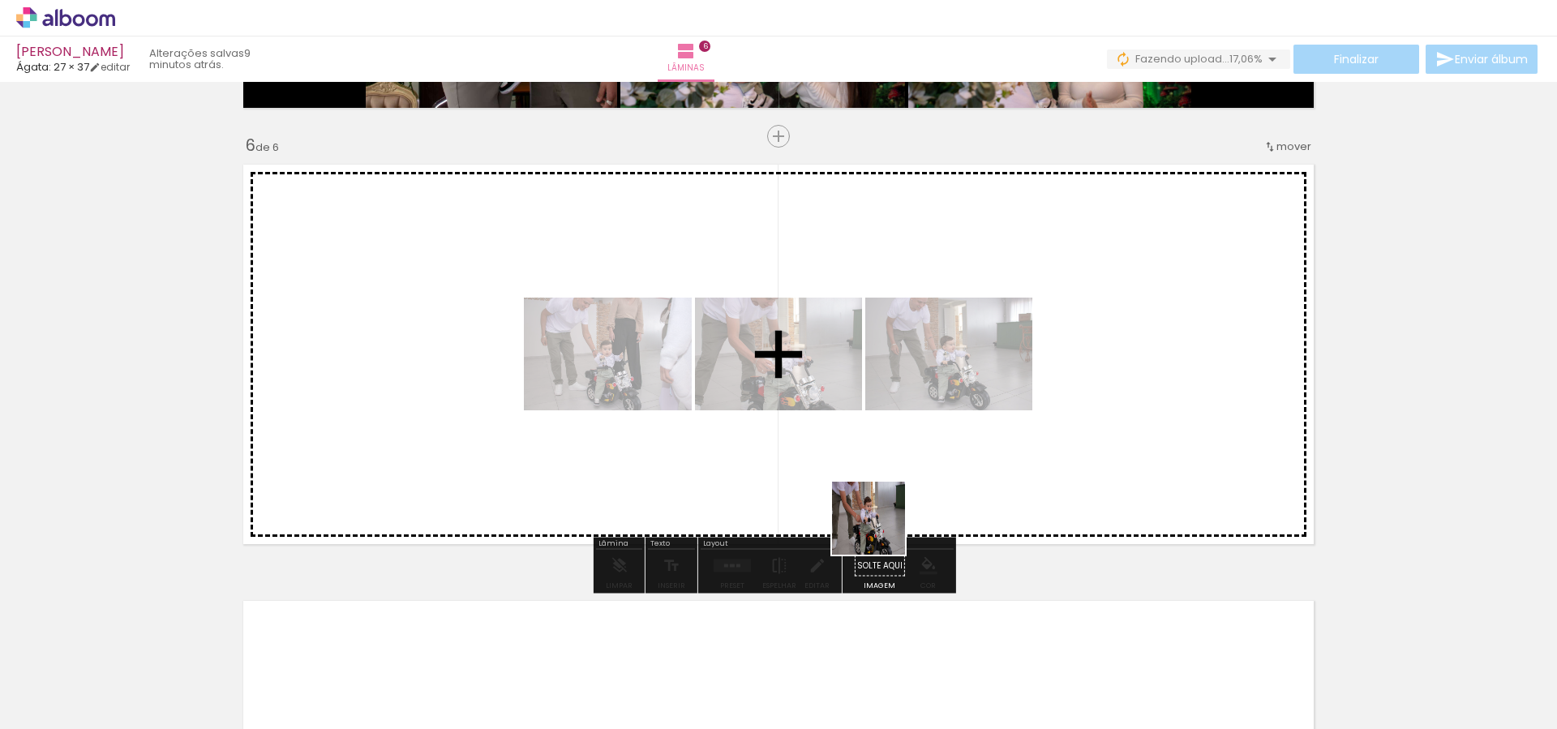
drag, startPoint x: 900, startPoint y: 681, endPoint x: 854, endPoint y: 433, distance: 251.6
click at [854, 433] on quentale-workspace at bounding box center [778, 364] width 1557 height 729
